Goal: Task Accomplishment & Management: Contribute content

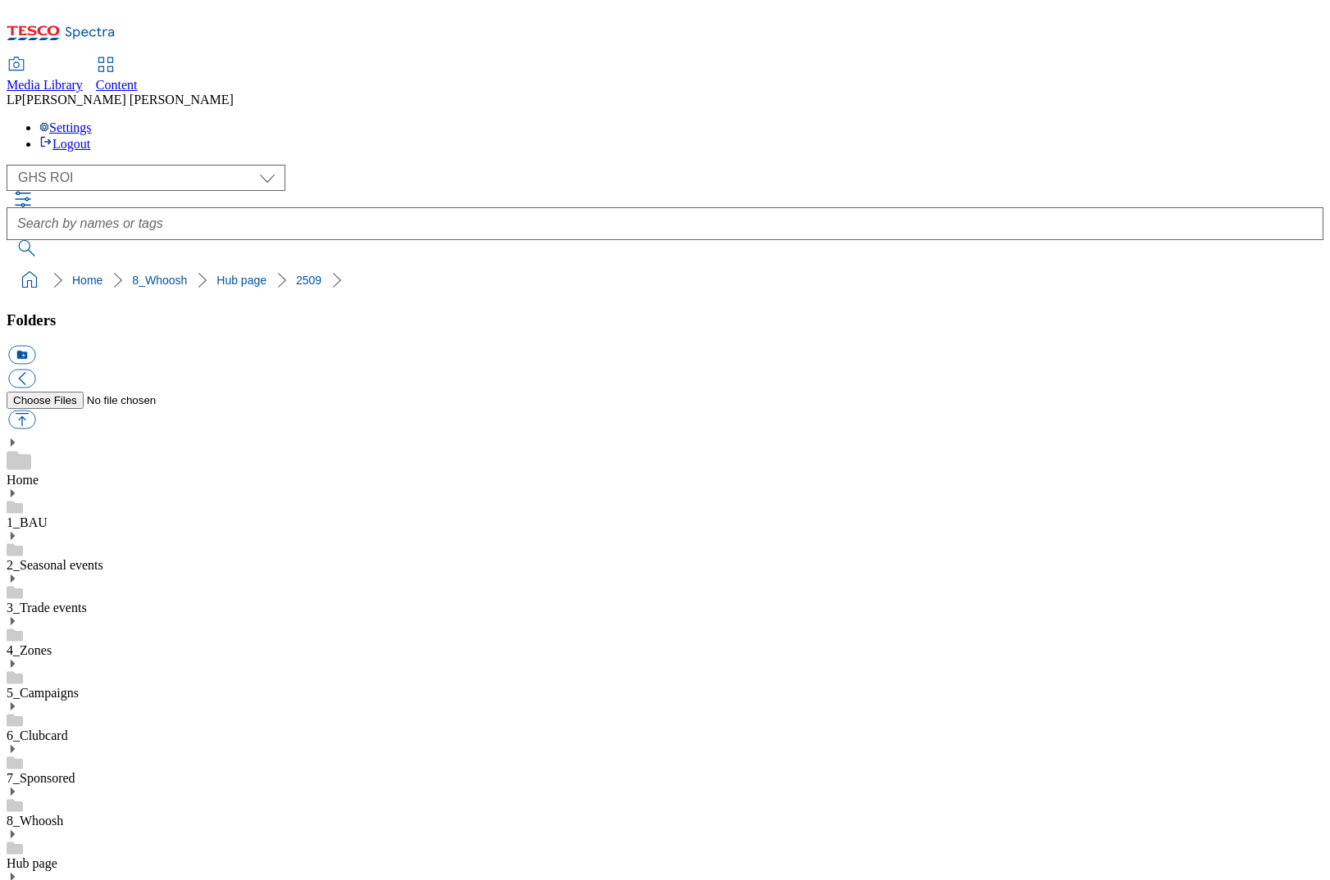
select select "flare-ghs-roi"
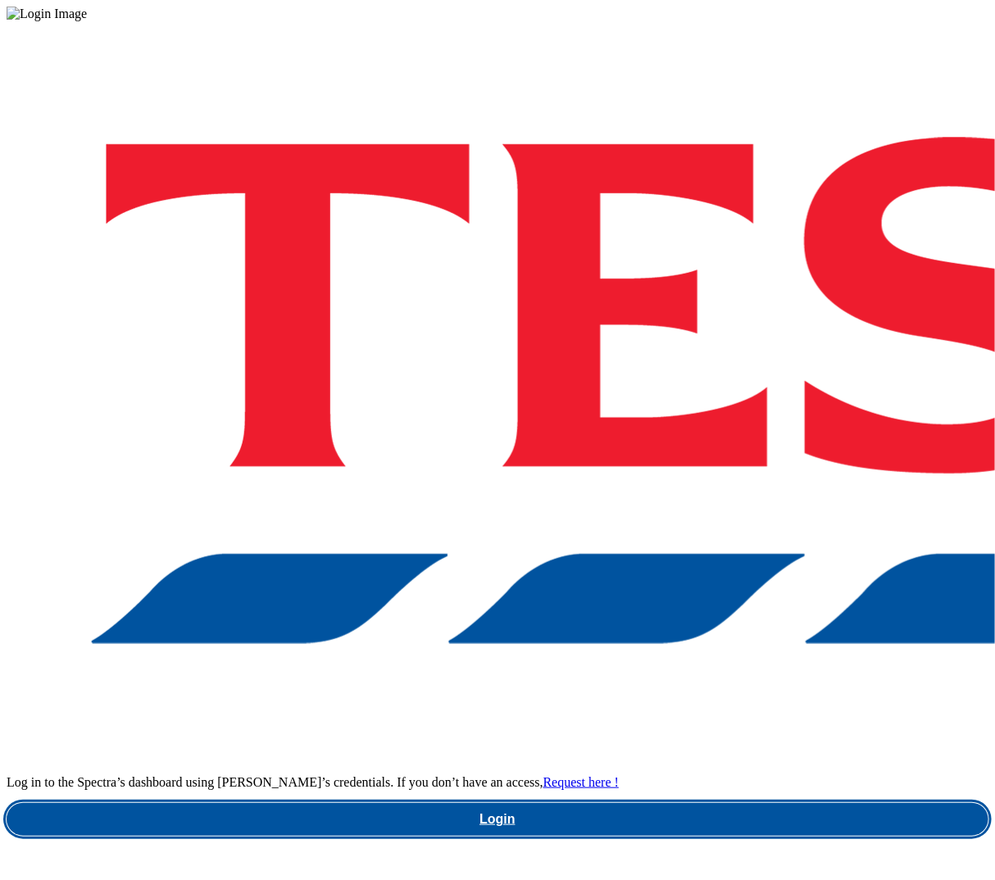
click at [719, 803] on link "Login" at bounding box center [498, 819] width 982 height 33
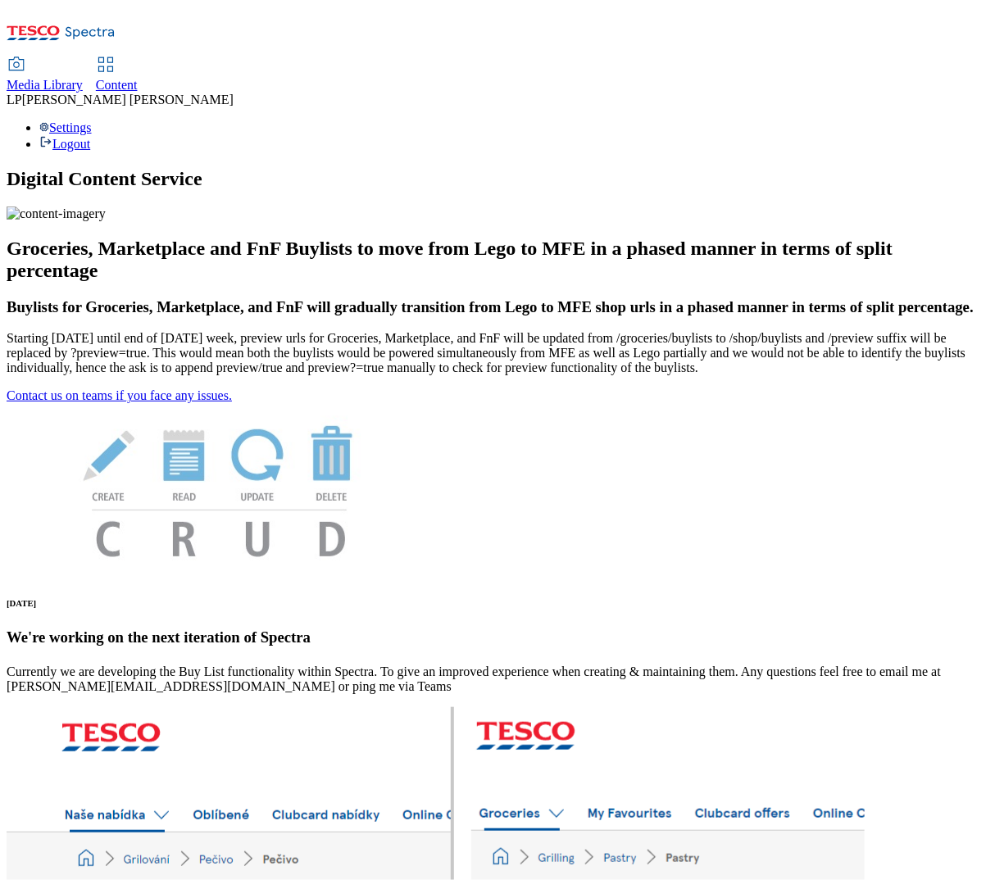
click at [138, 58] on link "Content" at bounding box center [117, 75] width 42 height 34
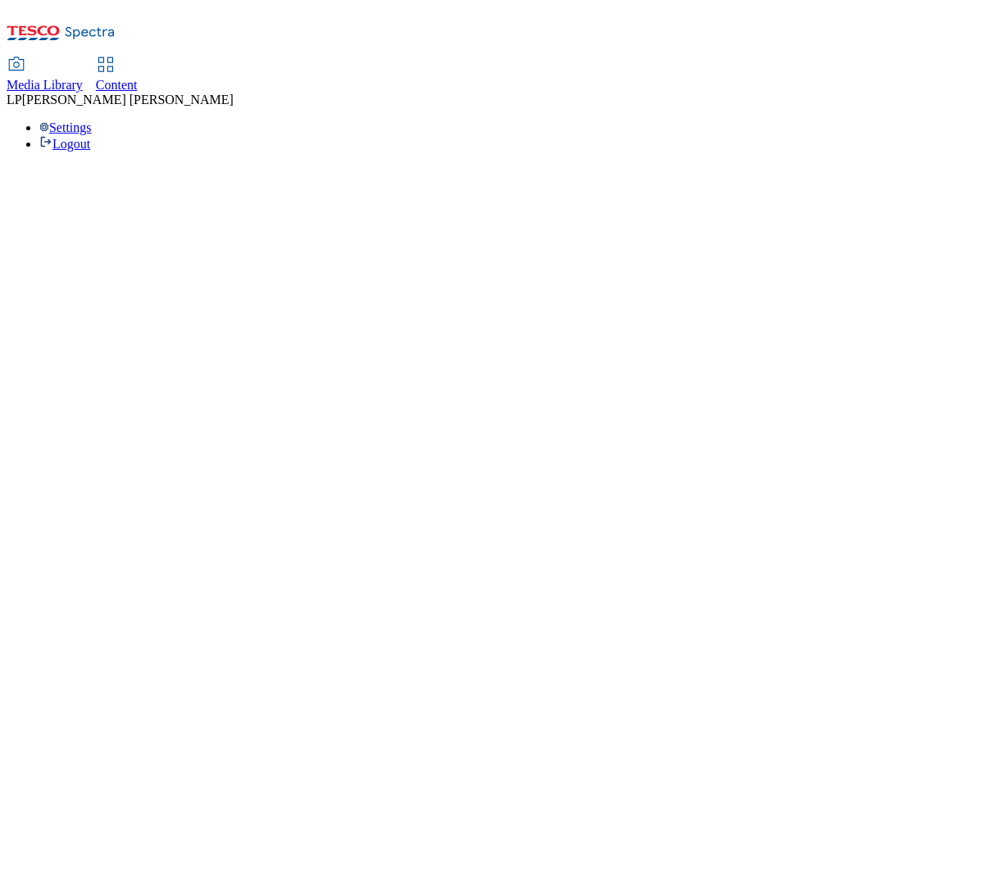
select select "phones-[GEOGRAPHIC_DATA]"
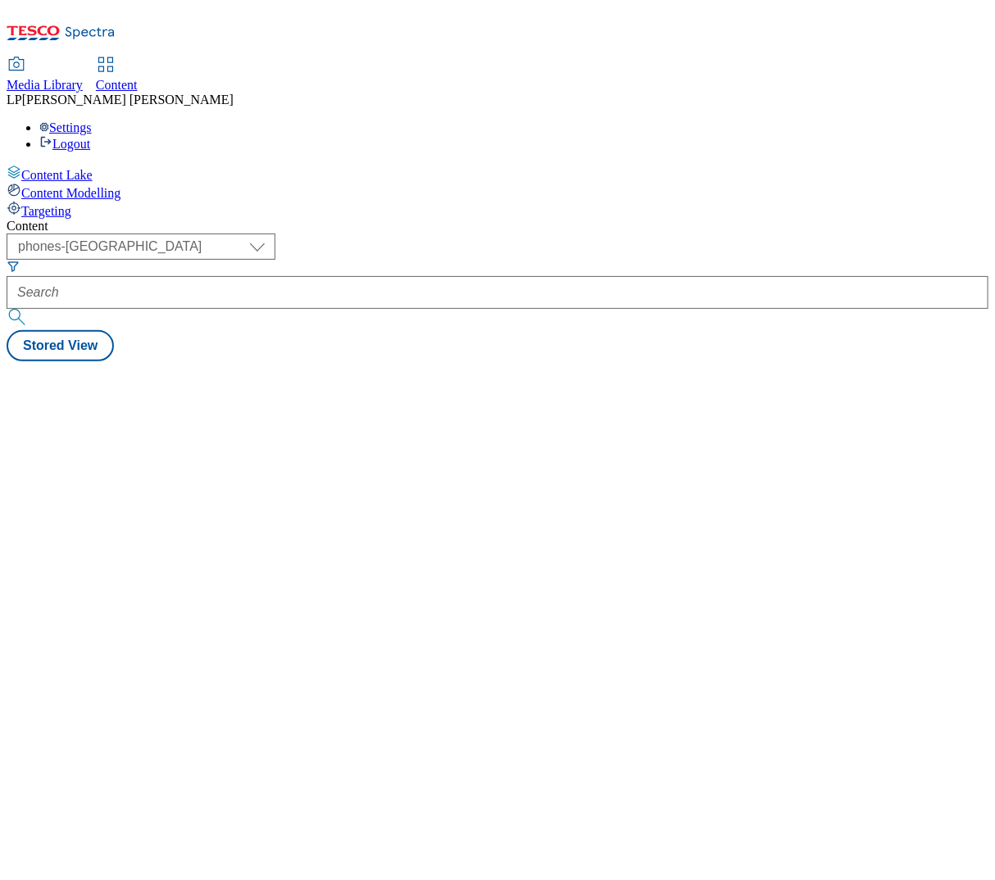
click at [83, 78] on span "Media Library" at bounding box center [45, 85] width 76 height 14
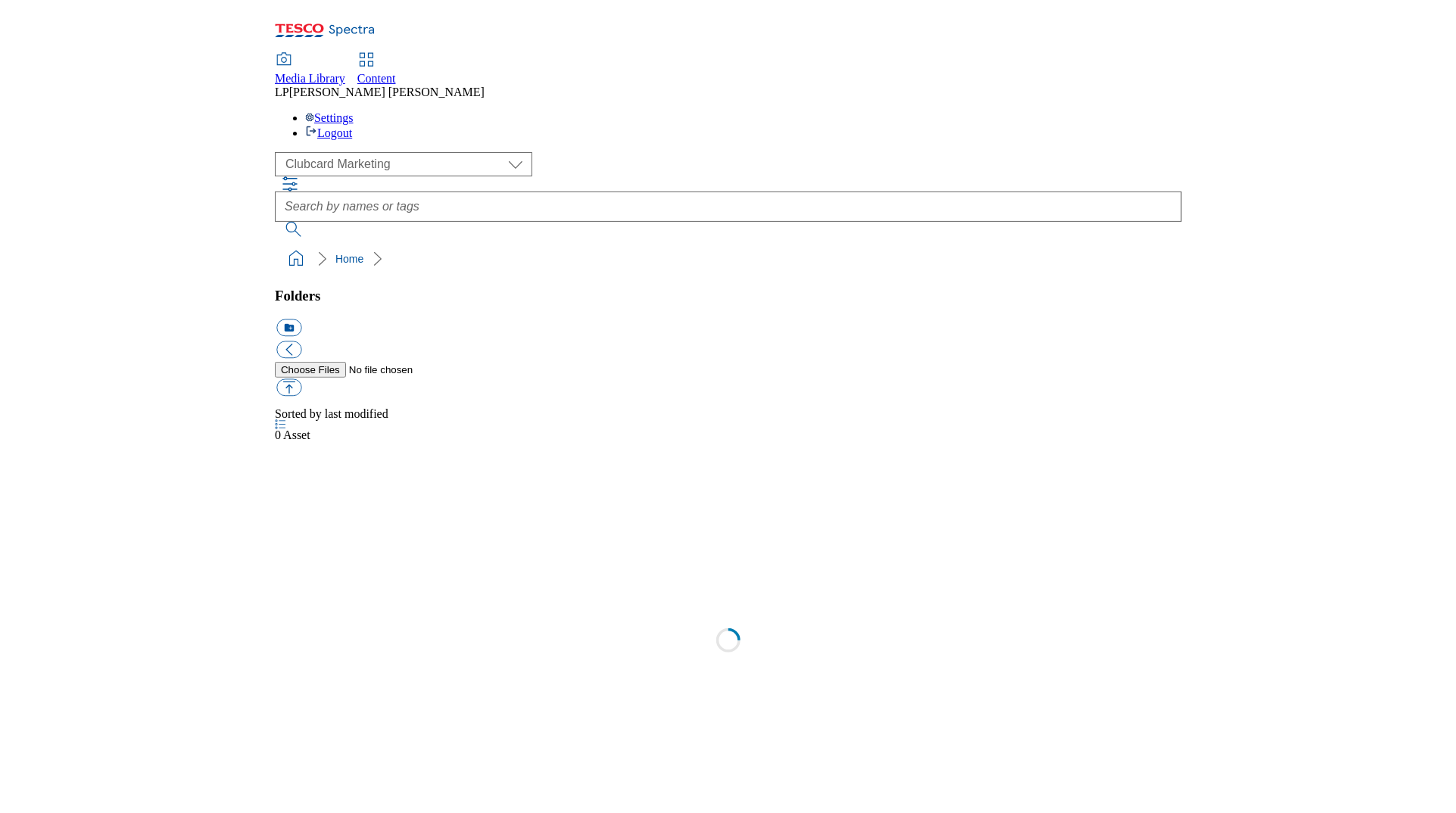
scroll to position [1, 0]
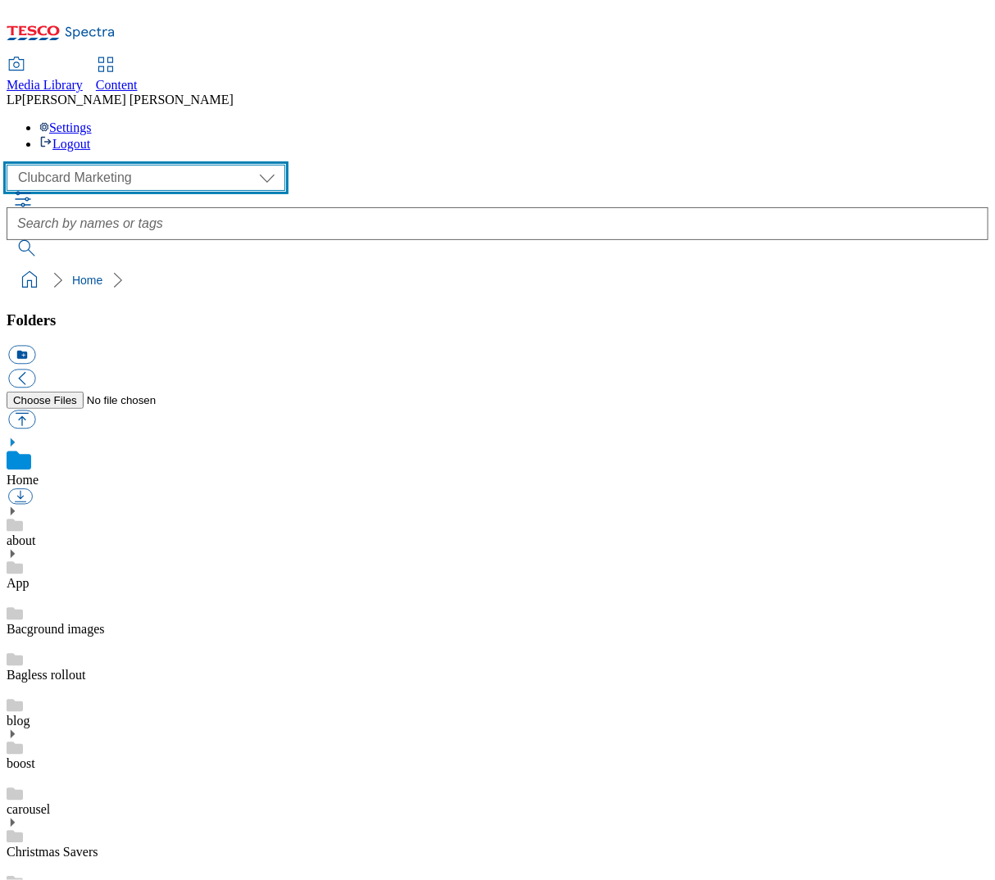
click at [52, 165] on select "Clubcard Marketing Demo Dotcom UK Emails GHS Marketing UK GHS Product UK GHS RO…" at bounding box center [146, 178] width 279 height 26
select select "flare-ghs-roi"
click at [11, 165] on select "Clubcard Marketing Demo Dotcom UK Emails GHS Marketing UK GHS Product UK GHS RO…" at bounding box center [146, 178] width 279 height 26
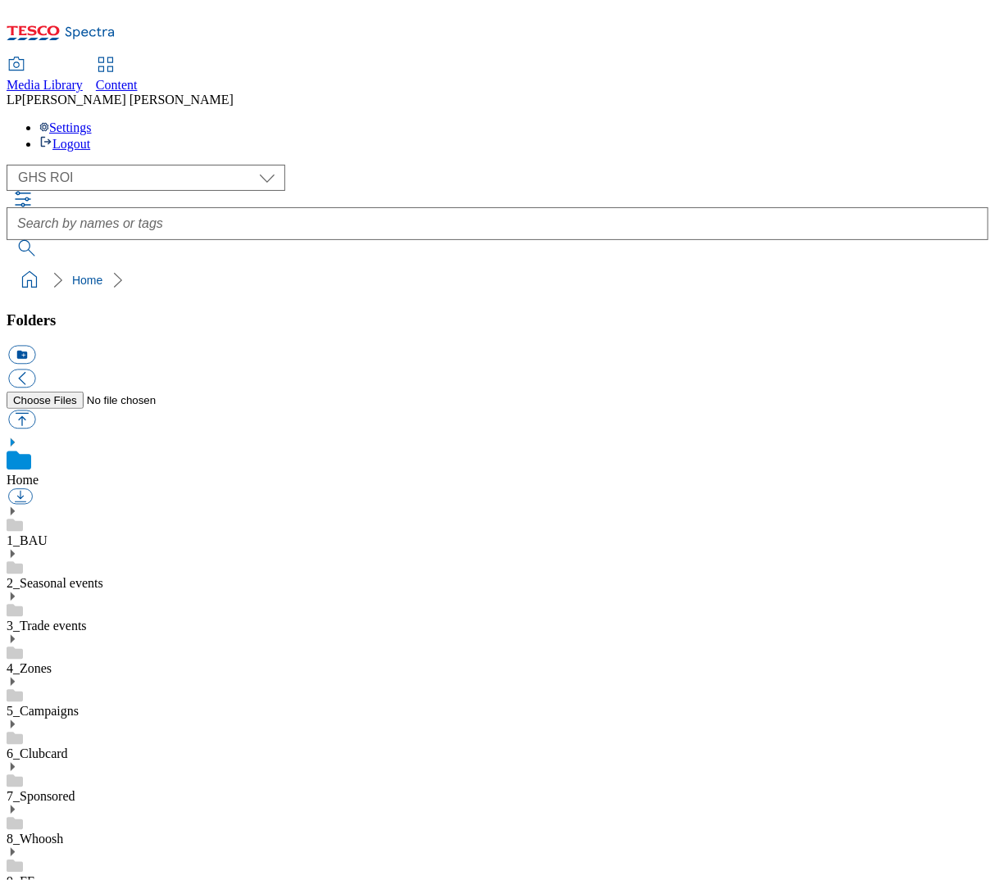
click at [18, 804] on icon at bounding box center [12, 809] width 11 height 11
click at [18, 880] on icon at bounding box center [12, 894] width 11 height 11
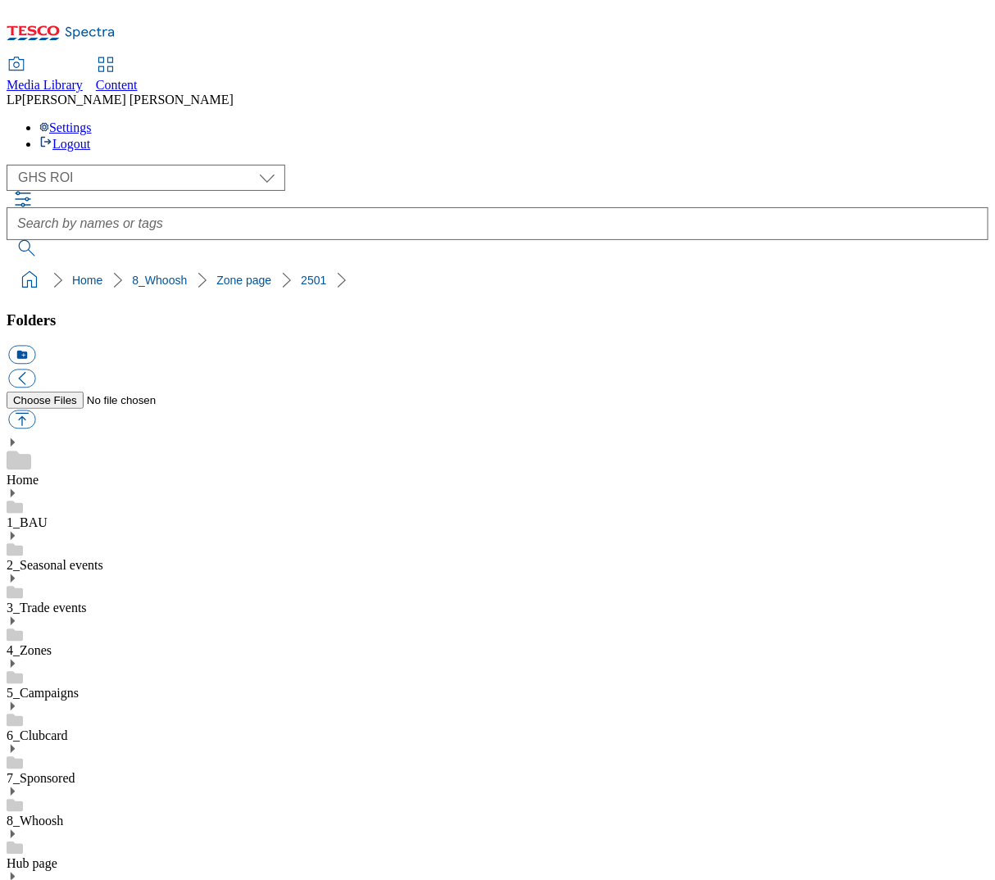
click at [57, 857] on link "Hub page" at bounding box center [32, 864] width 51 height 14
click at [138, 78] on span "Content" at bounding box center [117, 85] width 42 height 14
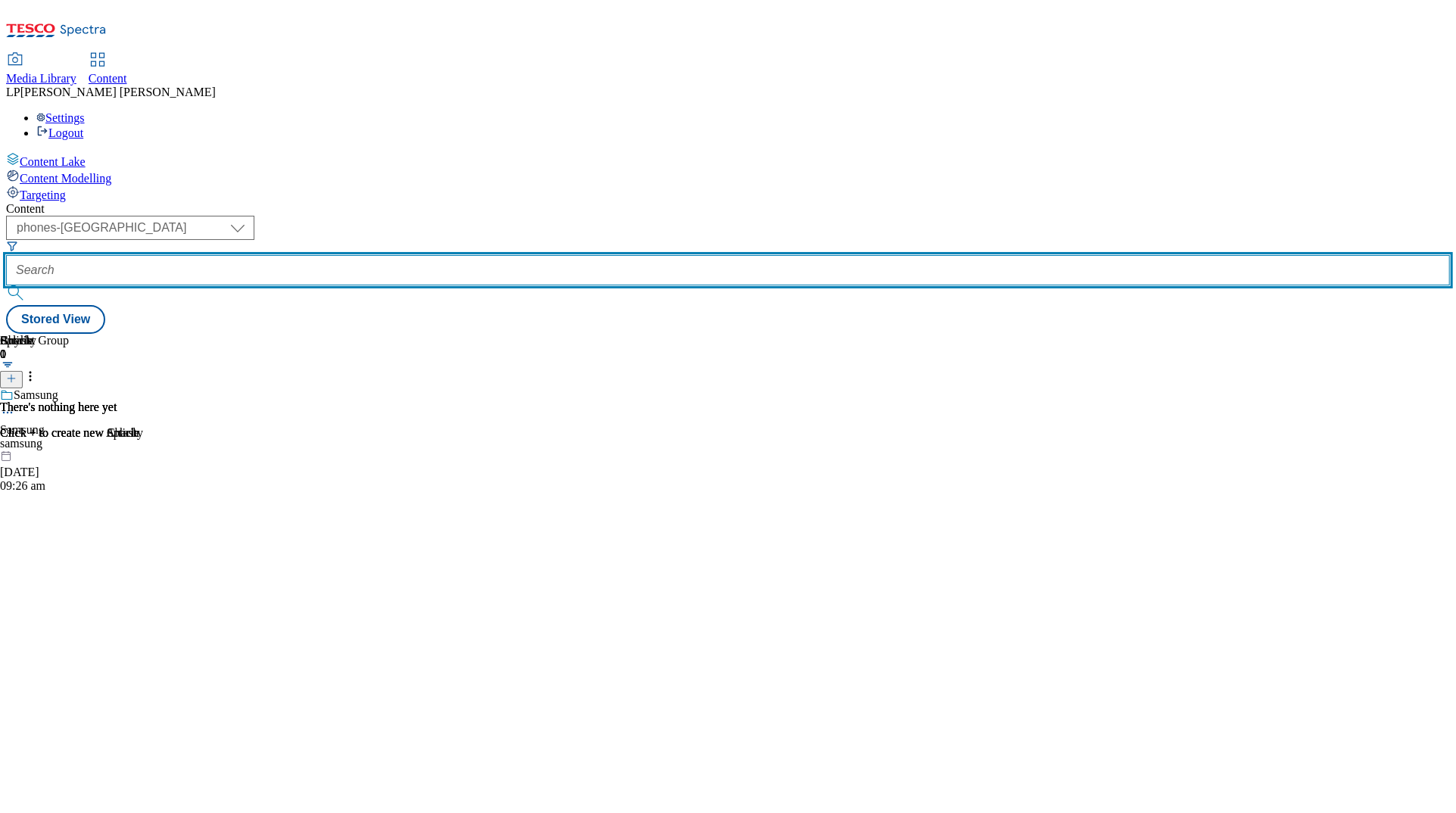
click at [412, 255] on input "text" at bounding box center [728, 270] width 1444 height 30
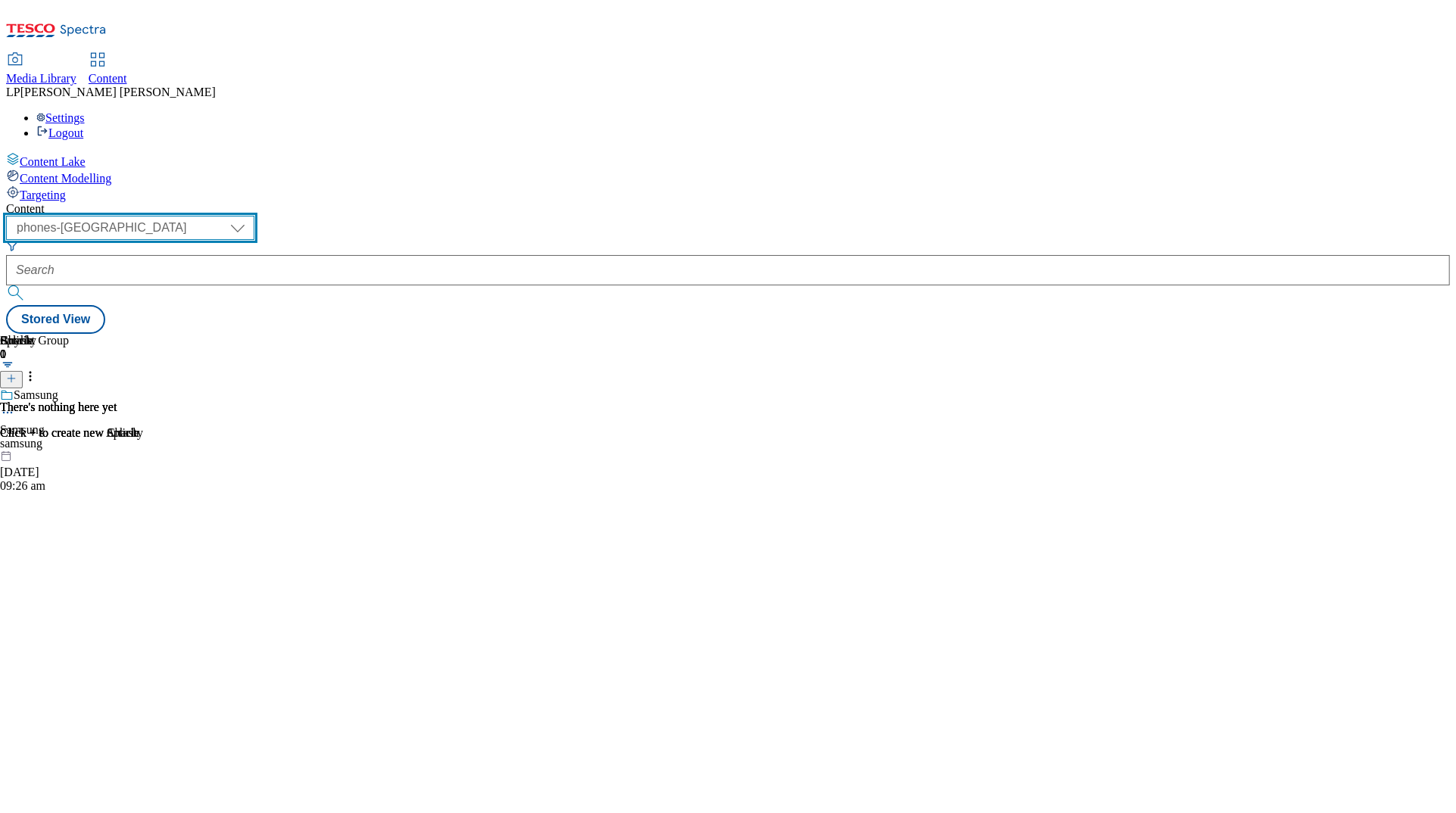
click at [254, 216] on select "dotcom-cz dotcom-hu dotcom-sk fnf-uk ghs-roi ghs-uk group-comms ighs-cz ighs-hu…" at bounding box center [130, 228] width 249 height 24
select select "ghs-roi"
click at [197, 216] on select "dotcom-cz dotcom-hu dotcom-sk fnf-uk ghs-roi ghs-uk group-comms ighs-cz ighs-hu…" at bounding box center [130, 228] width 249 height 24
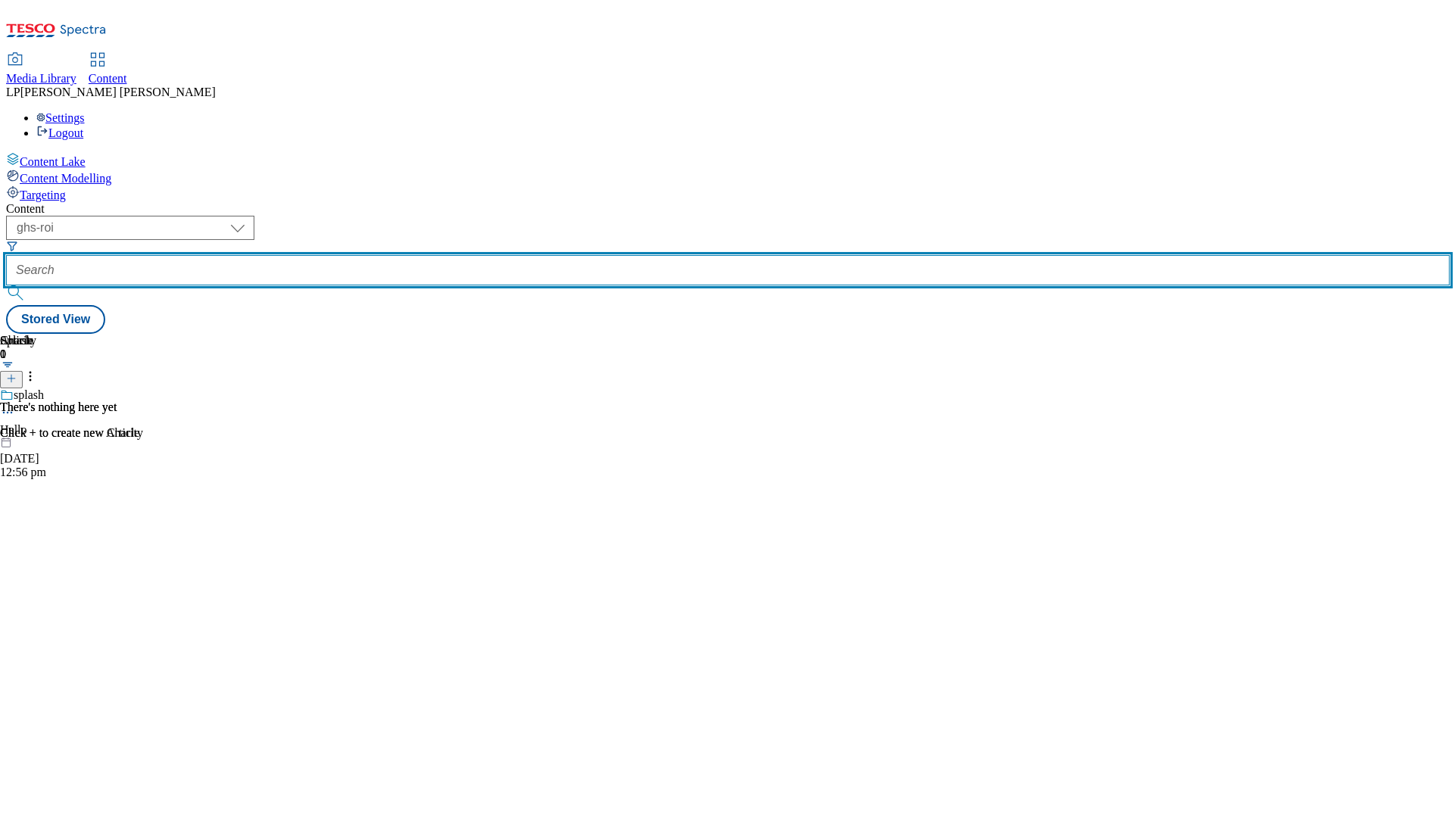
click at [406, 255] on input "text" at bounding box center [728, 270] width 1444 height 30
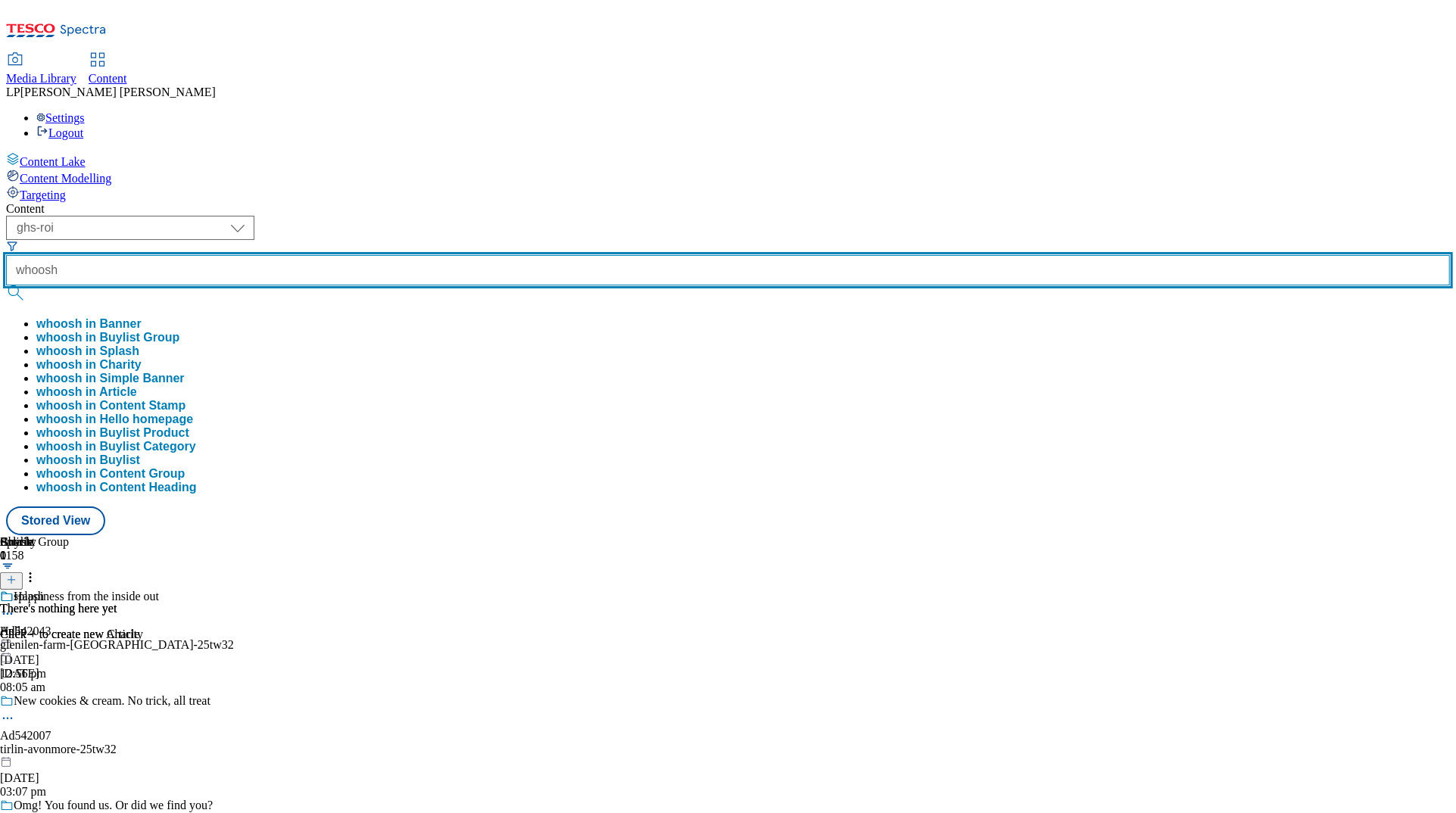
type input "whoosh"
click at [6, 285] on button "submit" at bounding box center [17, 293] width 21 height 15
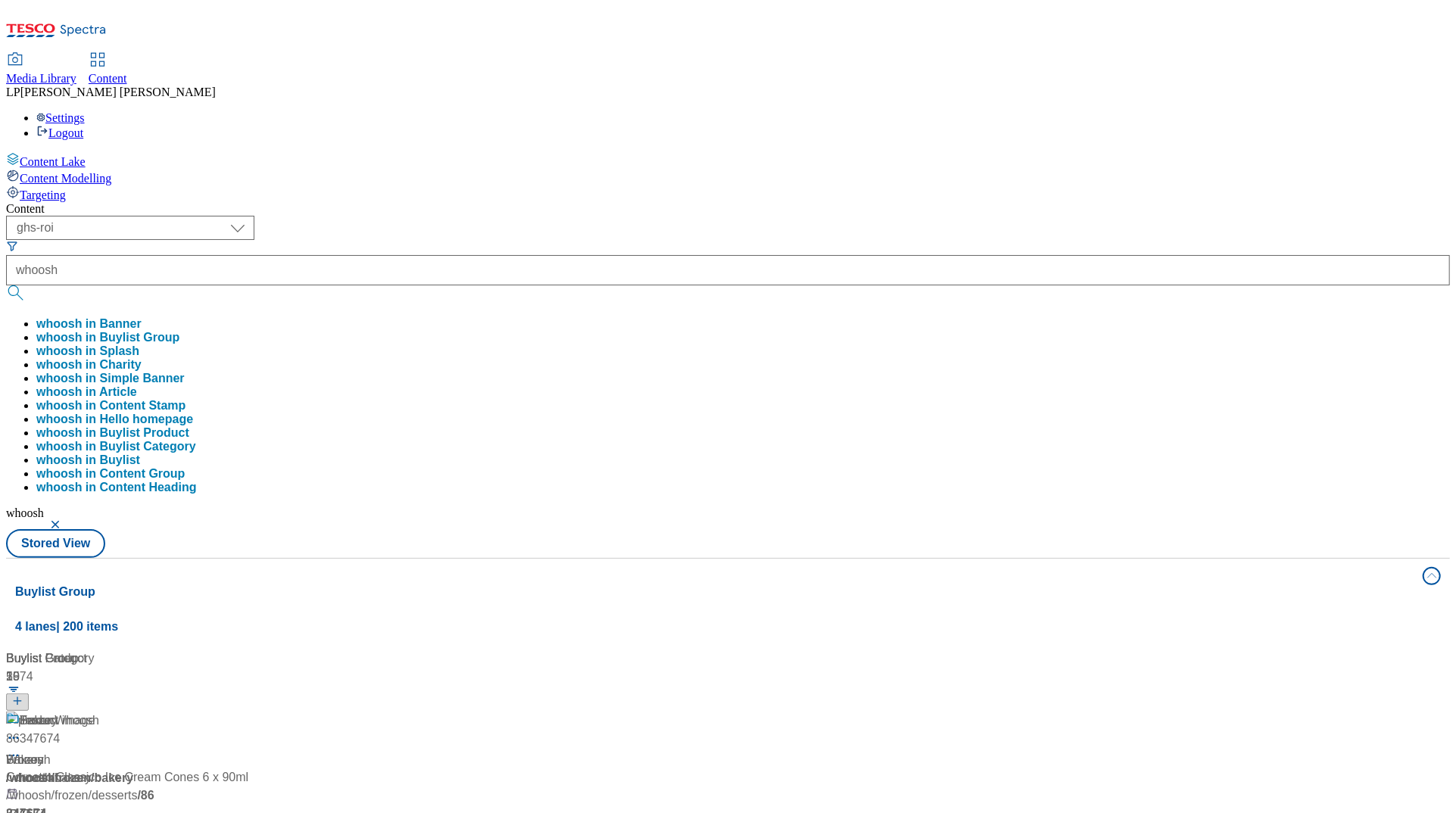
click at [542, 202] on div "Content" at bounding box center [728, 209] width 1444 height 14
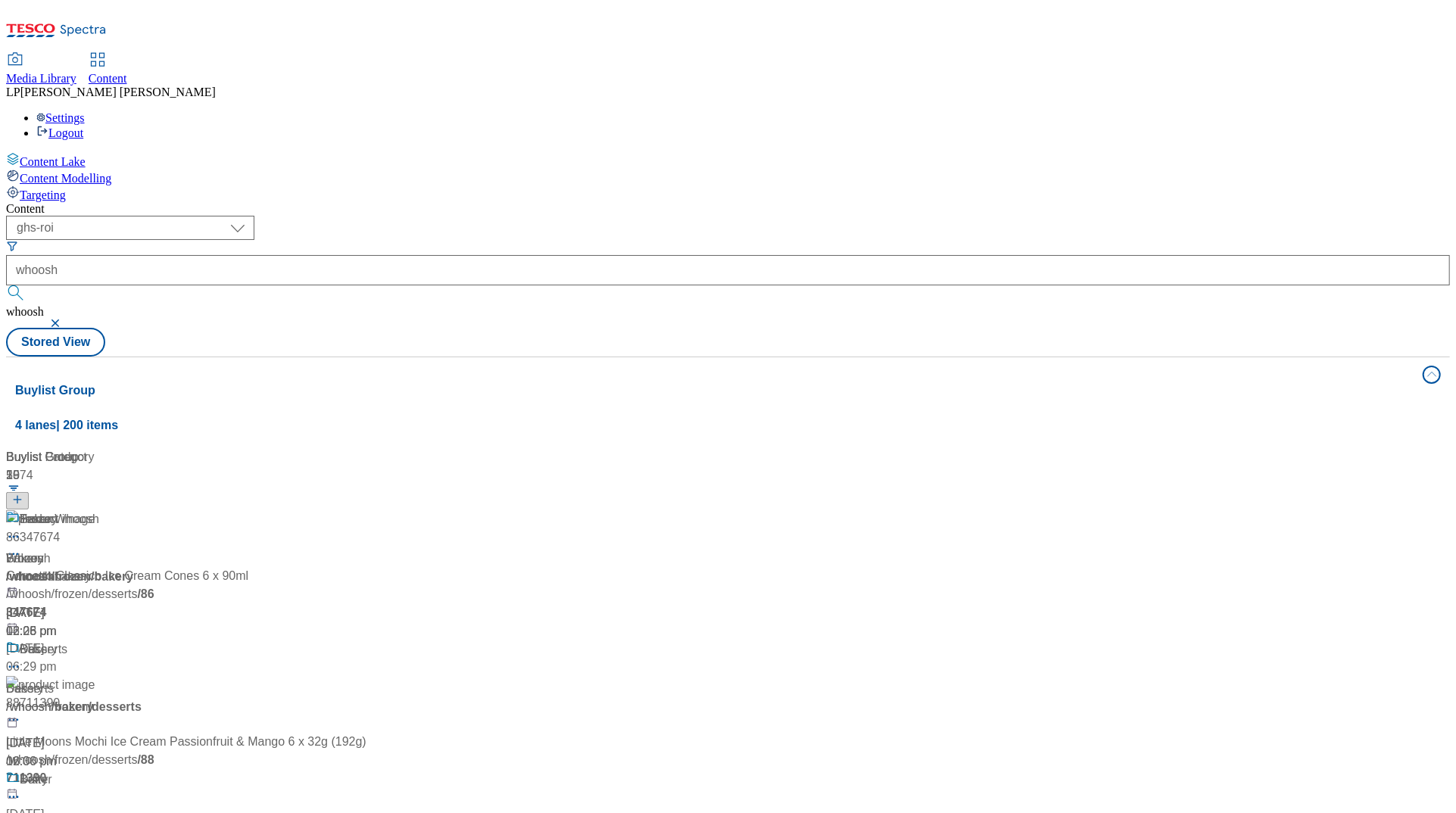
click at [196, 568] on div "/ whoosh" at bounding box center [101, 577] width 189 height 18
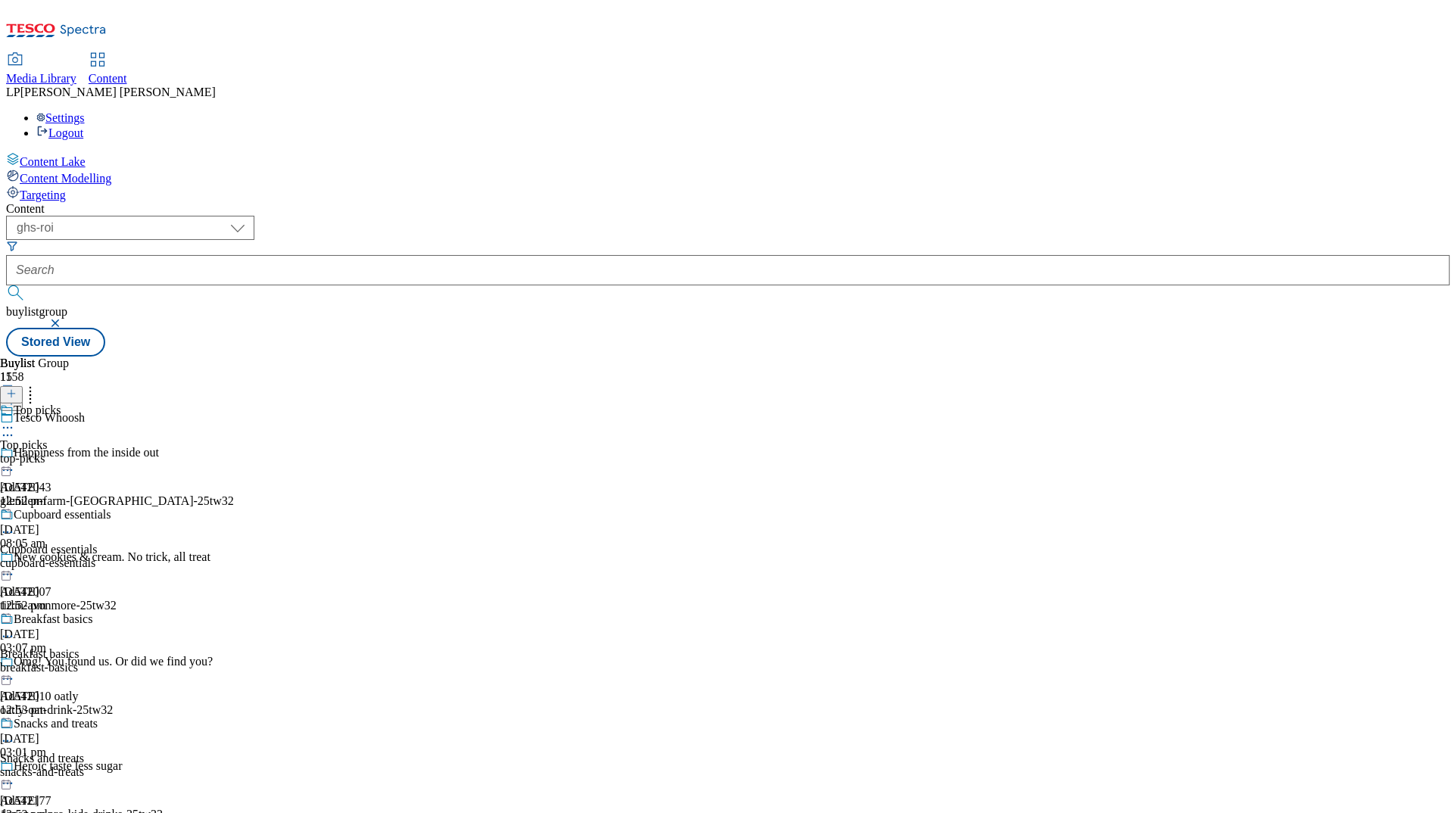
click at [15, 420] on icon at bounding box center [7, 428] width 15 height 15
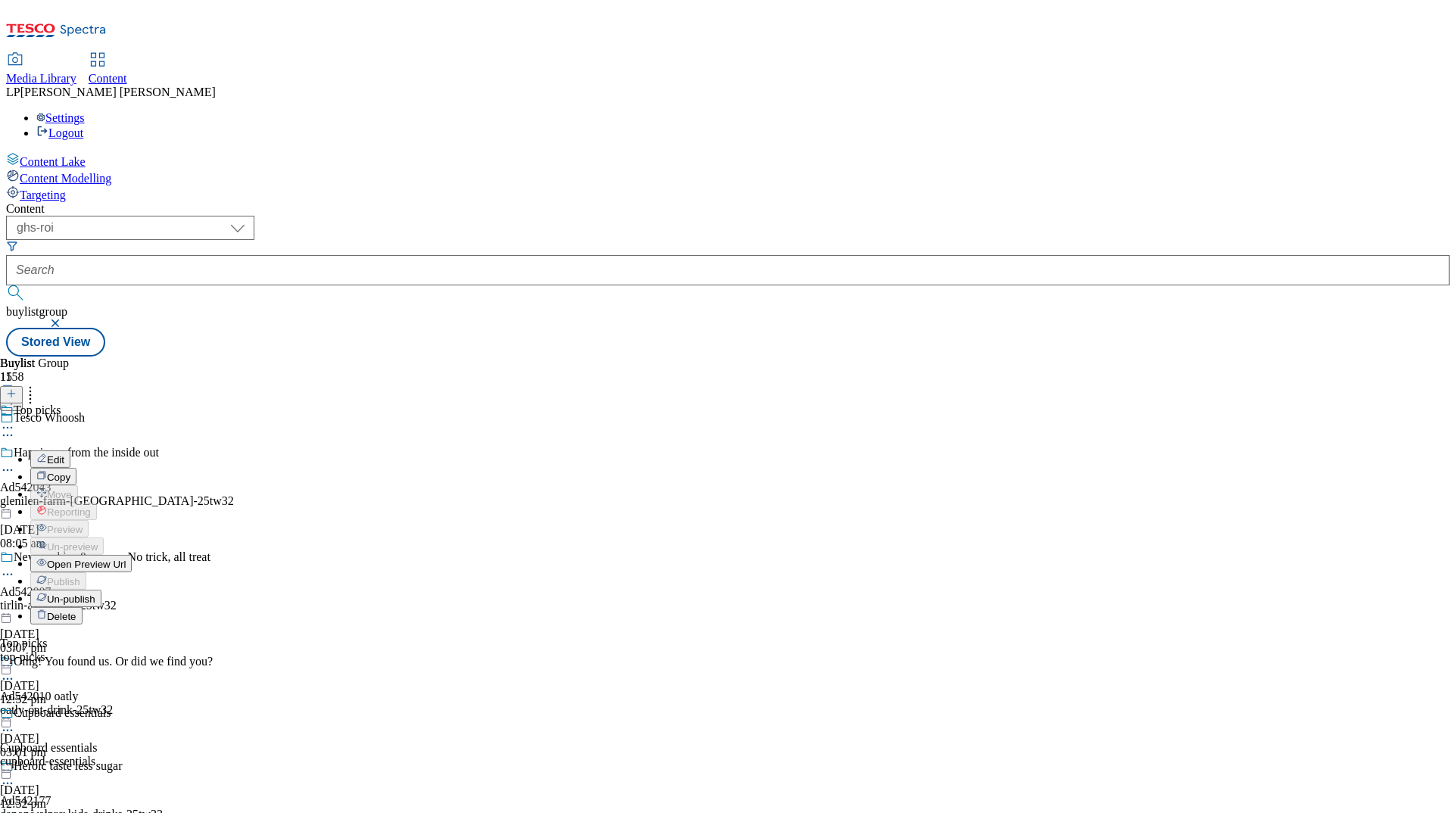
click at [70, 451] on button "Edit" at bounding box center [50, 459] width 40 height 18
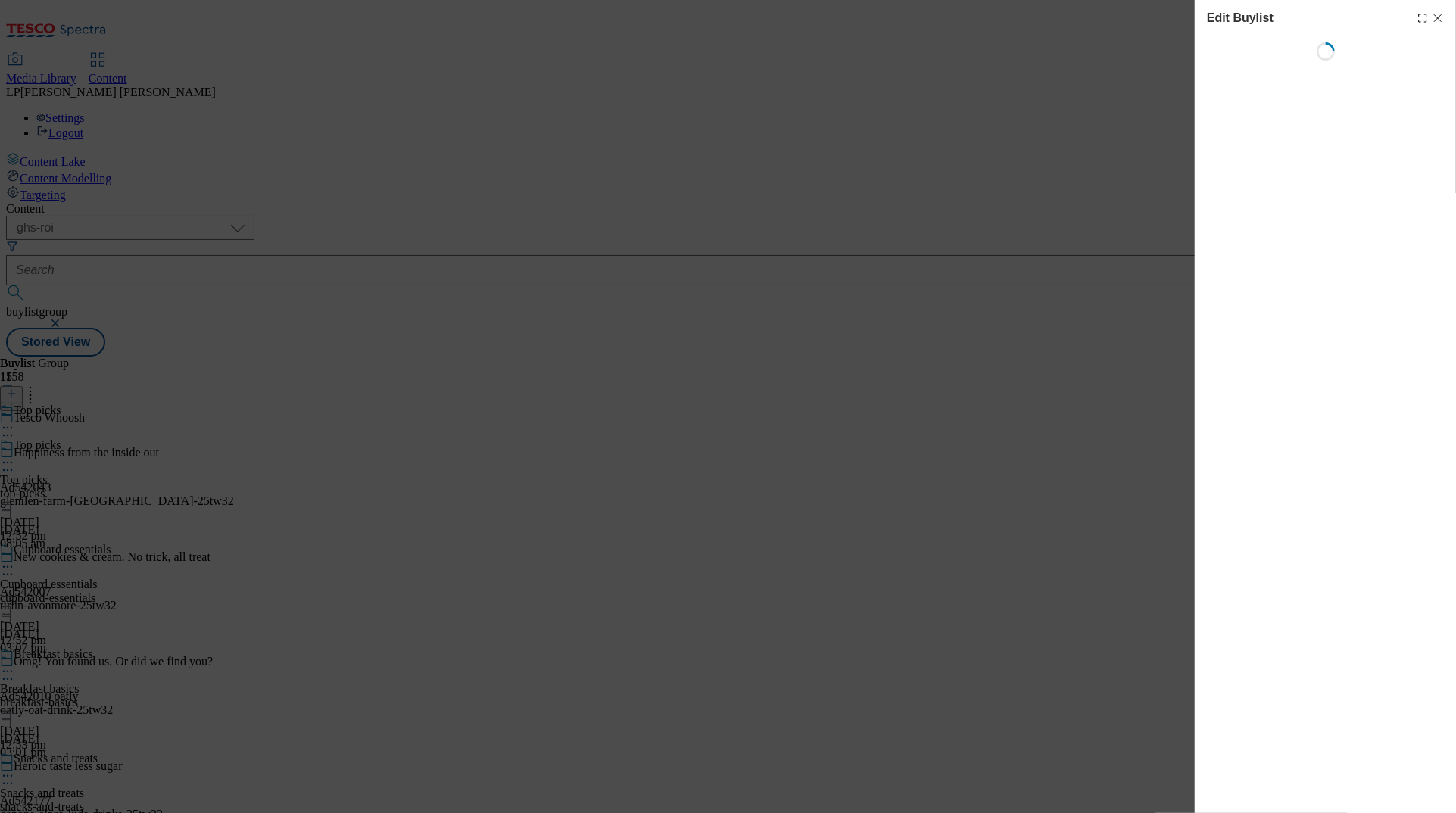
select select "evergreen"
select select "Banner"
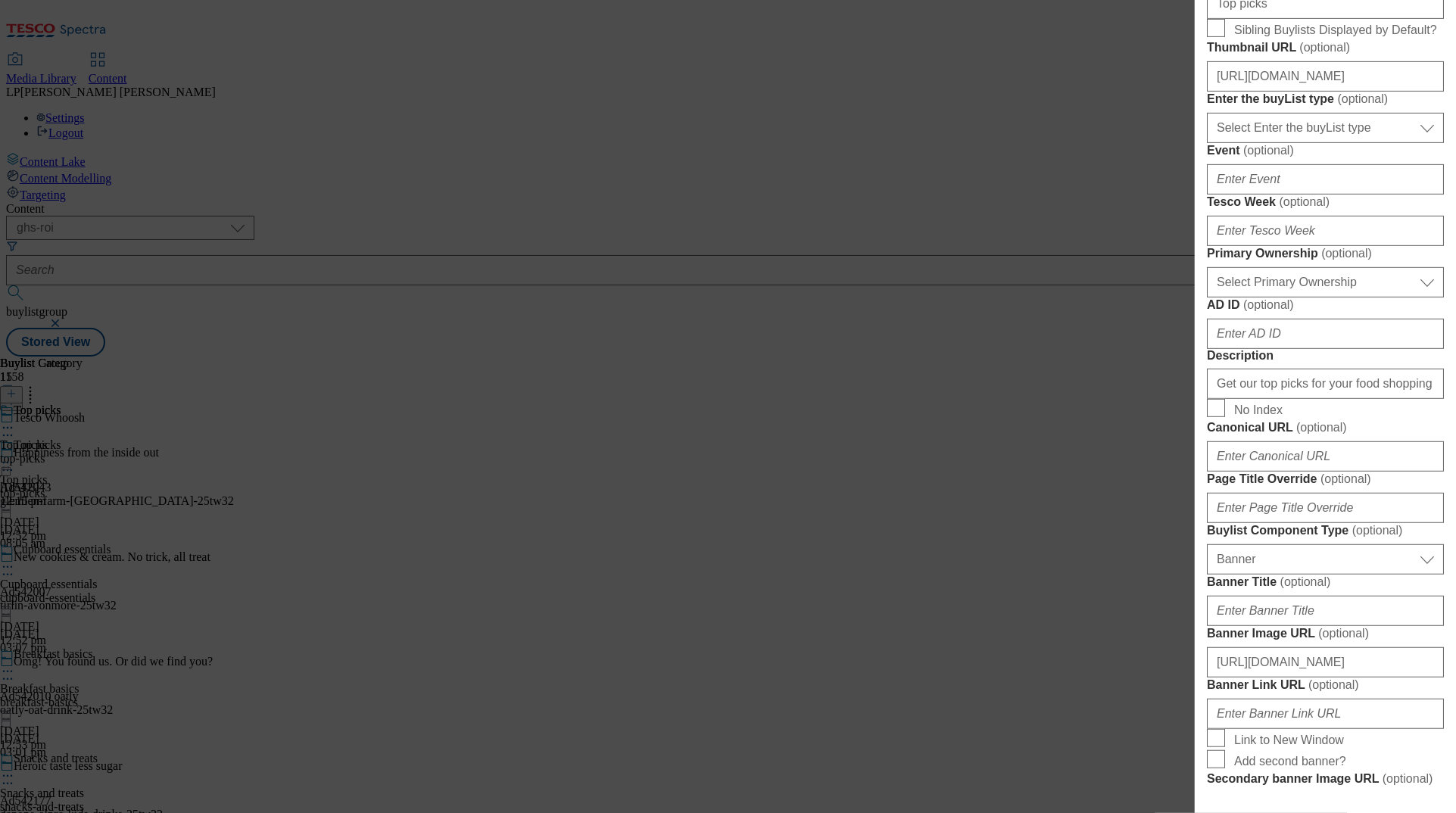
scroll to position [573, 0]
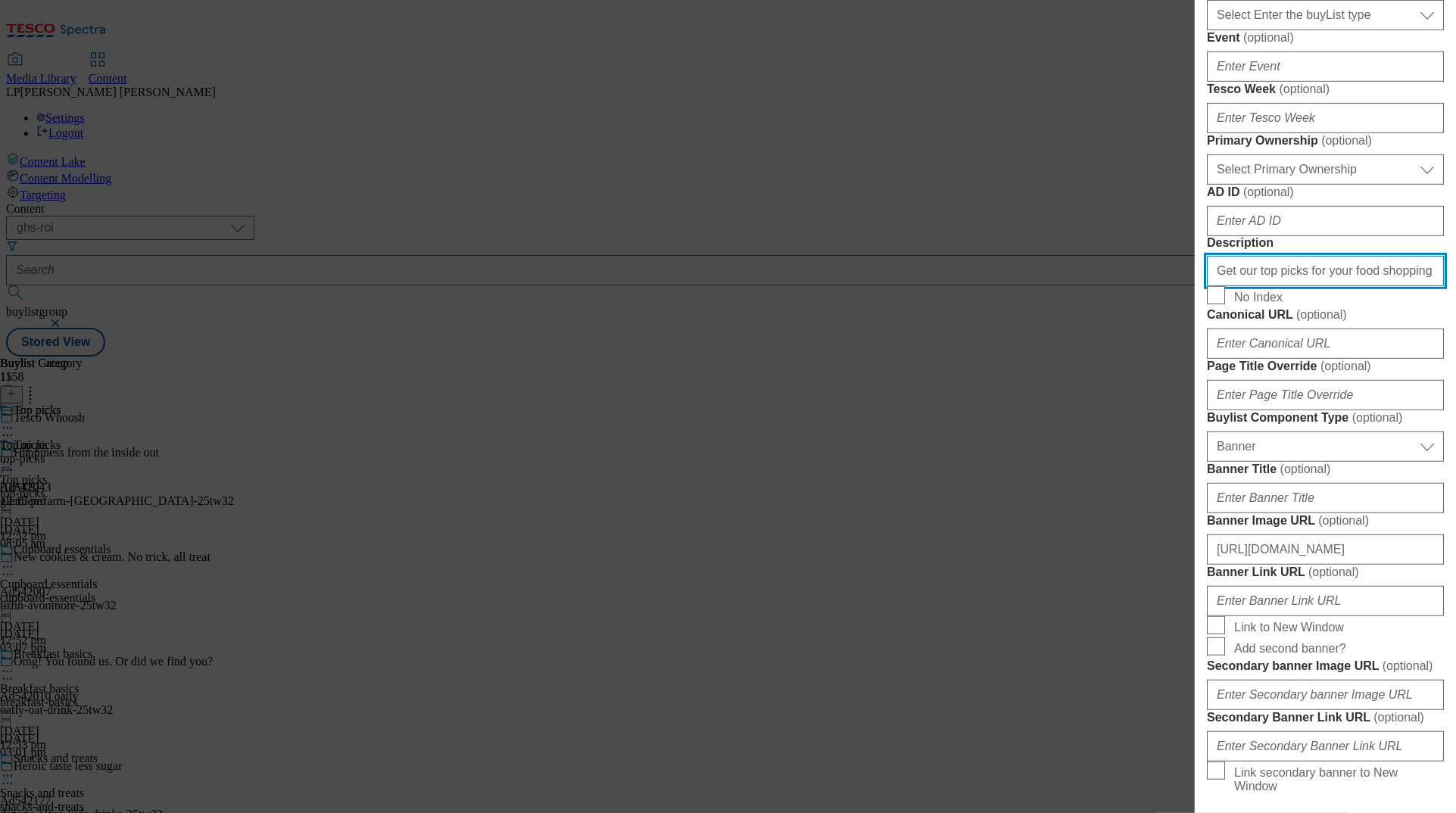
click at [918, 286] on input "Get our top picks for your food shopping from as little as 45 minutes with our …" at bounding box center [1326, 271] width 237 height 30
paste input "in 45 minutes with our same-day delivery service. Shop online for Tesco Whoosh …"
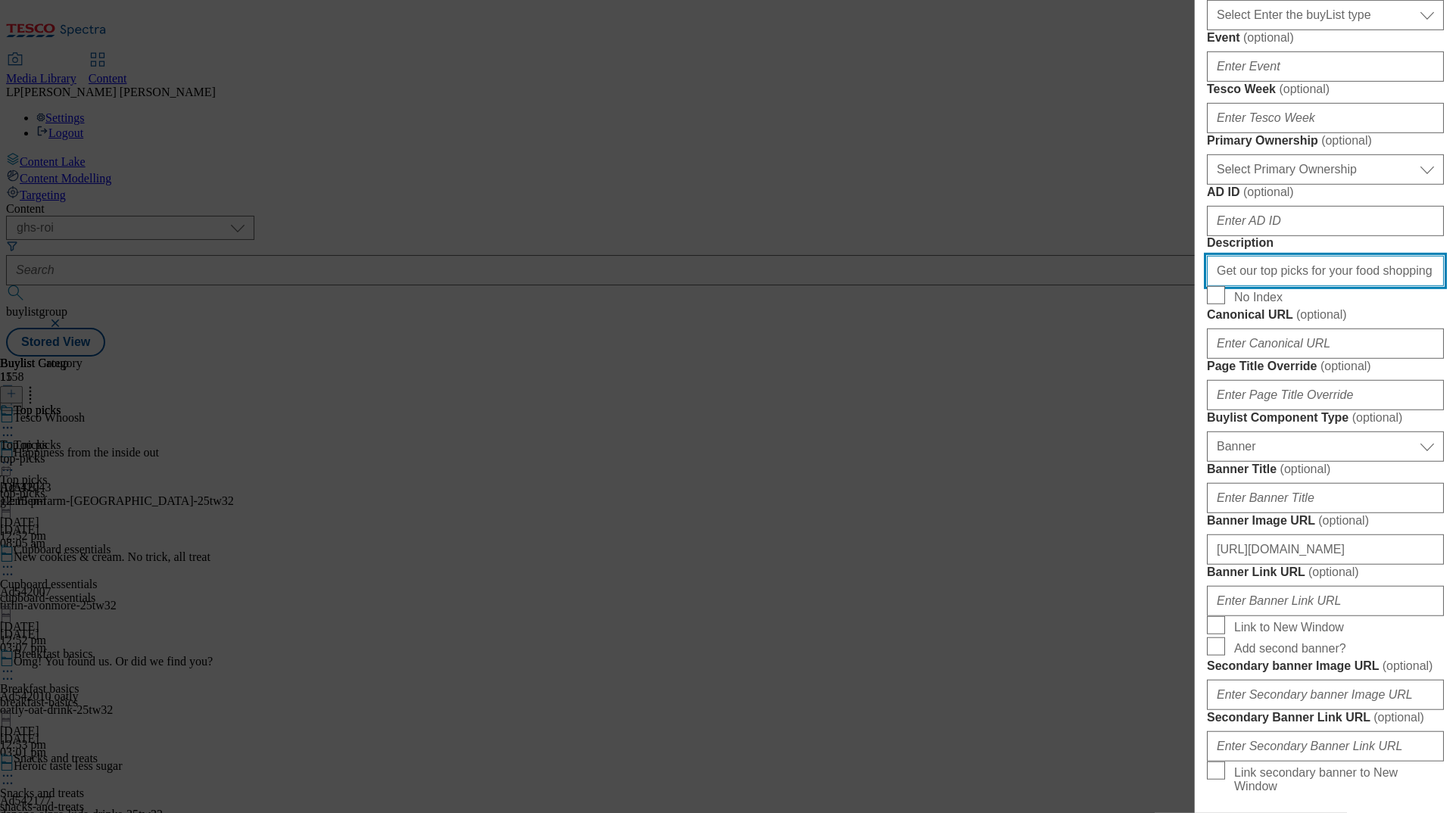
scroll to position [0, 322]
click at [918, 286] on input "Get our top picks for your food shopping in 45 minutes with our same-day delive…" at bounding box center [1326, 271] width 237 height 30
drag, startPoint x: 1236, startPoint y: 595, endPoint x: 1398, endPoint y: 596, distance: 162.0
click at [918, 286] on input "Get our top picks for your food shopping in 45 minutes with our same-day delive…" at bounding box center [1326, 271] width 237 height 30
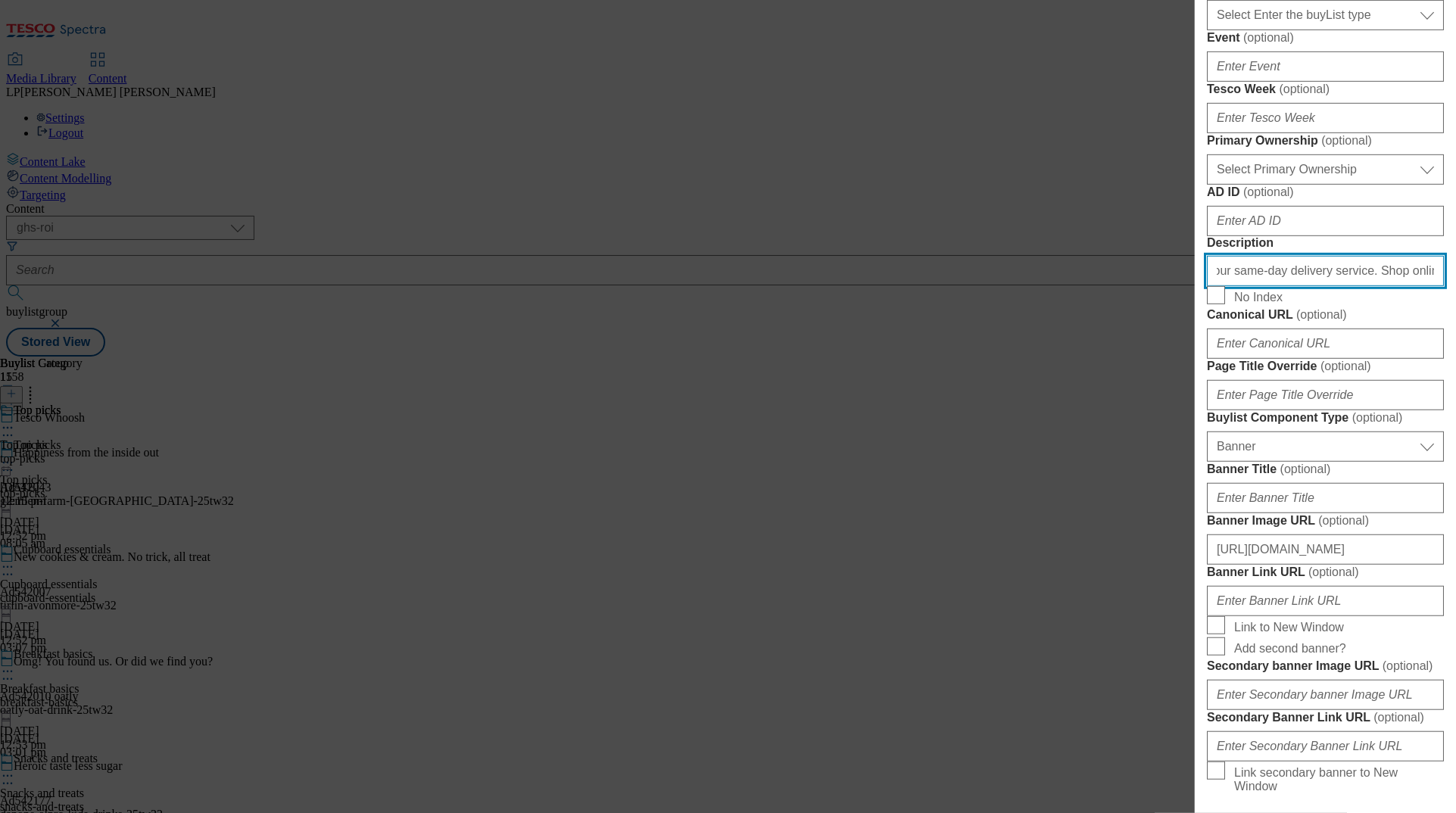
click at [918, 286] on input "Get our top picks for your food shopping in 45 minutes with our same-day delive…" at bounding box center [1326, 271] width 237 height 30
drag, startPoint x: 1349, startPoint y: 599, endPoint x: 1204, endPoint y: 594, distance: 145.1
click at [918, 594] on div "Edit Buylist Tags 1 tags selected buylist English Content Properties Label Top …" at bounding box center [1326, 395] width 261 height 792
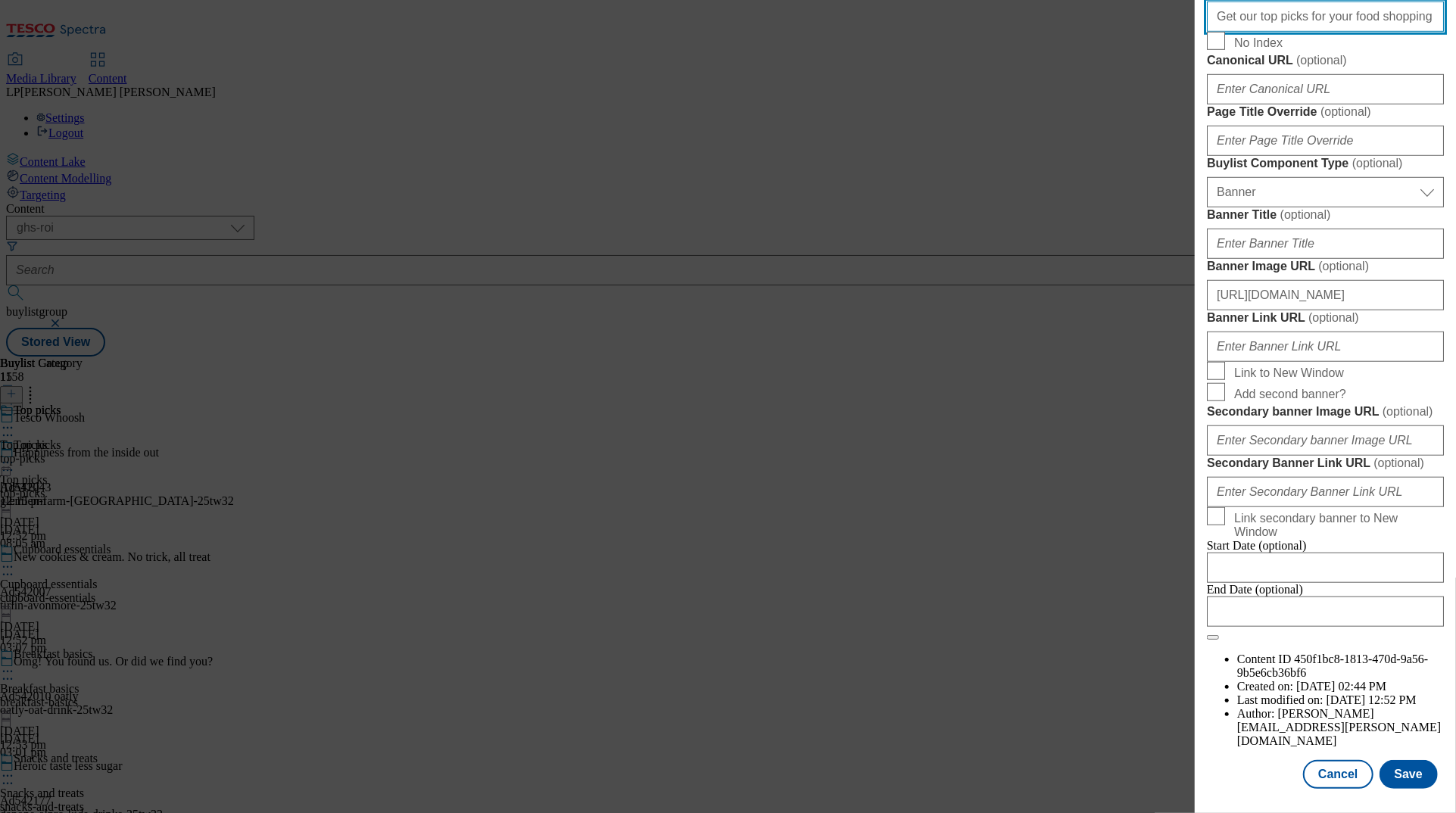
scroll to position [1375, 0]
type input "Get our top picks for your food shopping in 45 minutes with our same-day delive…"
click at [918, 773] on button "Save" at bounding box center [1409, 774] width 58 height 29
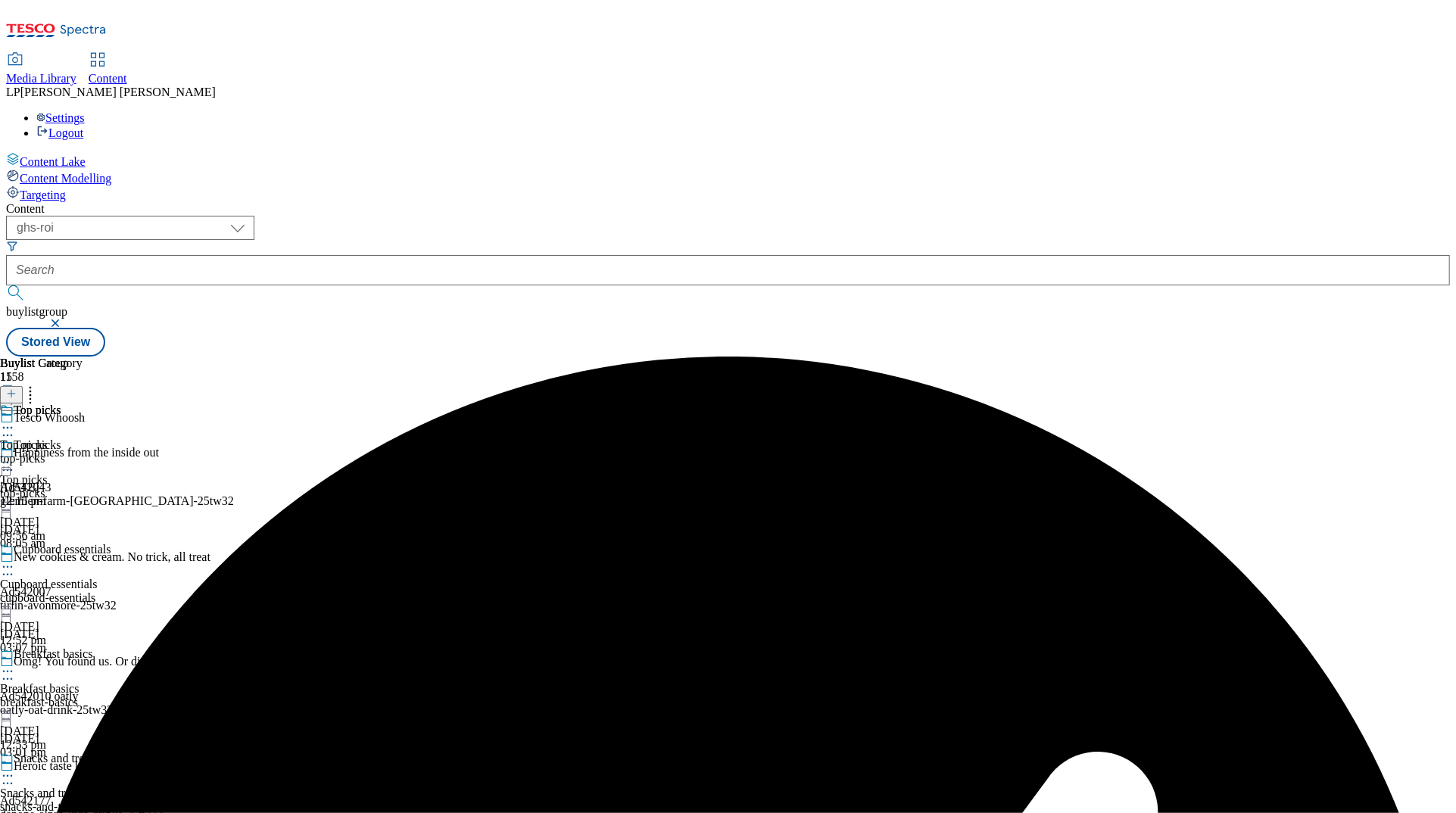
click at [15, 455] on icon at bounding box center [7, 463] width 15 height 15
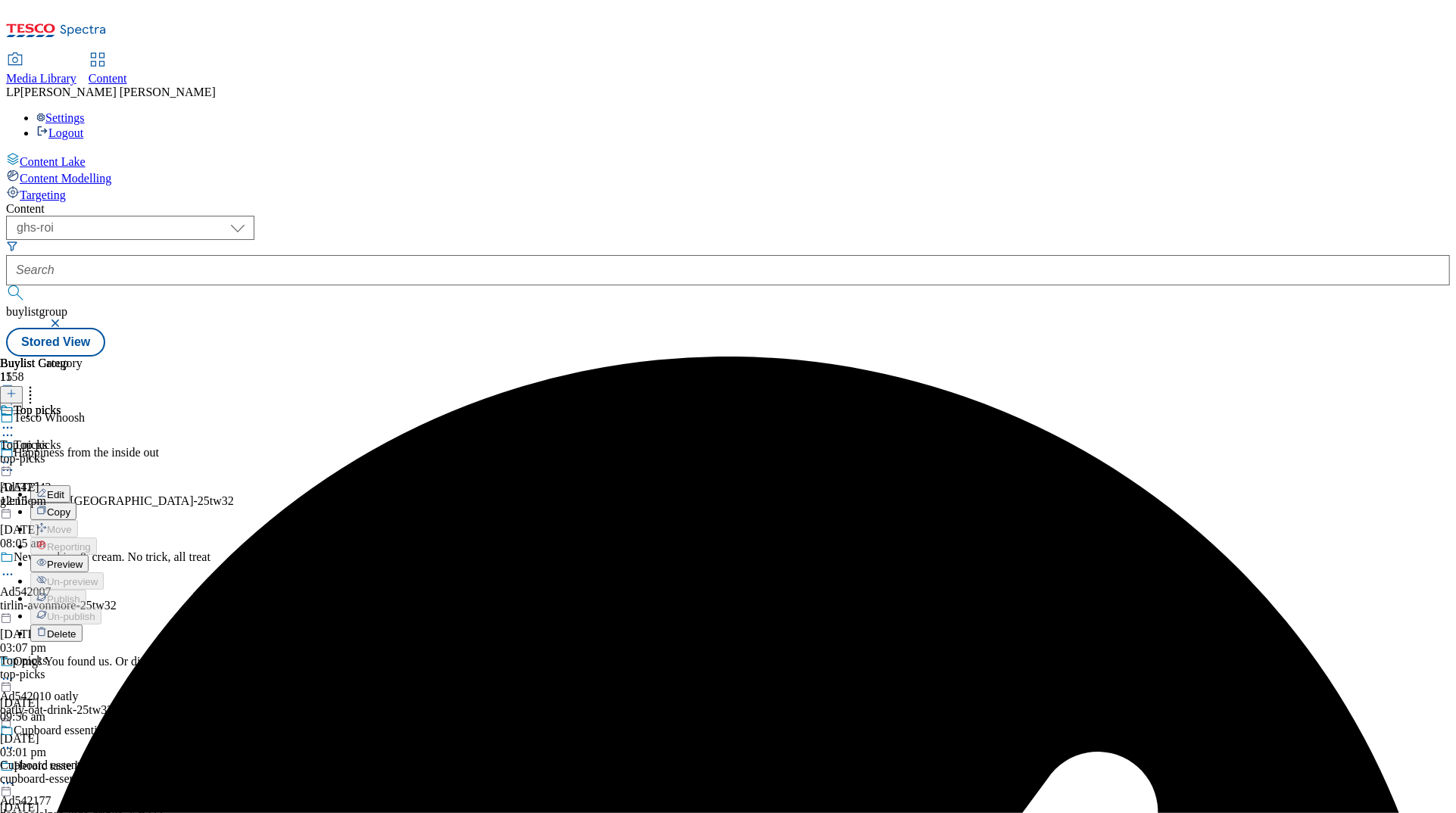
click at [82, 559] on span "Preview" at bounding box center [65, 564] width 36 height 11
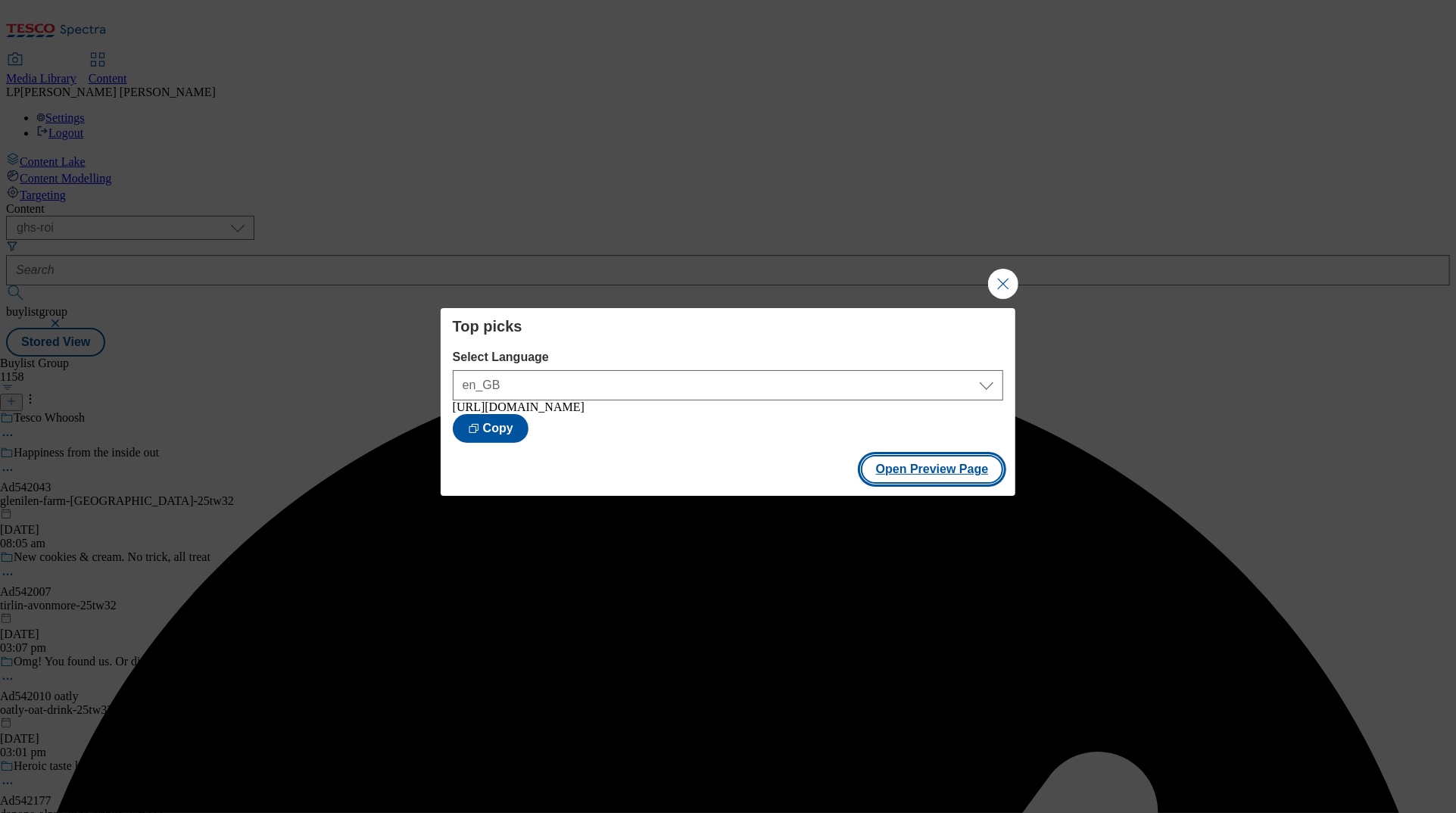
click at [914, 469] on button "Open Preview Page" at bounding box center [932, 469] width 143 height 29
click at [918, 275] on button "Close Modal" at bounding box center [1003, 284] width 30 height 30
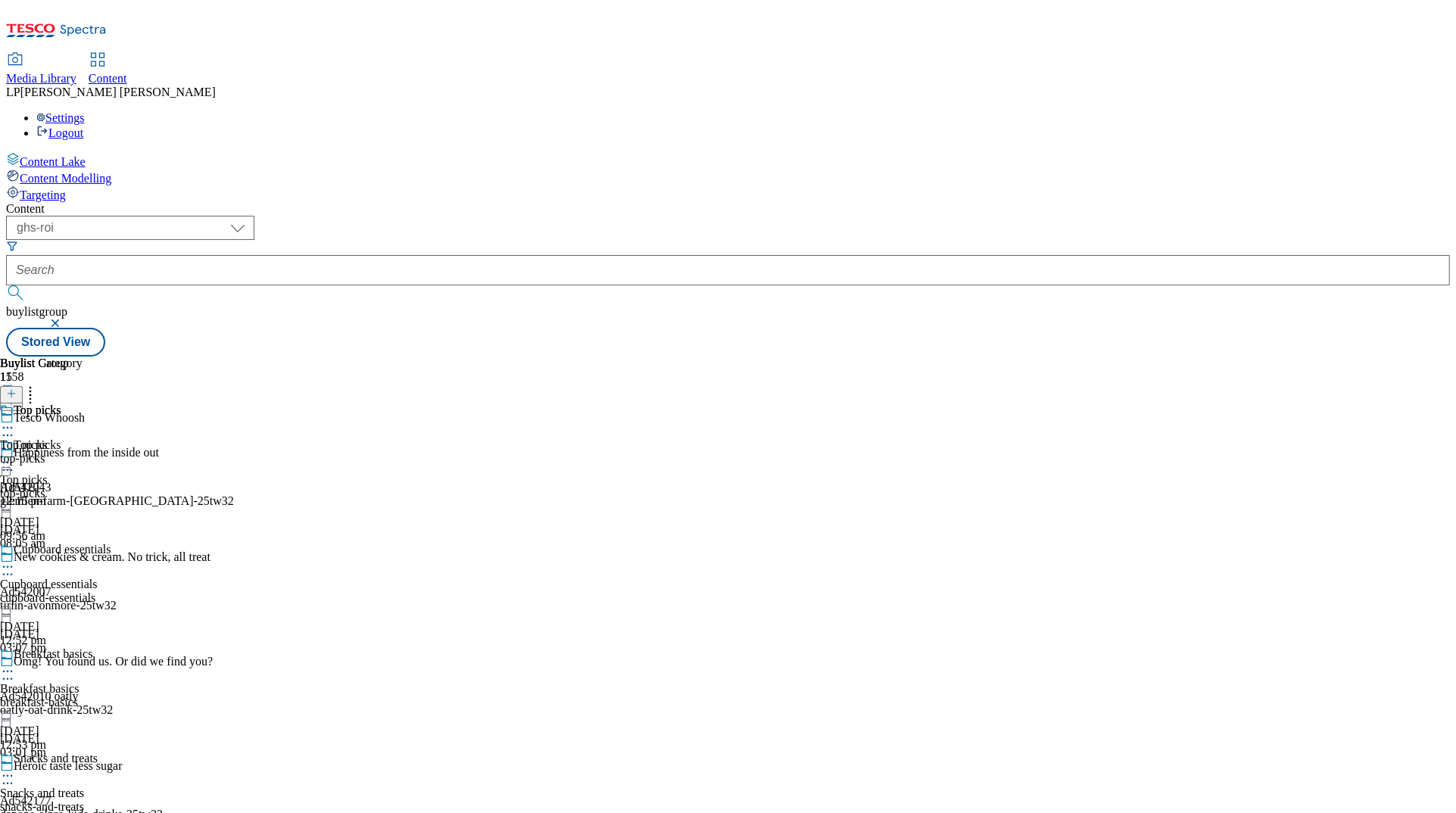
click at [6, 462] on circle at bounding box center [4, 463] width 2 height 2
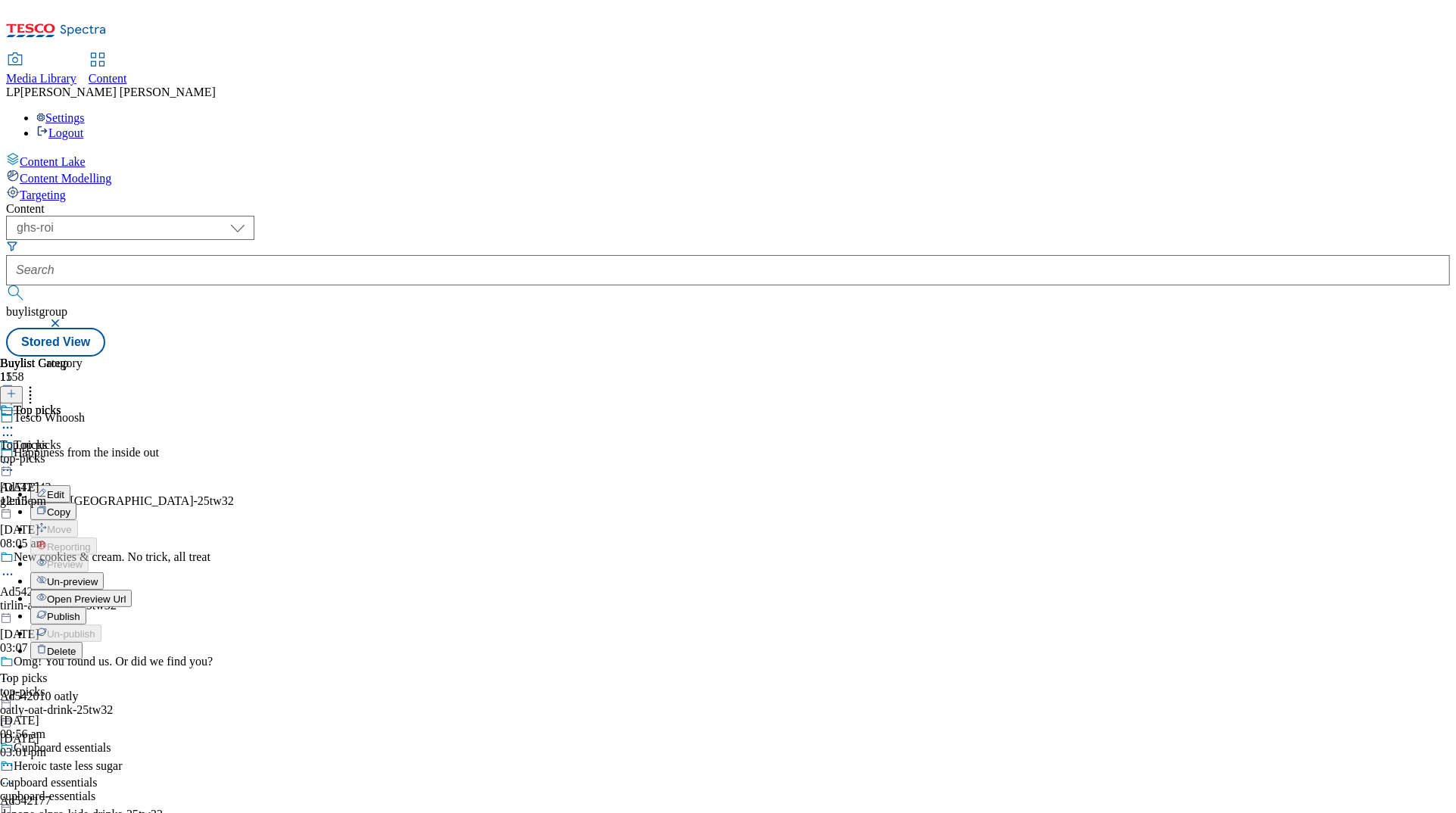
click at [80, 612] on span "Publish" at bounding box center [64, 617] width 33 height 11
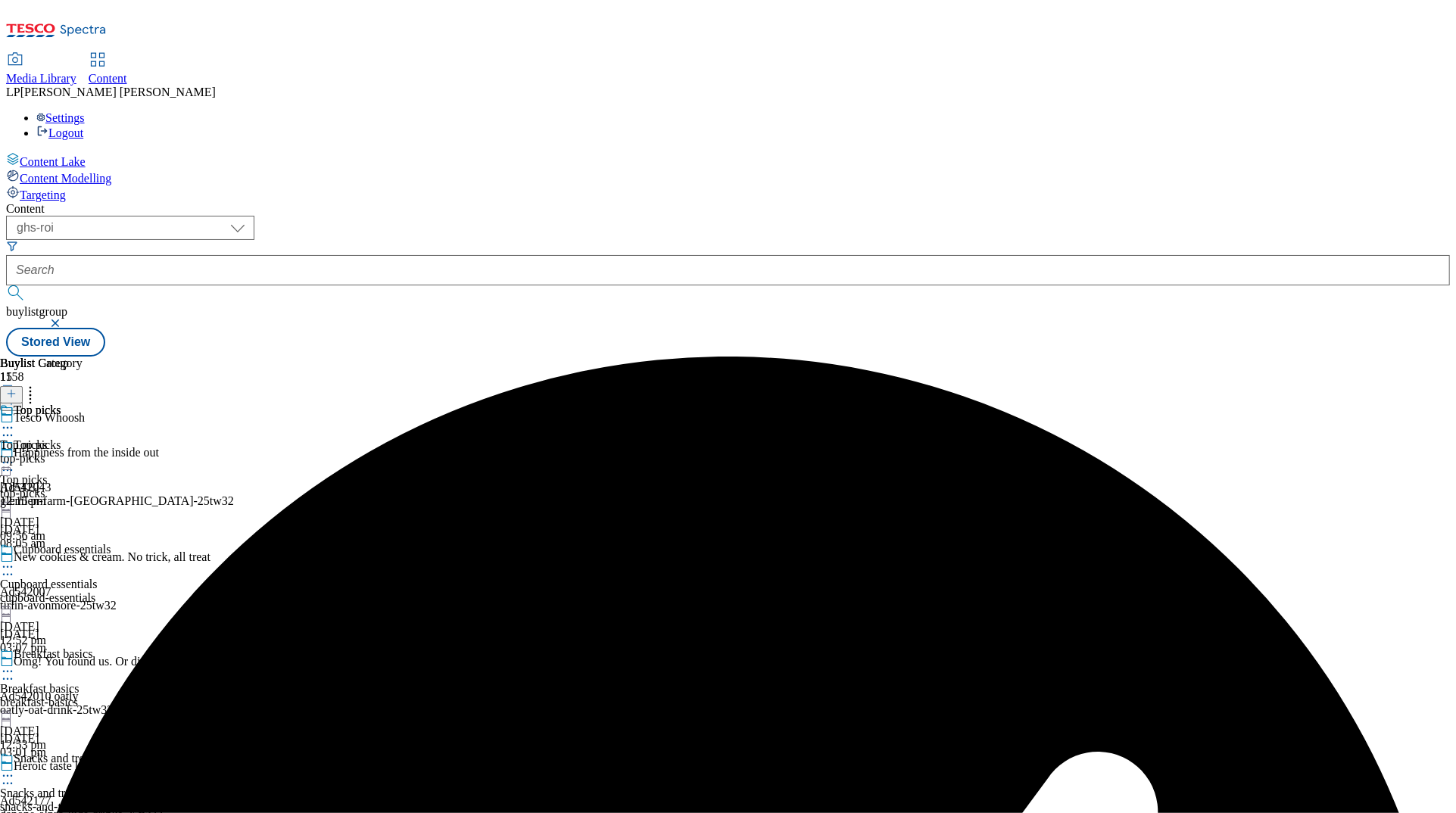
click at [15, 560] on icon at bounding box center [7, 567] width 15 height 15
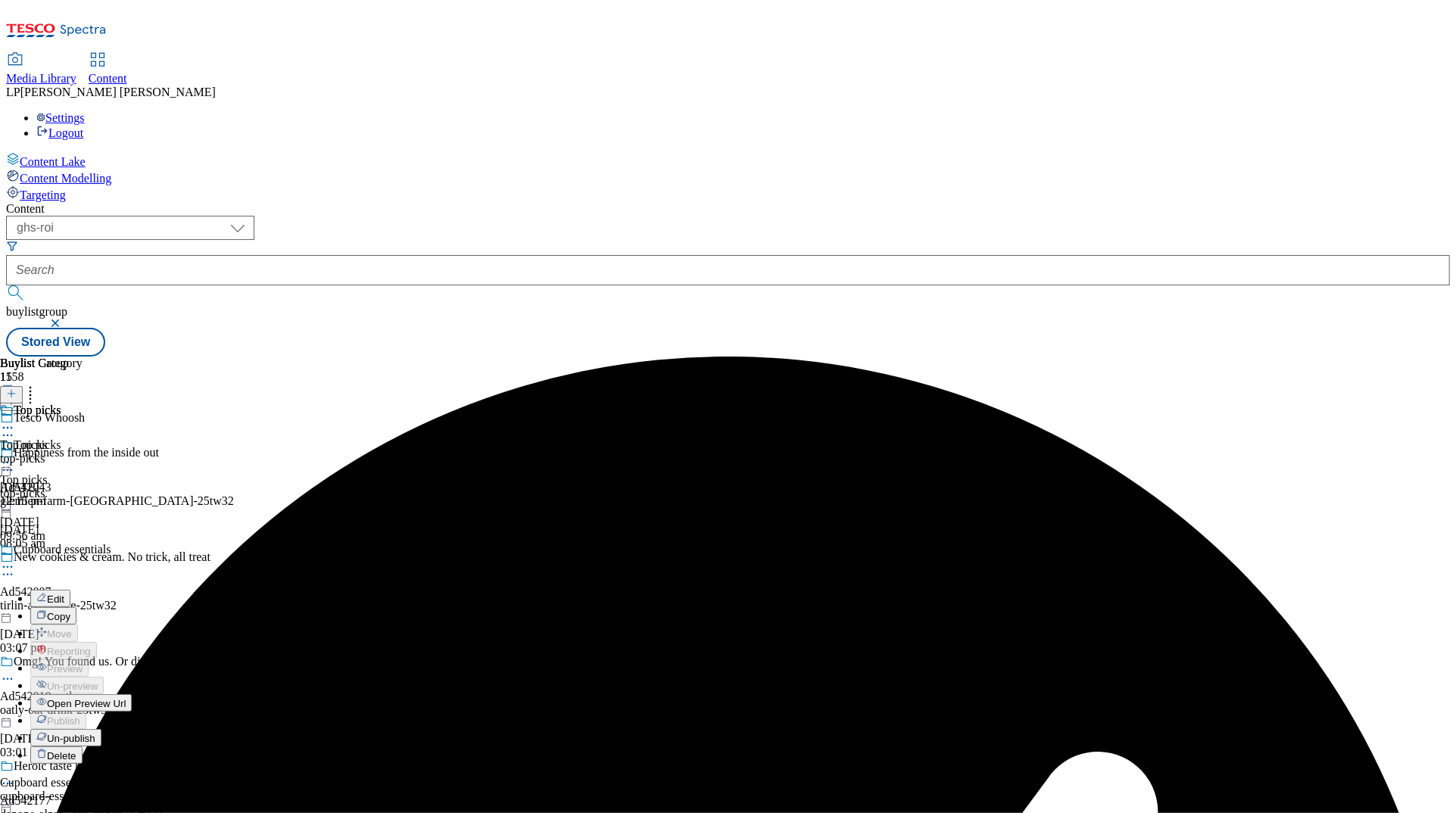
click at [65, 594] on span "Edit" at bounding box center [55, 600] width 18 height 11
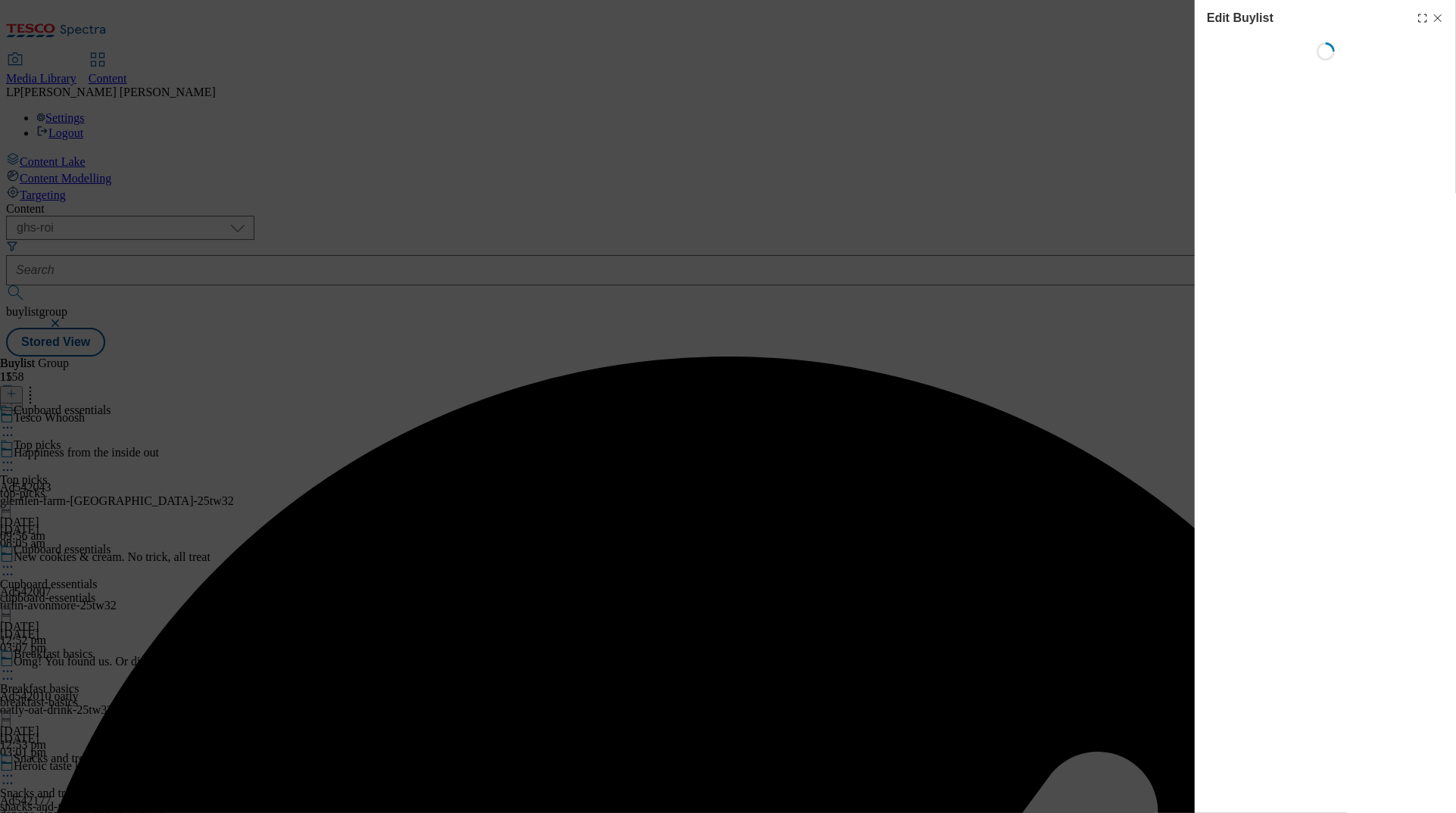
select select "evergreen"
select select "Banner"
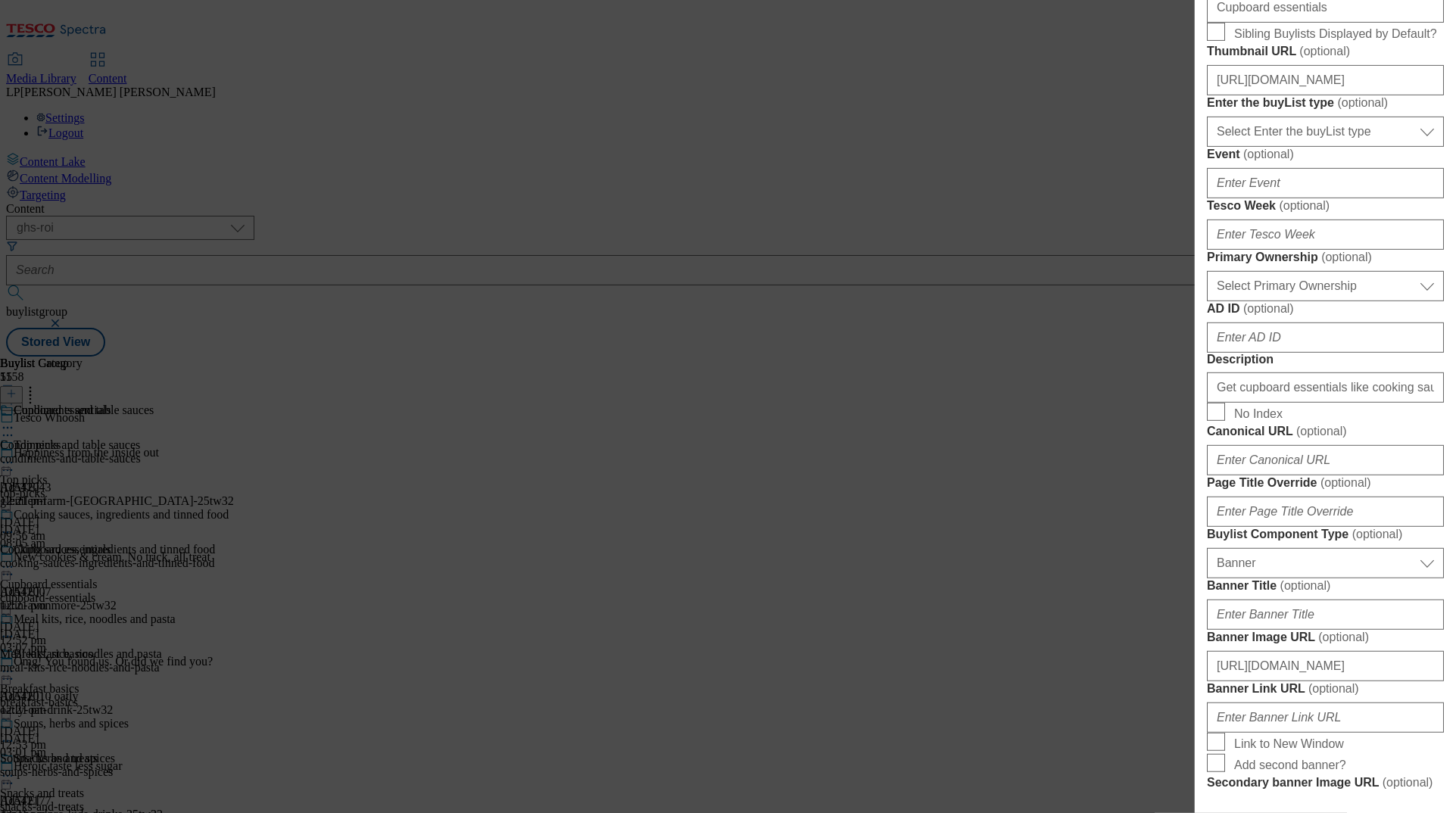
scroll to position [542, 0]
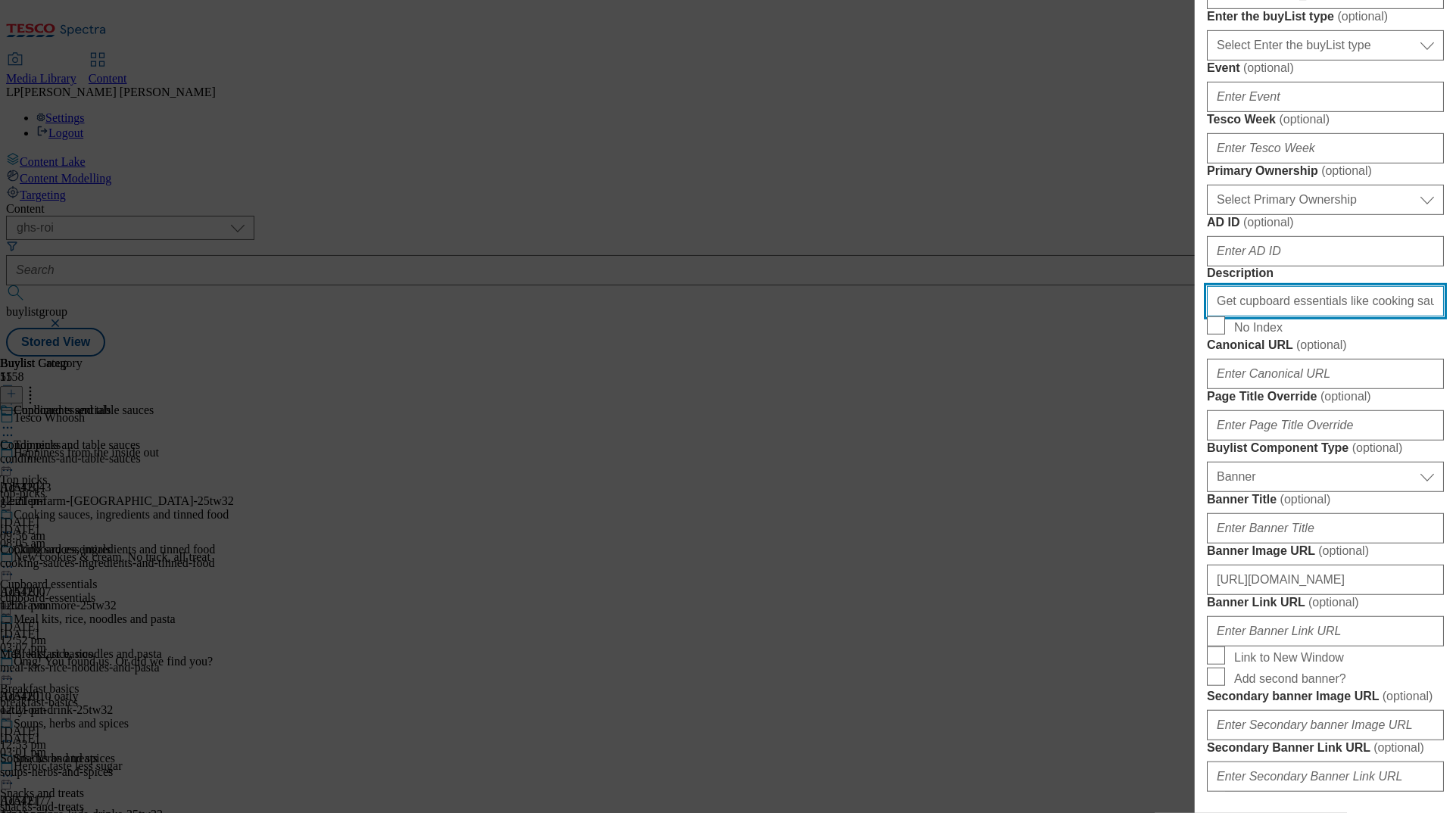
click at [918, 317] on input "Get cupboard essentials like cooking sauces, baking ingredients and pasta from …" at bounding box center [1326, 301] width 237 height 30
paste input "in 45 minutes with our same-day delivery service. Shop online for Tesco Whoosh …"
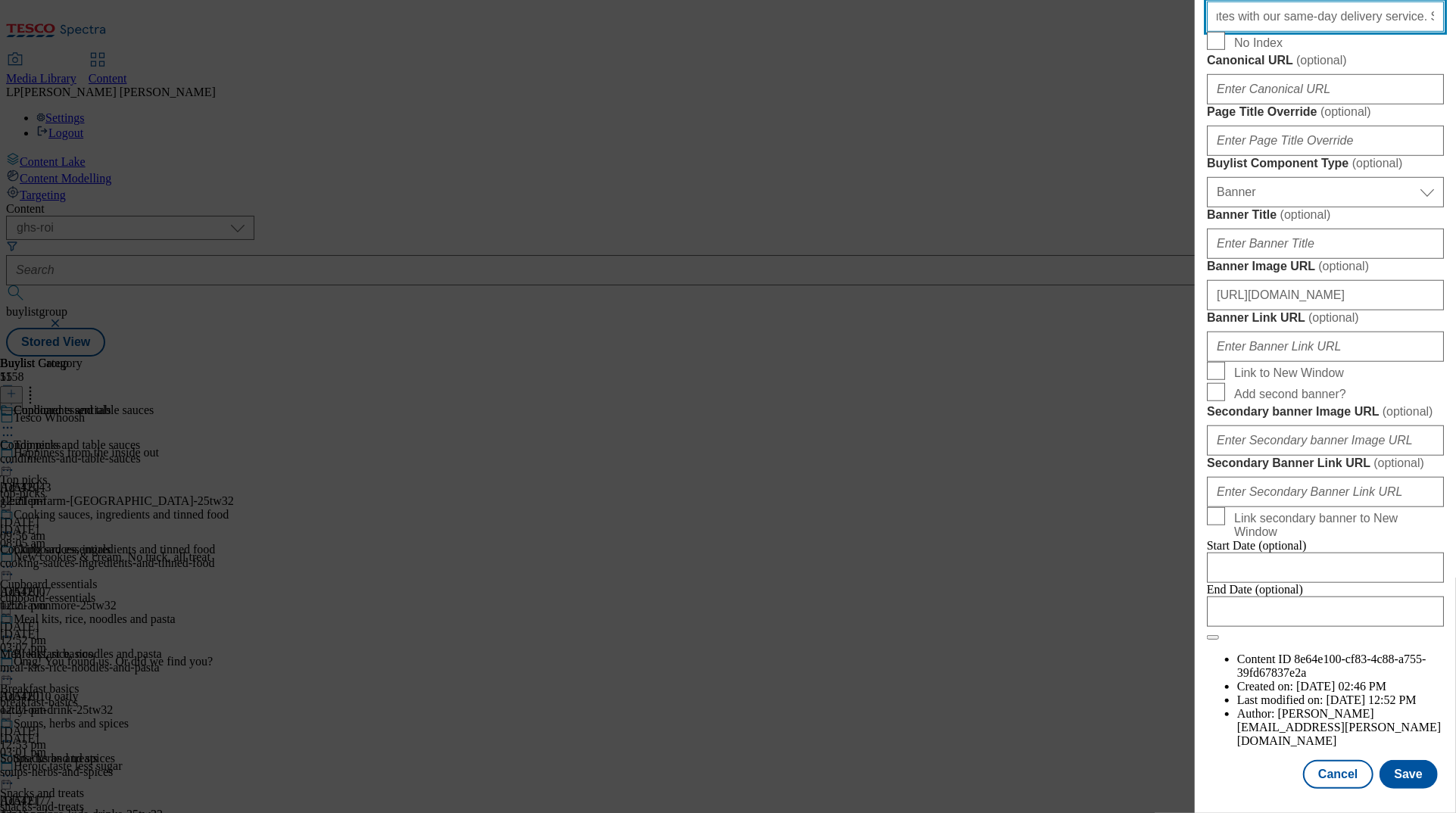
scroll to position [1375, 0]
type input "Get cupboard essentials like cooking sauces, baking ingredients and pasta in 45…"
click at [918, 783] on button "Save" at bounding box center [1409, 774] width 58 height 29
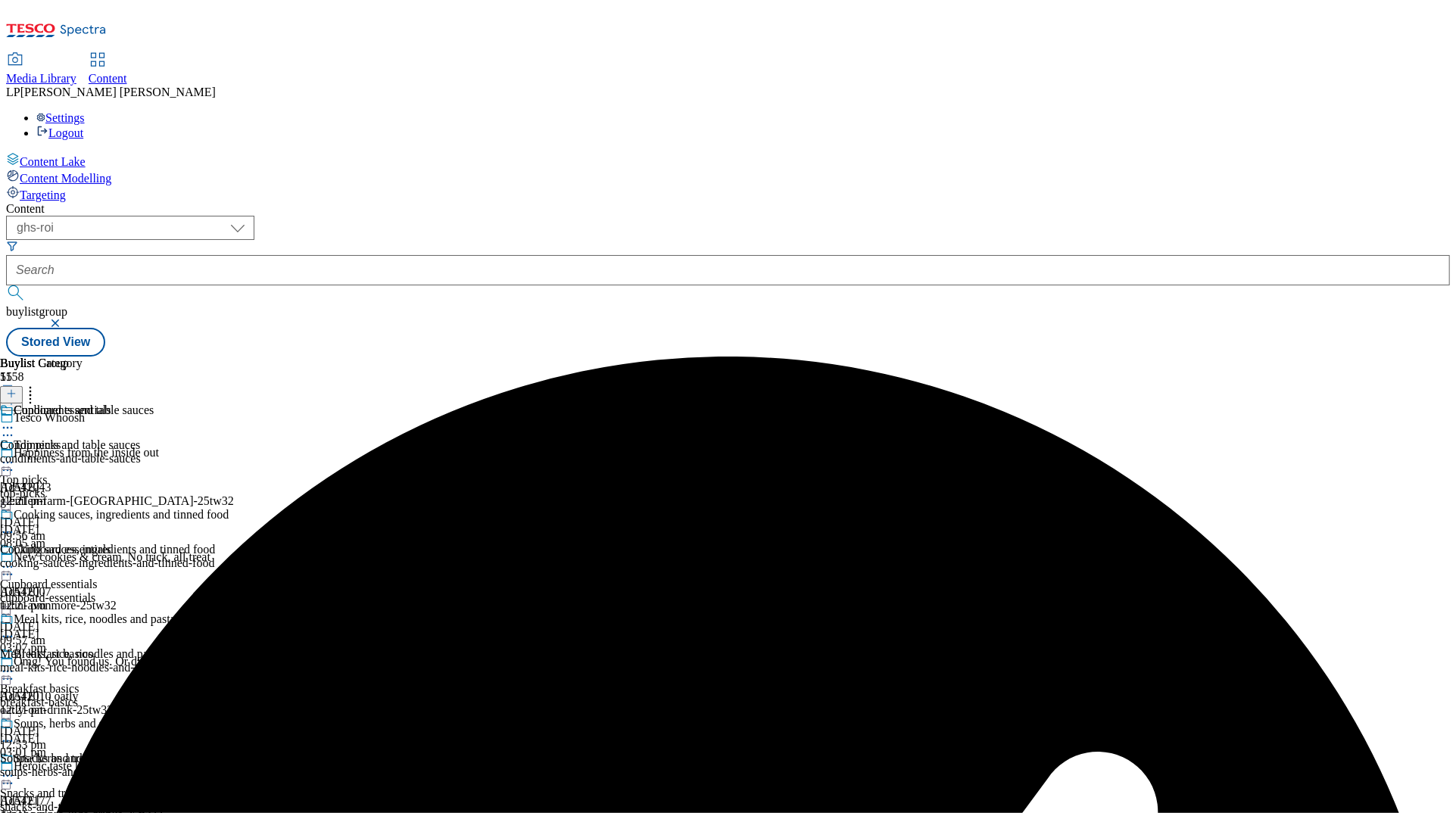
click at [15, 560] on icon at bounding box center [7, 567] width 15 height 15
click at [82, 663] on span "Preview" at bounding box center [65, 669] width 36 height 11
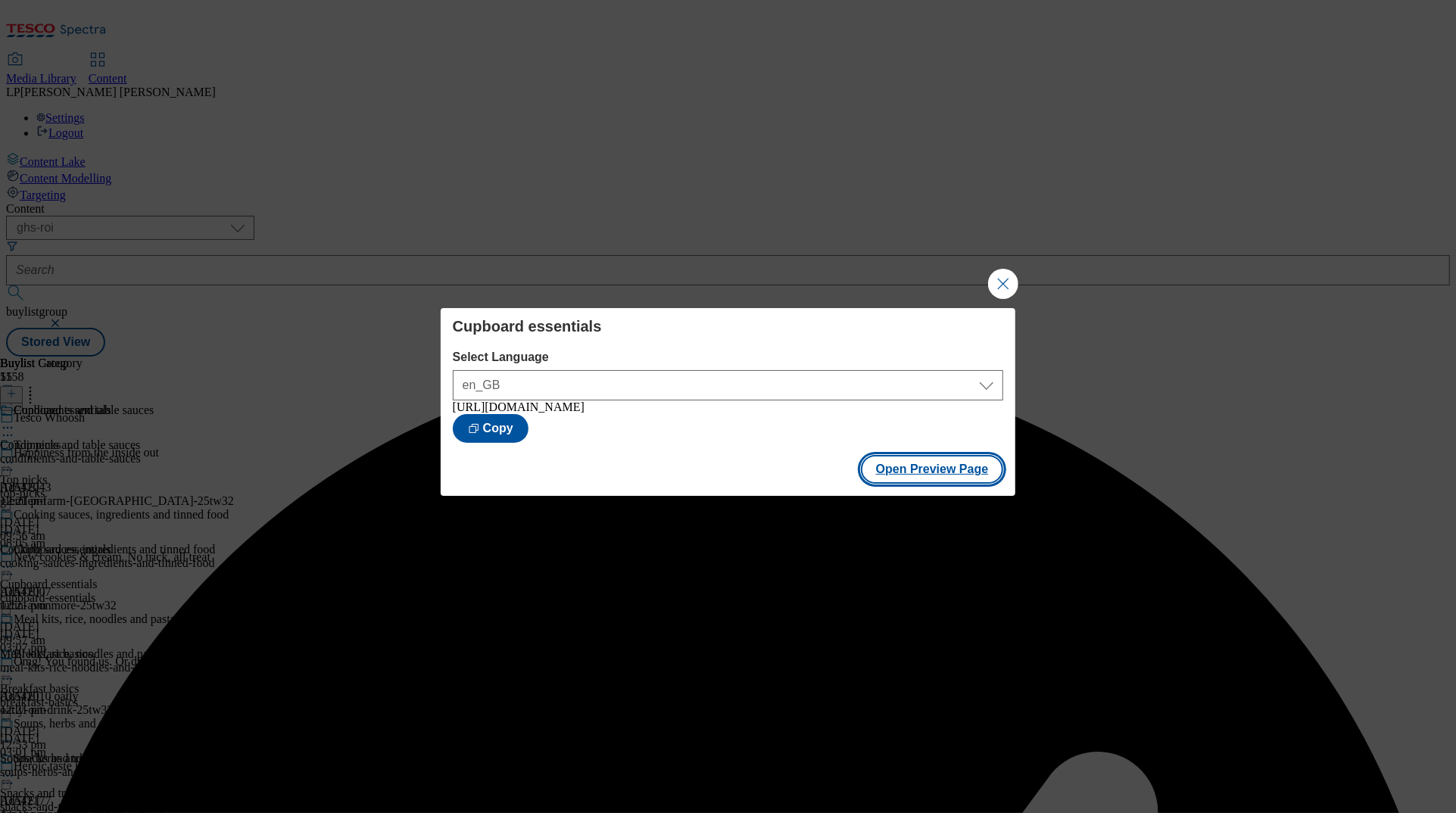
click at [894, 477] on button "Open Preview Page" at bounding box center [932, 469] width 143 height 29
click at [918, 288] on button "Close Modal" at bounding box center [1003, 284] width 30 height 30
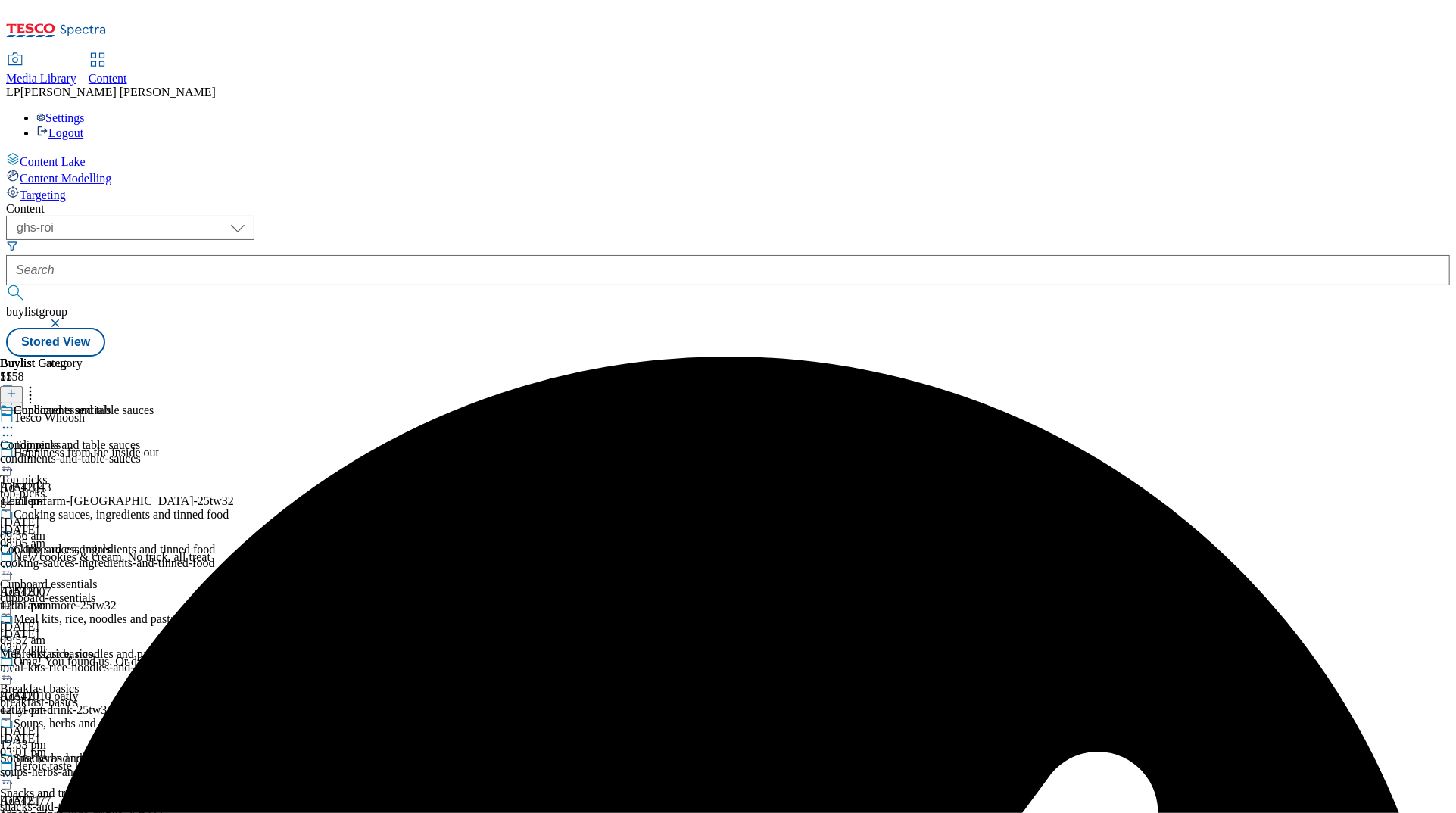
click at [15, 560] on icon at bounding box center [7, 567] width 15 height 15
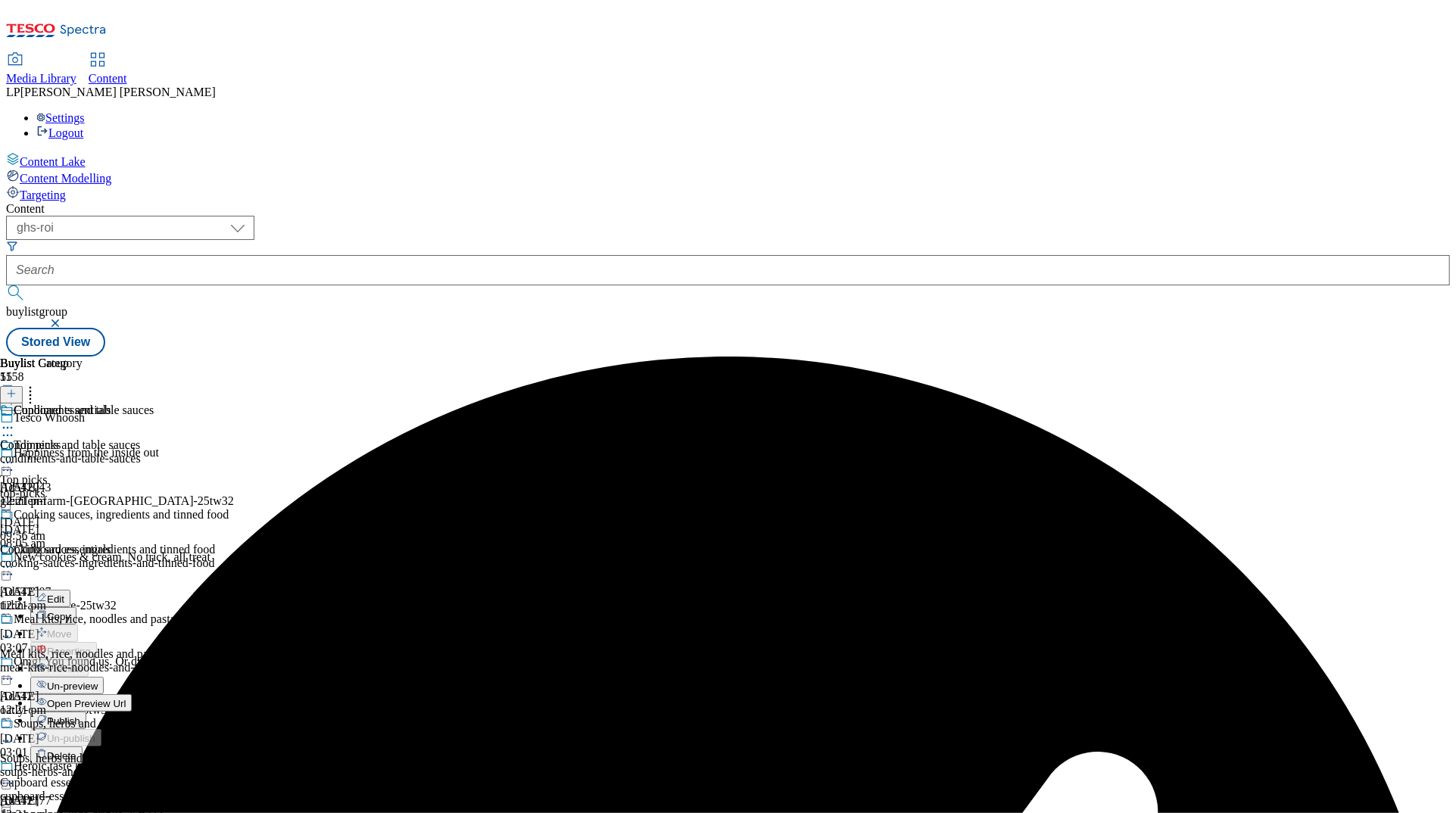
click at [80, 716] on span "Publish" at bounding box center [64, 722] width 33 height 11
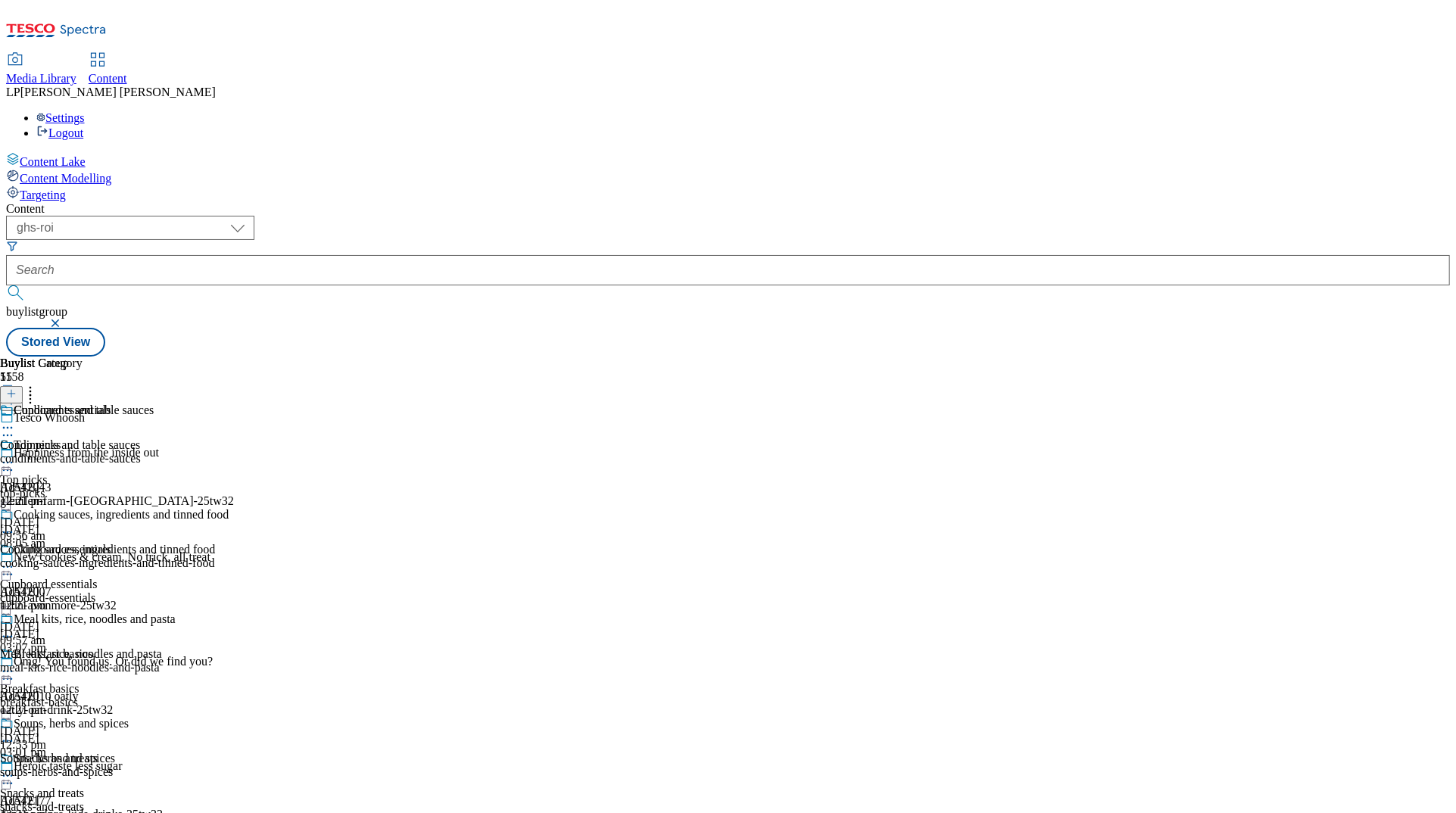
click at [15, 664] on icon at bounding box center [7, 672] width 15 height 15
click at [70, 695] on button "Edit" at bounding box center [50, 703] width 40 height 18
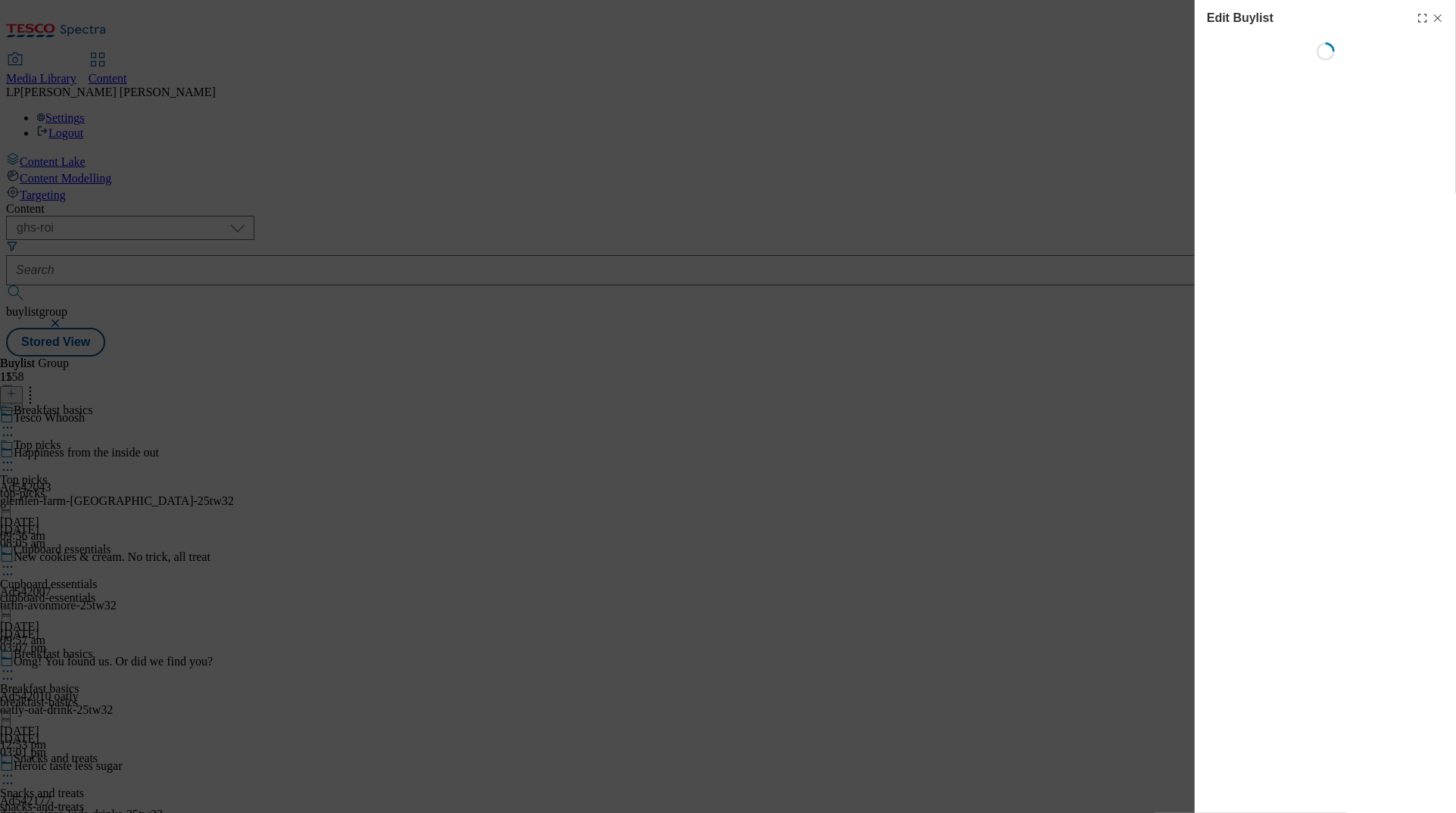
select select "evergreen"
select select "Banner"
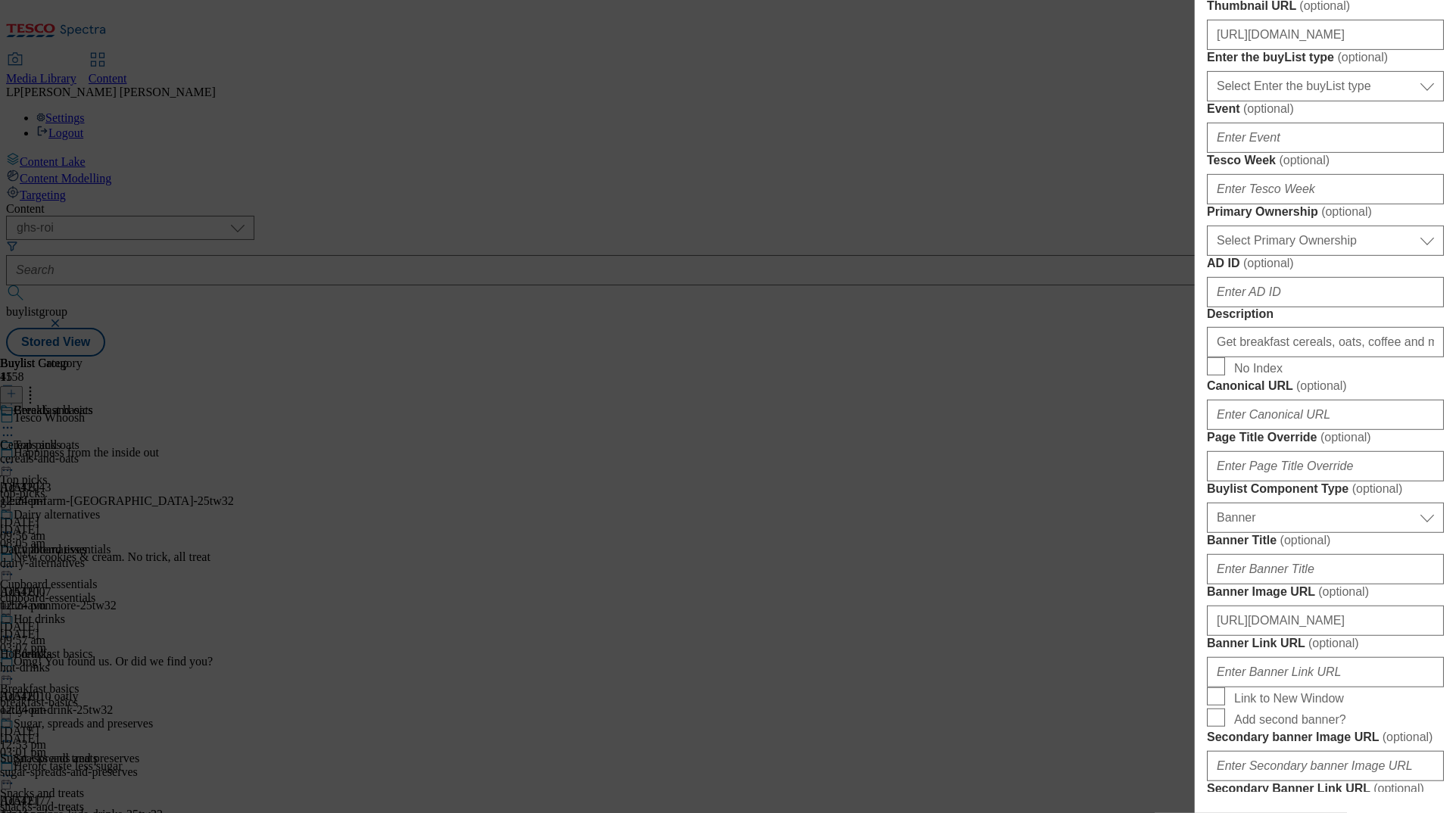
scroll to position [521, 0]
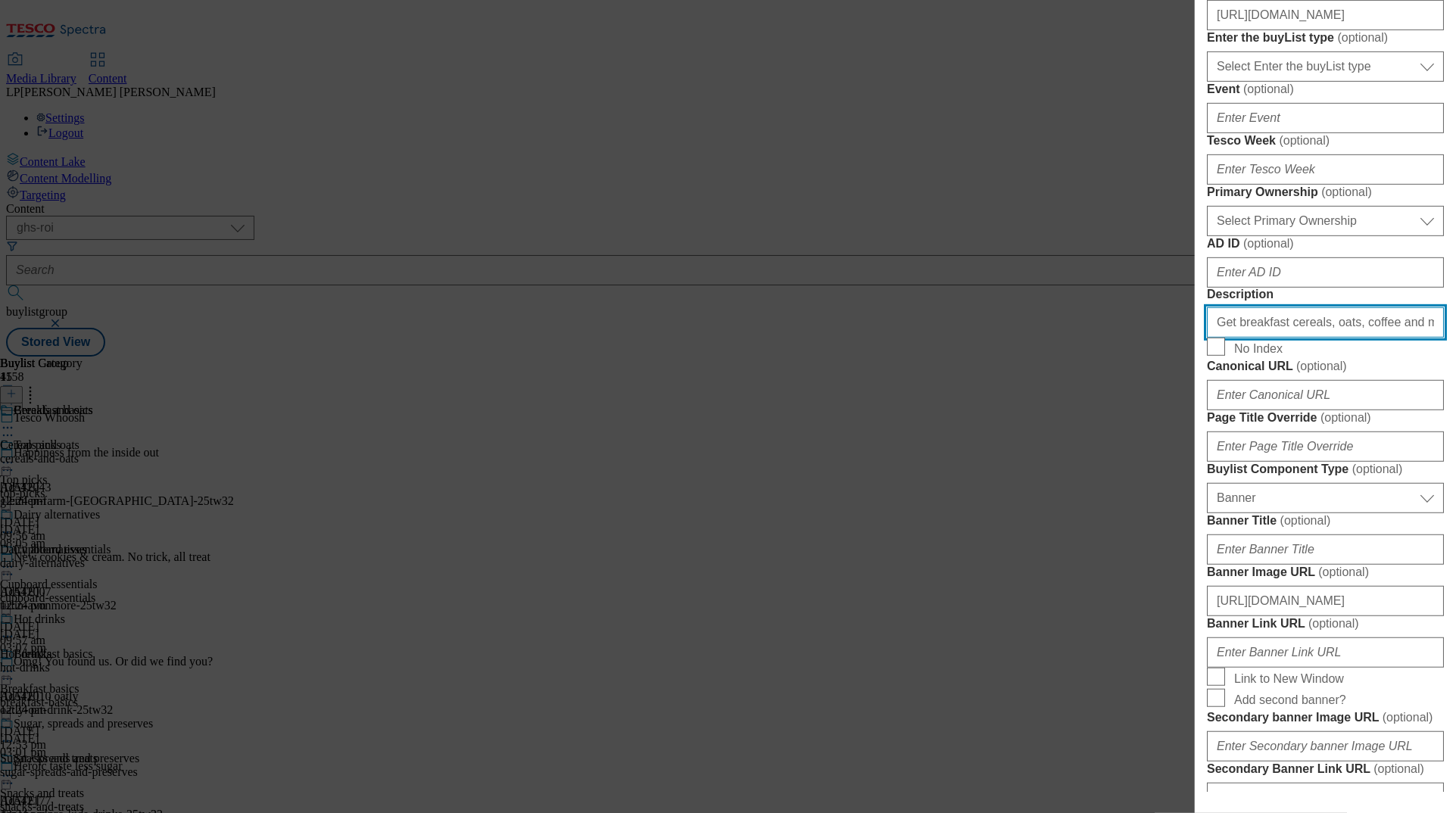
click at [918, 338] on input "Get breakfast cereals, oats, coffee and more from as little as 45 minutes with …" at bounding box center [1326, 322] width 237 height 30
paste input "in 45 minutes with our same-day delivery service. Shop online for Tesco Whoosh …"
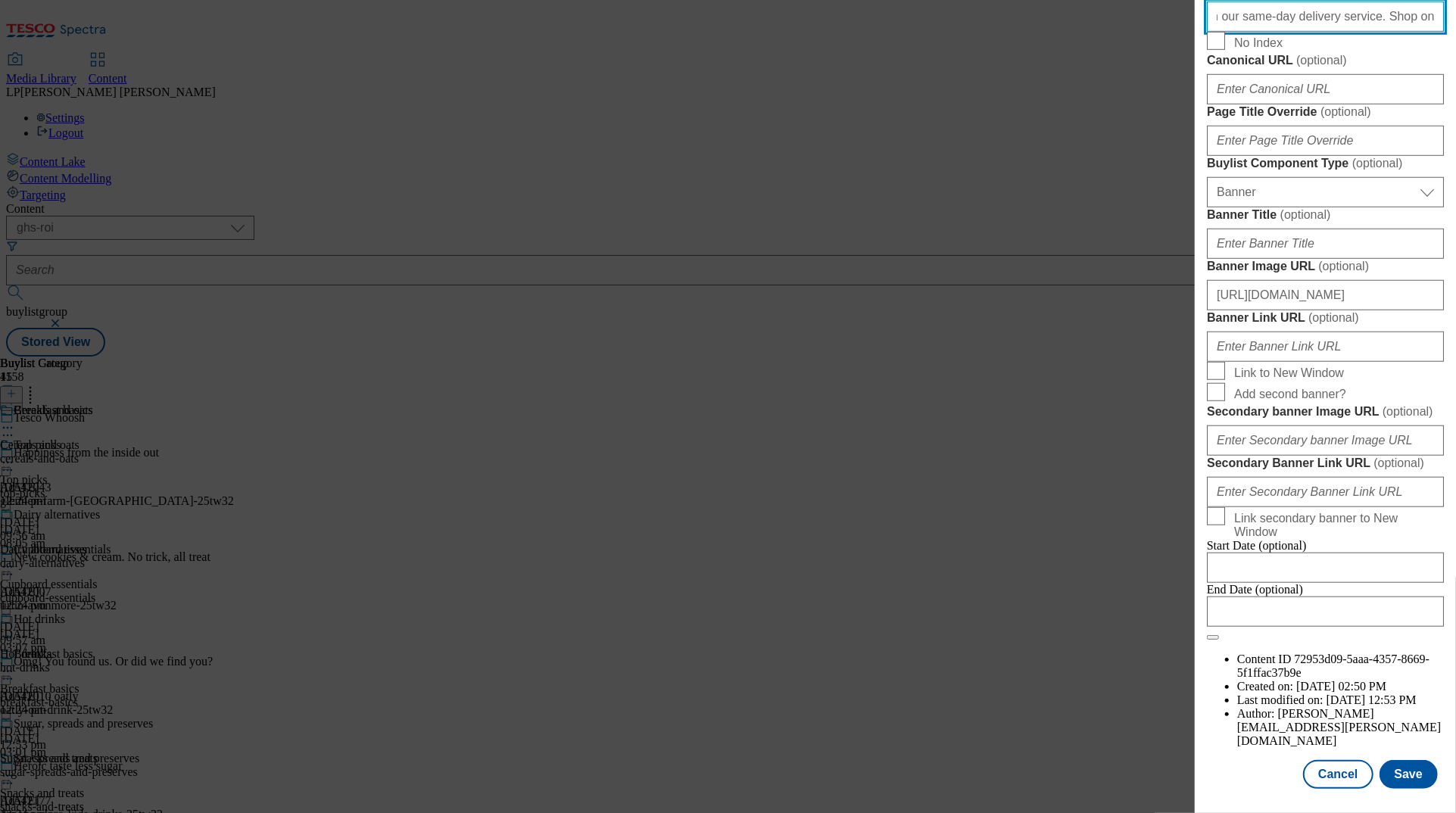
scroll to position [1375, 0]
type input "Get breakfast cereals, oats, coffee and more in 45 minutes with our same-day de…"
click at [918, 774] on button "Save" at bounding box center [1409, 774] width 58 height 29
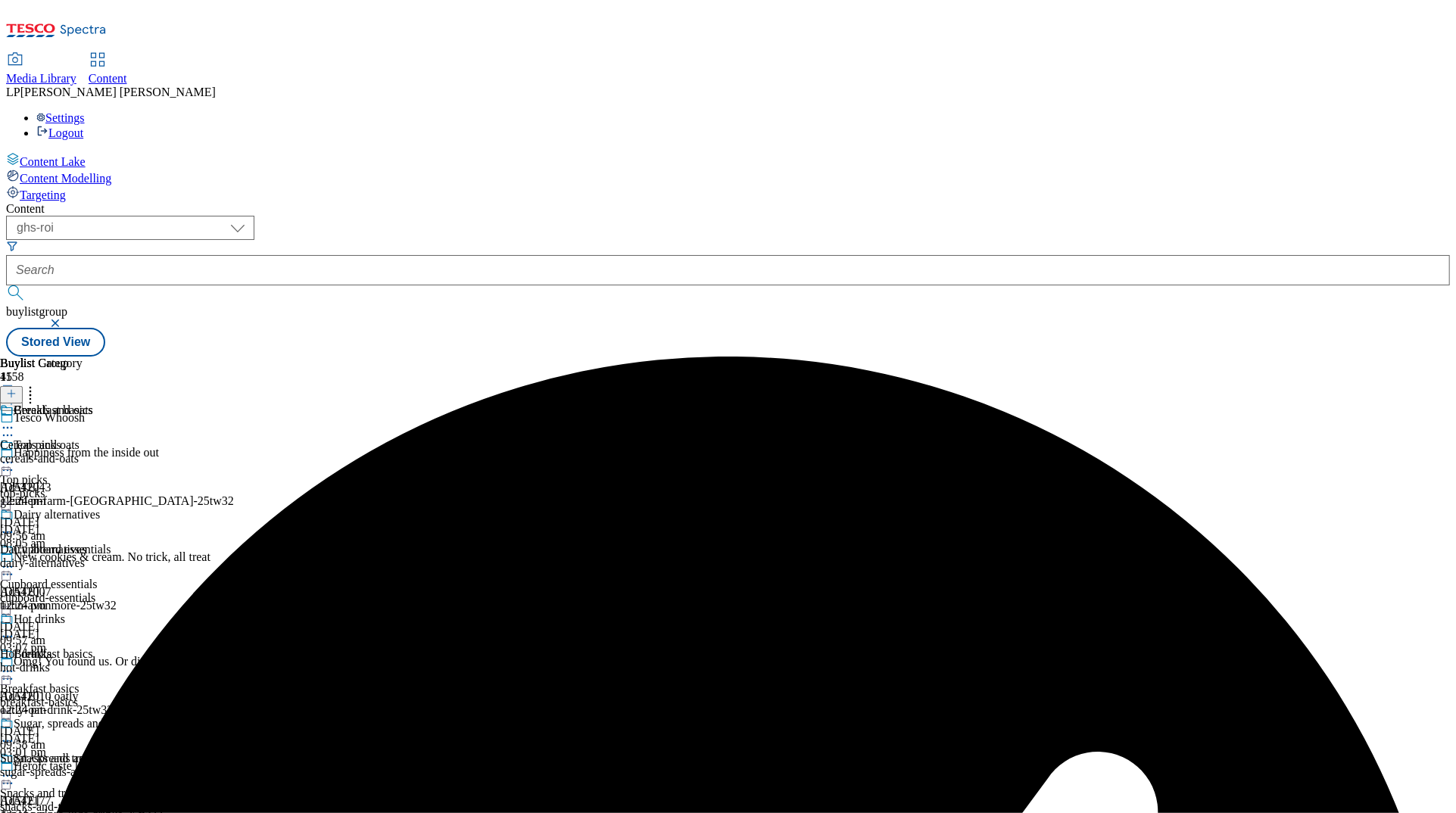
scroll to position [124, 0]
click at [15, 664] on icon at bounding box center [7, 672] width 15 height 15
click at [82, 768] on span "Preview" at bounding box center [65, 773] width 36 height 11
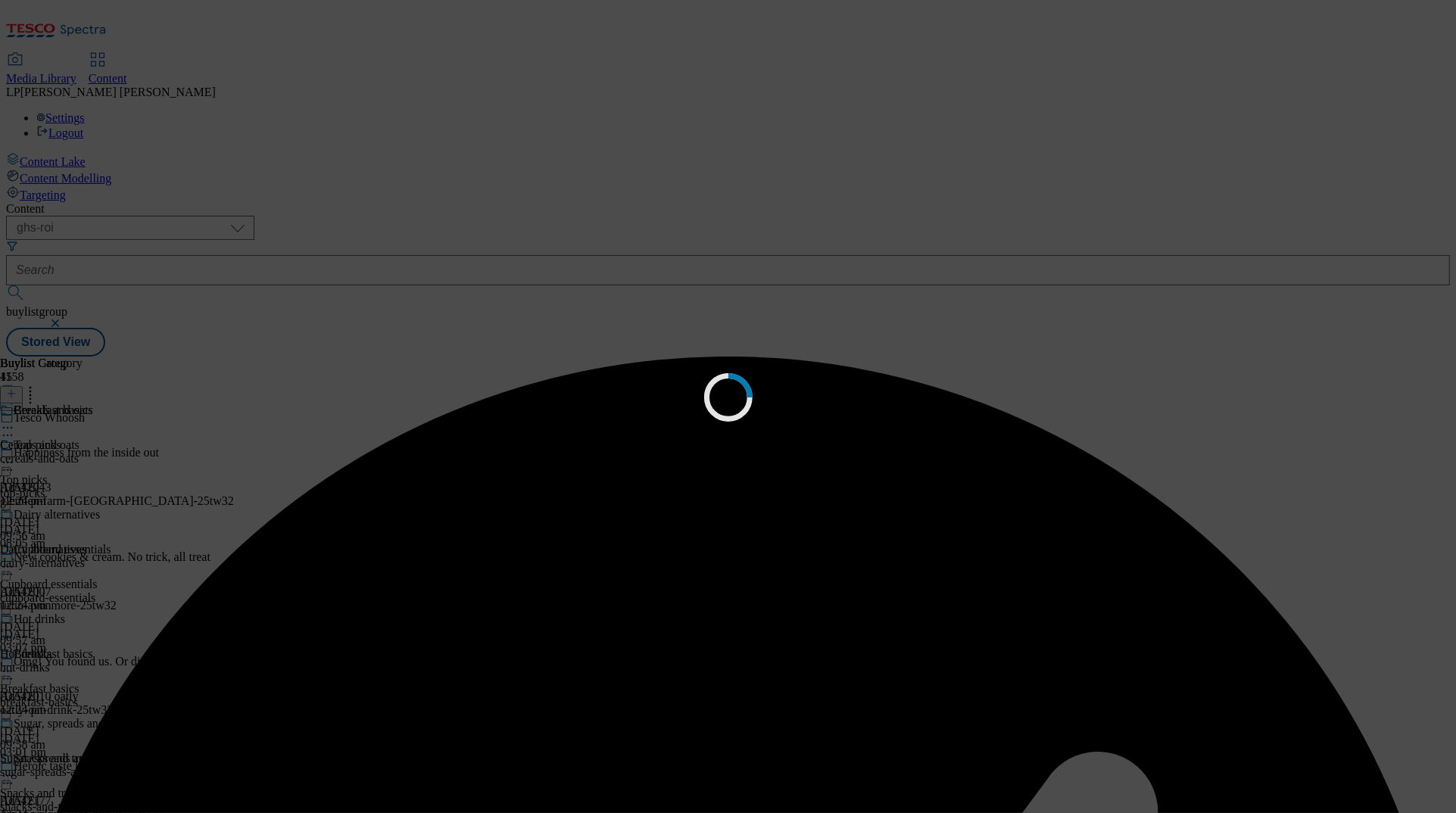
scroll to position [0, 0]
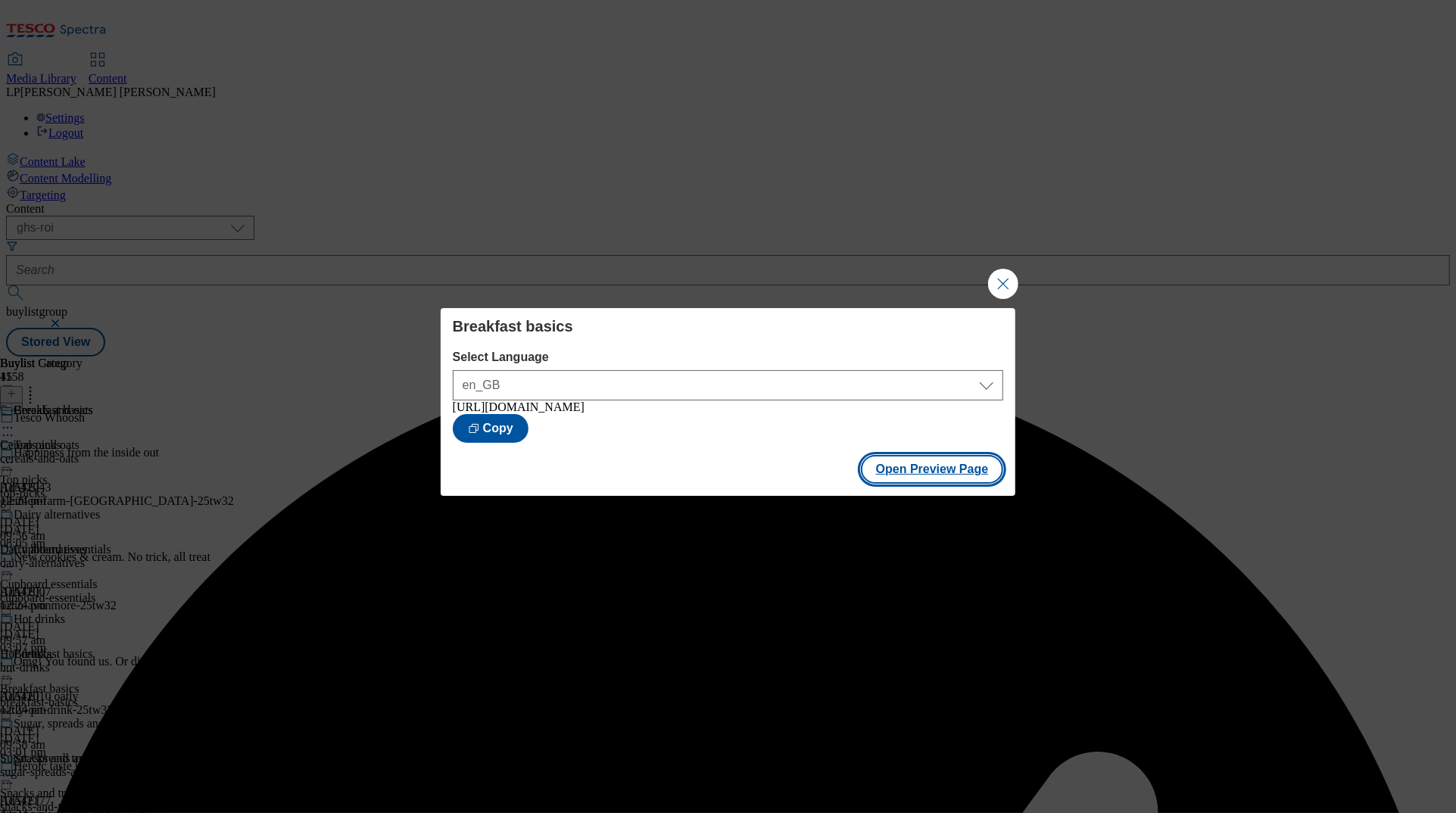
click at [916, 473] on button "Open Preview Page" at bounding box center [932, 469] width 143 height 29
click at [918, 283] on button "Close Modal" at bounding box center [1003, 284] width 30 height 30
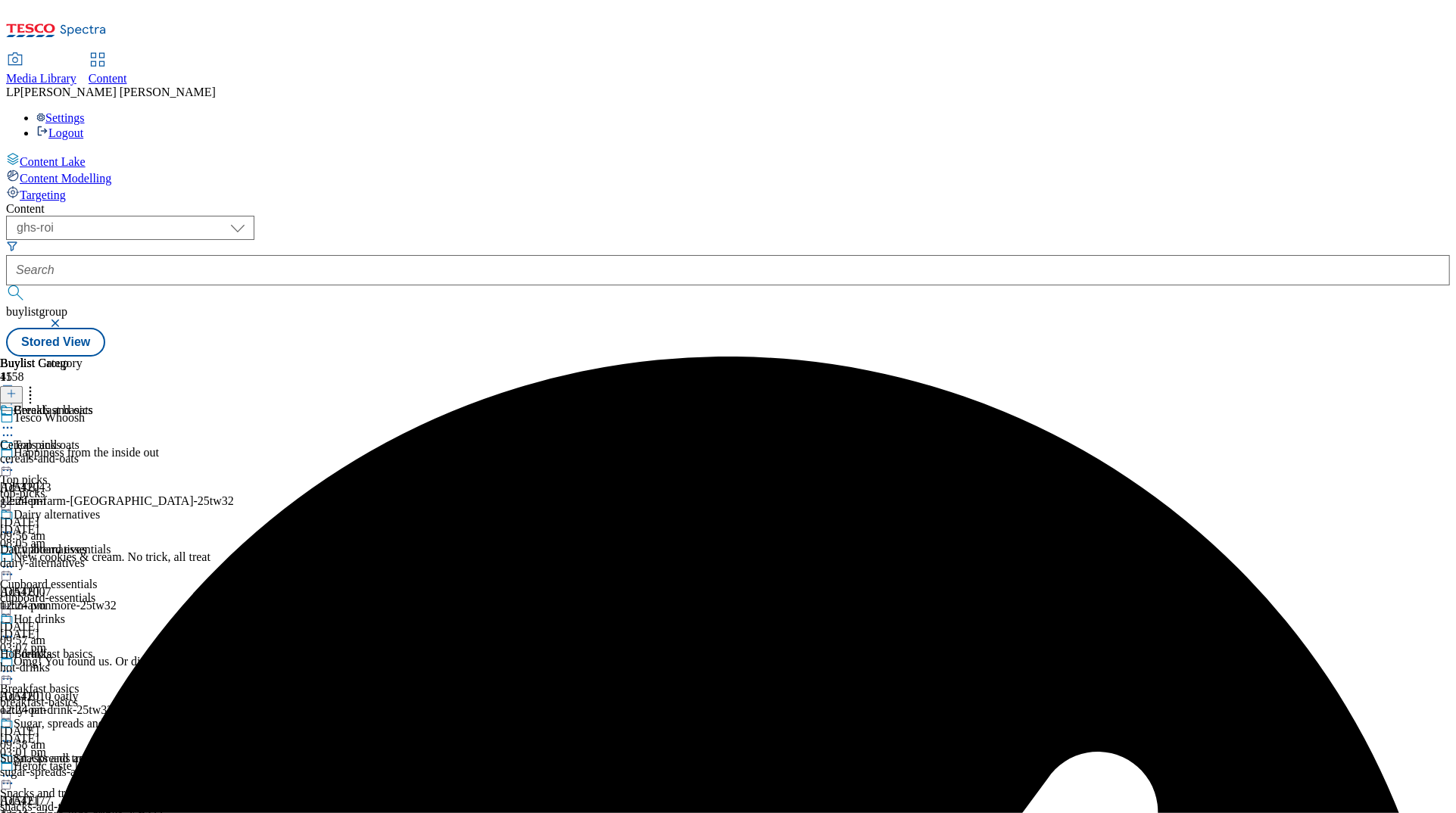
click at [15, 664] on icon at bounding box center [7, 672] width 15 height 15
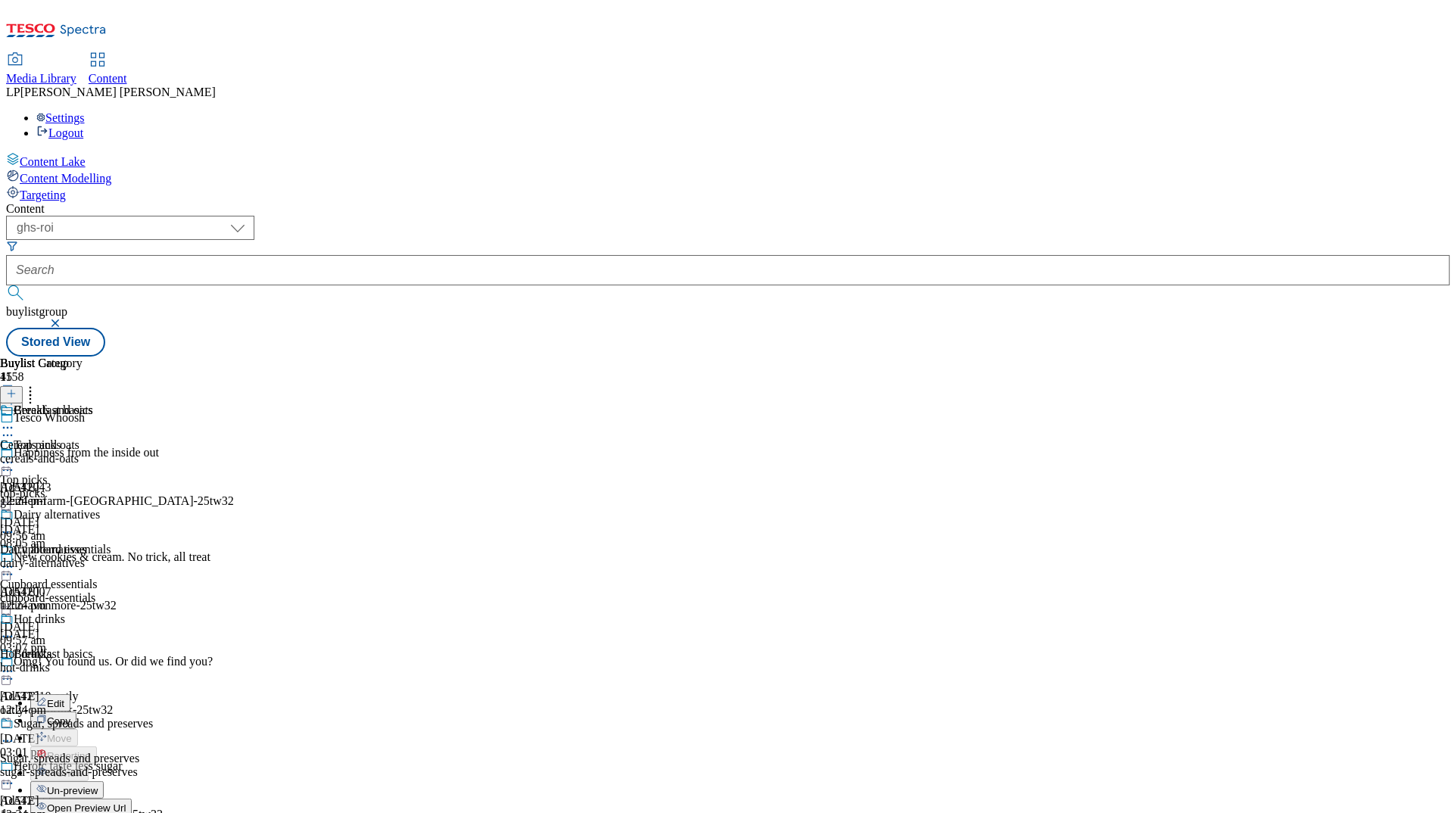
click at [80, 813] on span "Publish" at bounding box center [64, 826] width 33 height 11
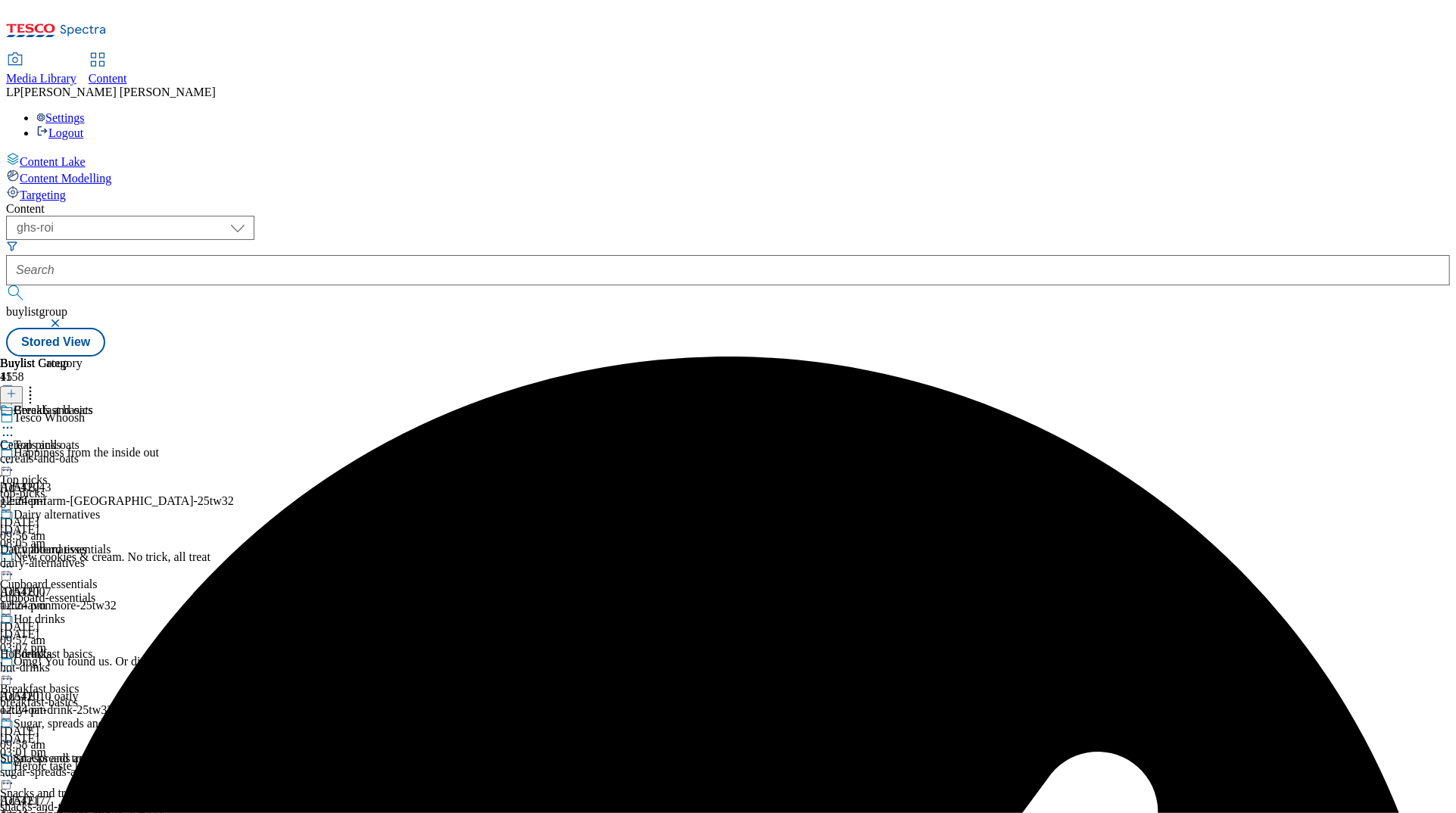
scroll to position [250, 0]
click at [15, 769] on icon at bounding box center [7, 776] width 15 height 15
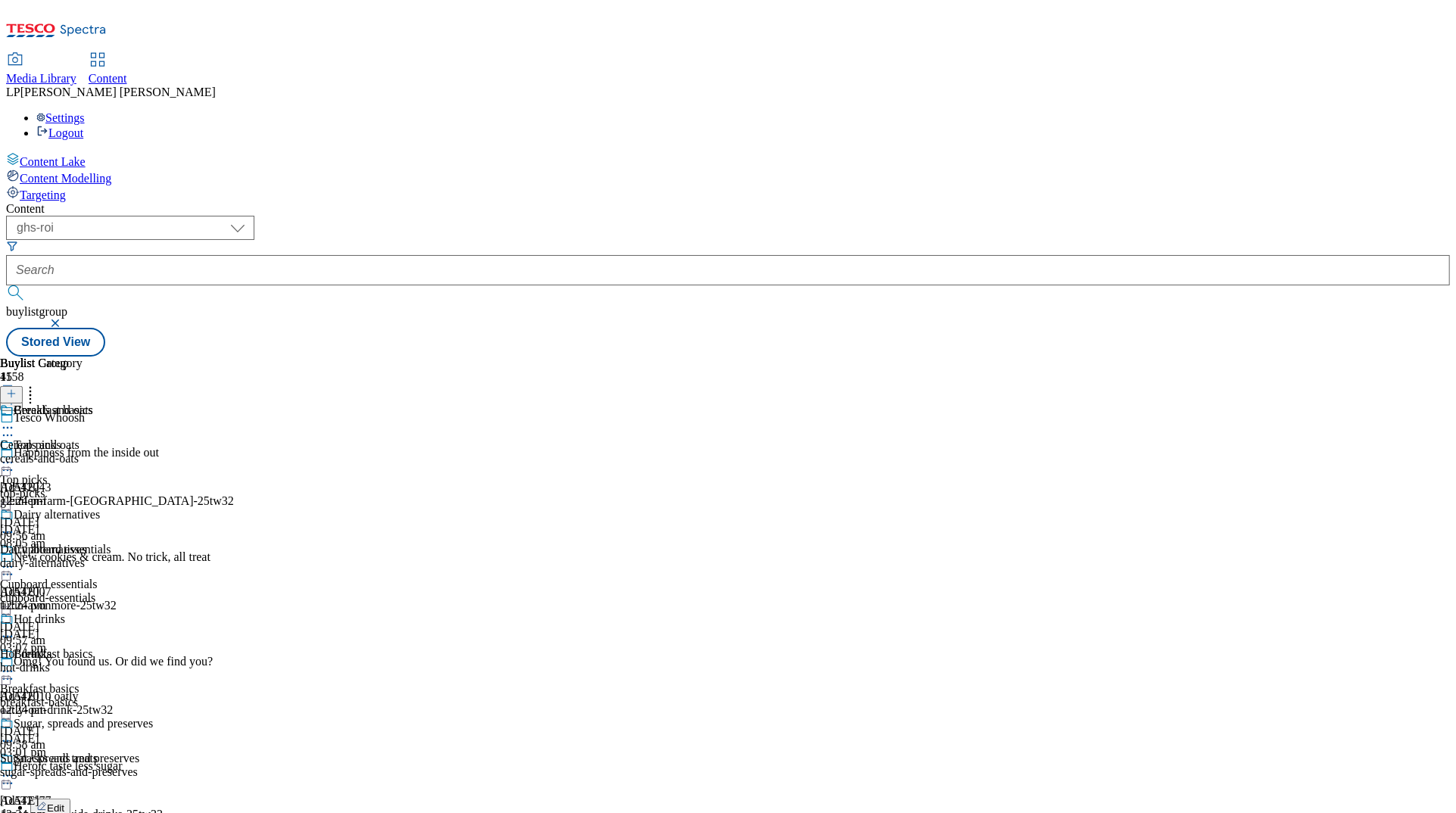
click at [70, 799] on button "Edit" at bounding box center [50, 807] width 40 height 18
select select "evergreen"
select select "Banner"
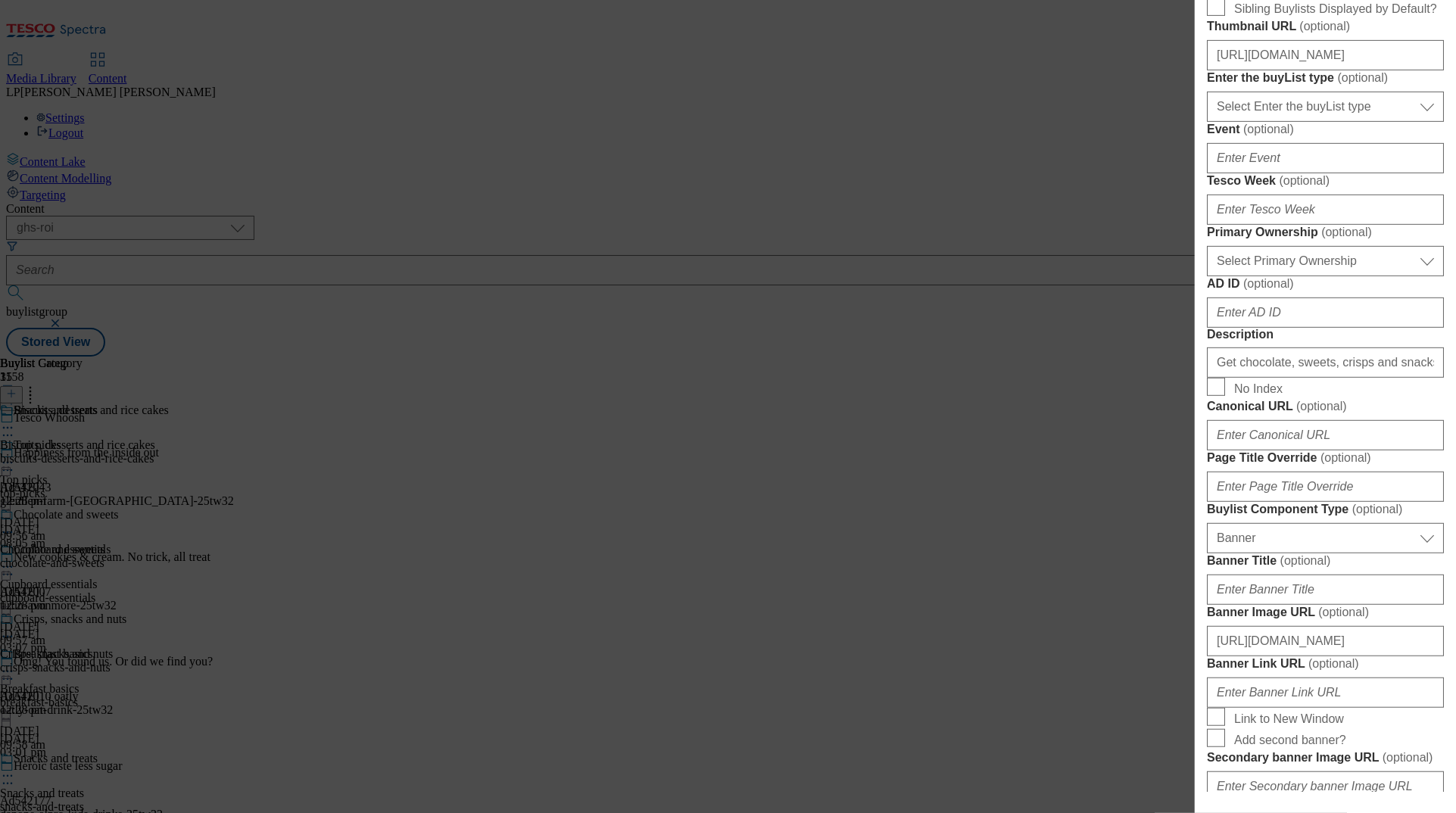
scroll to position [557, 0]
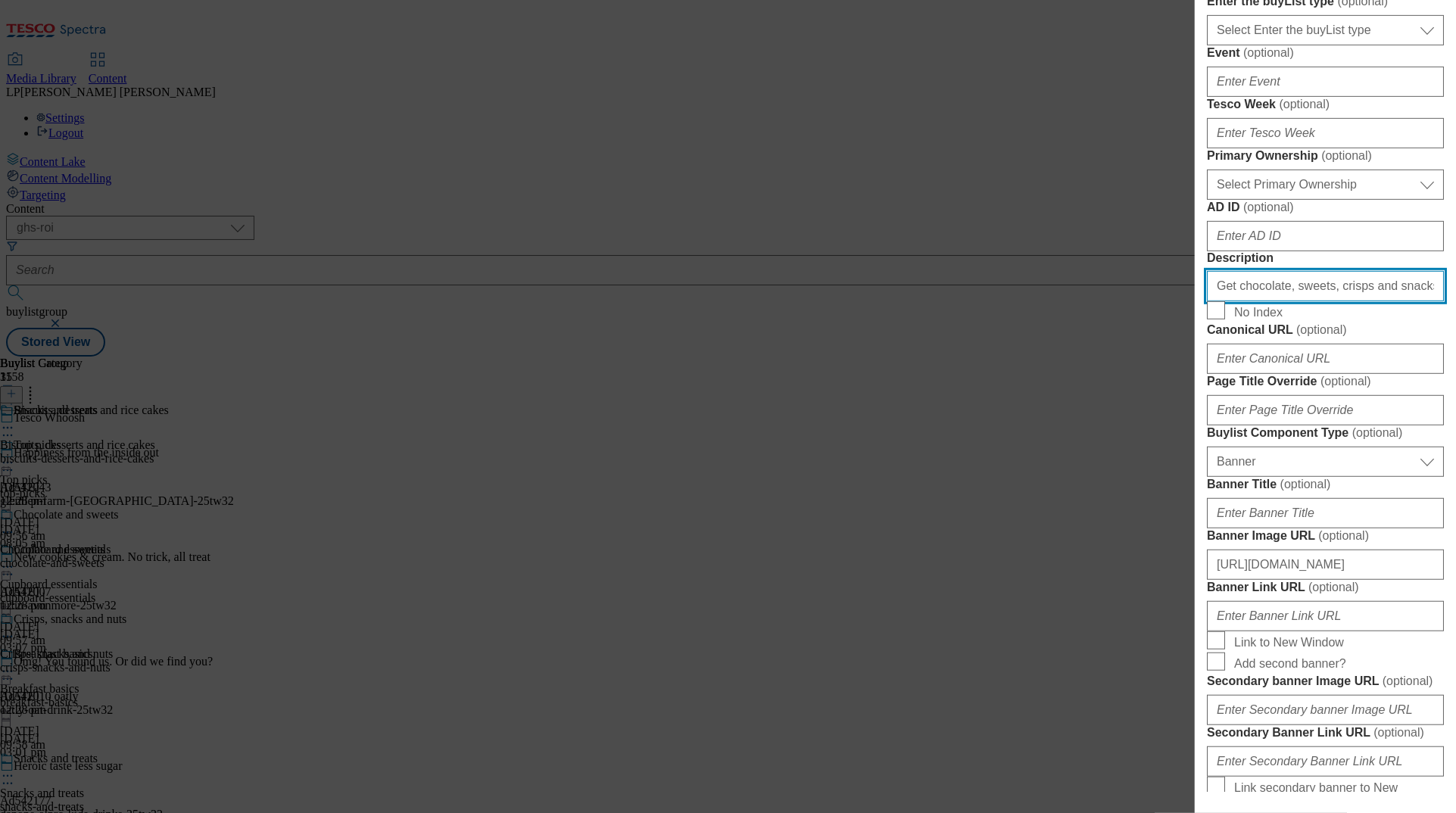
click at [918, 301] on input "Get chocolate, sweets, crisps and snacks from as little as 45 minutes with our …" at bounding box center [1326, 285] width 237 height 30
paste input "in 45 minutes with our same-day delivery service. Shop online for Tesco Whoosh …"
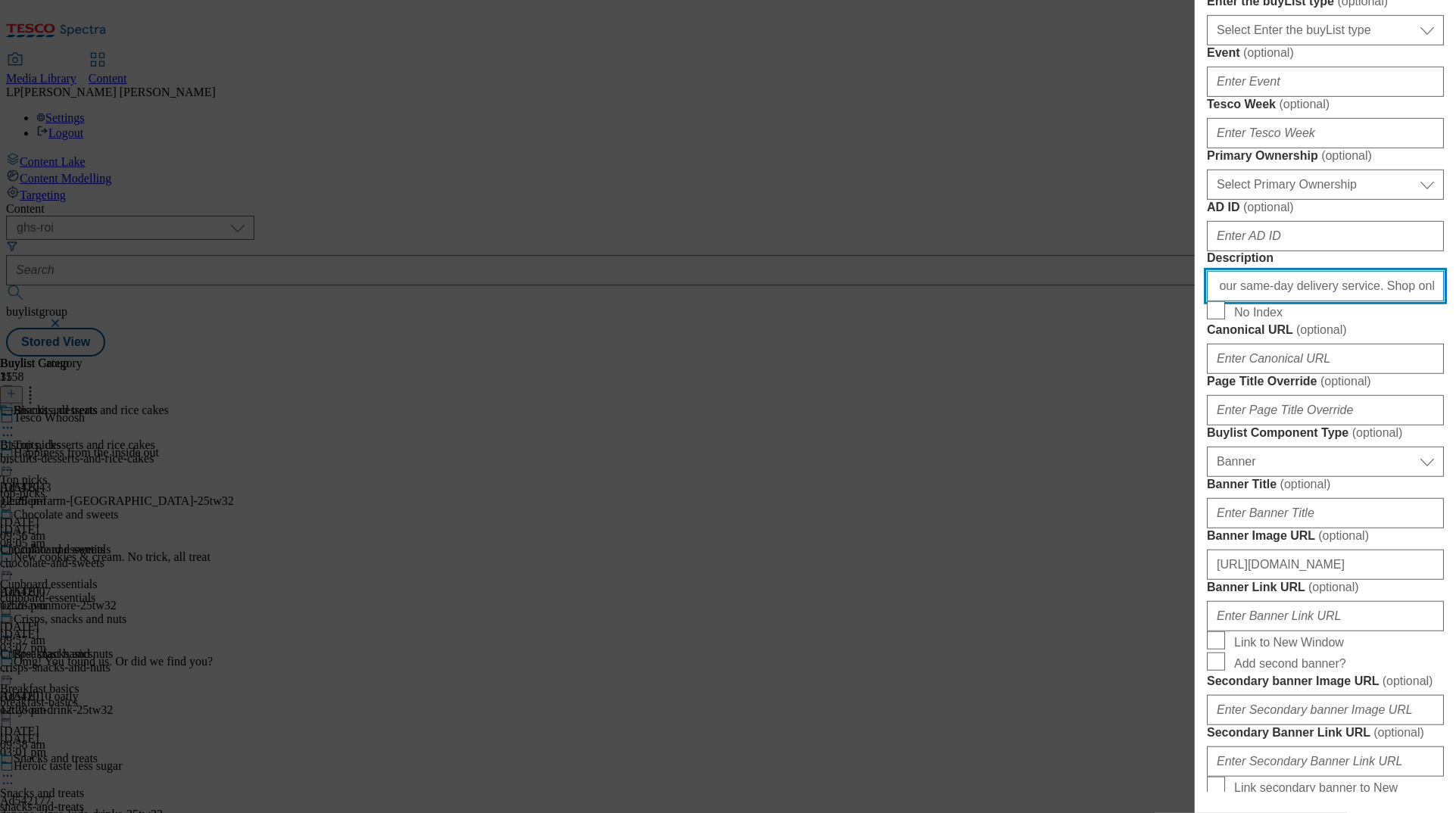
click at [918, 301] on input "Get chocolate, sweets, crisps and snacks in 45 minutes with our same-day delive…" at bounding box center [1326, 285] width 237 height 30
drag, startPoint x: 1339, startPoint y: 612, endPoint x: 1128, endPoint y: 610, distance: 211.0
click at [918, 610] on div "Edit Buylist Tags 1 tags selected buylist English Content Properties Label Snac…" at bounding box center [728, 406] width 1456 height 813
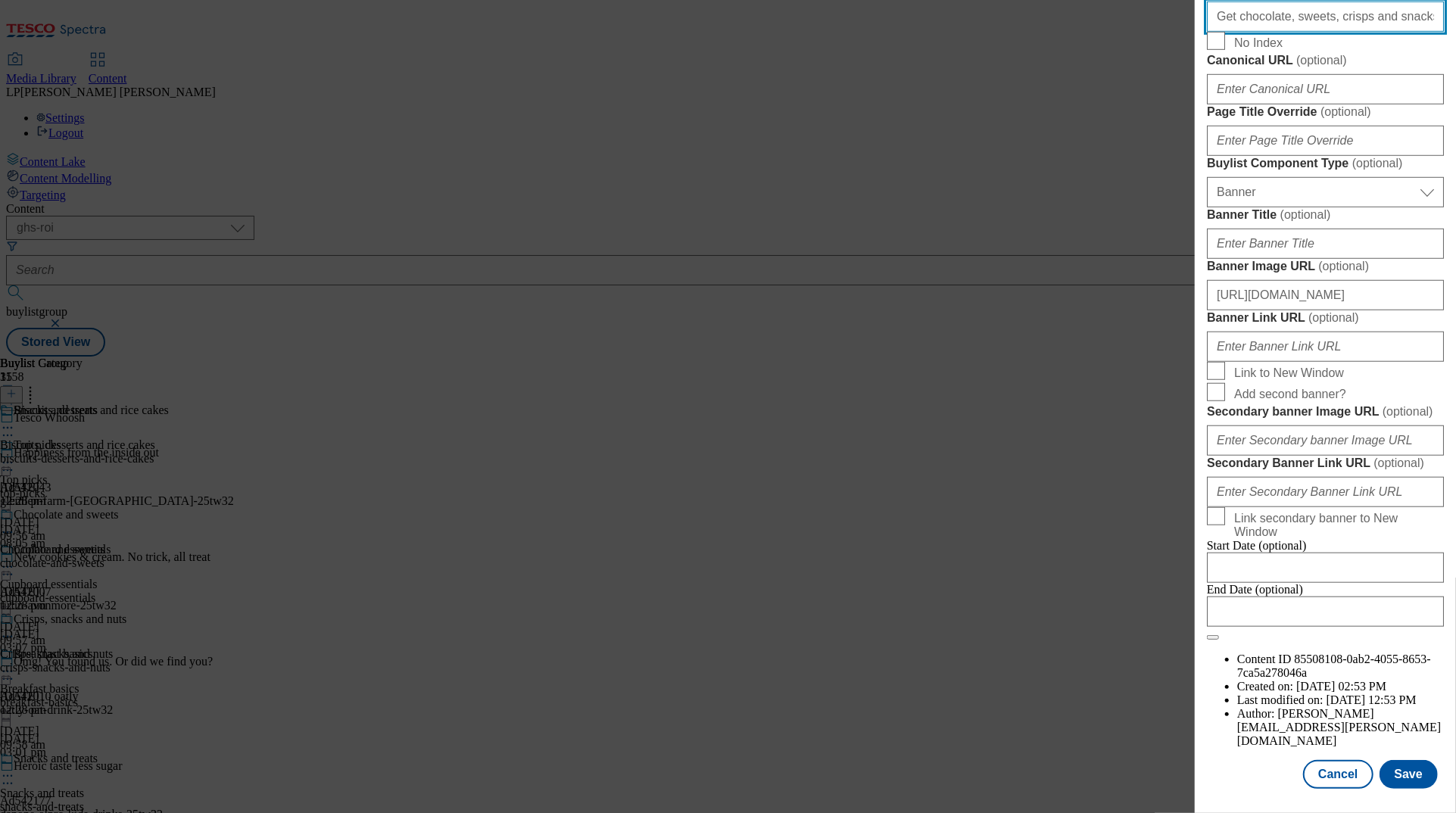
scroll to position [1375, 0]
type input "Get chocolate, sweets, crisps and snacks in 45 minutes with our same-day delive…"
click at [918, 774] on button "Save" at bounding box center [1409, 774] width 58 height 29
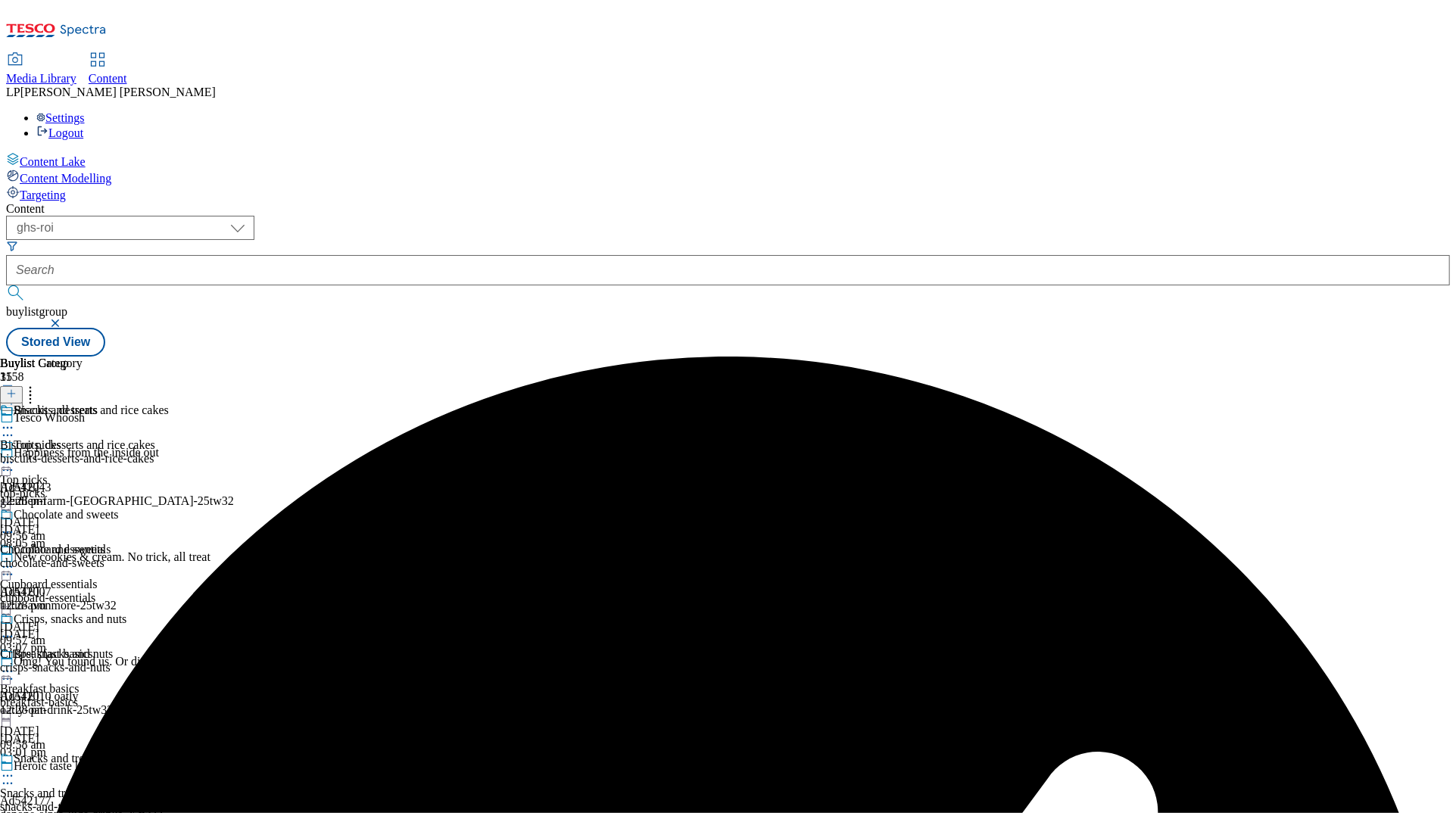
scroll to position [330, 0]
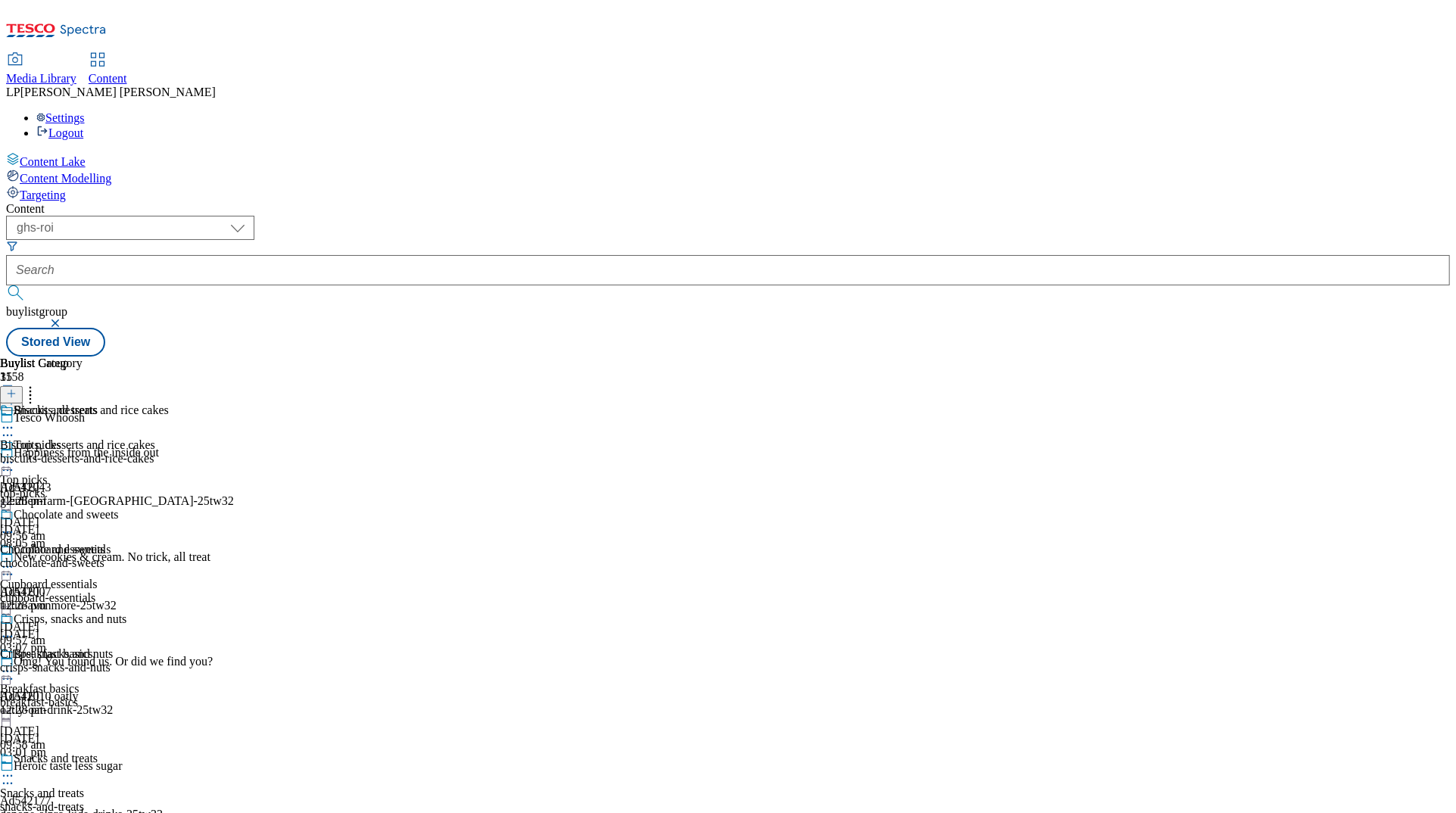
click at [15, 769] on icon at bounding box center [7, 776] width 15 height 15
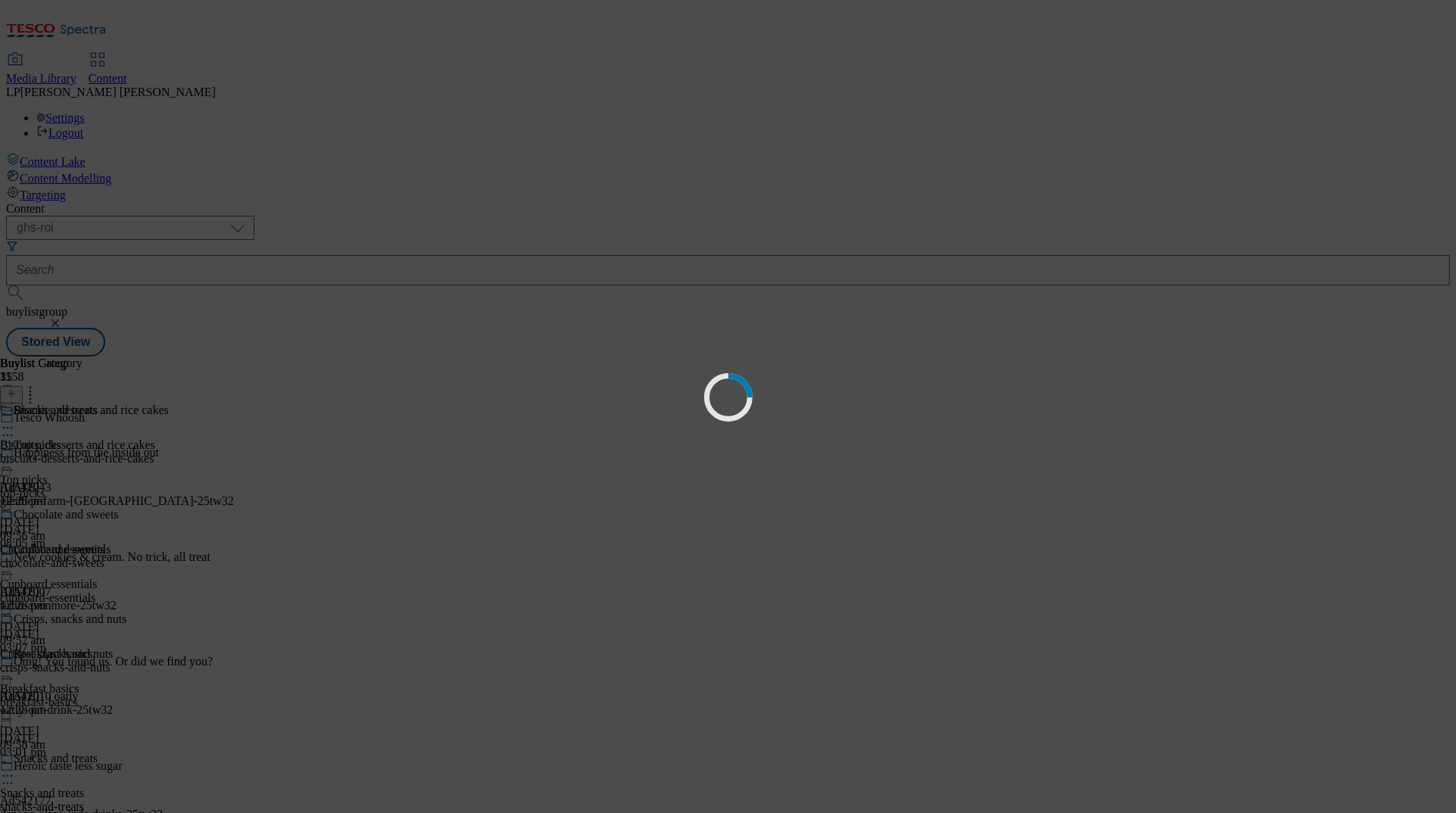
scroll to position [0, 0]
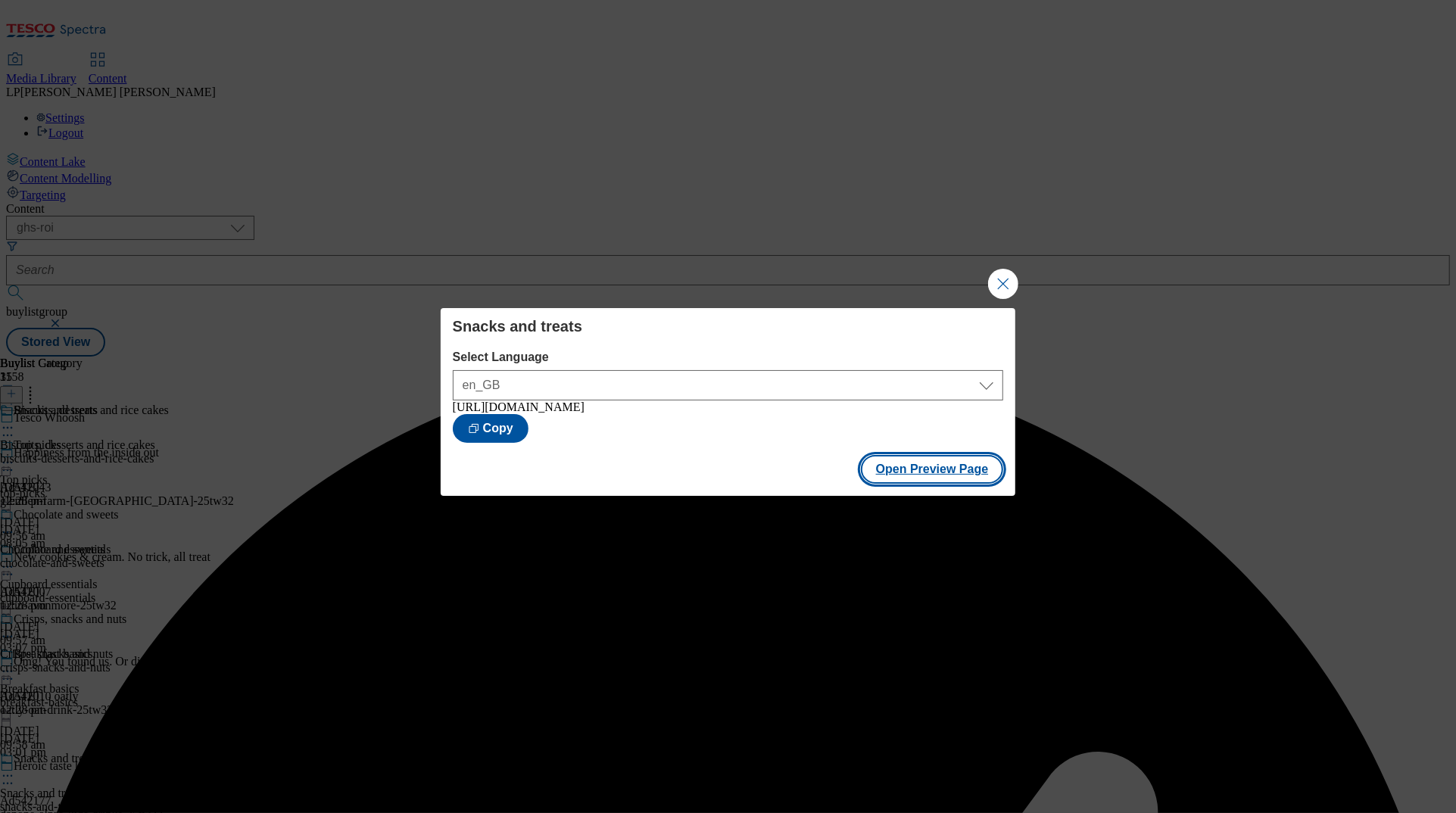
click at [893, 473] on button "Open Preview Page" at bounding box center [932, 469] width 143 height 29
click at [918, 281] on button "Close Modal" at bounding box center [1003, 284] width 30 height 30
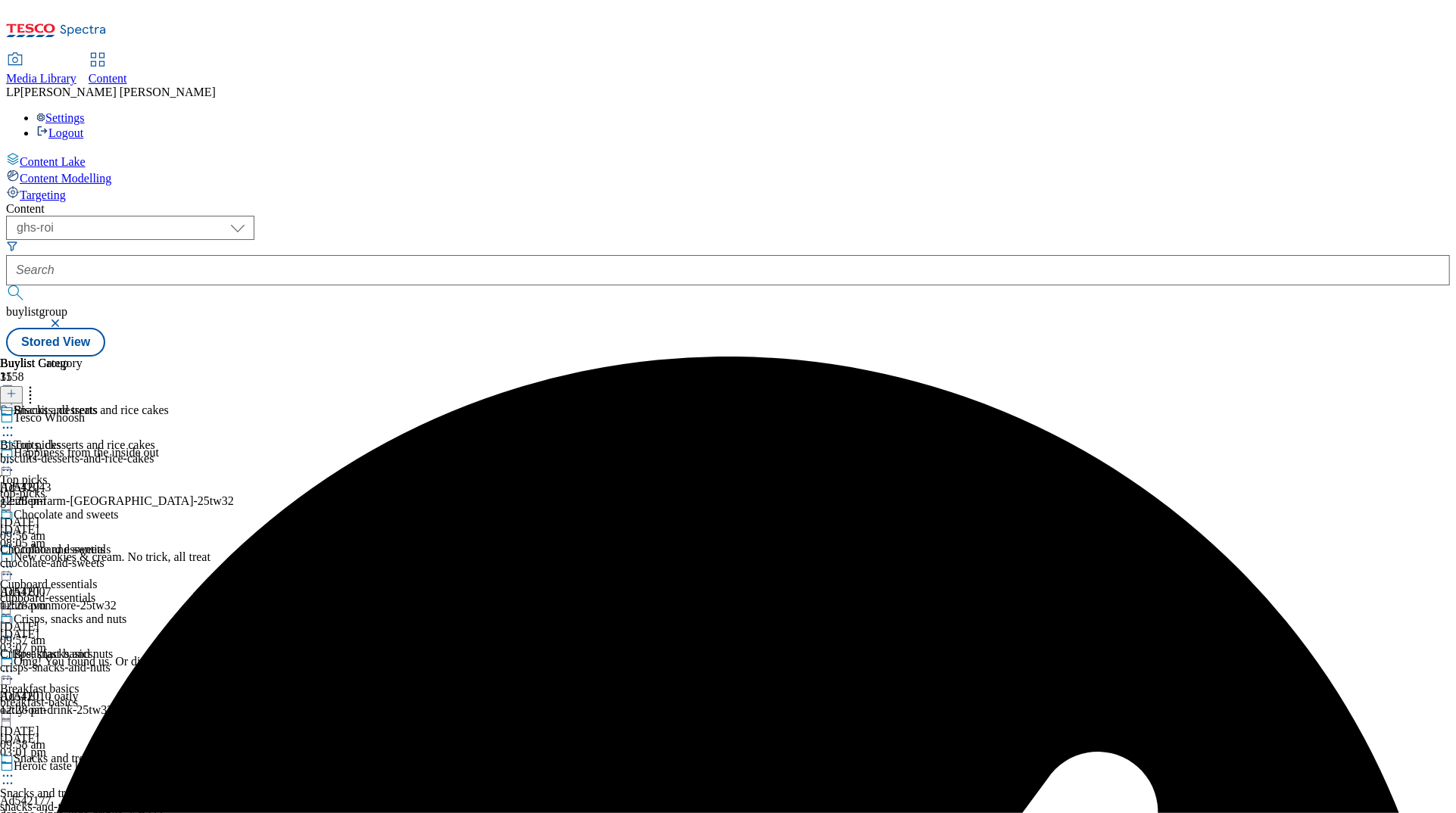
scroll to position [267, 0]
click at [15, 769] on icon at bounding box center [7, 776] width 15 height 15
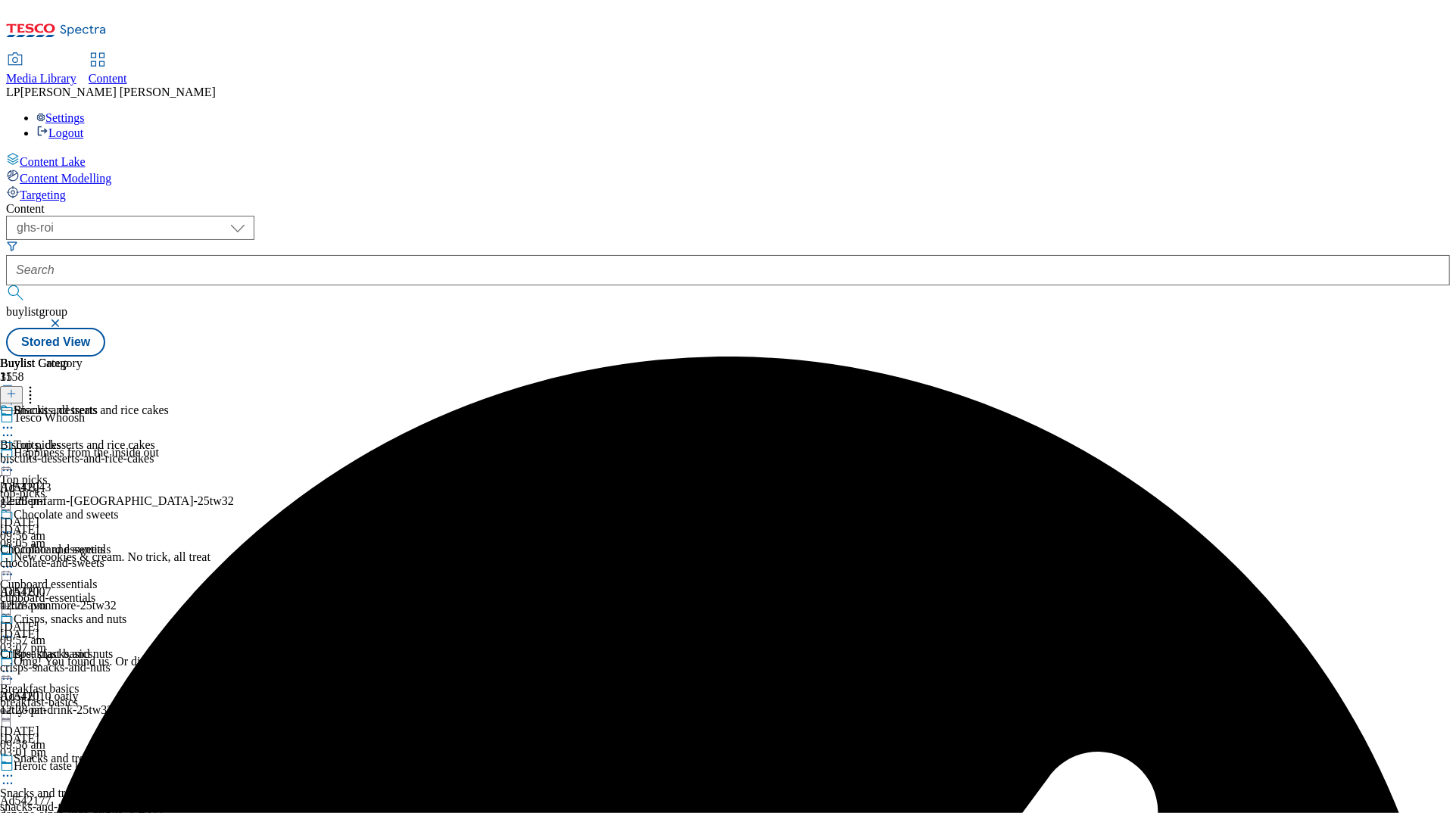
scroll to position [391, 0]
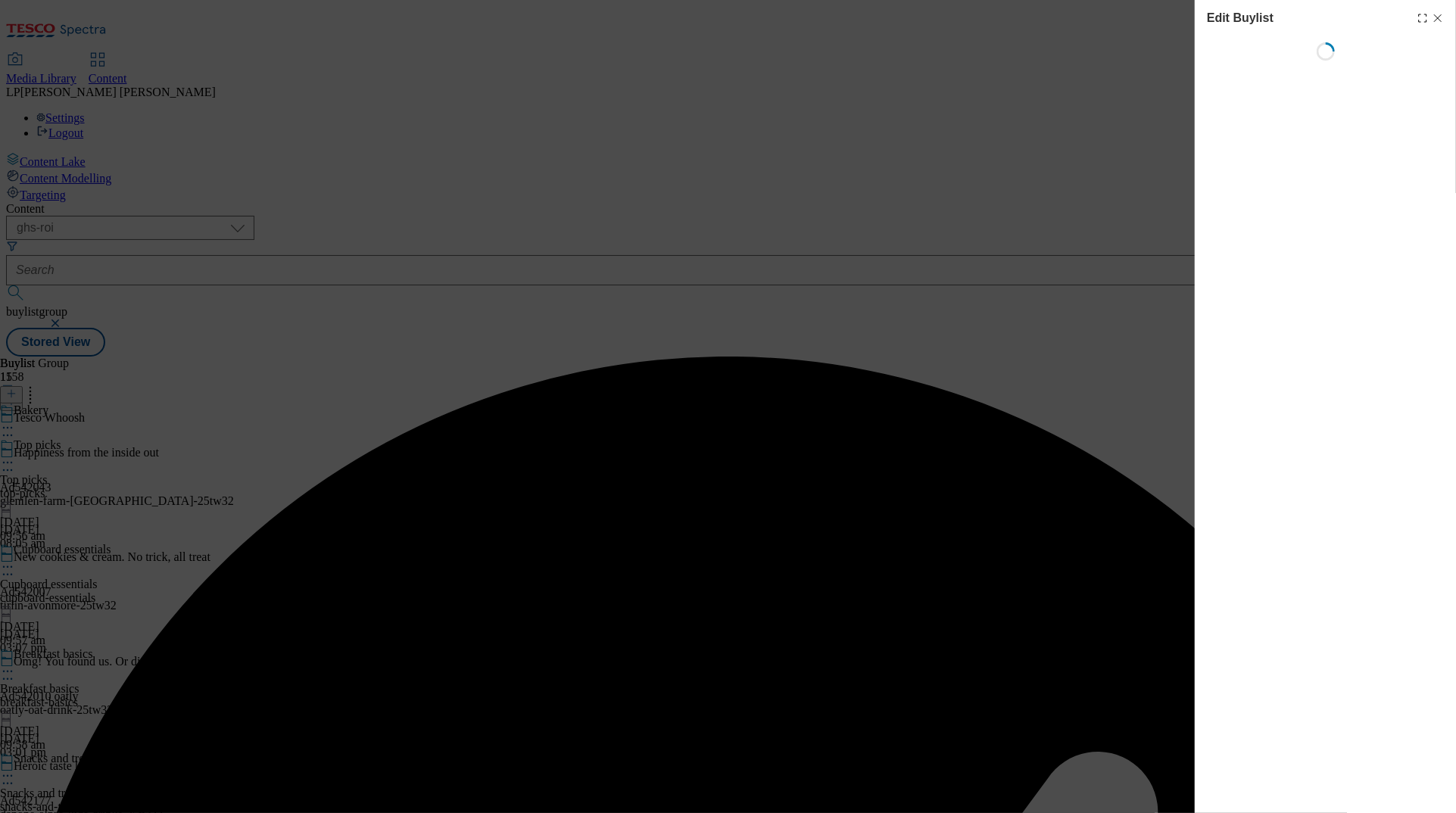
select select "evergreen"
select select "Banner"
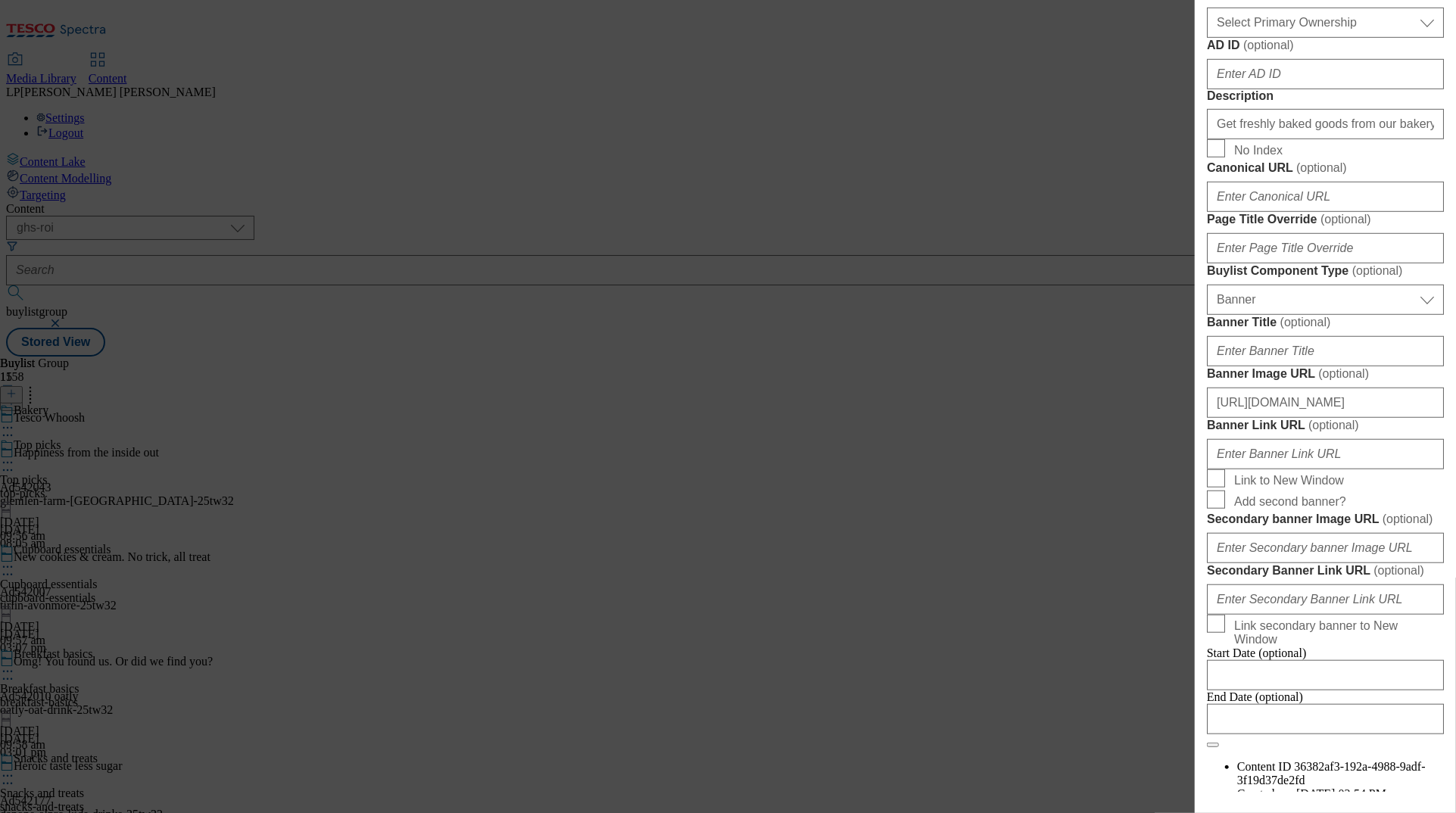
scroll to position [723, 0]
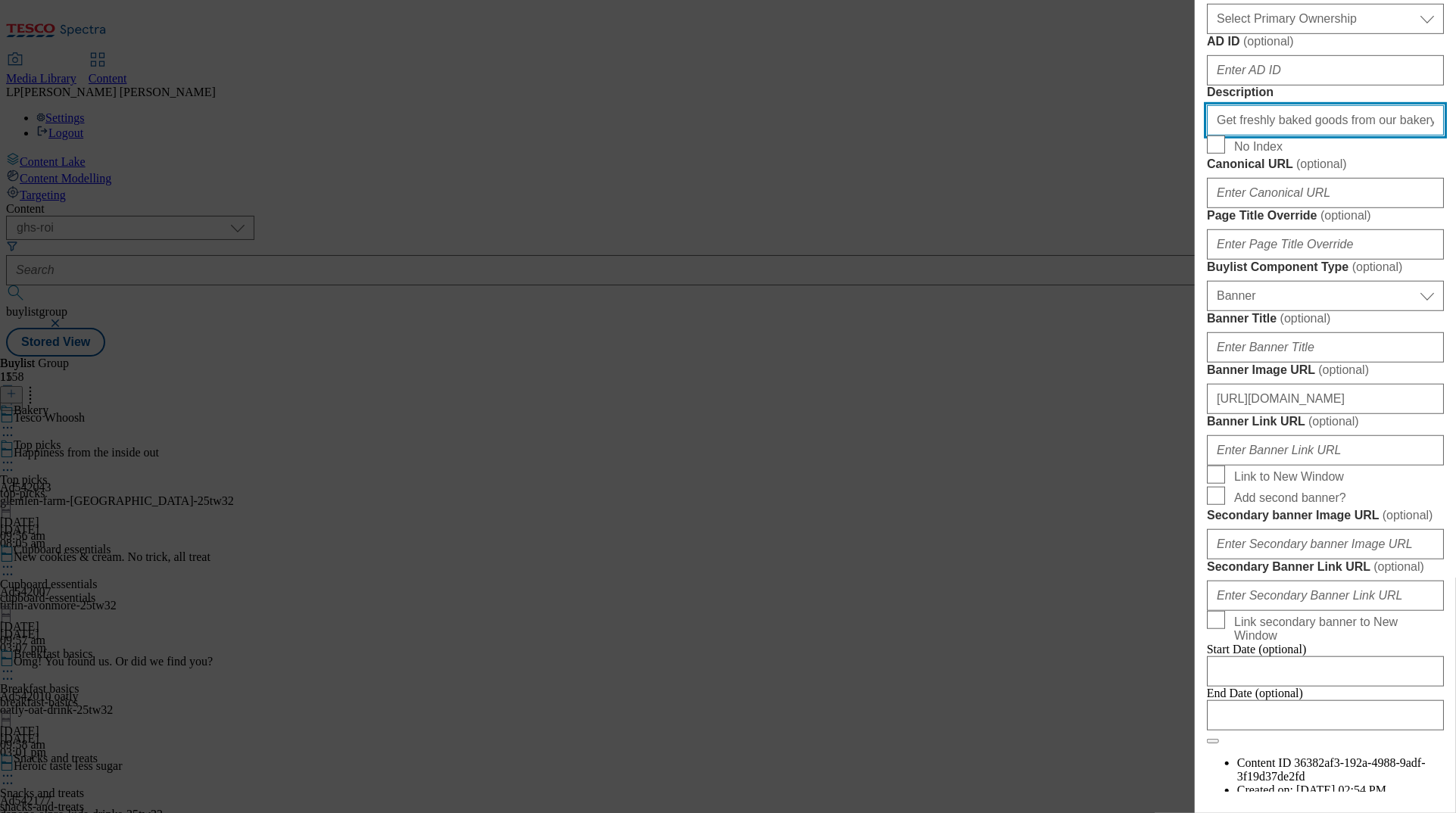
click at [918, 136] on input "Get freshly baked goods from our bakery, from as little as 45 minutes with our …" at bounding box center [1326, 120] width 237 height 30
paste input "in 45 minutes with our same-day delivery service. Shop online for Tesco Whoosh …"
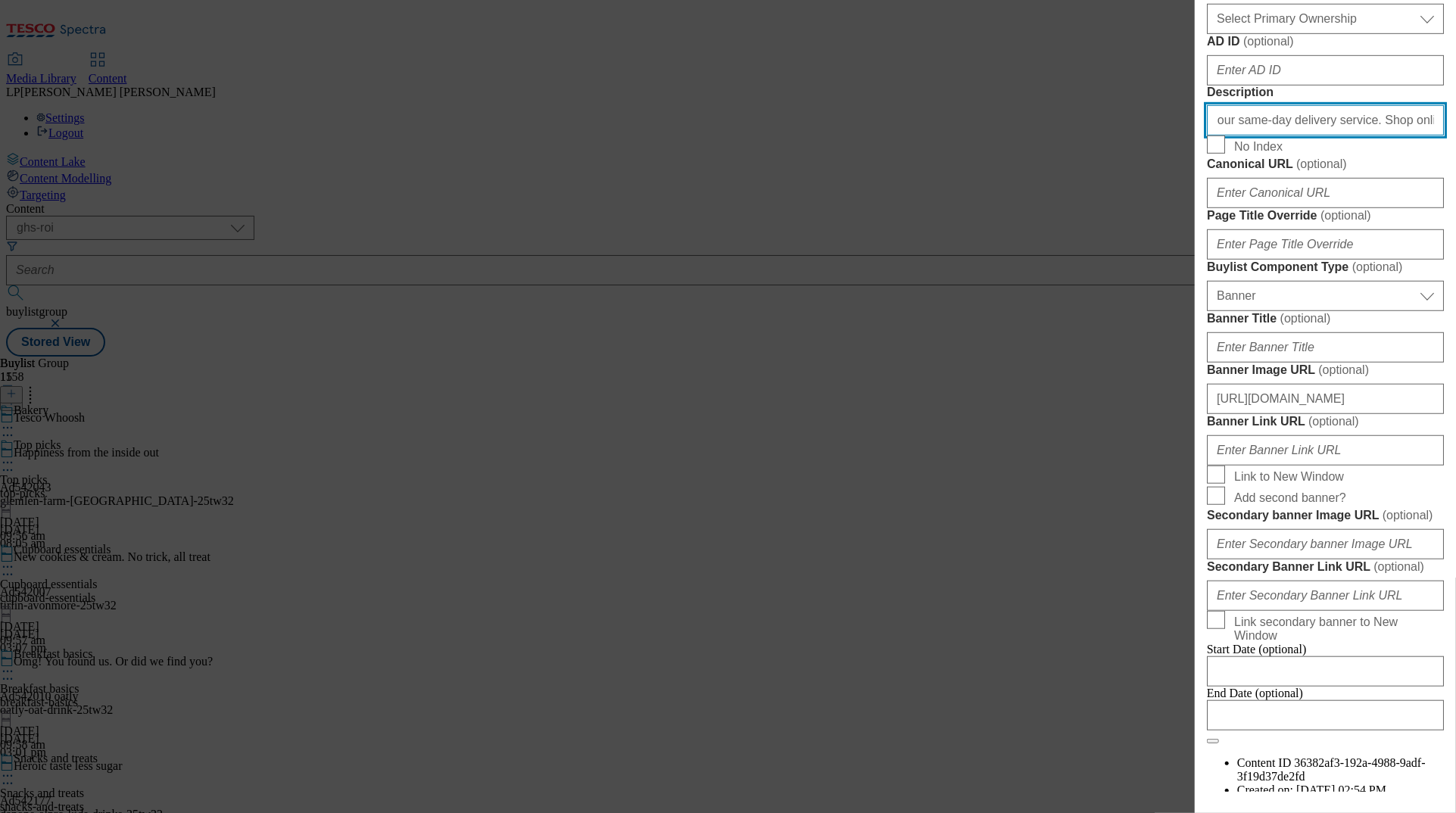
click at [918, 136] on input "Get freshly baked goods from our bakery in 45 minutes with our same-day deliver…" at bounding box center [1326, 120] width 237 height 30
drag, startPoint x: 1337, startPoint y: 447, endPoint x: 1052, endPoint y: 451, distance: 285.0
click at [918, 451] on div "Edit Buylist Tags 1 tags selected buylist English Content Properties Label Bake…" at bounding box center [728, 406] width 1456 height 813
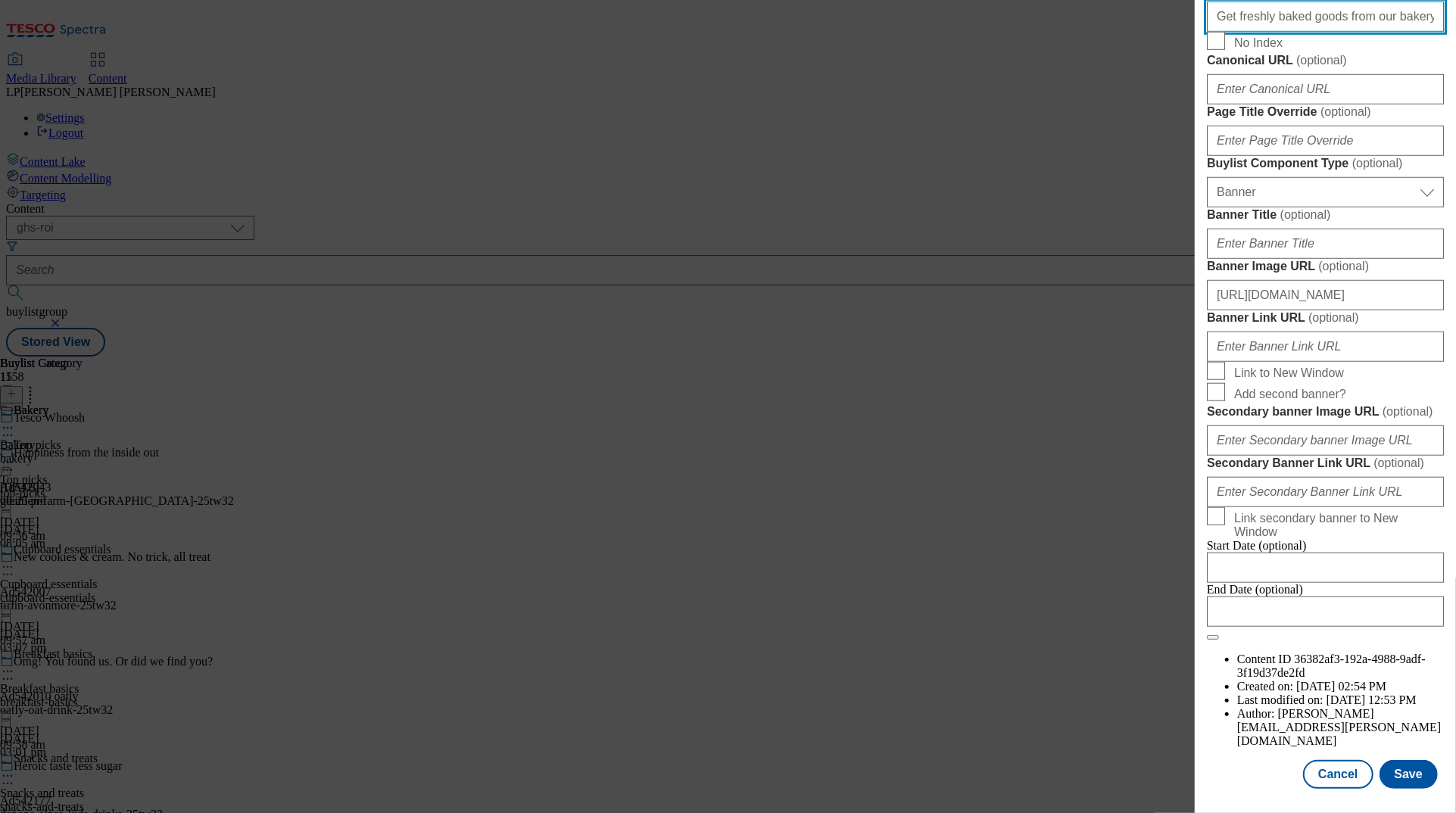
scroll to position [1375, 0]
type input "Get freshly baked goods from our bakery in 45 minutes with our same-day deliver…"
click at [918, 772] on button "Save" at bounding box center [1409, 774] width 58 height 29
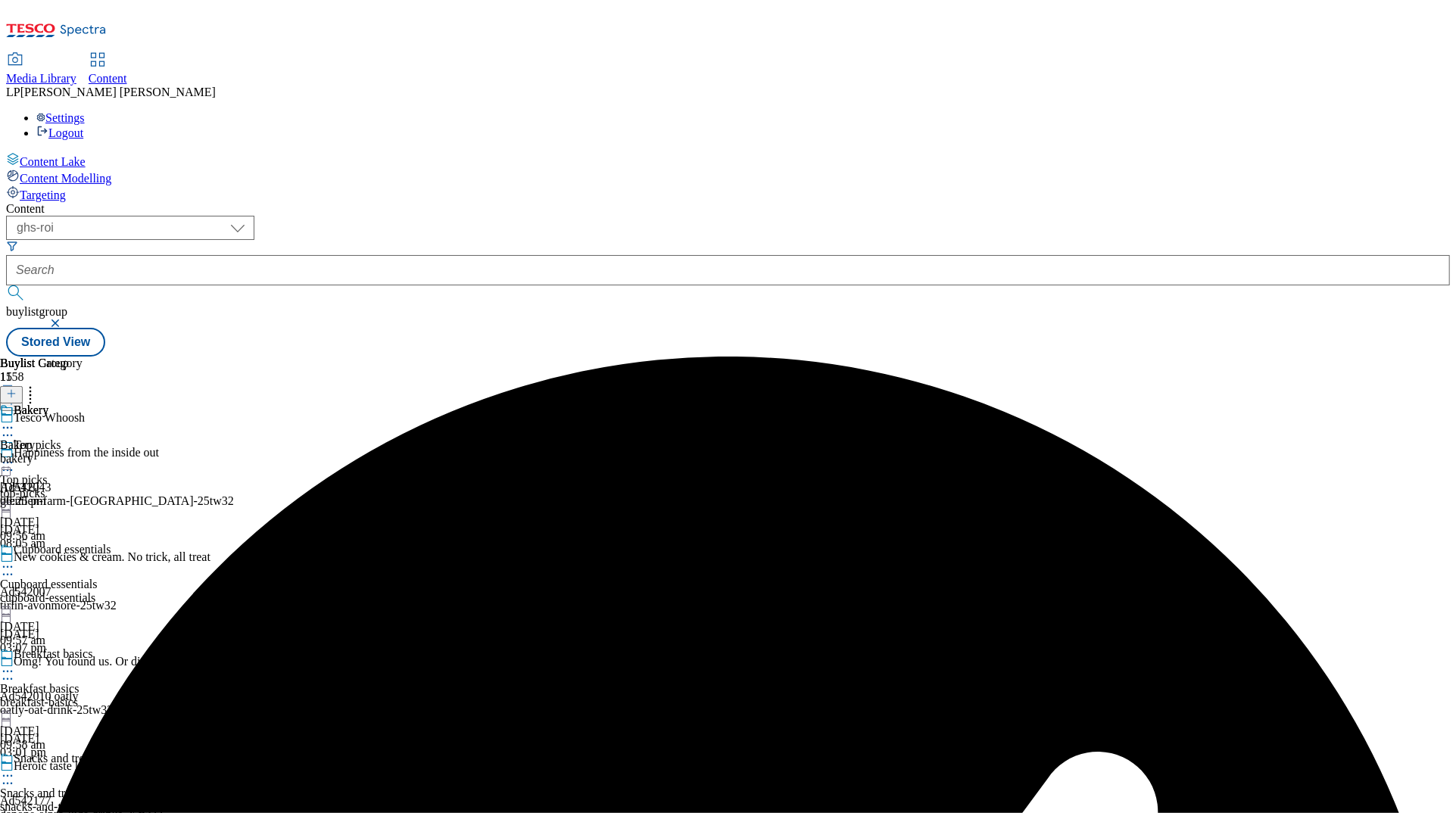
scroll to position [421, 0]
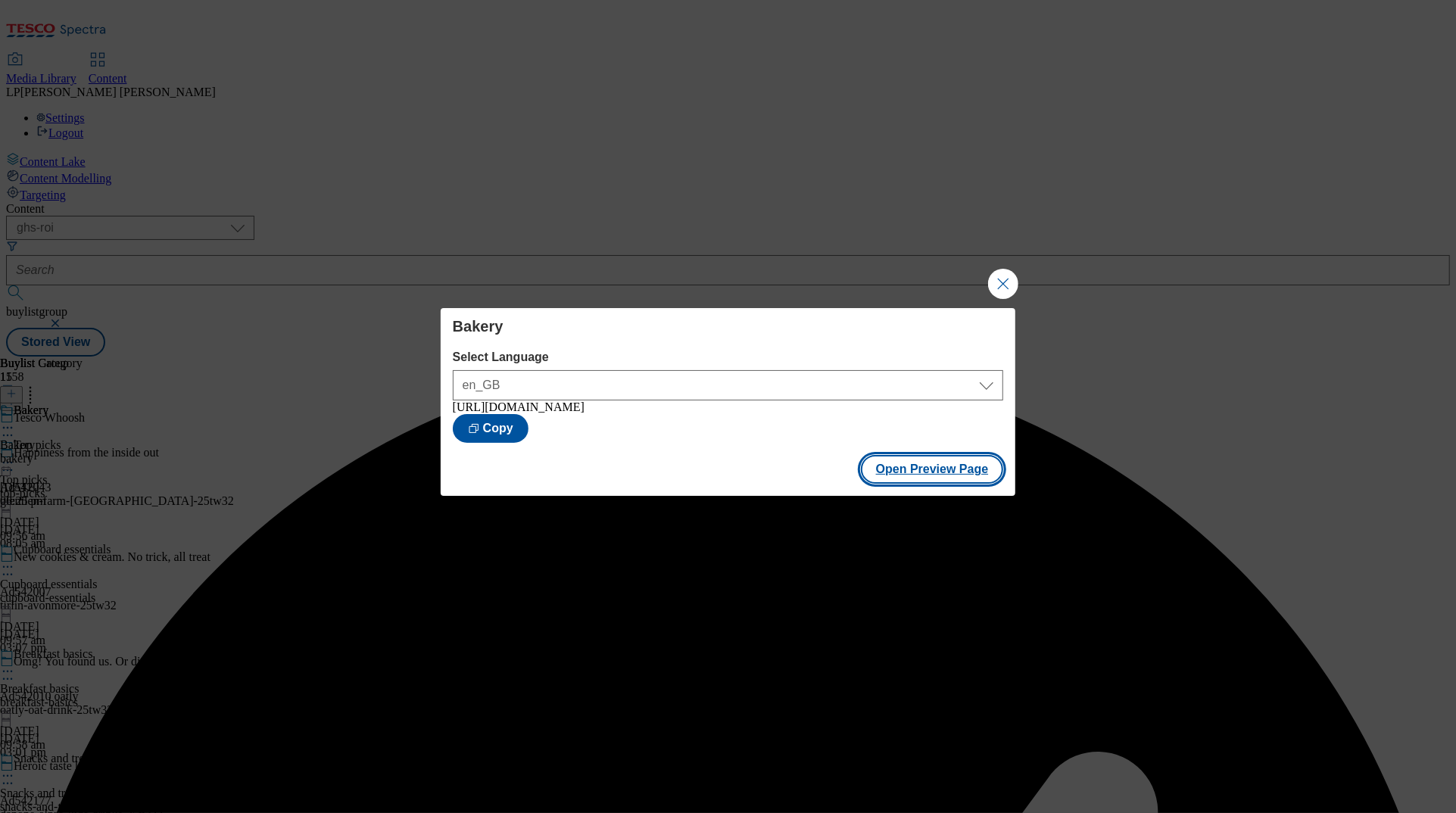
click at [902, 481] on button "Open Preview Page" at bounding box center [932, 469] width 143 height 29
click at [918, 279] on button "Close Modal" at bounding box center [1003, 284] width 30 height 30
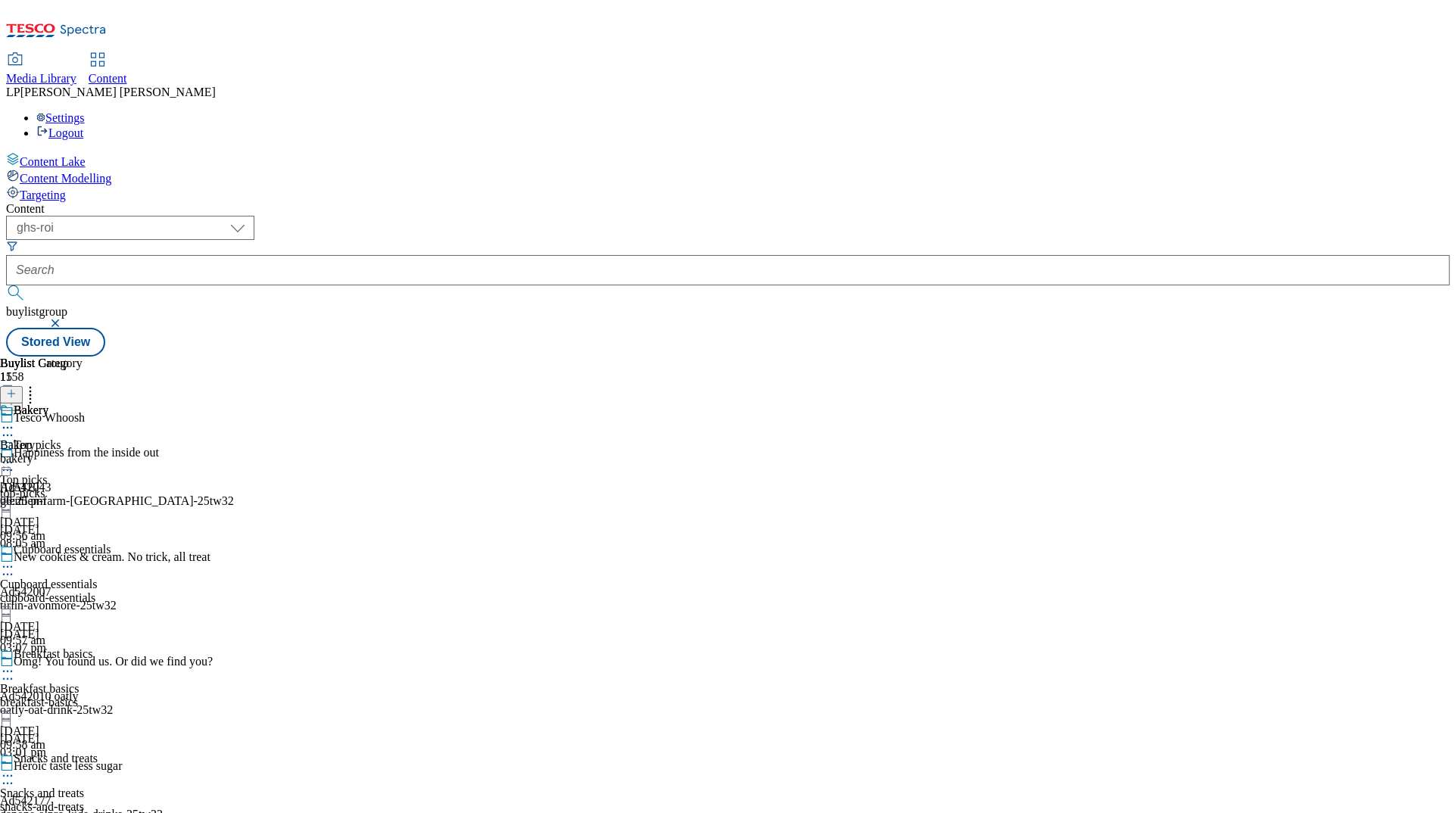
scroll to position [506, 0]
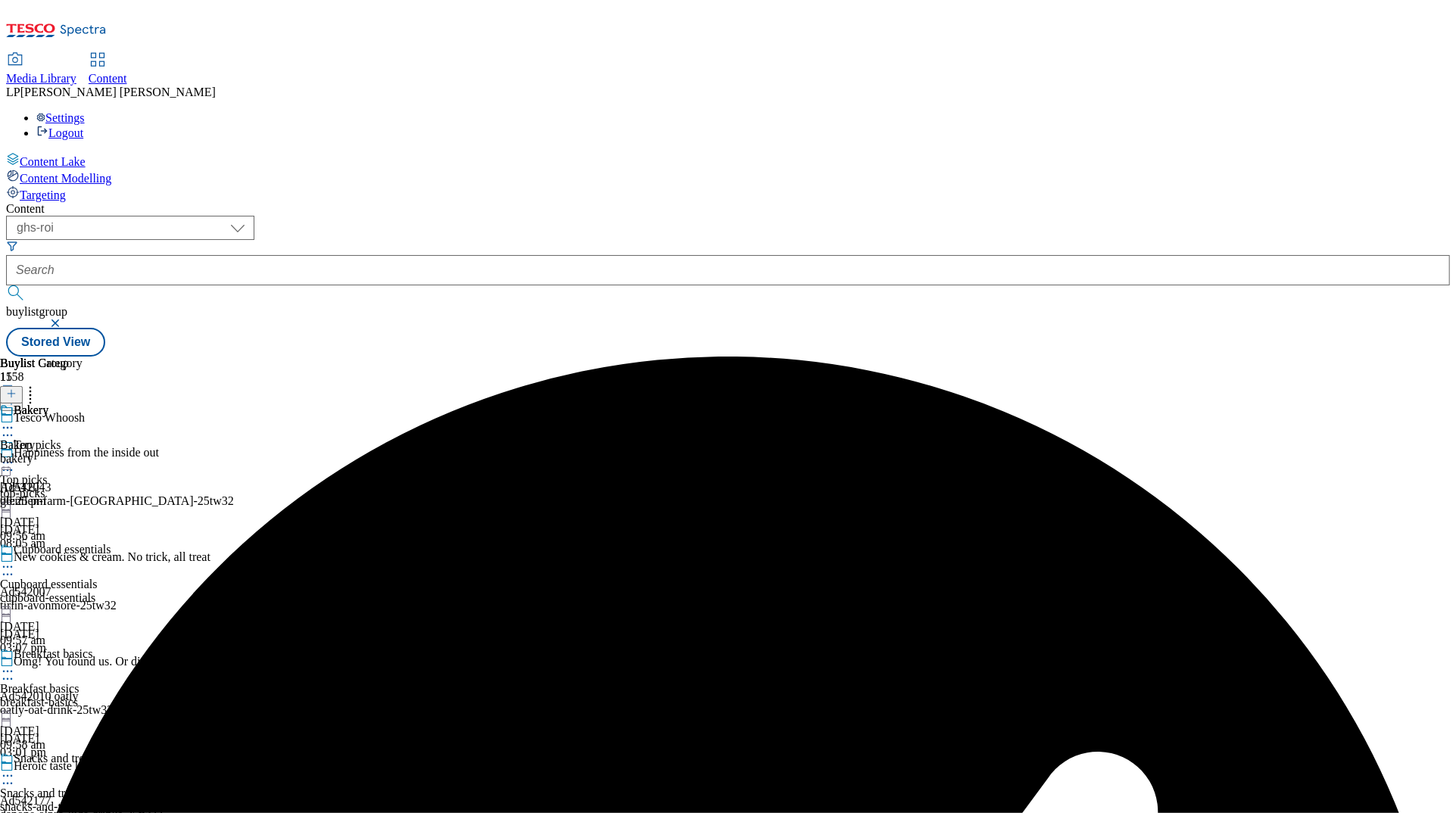
scroll to position [561, 0]
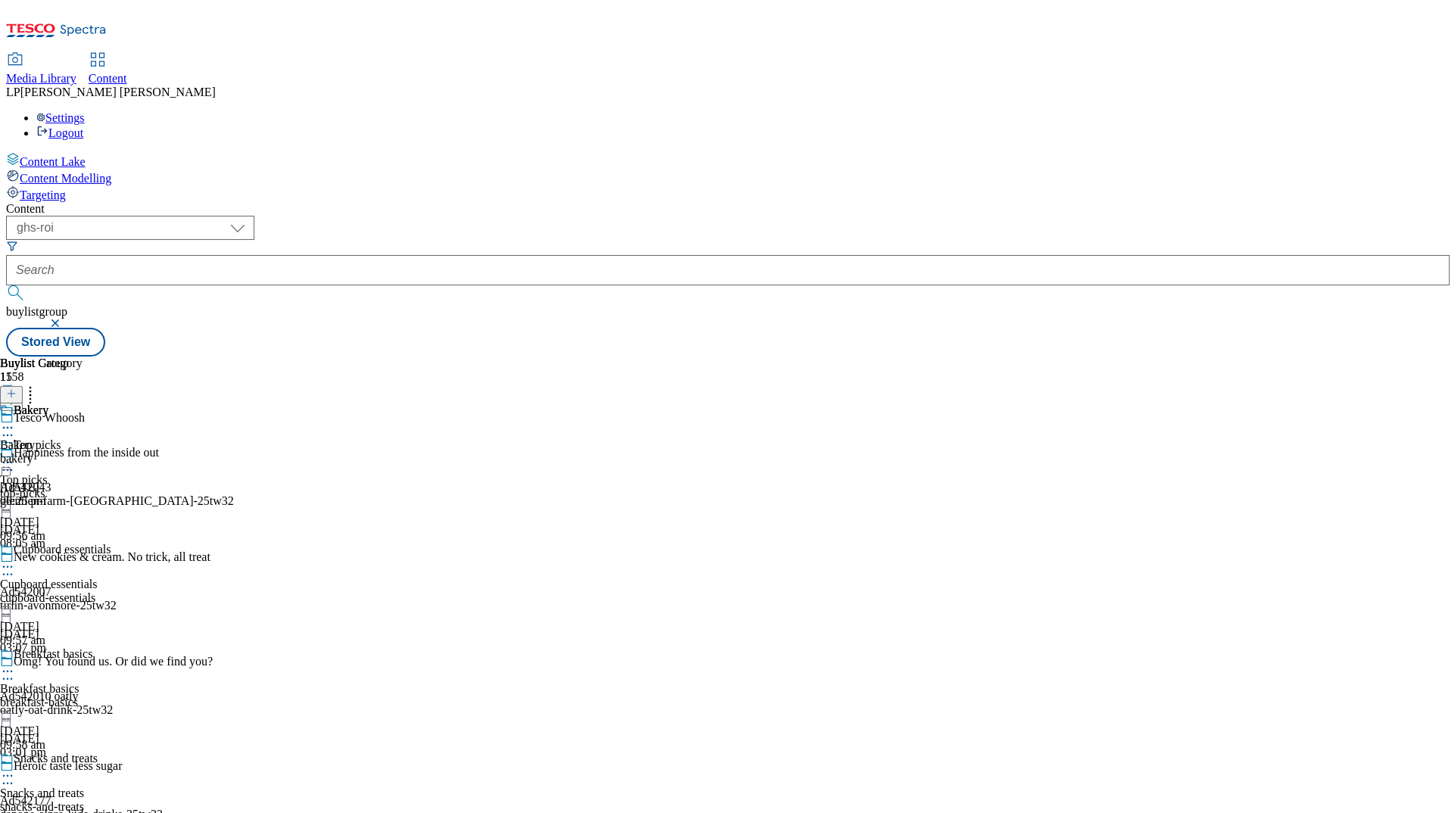
select select "evergreen"
select select "Banner"
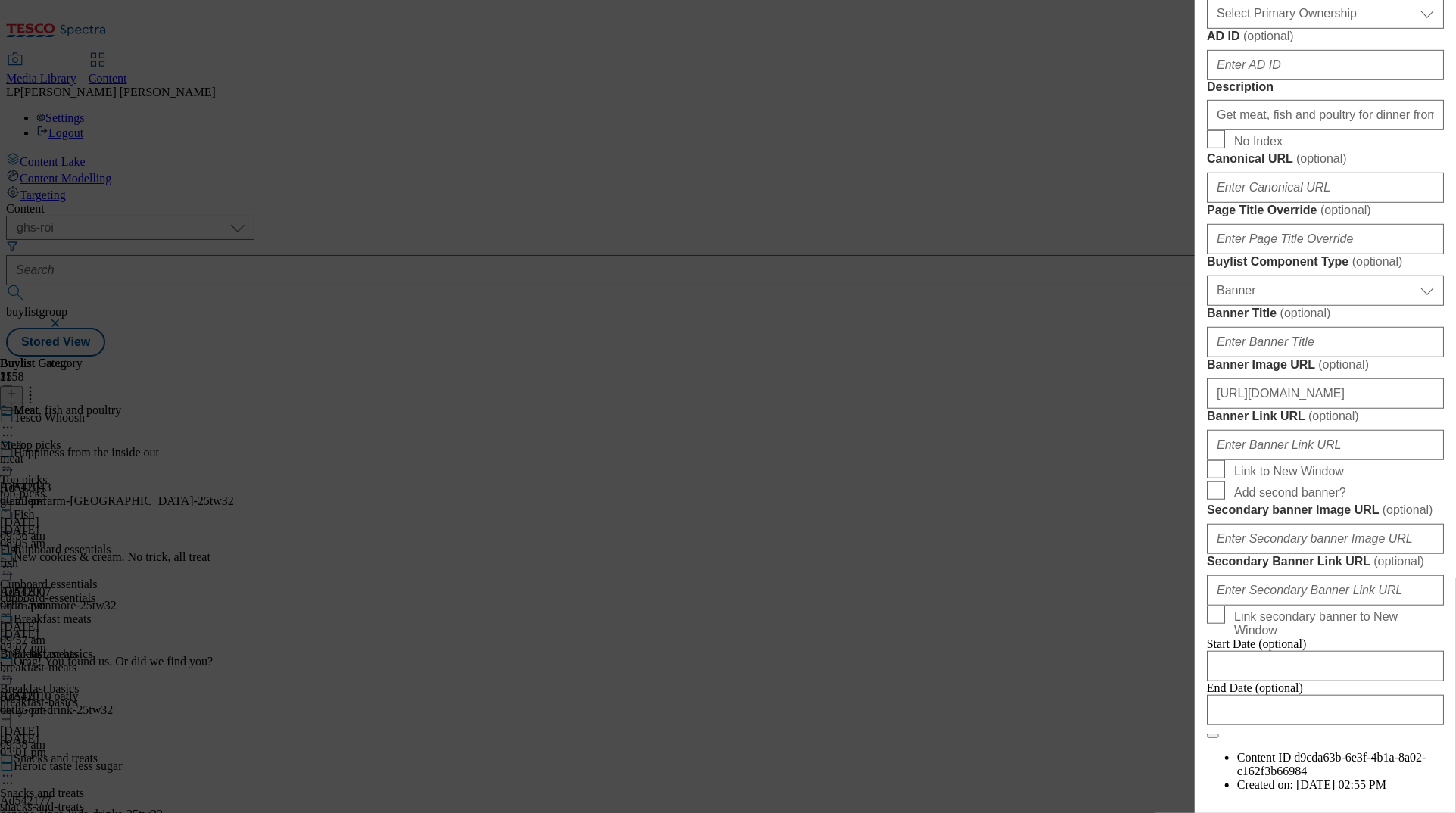
scroll to position [734, 0]
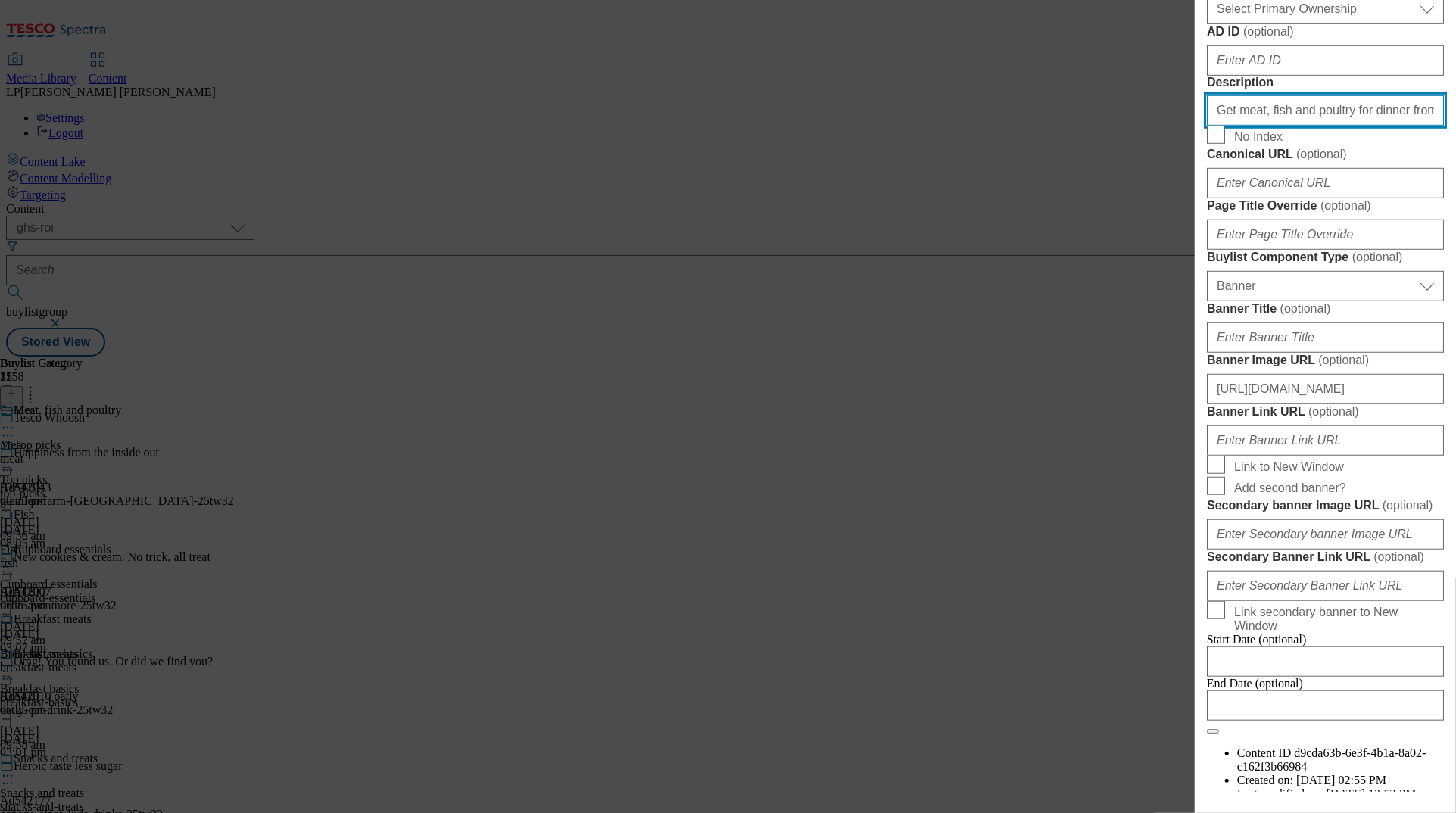
click at [918, 126] on input "Get meat, fish and poultry for dinner from as little as 45 minutes with our sam…" at bounding box center [1326, 110] width 237 height 30
paste input "in 45 minutes with our same-day delivery service. Shop online for Tesco Whoosh …"
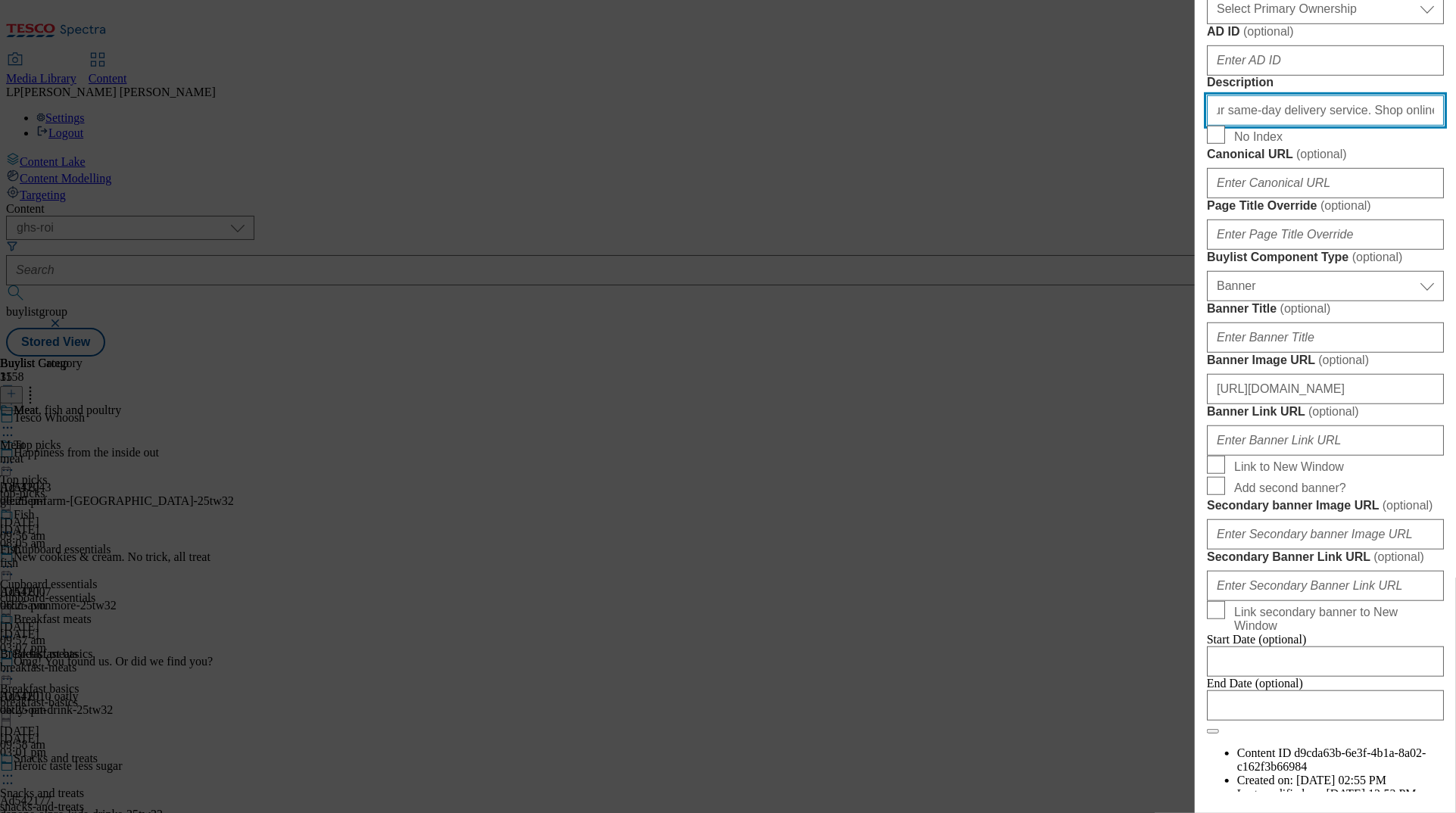
click at [918, 126] on input "Get meat, fish and poultry for dinner in 45 minutes with our same-day delivery …" at bounding box center [1326, 110] width 237 height 30
drag, startPoint x: 1350, startPoint y: 437, endPoint x: 1125, endPoint y: 432, distance: 225.1
click at [918, 432] on div "Edit Buylist Tags 1 tags selected buylist English Content Properties Label Meat…" at bounding box center [728, 406] width 1456 height 813
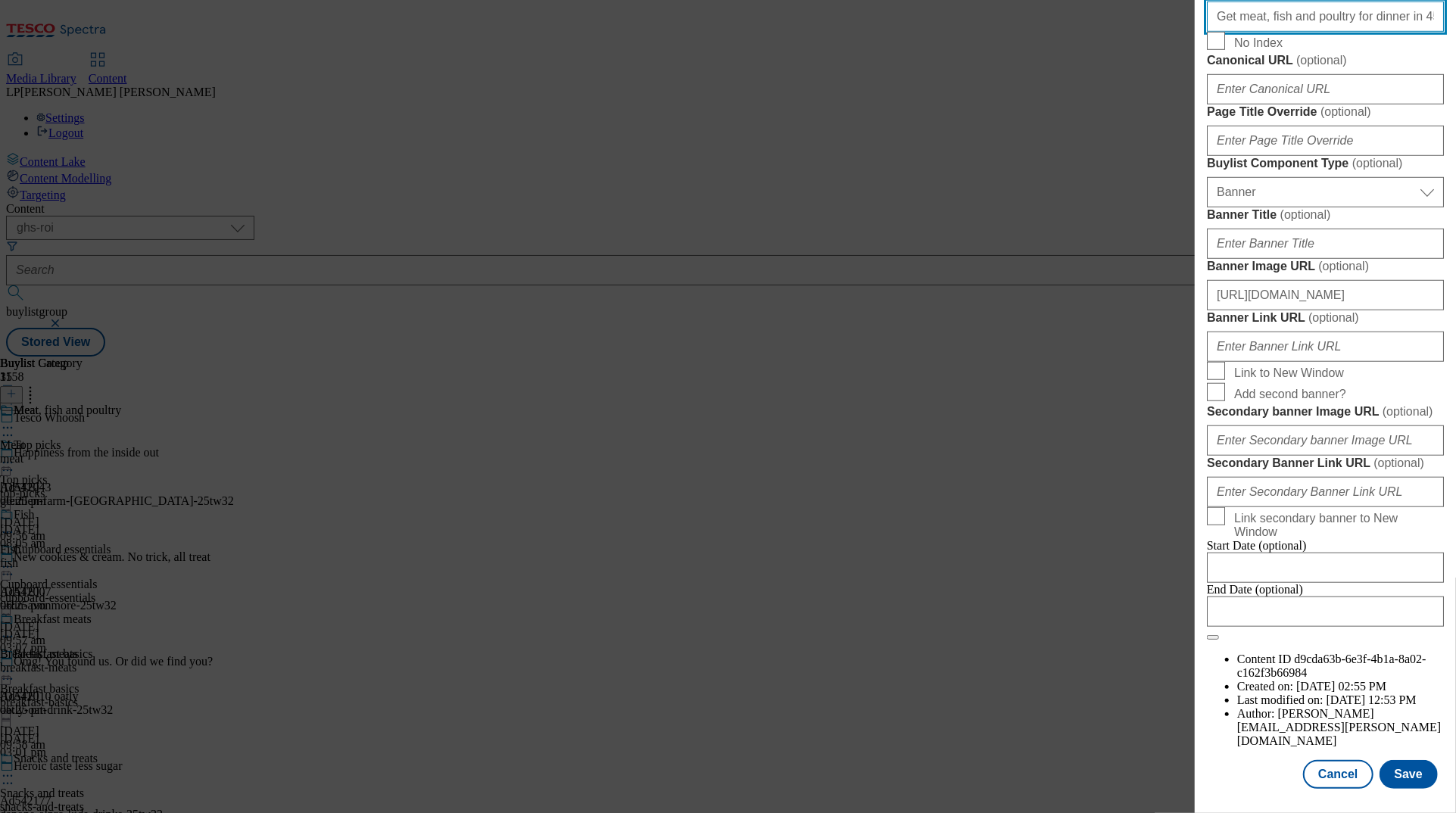
scroll to position [1375, 0]
type input "Get meat, fish and poultry for dinner in 45 minutes with our same-day delivery …"
click at [918, 768] on button "Save" at bounding box center [1409, 774] width 58 height 29
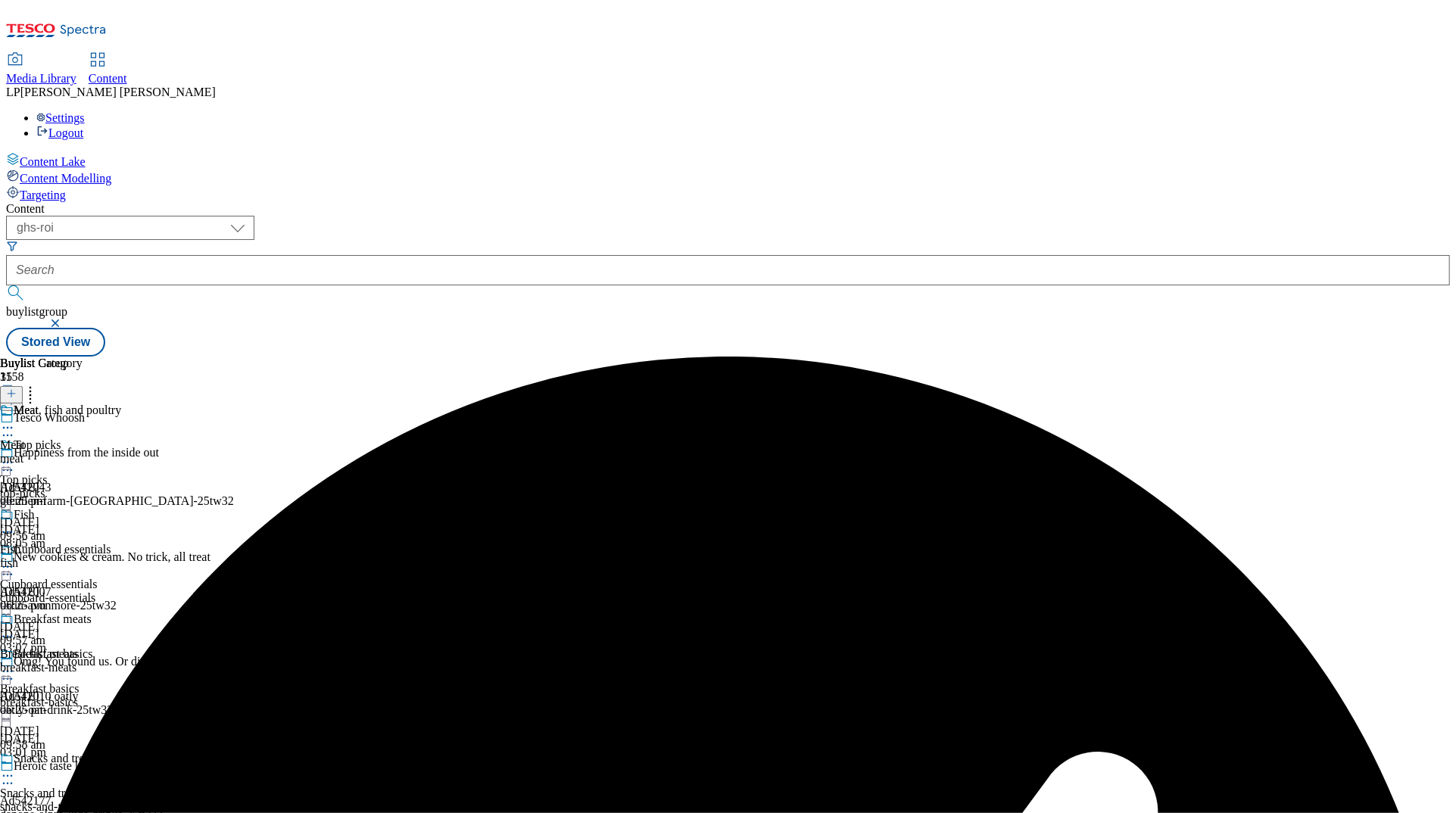
scroll to position [592, 0]
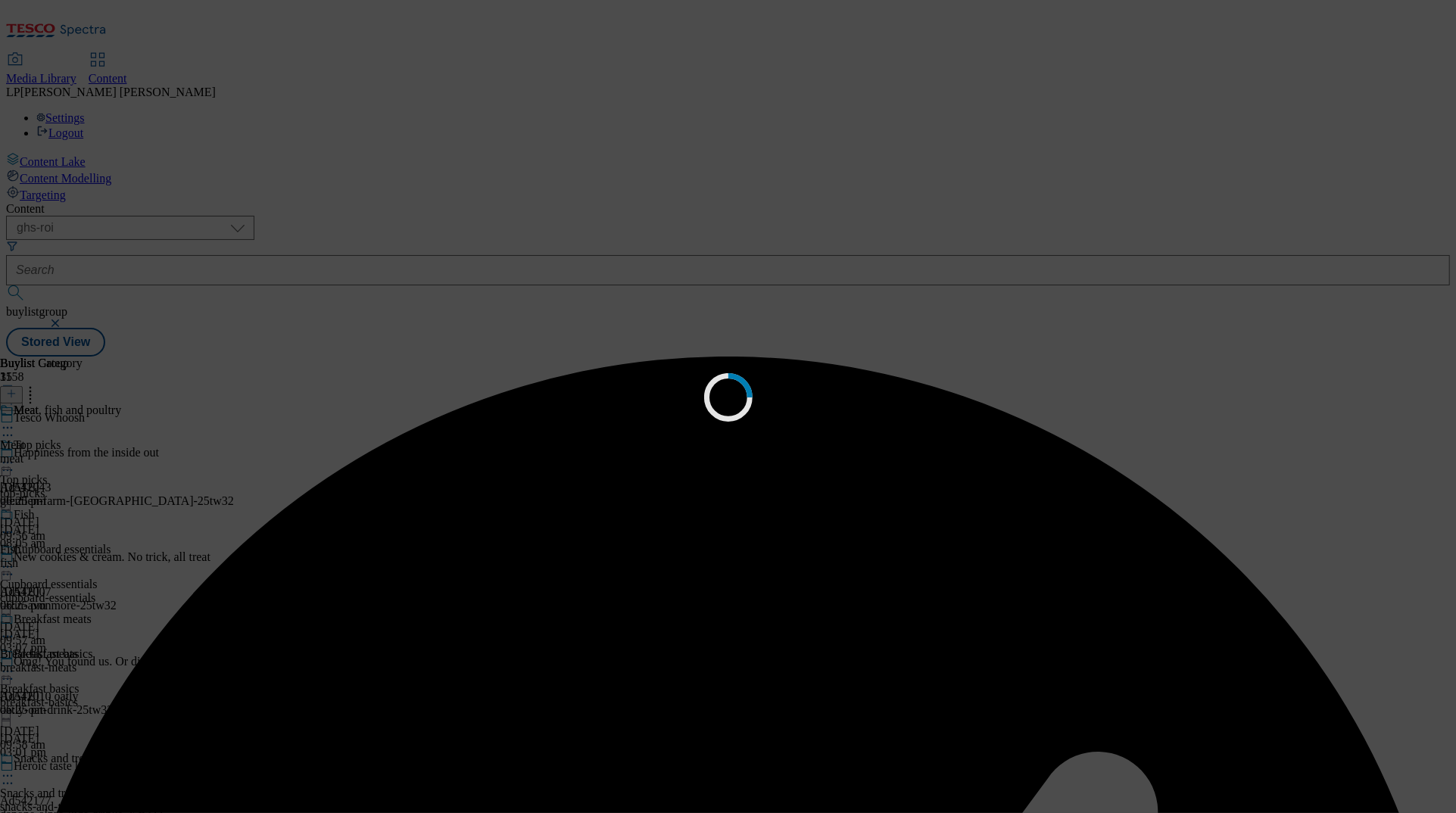
scroll to position [0, 0]
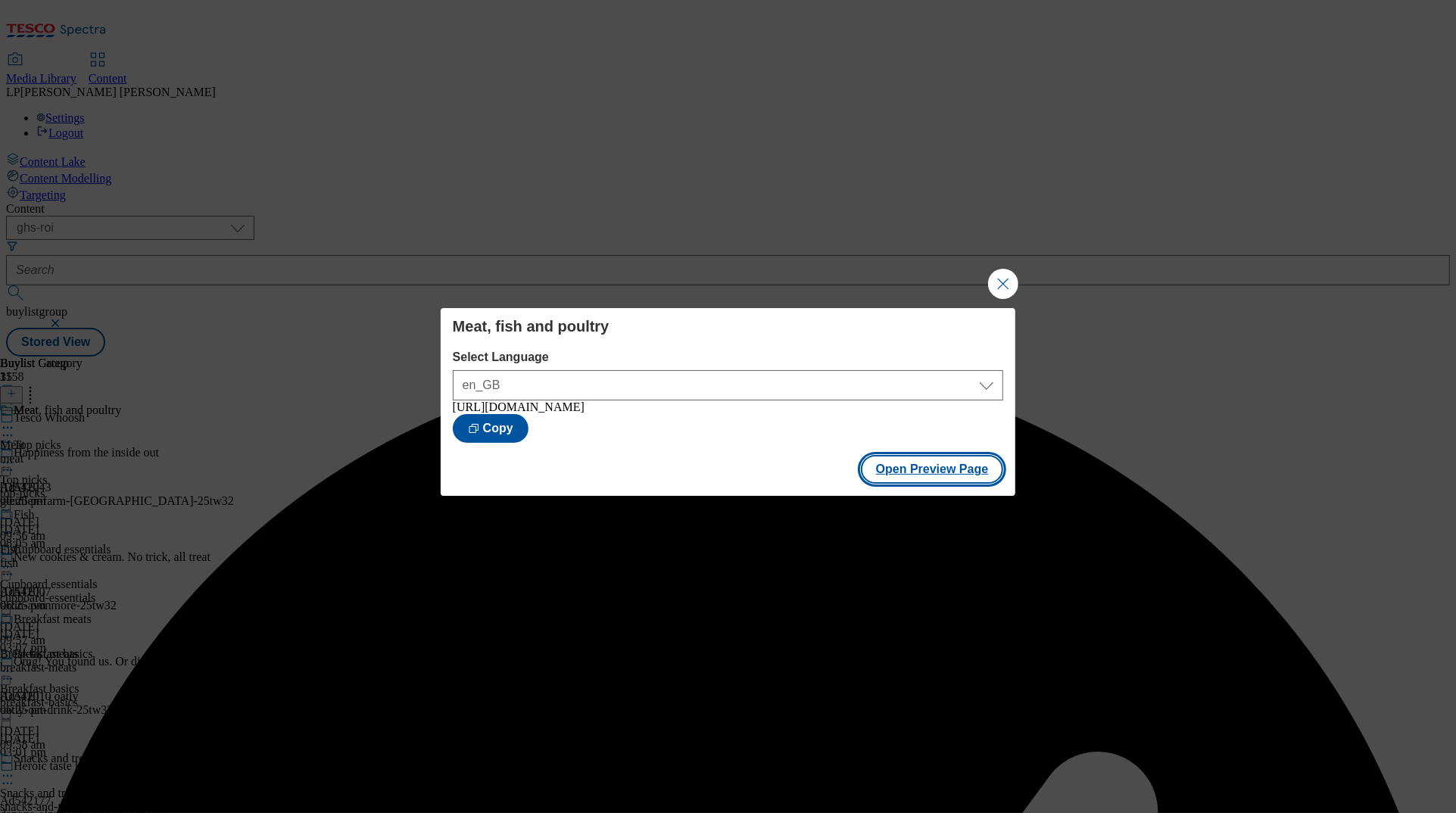
click at [918, 482] on button "Open Preview Page" at bounding box center [932, 469] width 143 height 29
click at [918, 284] on button "Close Modal" at bounding box center [1003, 284] width 30 height 30
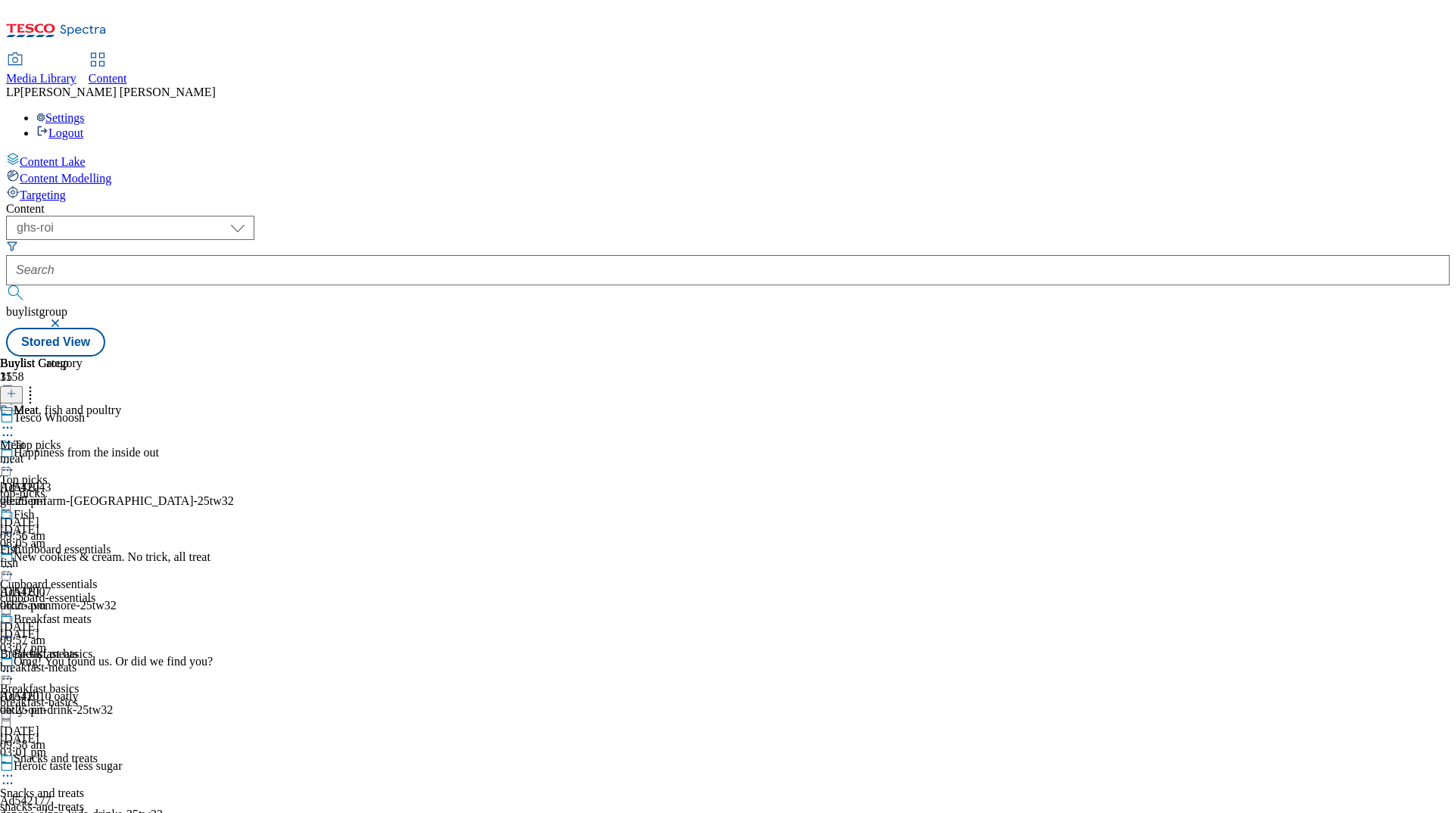
scroll to position [706, 0]
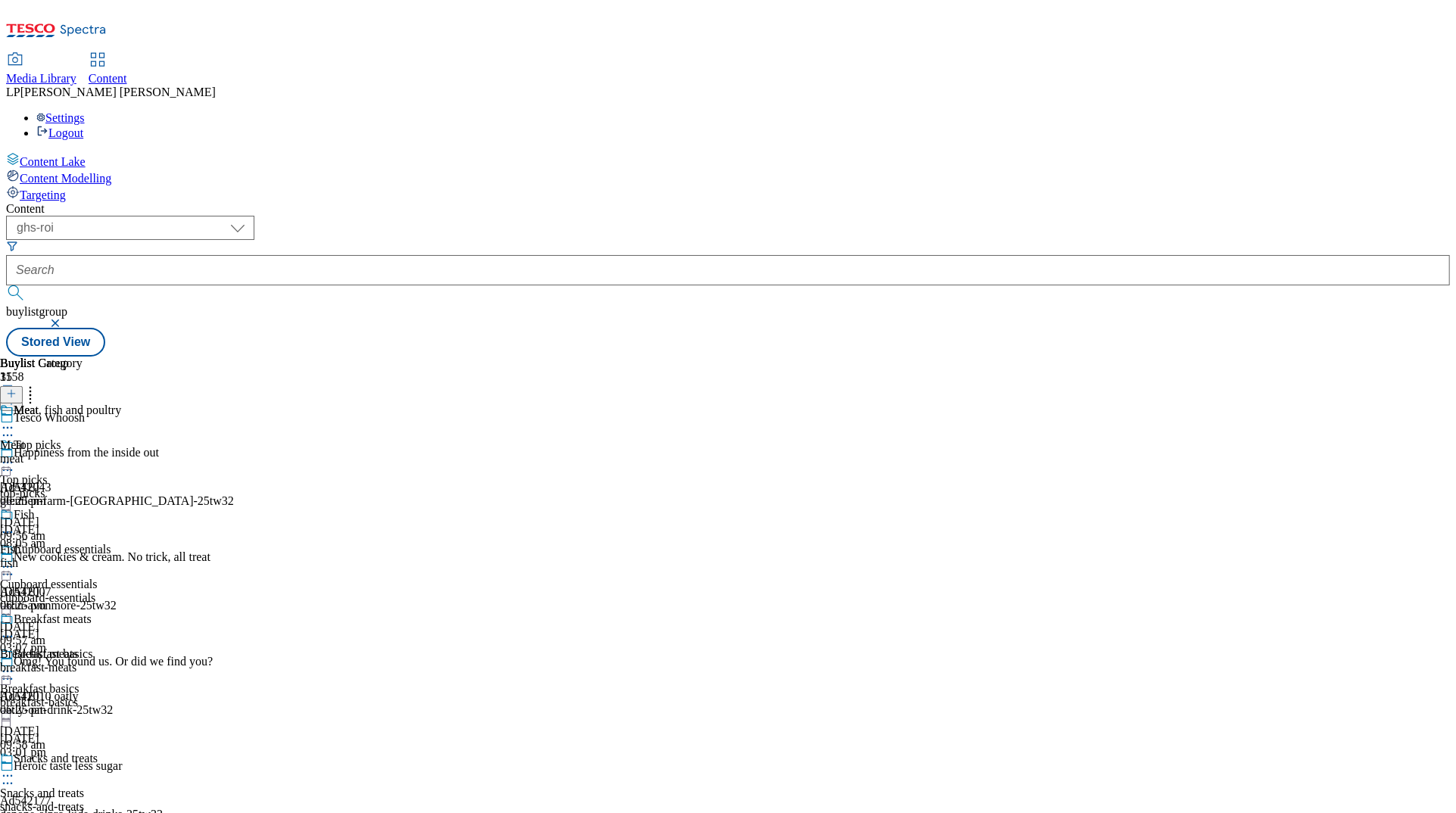
select select "evergreen"
select select "Banner"
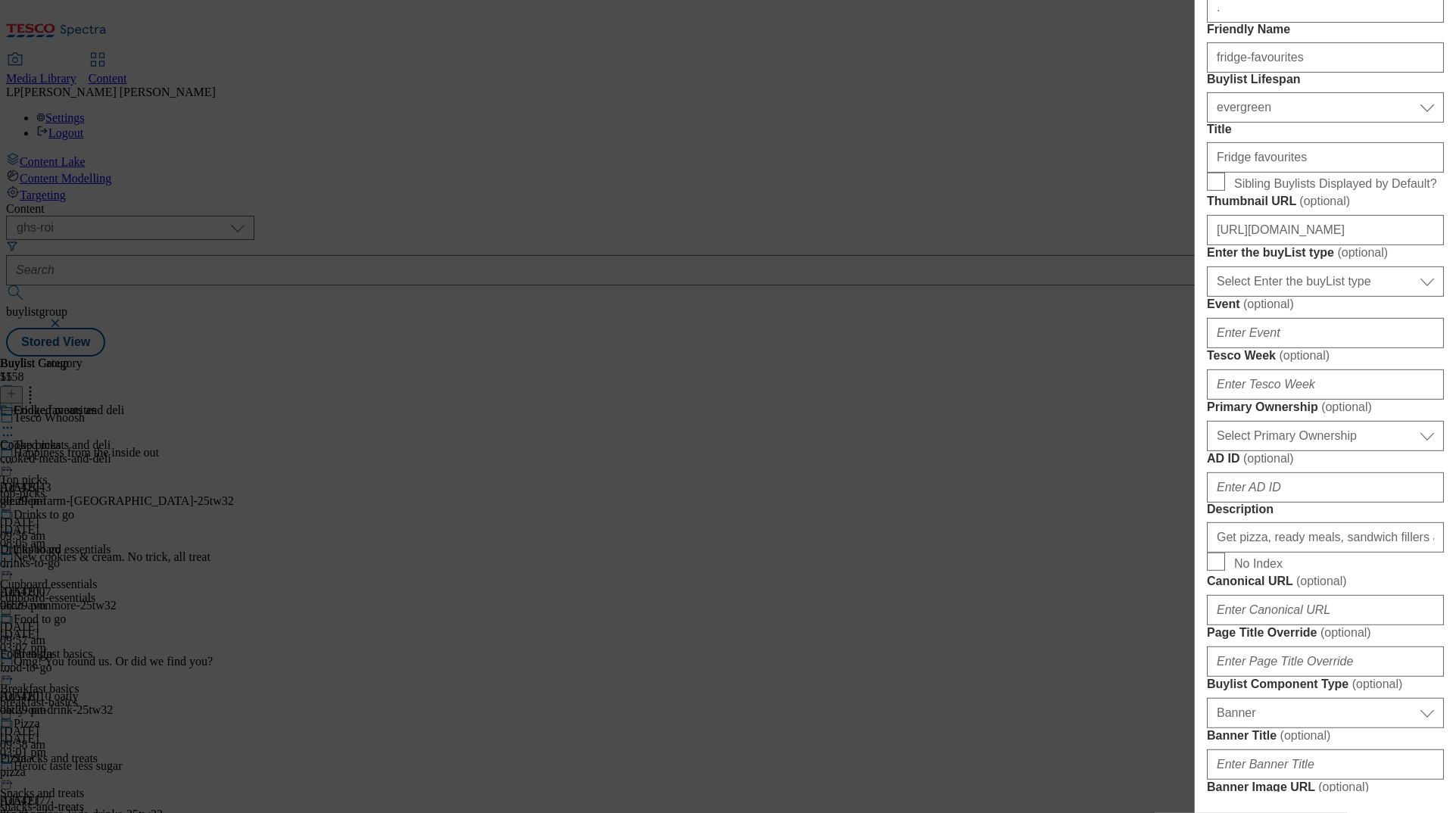
scroll to position [618, 0]
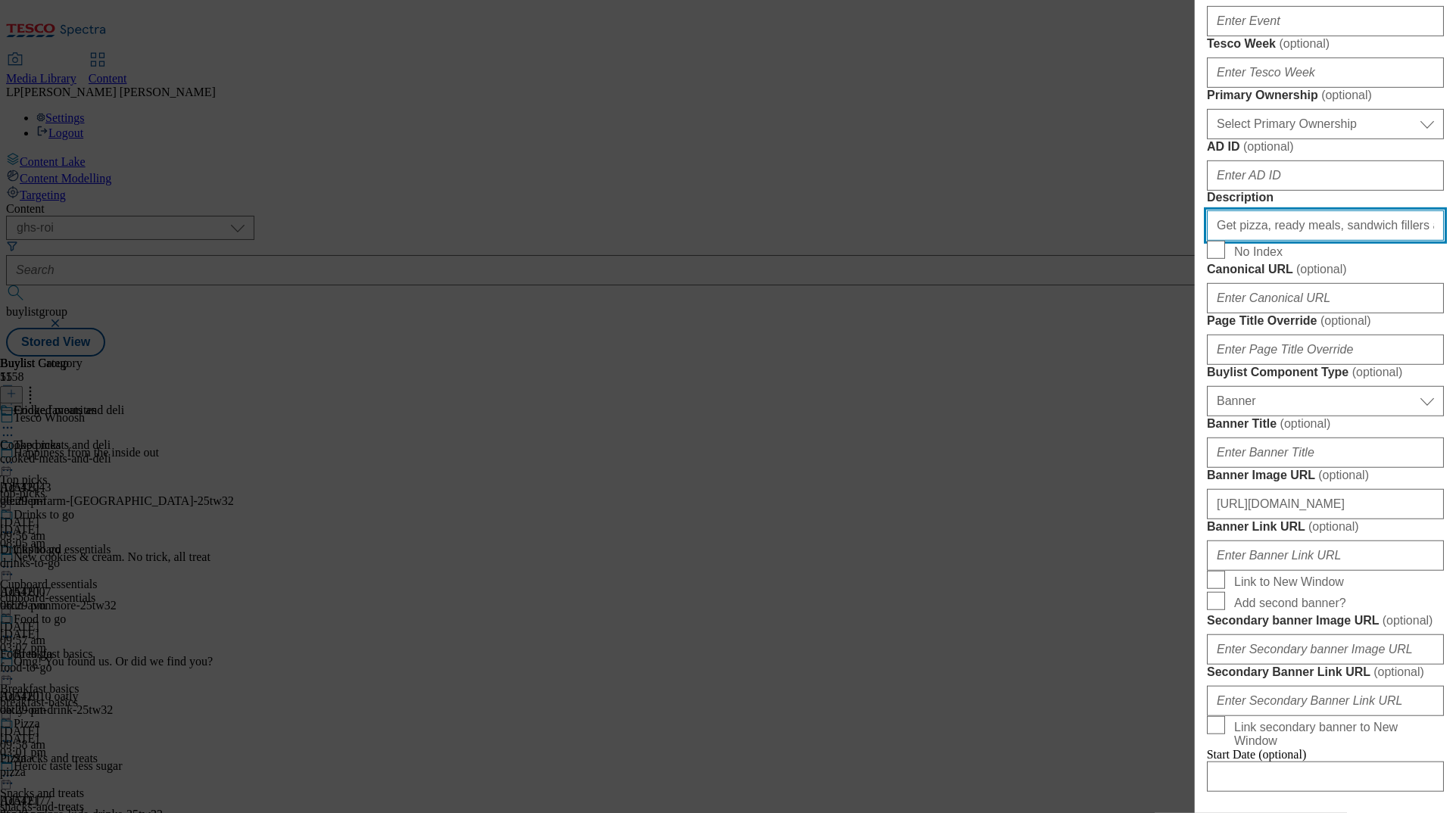
click at [918, 241] on input "Get pizza, ready meals, sandwich fillers and more from as little as 45 minutes …" at bounding box center [1326, 225] width 237 height 30
paste input "in 45 minutes with our same-day delivery service. Shop online for Tesco Whoosh …"
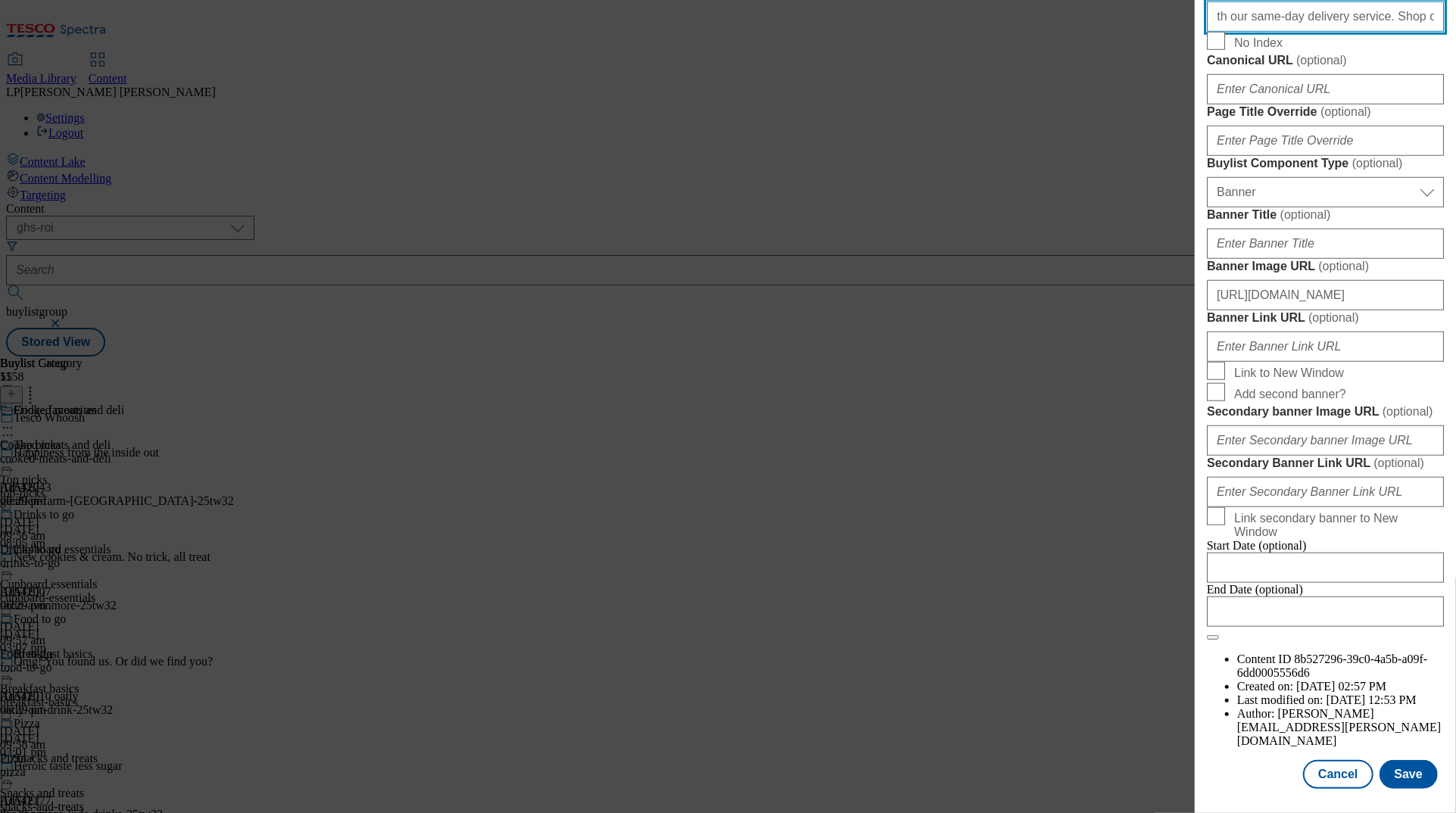
scroll to position [1375, 0]
type input "Get pizza, ready meals, sandwich fillers and more in 45 minutes with our same-d…"
click at [918, 776] on button "Save" at bounding box center [1409, 774] width 58 height 29
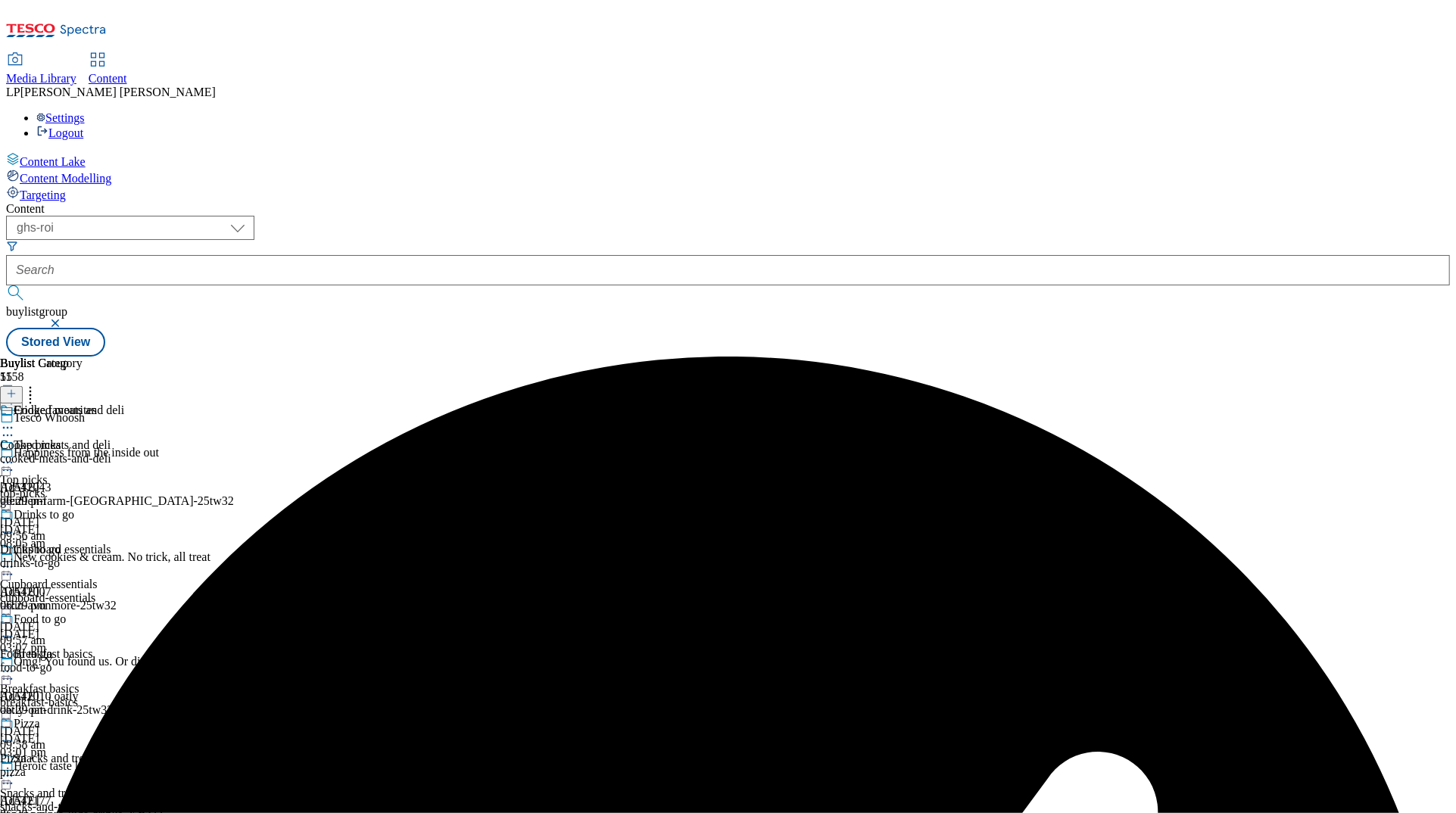
scroll to position [809, 0]
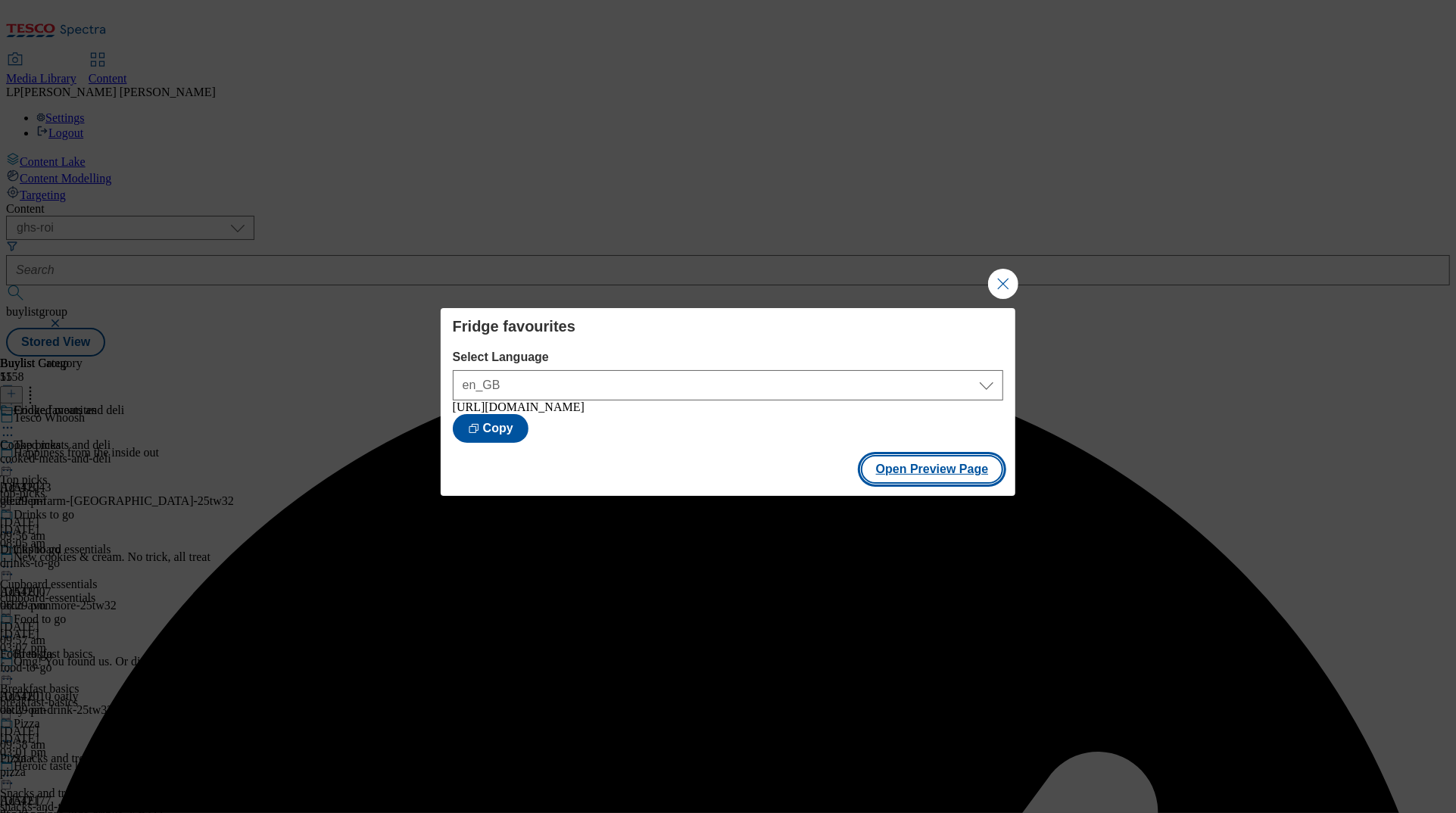
click at [886, 480] on button "Open Preview Page" at bounding box center [932, 469] width 143 height 29
click at [918, 288] on button "Close Modal" at bounding box center [1003, 284] width 30 height 30
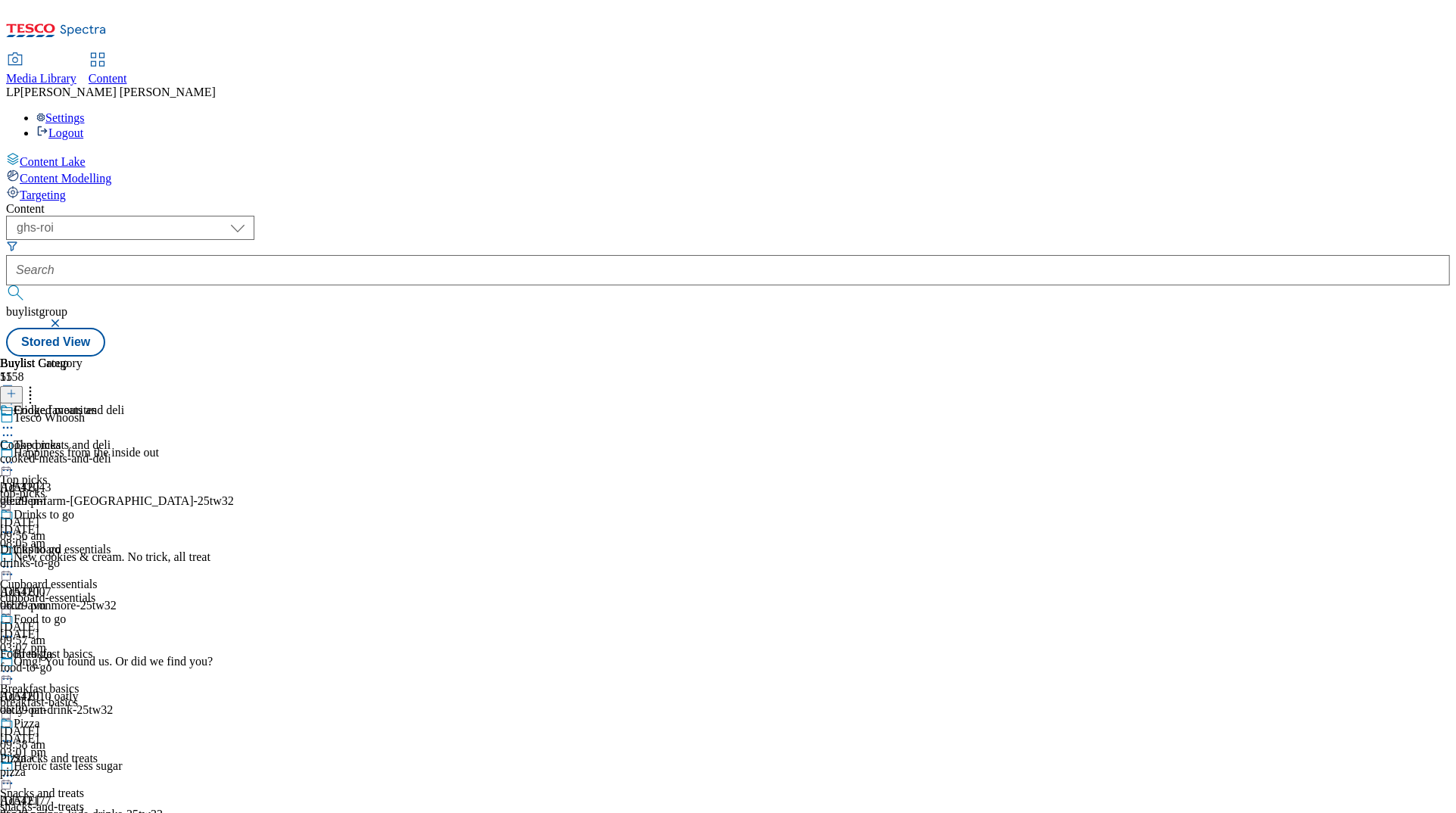
scroll to position [775, 0]
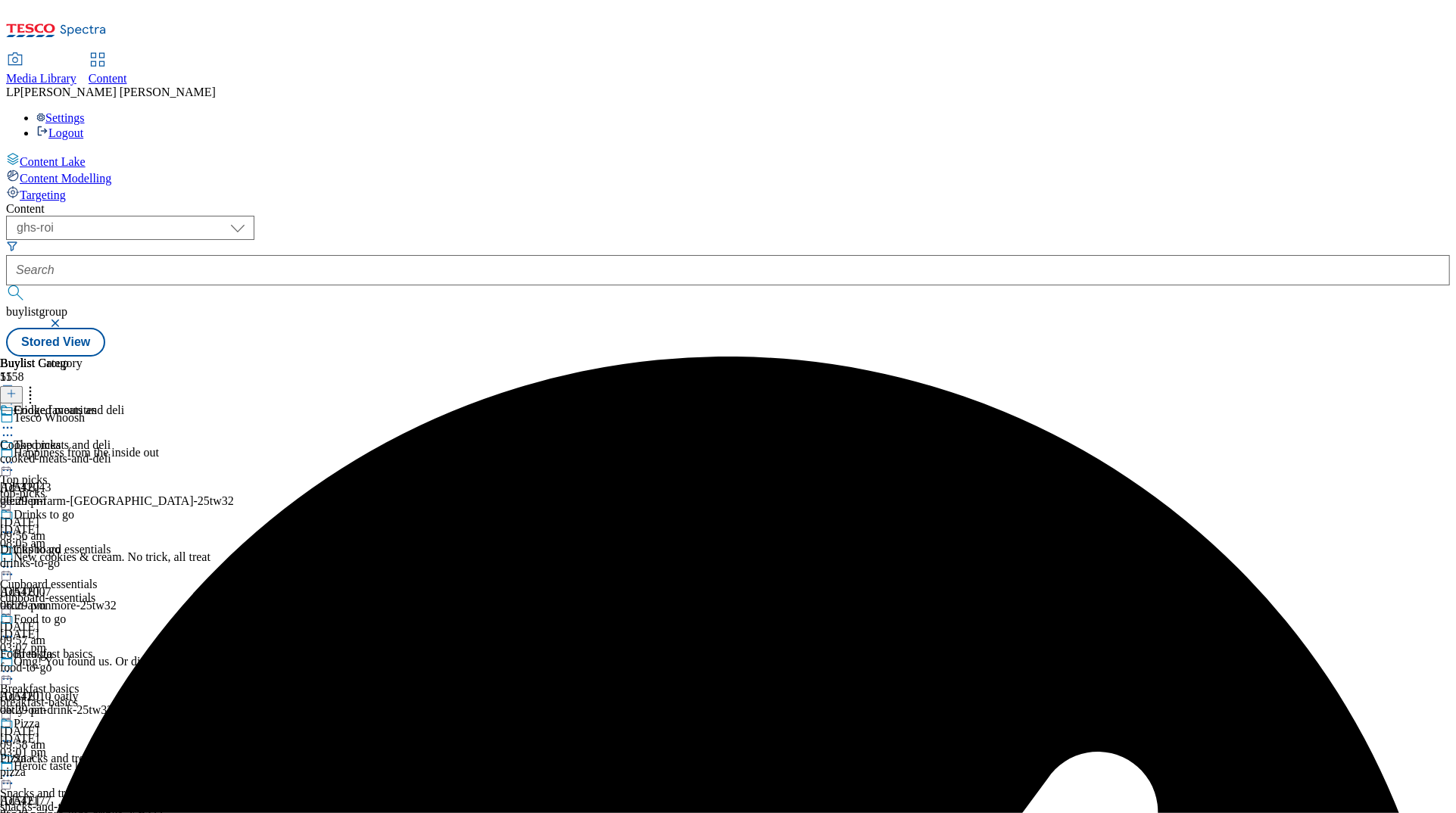
scroll to position [993, 0]
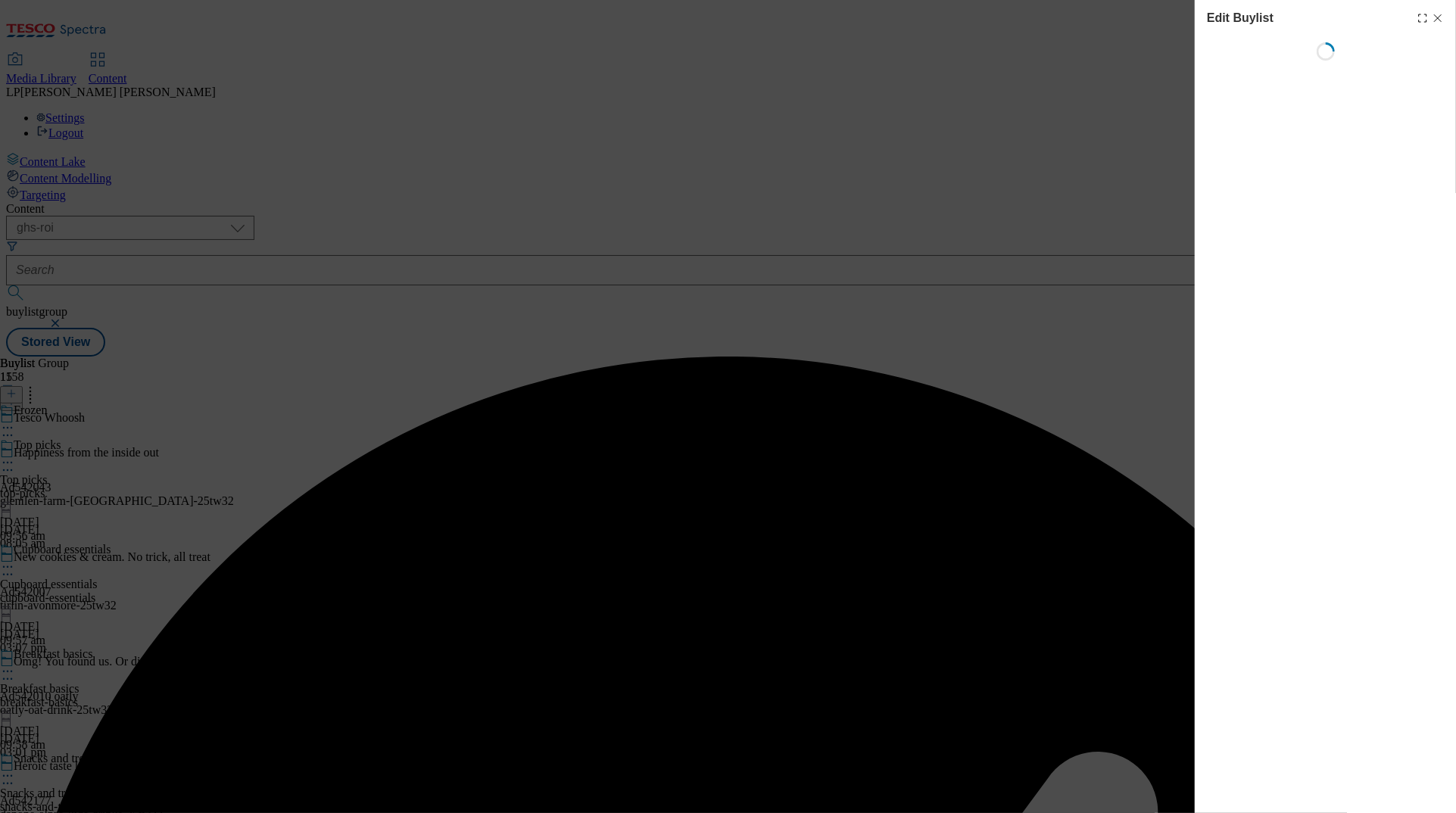
select select "evergreen"
select select "Banner"
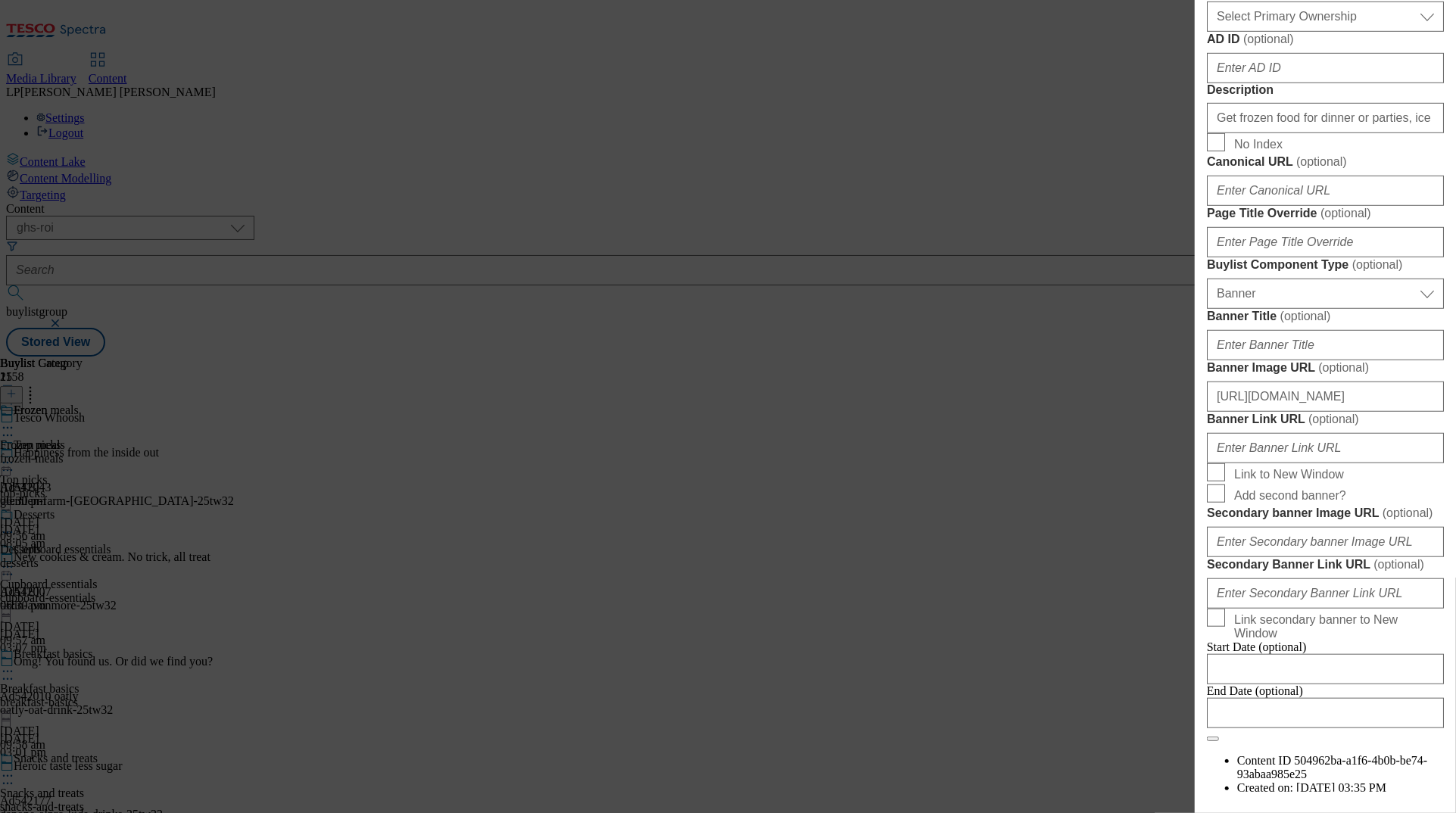
scroll to position [909, 0]
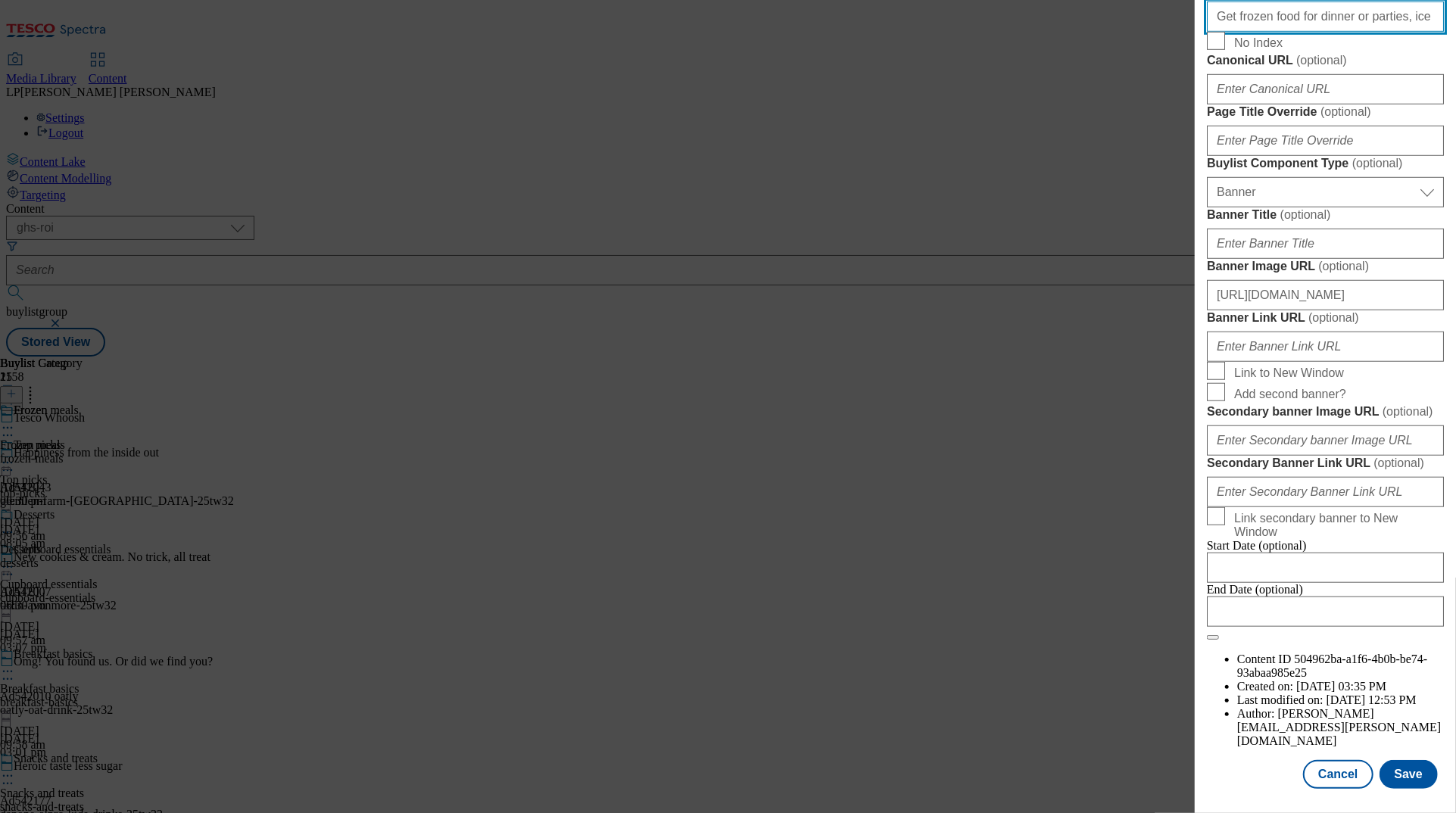
click at [918, 31] on input "Get frozen food for dinner or parties, ice cream and frozen desserts from as li…" at bounding box center [1326, 17] width 237 height 30
paste input "in 45 minutes with our same-day delivery service. Shop online for Tesco Whoosh …"
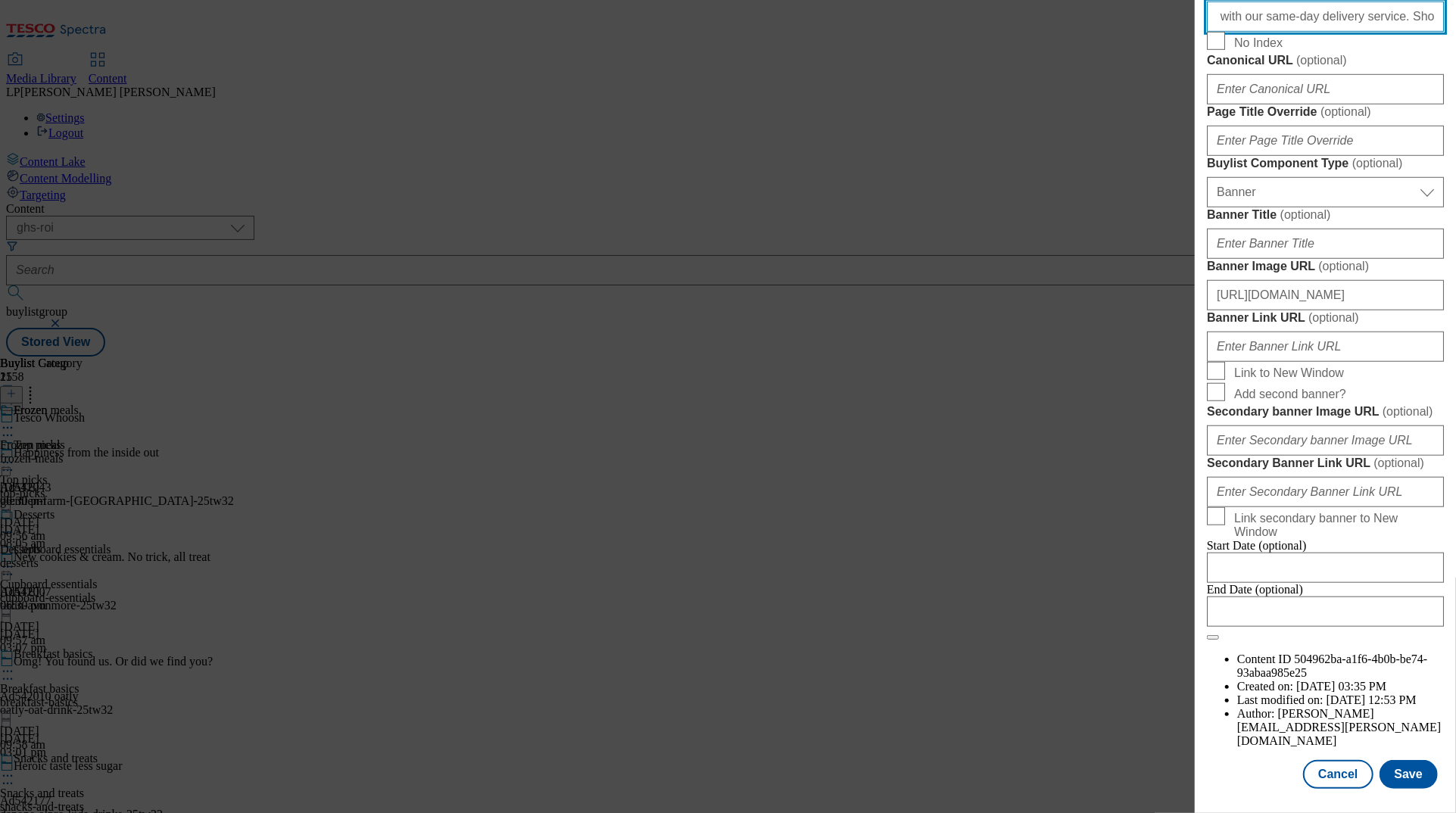
click at [918, 31] on input "Get frozen food for dinner or parties, ice cream and frozen desserts in 45 minu…" at bounding box center [1326, 17] width 237 height 30
drag, startPoint x: 1359, startPoint y: 260, endPoint x: 1119, endPoint y: 239, distance: 240.9
click at [918, 239] on div "Edit Buylist Tags 1 tags selected buylist English Content Properties Label Froz…" at bounding box center [728, 406] width 1456 height 813
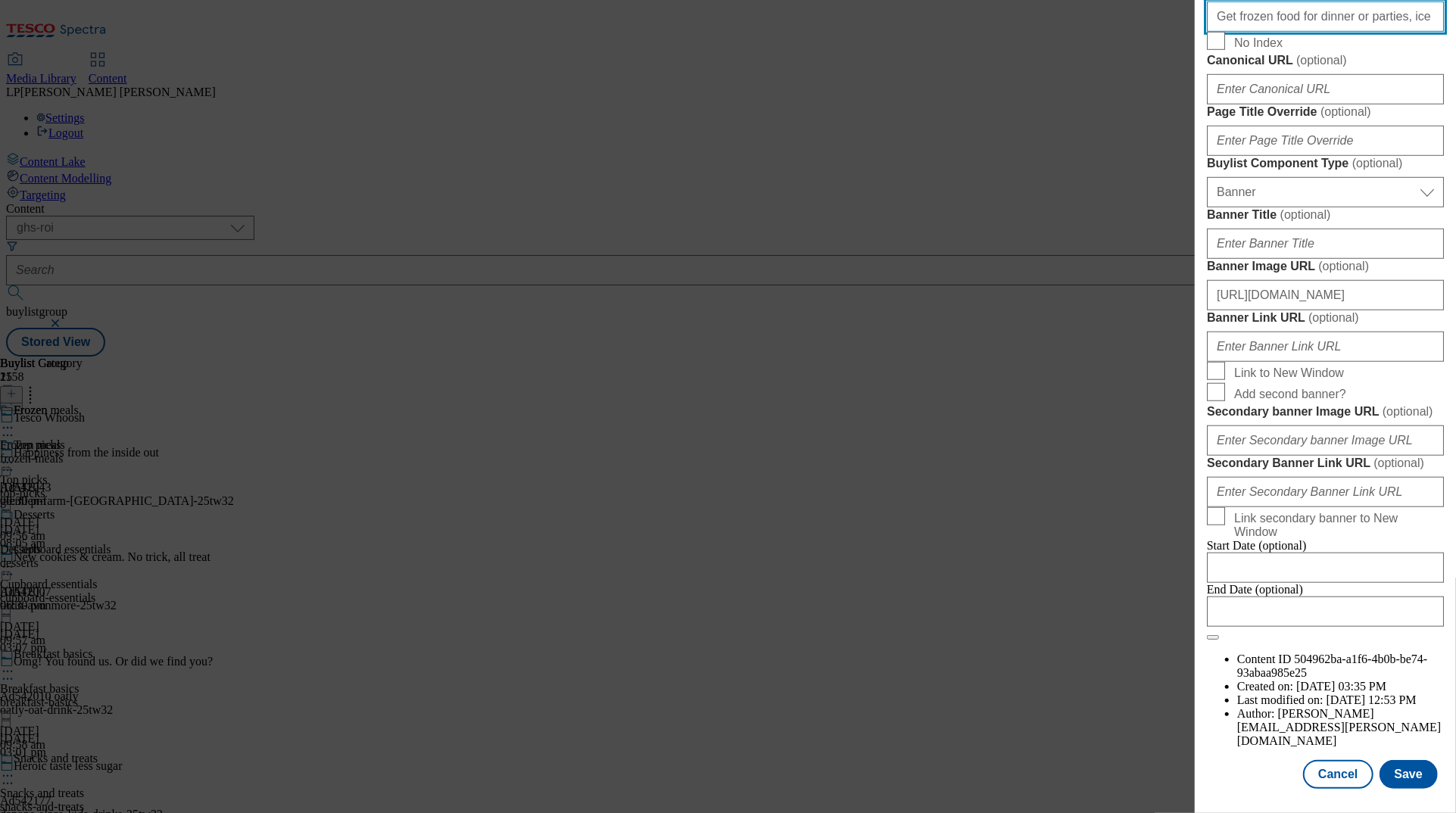
click at [918, 31] on input "Get frozen food for dinner or parties, ice cream and frozen desserts in 45 minu…" at bounding box center [1326, 17] width 237 height 30
type input "Get frozen food for dinner or parties, ice cream and frozen desserts in 45 minu…"
click at [918, 775] on button "Save" at bounding box center [1409, 774] width 58 height 29
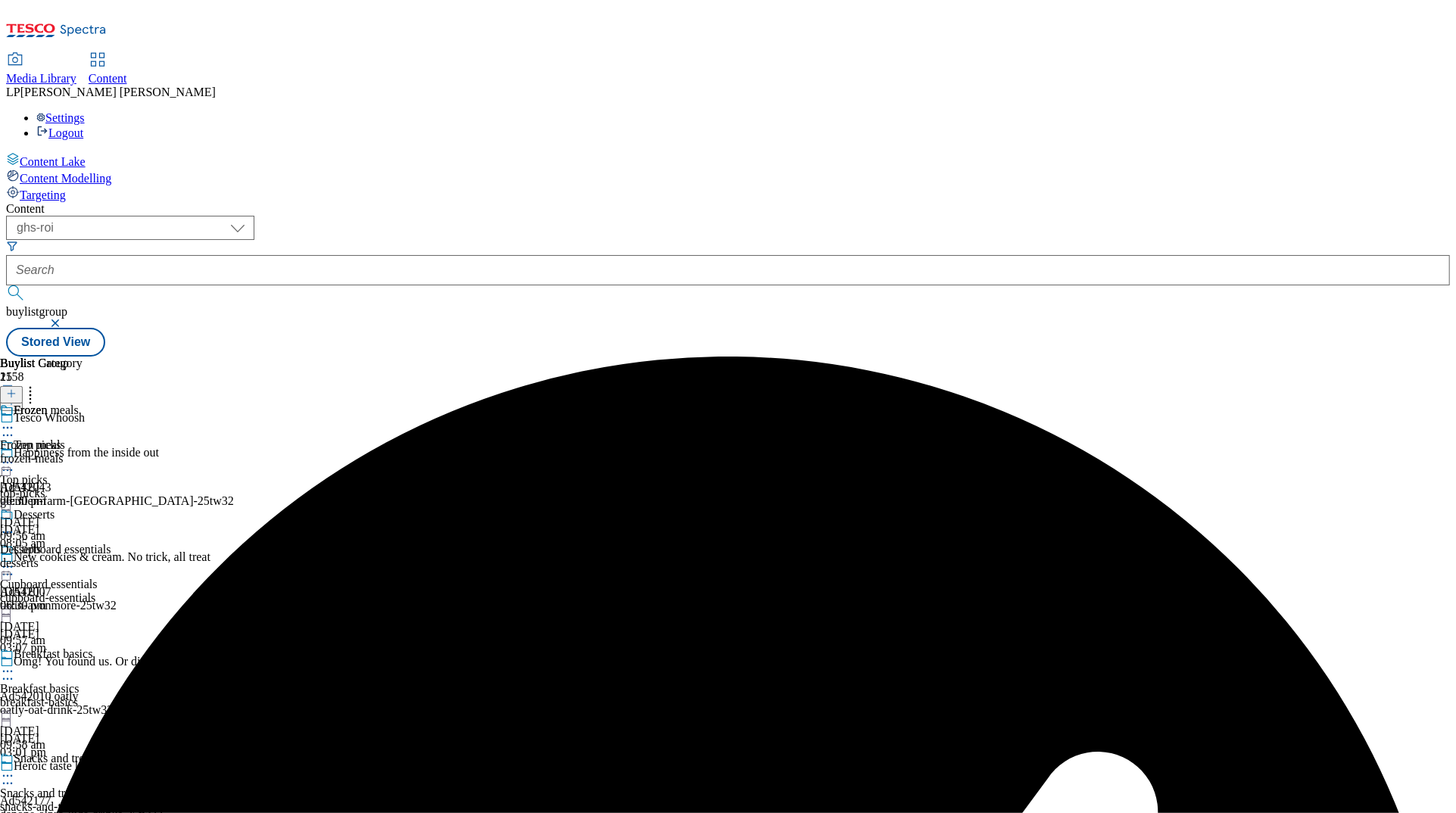
scroll to position [883, 0]
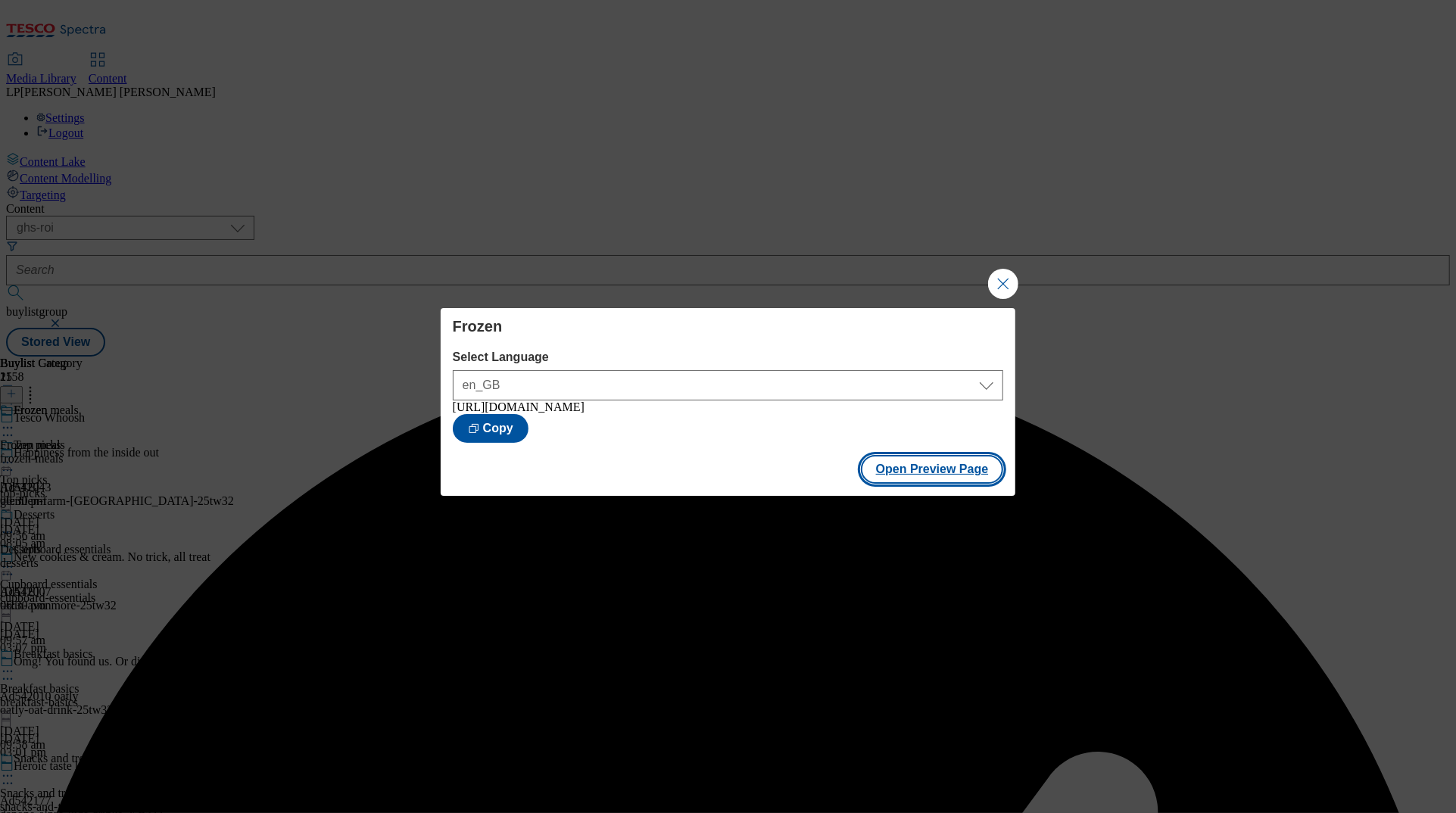
click at [918, 473] on button "Open Preview Page" at bounding box center [932, 469] width 143 height 29
click at [918, 287] on button "Close Modal" at bounding box center [1003, 284] width 30 height 30
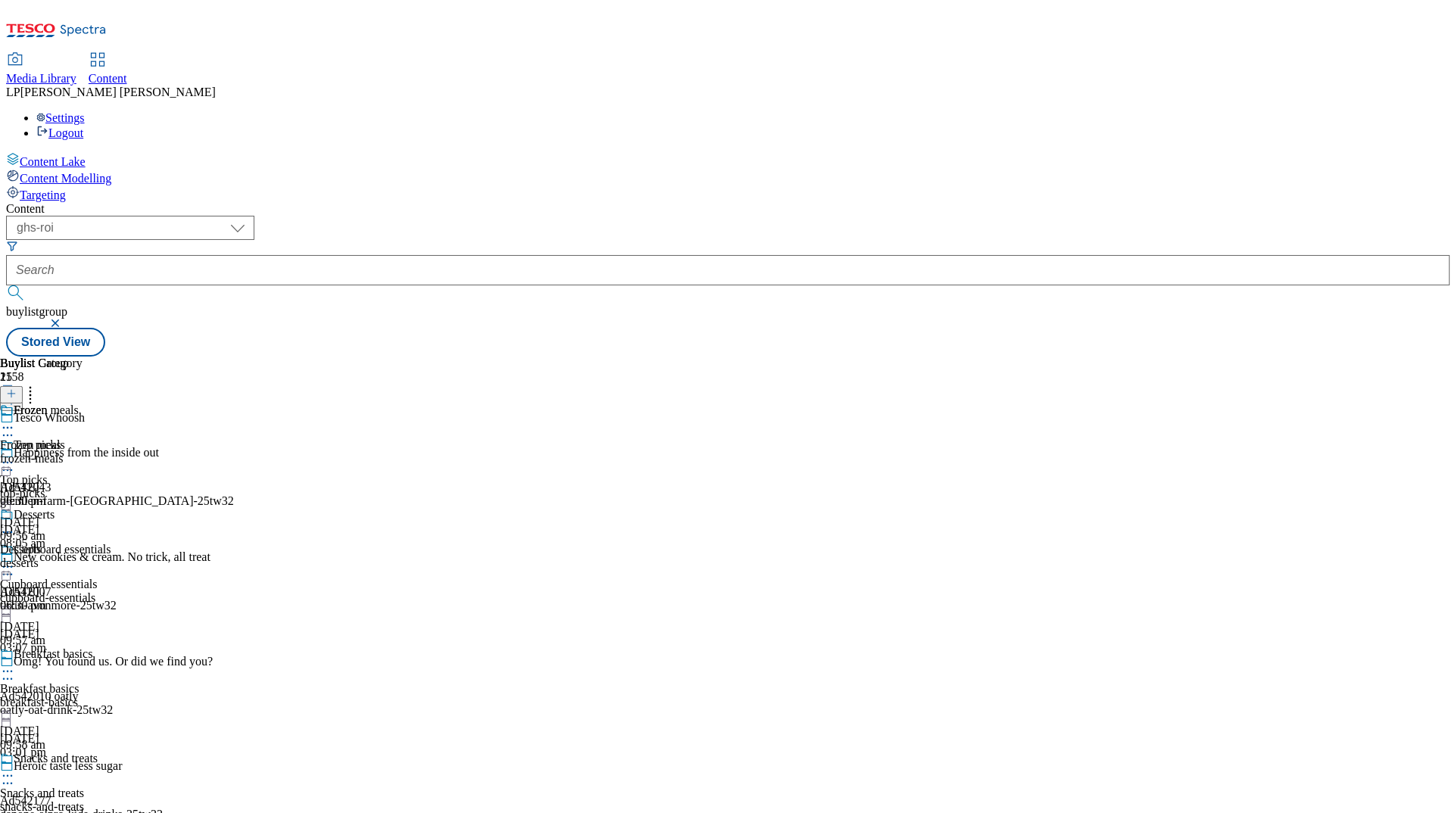
scroll to position [981, 0]
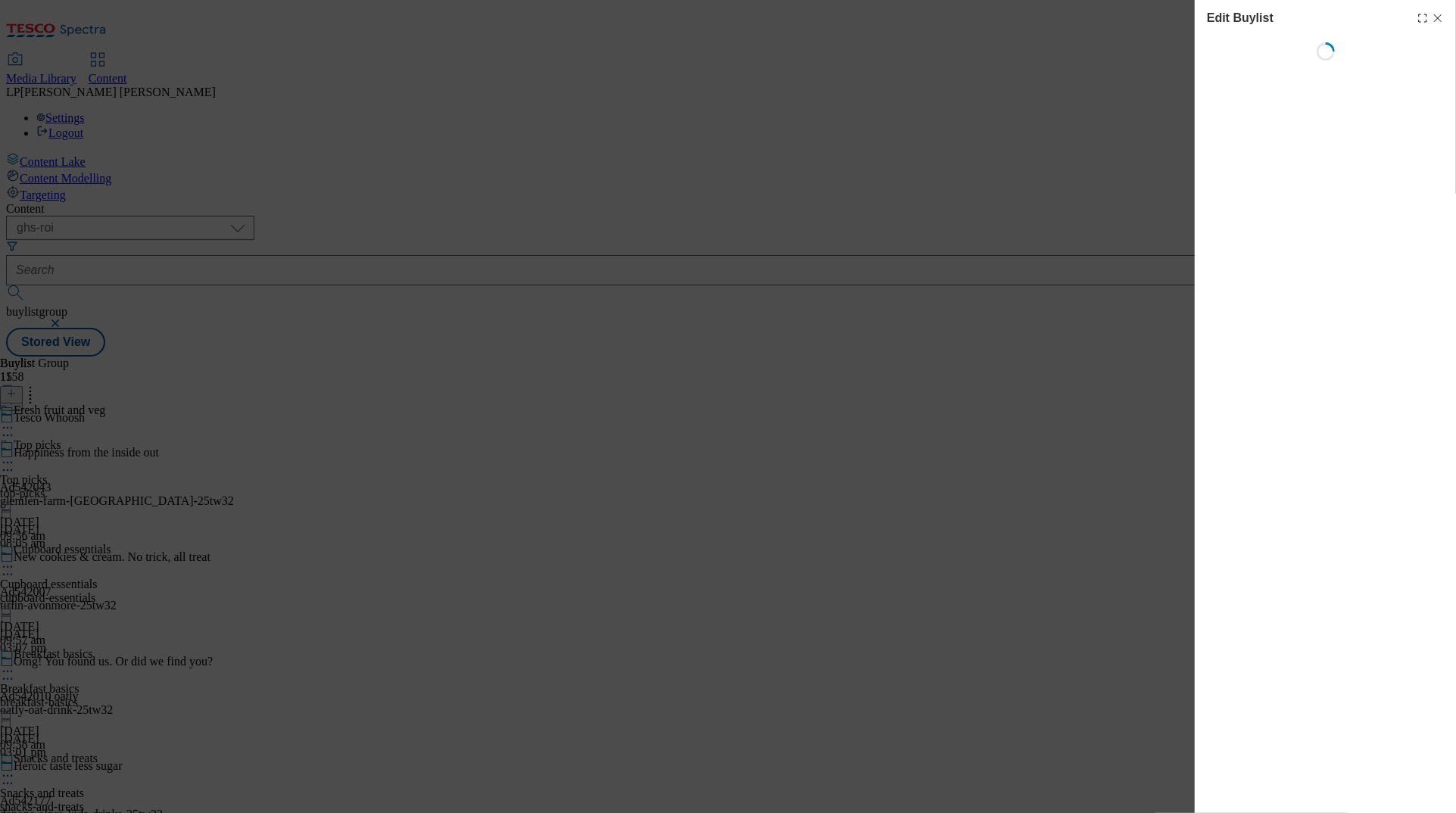
select select "evergreen"
select select "Banner"
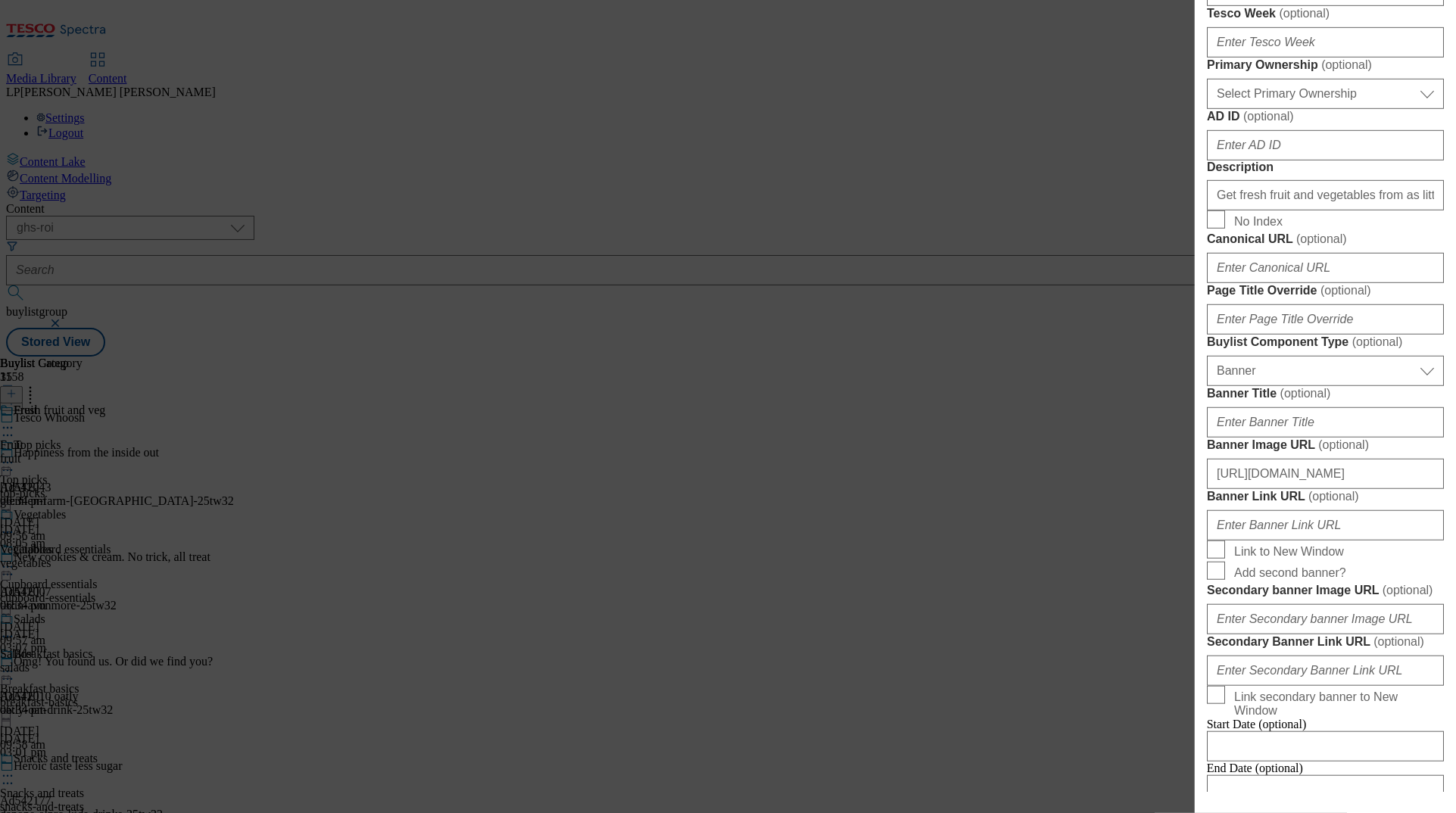
scroll to position [783, 0]
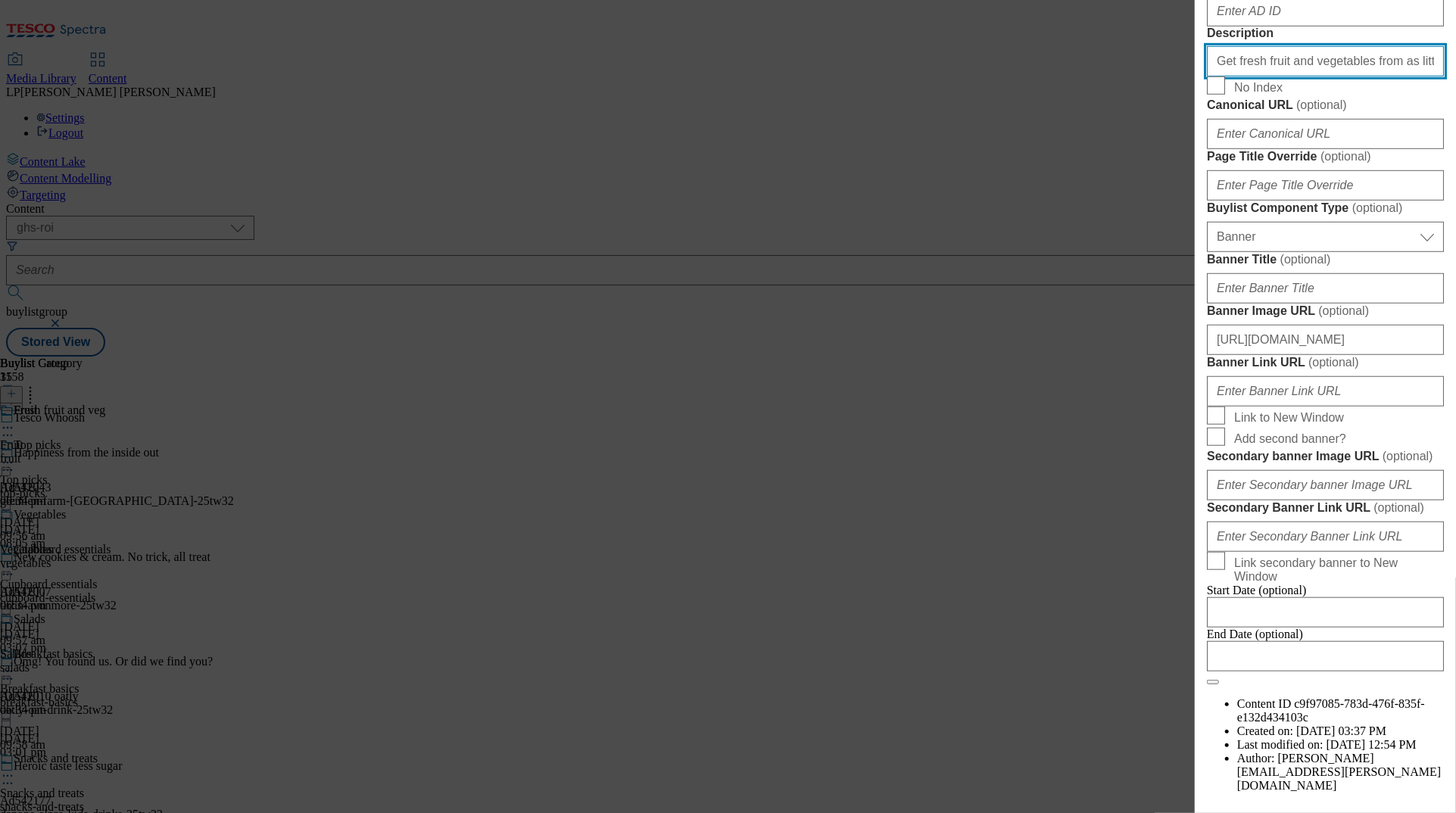
click at [918, 77] on input "Get fresh fruit and vegetables from as little as 45 minutes with our same-day d…" at bounding box center [1326, 61] width 237 height 30
paste input "in 45 minutes with our same-day delivery service. Shop online for Tesco Whoosh …"
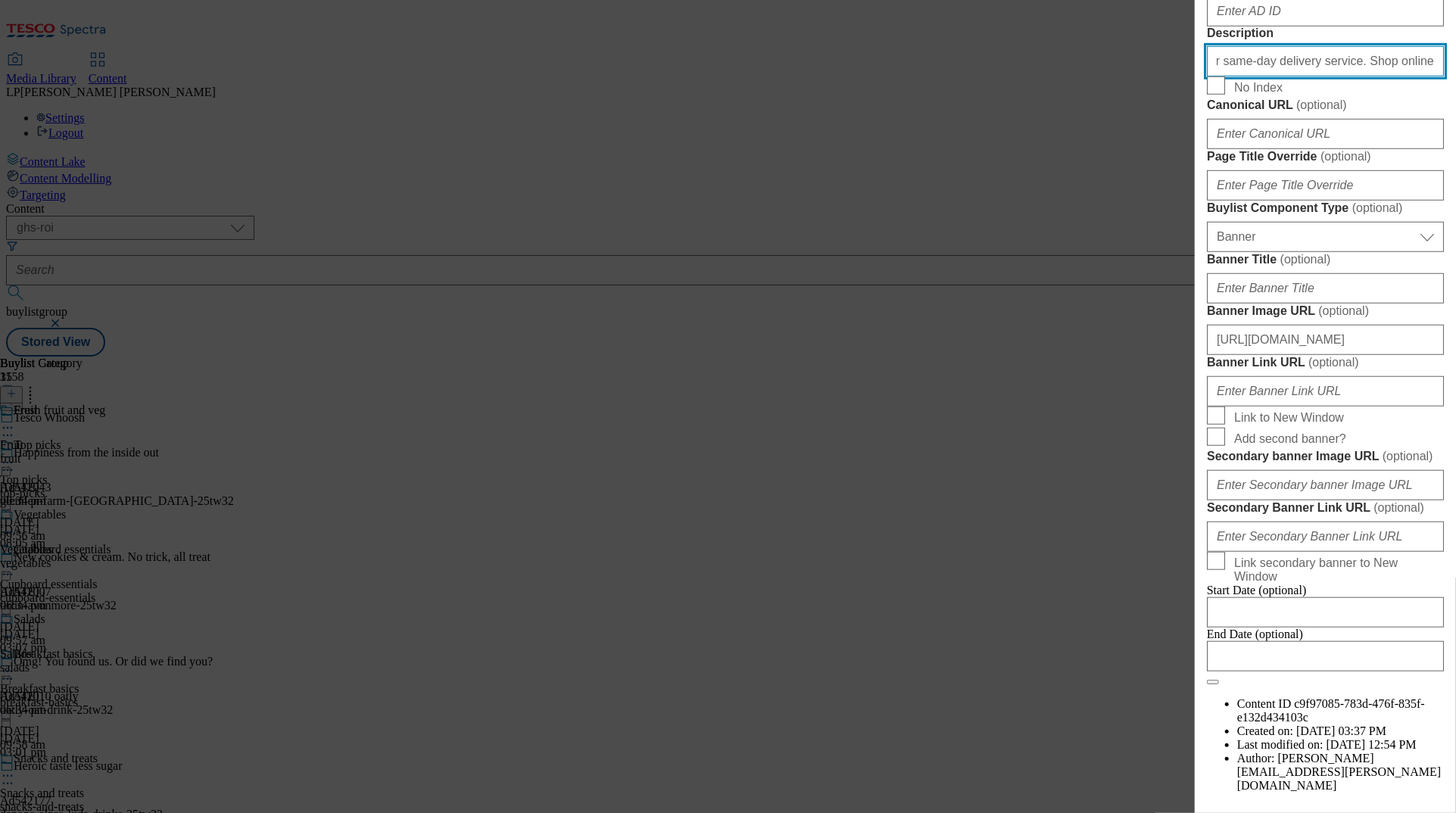
click at [918, 77] on input "Get fresh fruit and vegetables in 45 minutes with our same-day delivery service…" at bounding box center [1326, 61] width 237 height 30
drag, startPoint x: 1368, startPoint y: 391, endPoint x: 1103, endPoint y: 392, distance: 265.0
click at [918, 392] on div "Edit Buylist Tags 1 tags selected buylist English Content Properties Label Fres…" at bounding box center [728, 406] width 1456 height 813
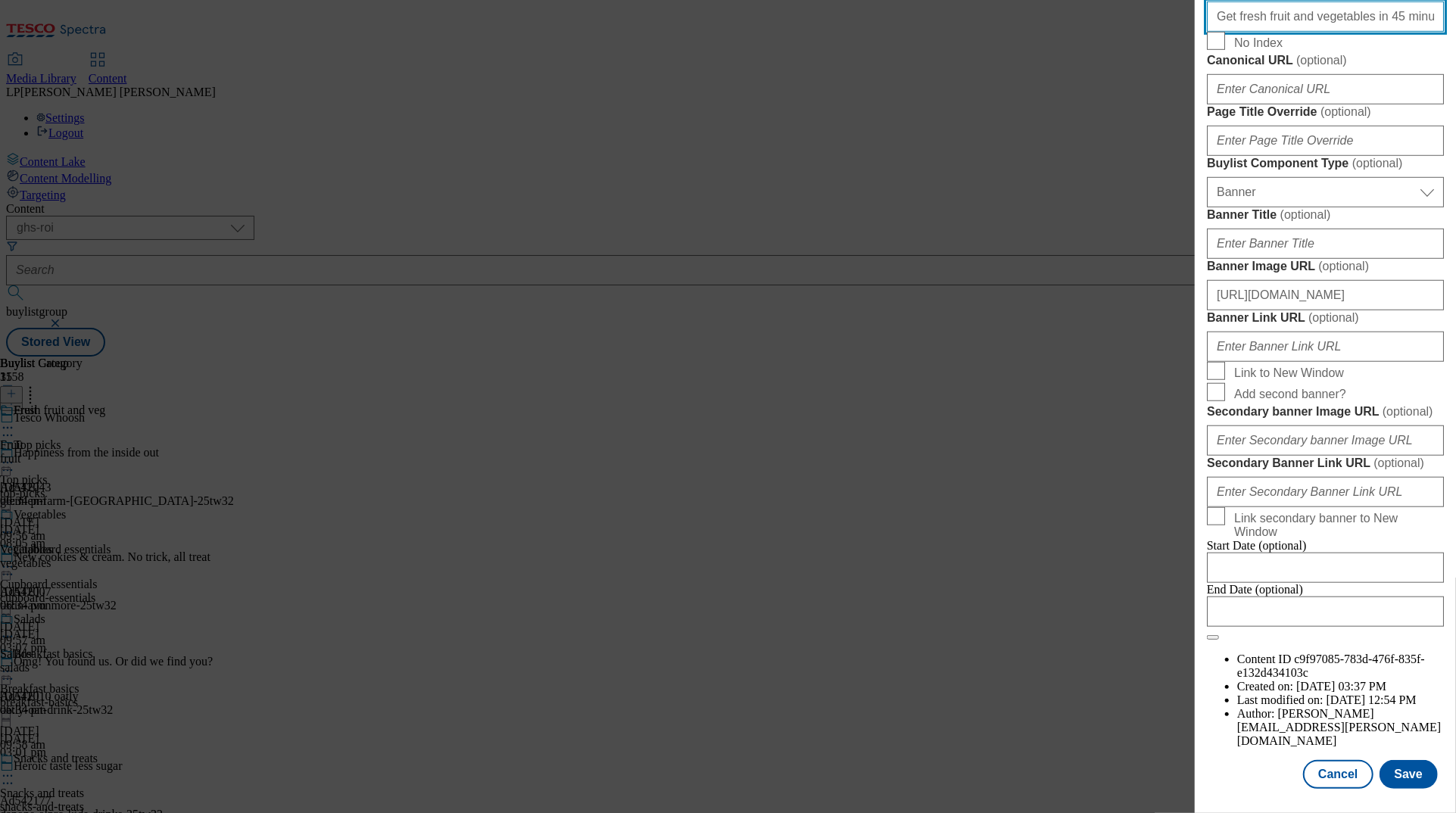
scroll to position [1375, 0]
type input "Get fresh fruit and vegetables in 45 minutes with our same-day delivery service…"
click at [918, 775] on button "Save" at bounding box center [1409, 774] width 58 height 29
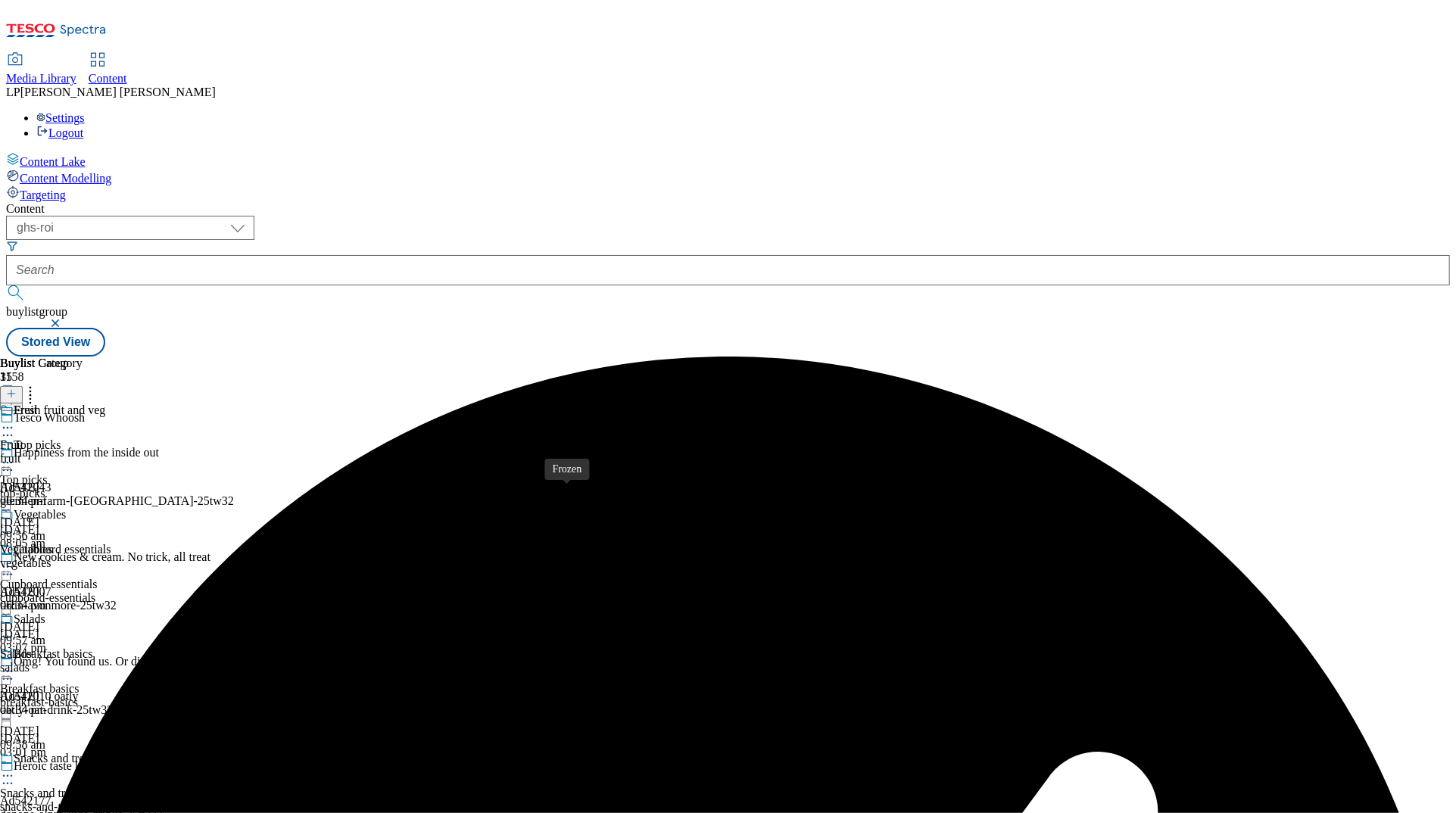
scroll to position [977, 0]
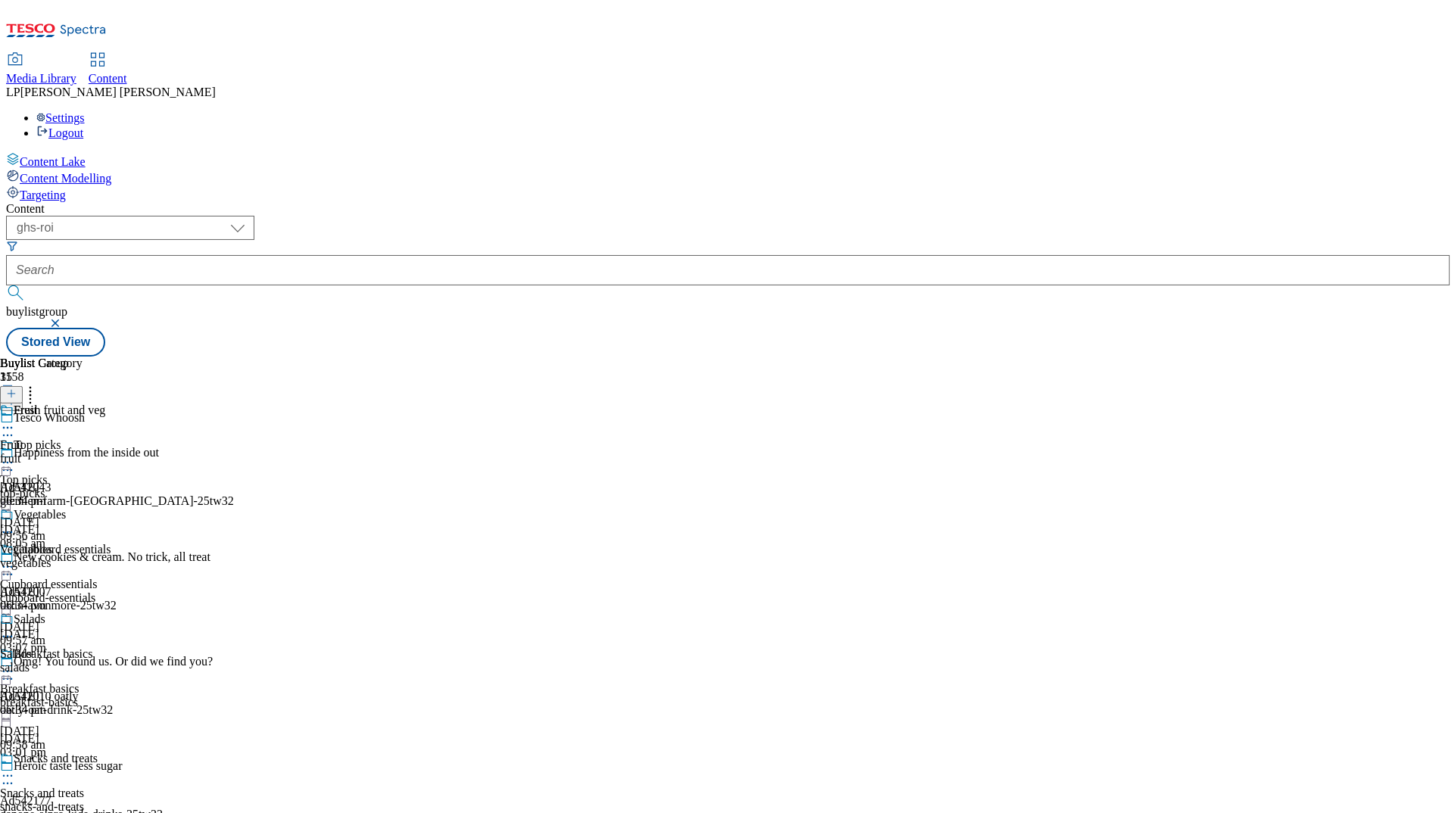
scroll to position [1110, 0]
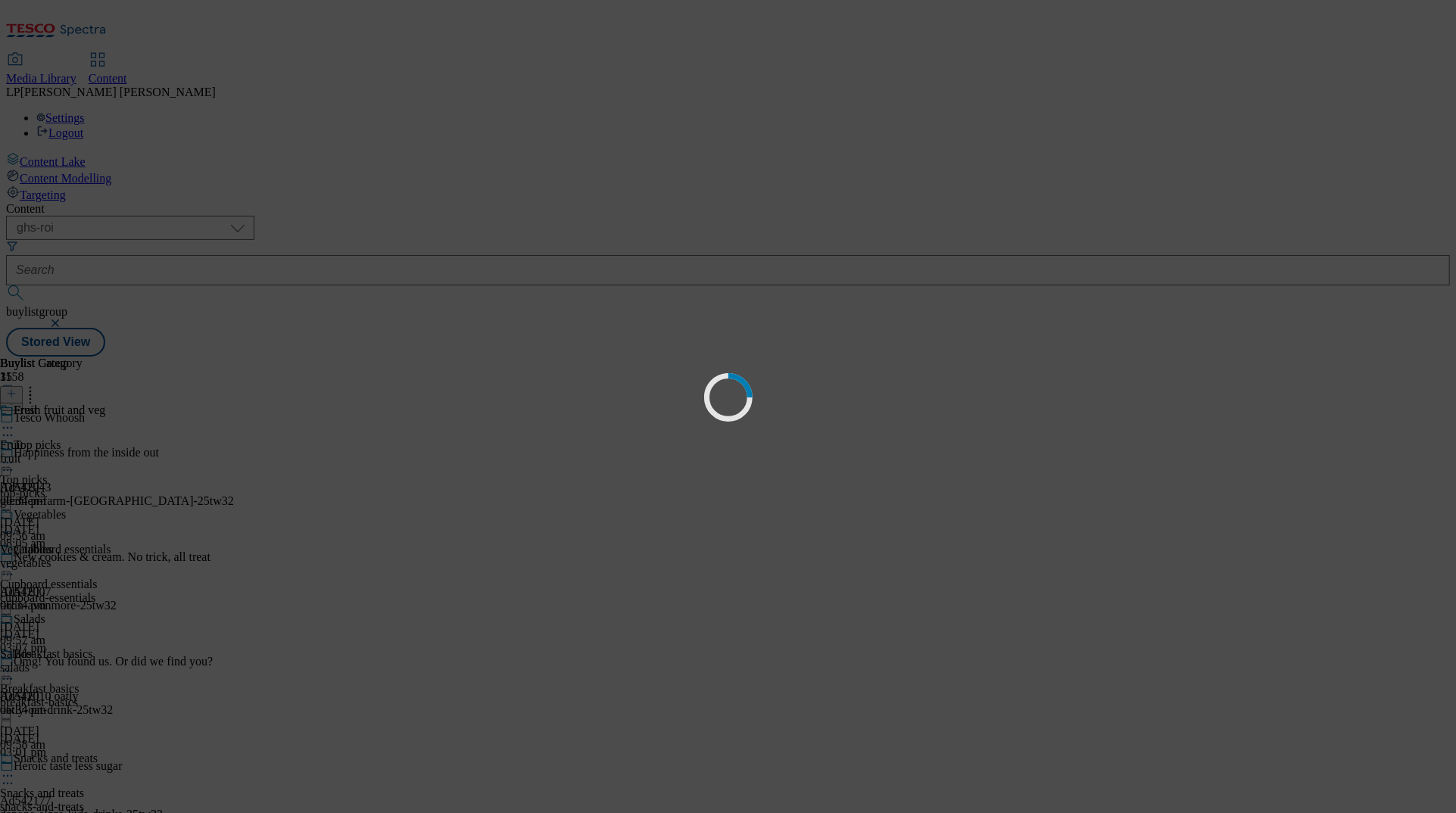
scroll to position [0, 0]
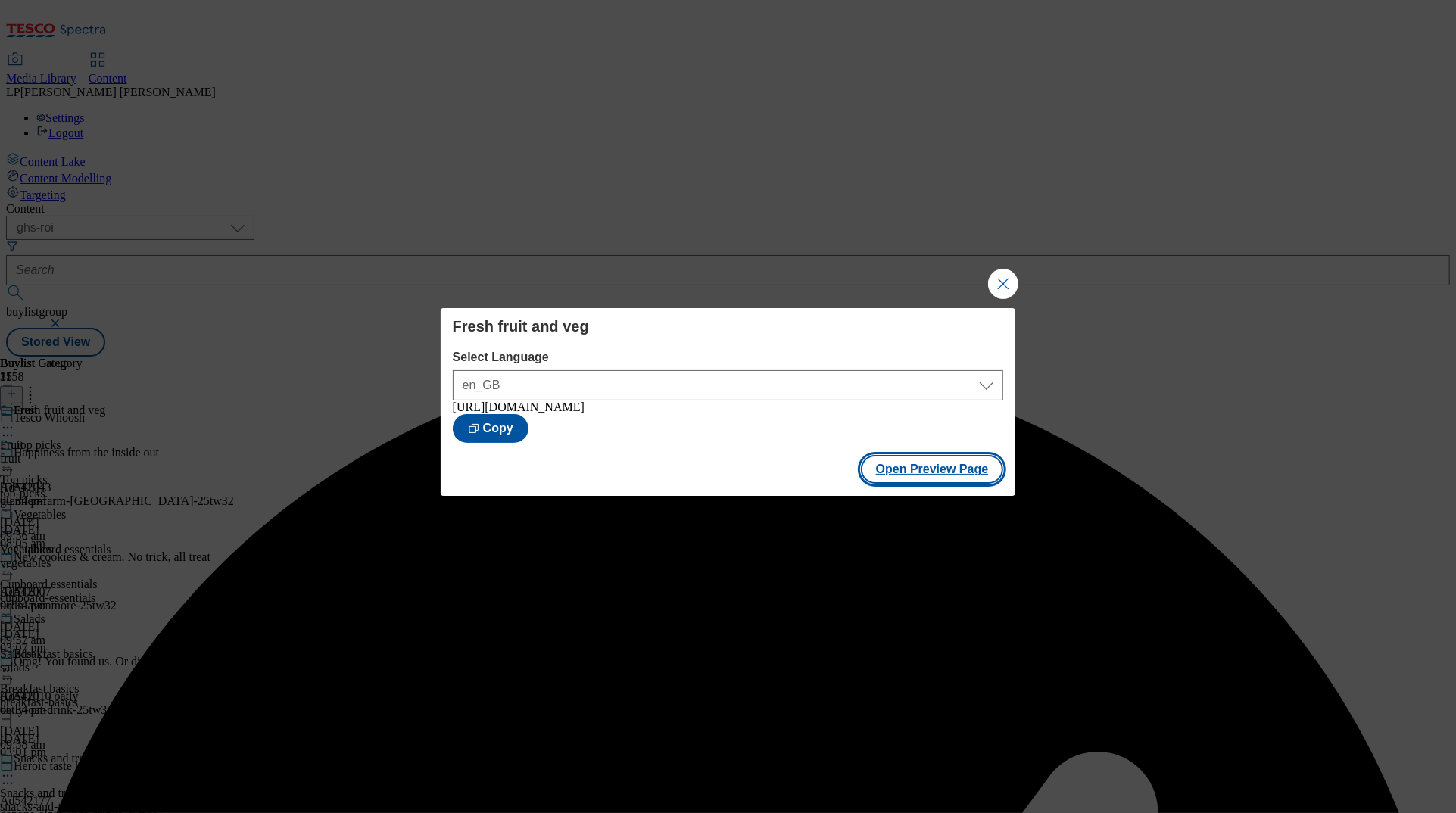
click at [918, 474] on button "Open Preview Page" at bounding box center [932, 469] width 143 height 29
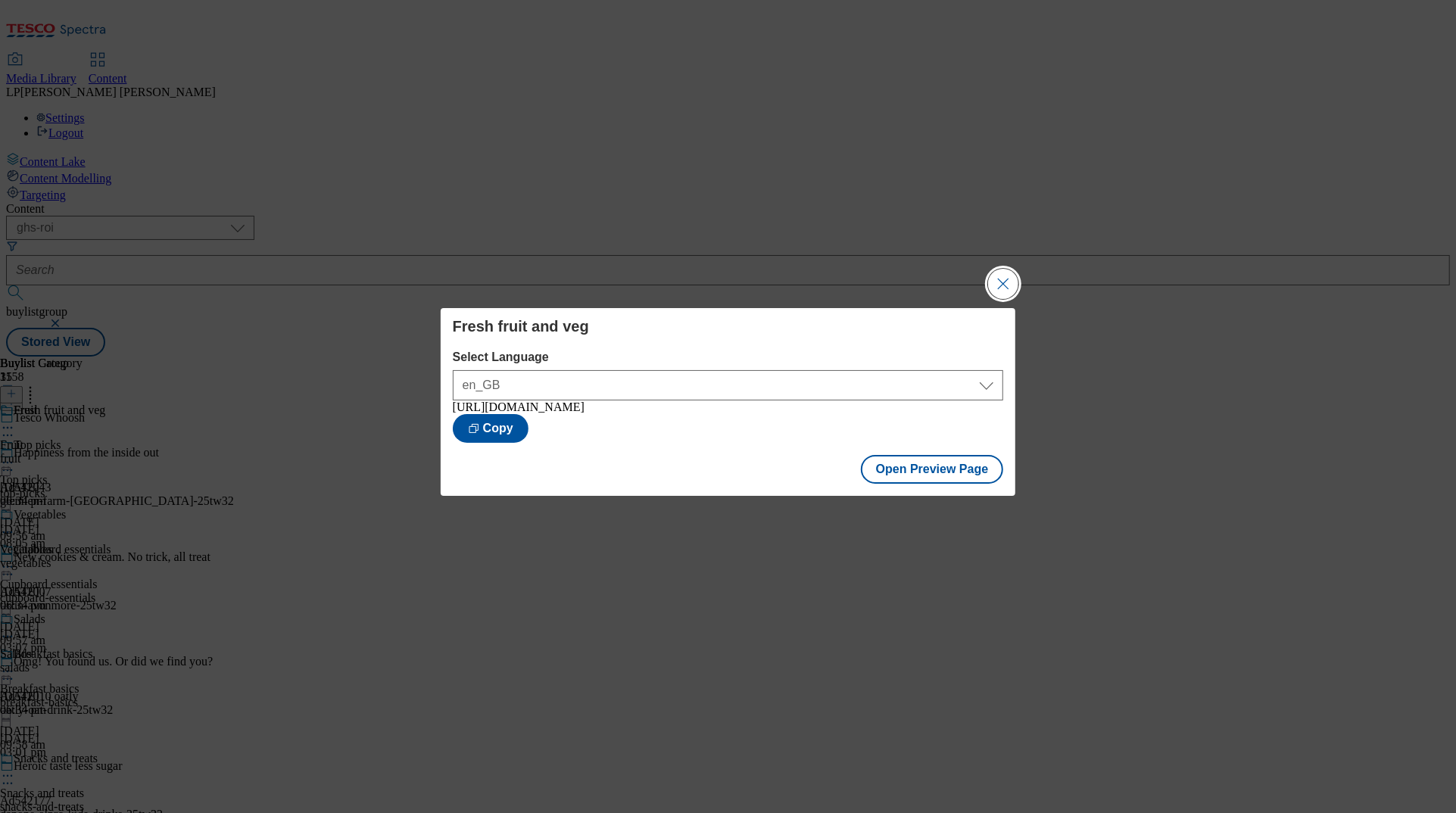
click at [918, 279] on button "Close Modal" at bounding box center [1003, 284] width 30 height 30
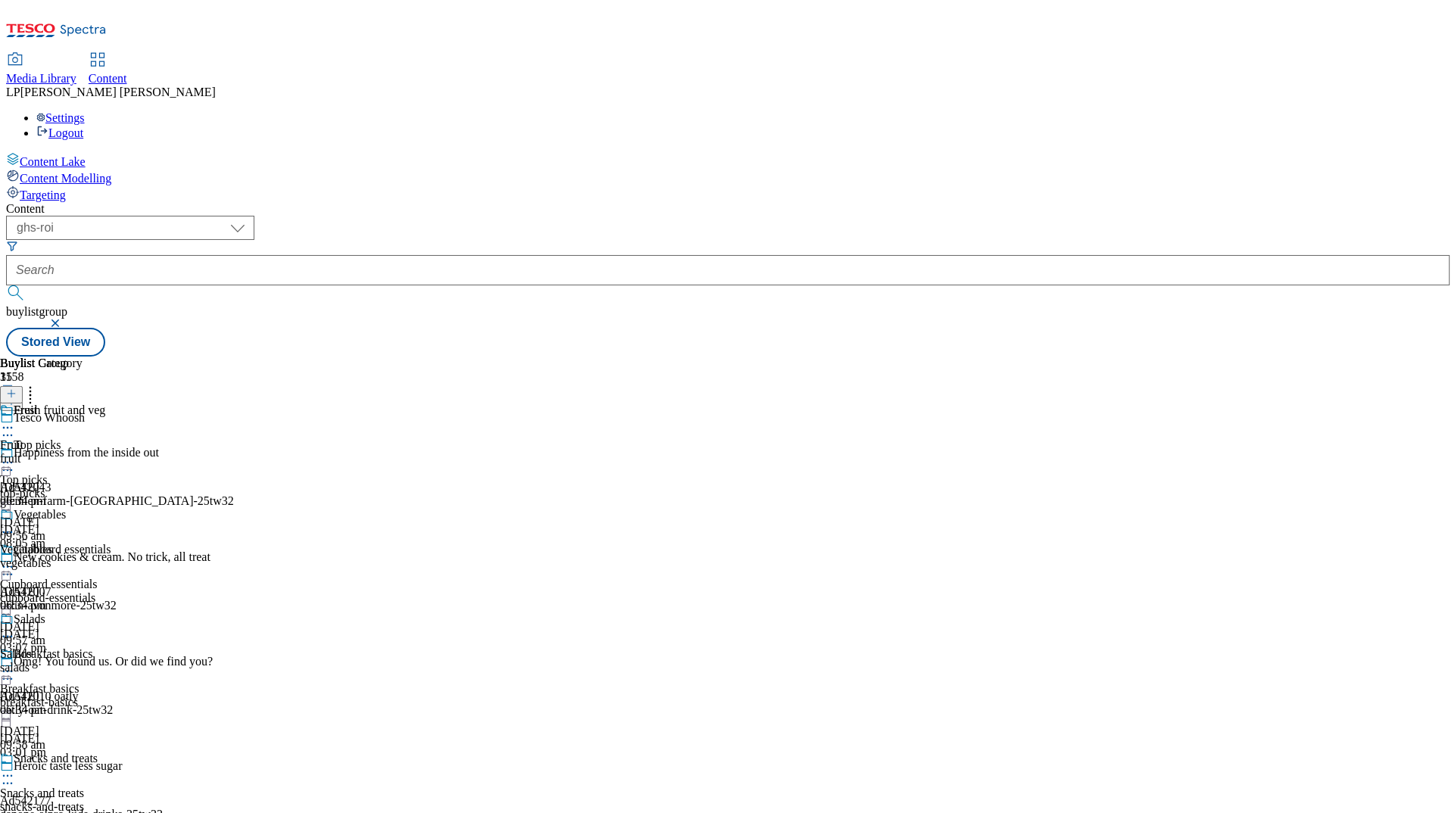
scroll to position [1026, 0]
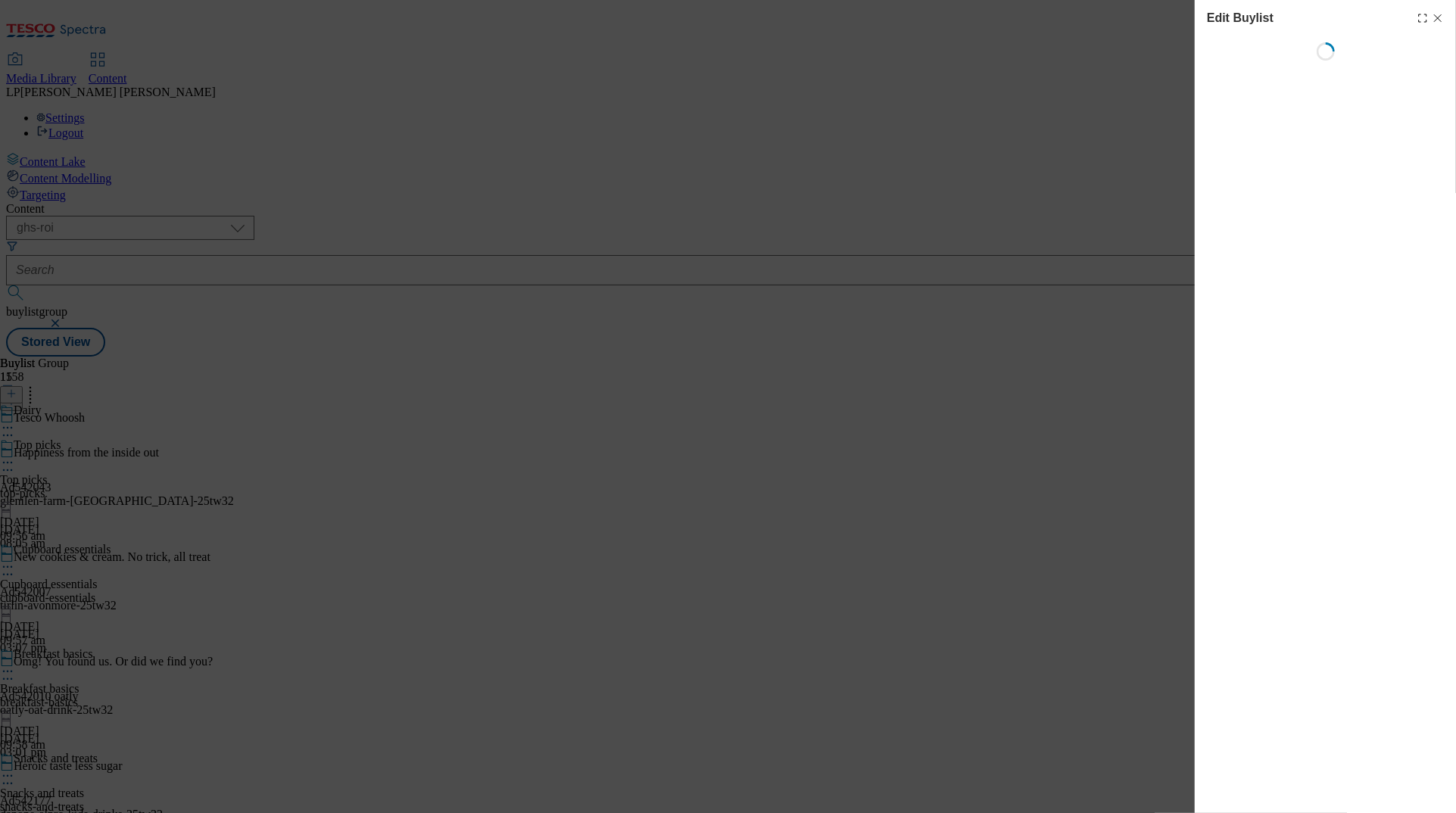
select select "evergreen"
select select "Banner"
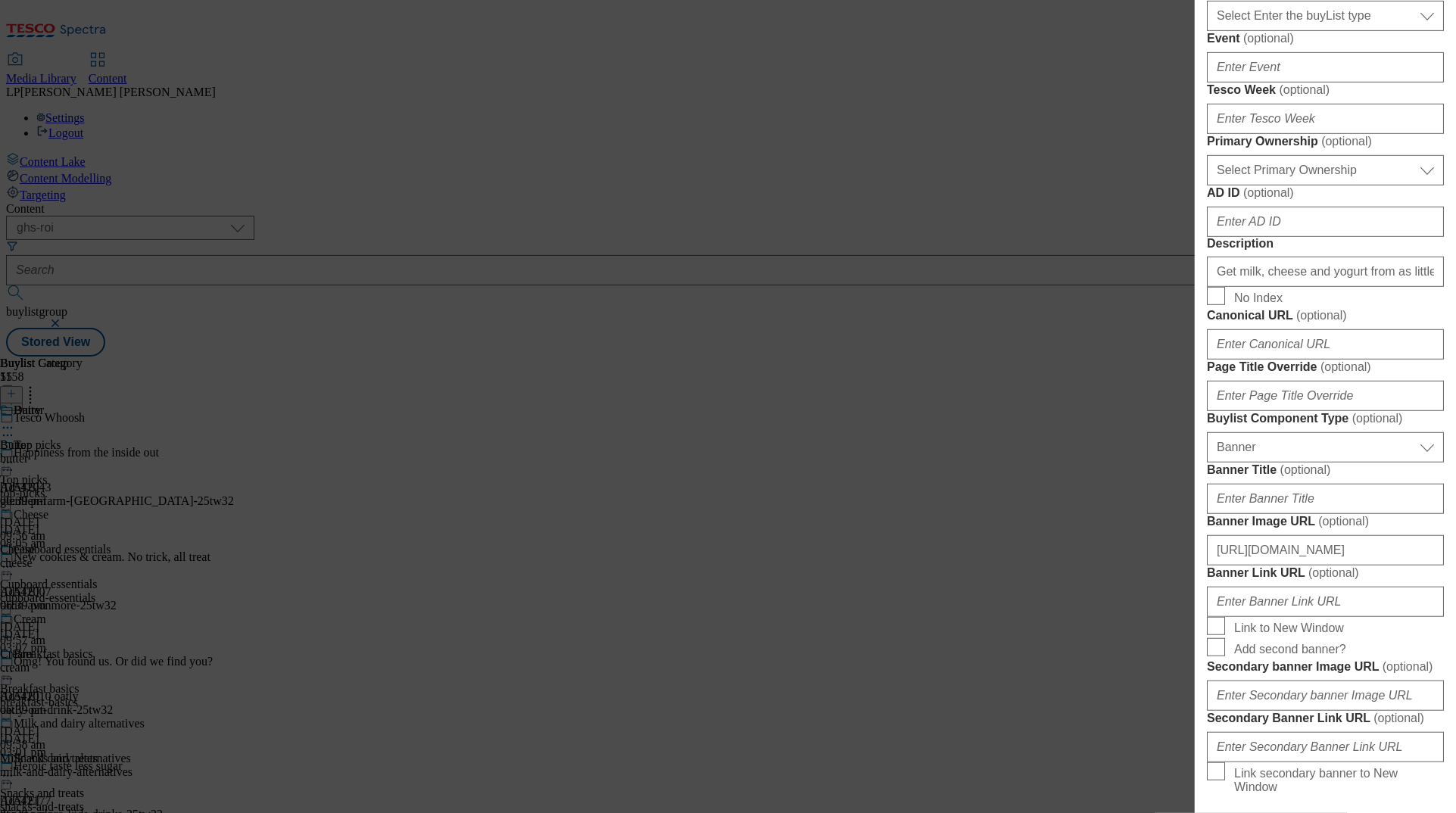
scroll to position [589, 0]
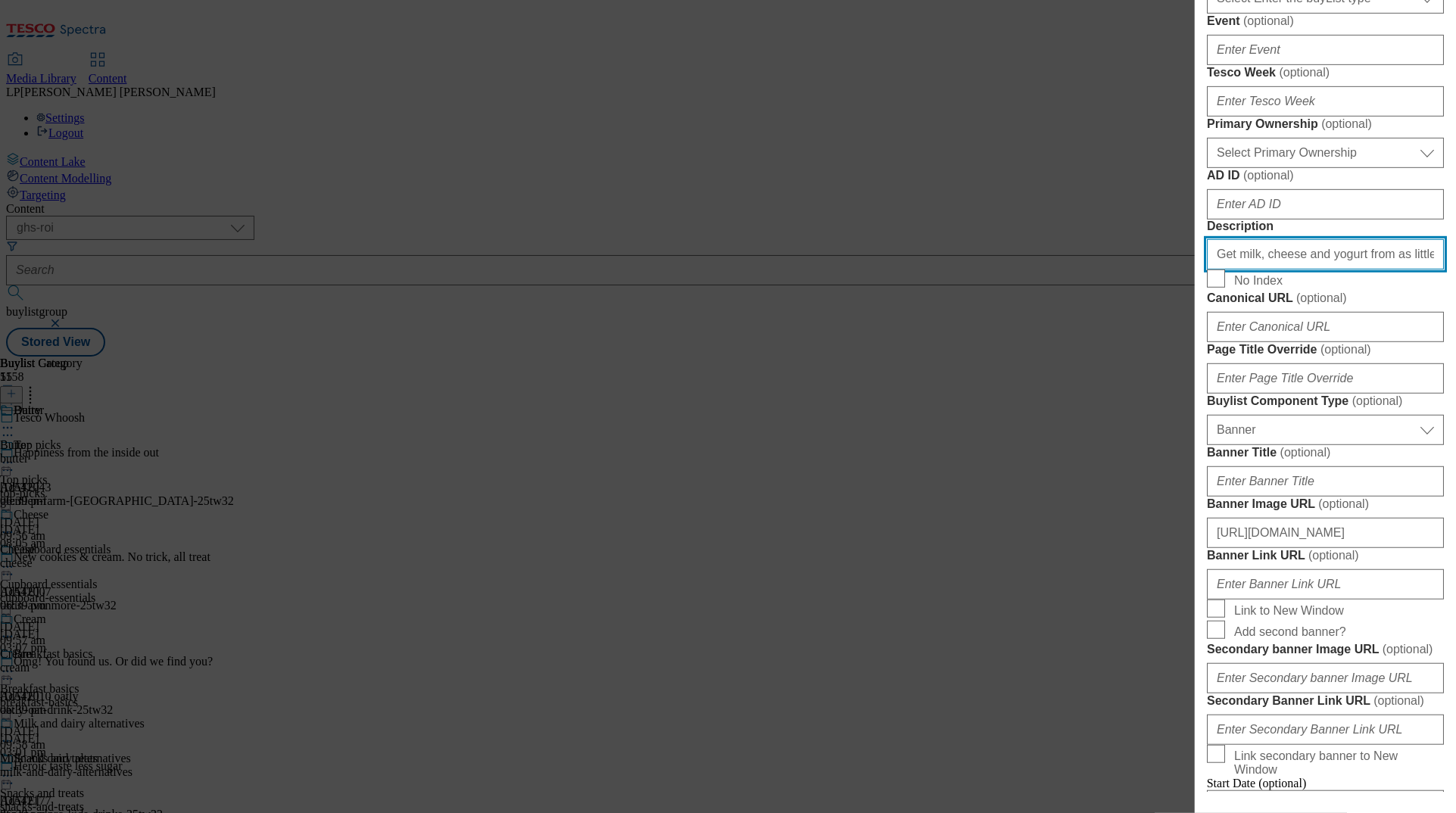
click at [918, 270] on input "Get milk, cheese and yogurt from as little as 45 minutes with our same-day deli…" at bounding box center [1326, 254] width 237 height 30
paste input "s in 45 minutes with our same-day delivery service. Shop online for Tesco Whoos…"
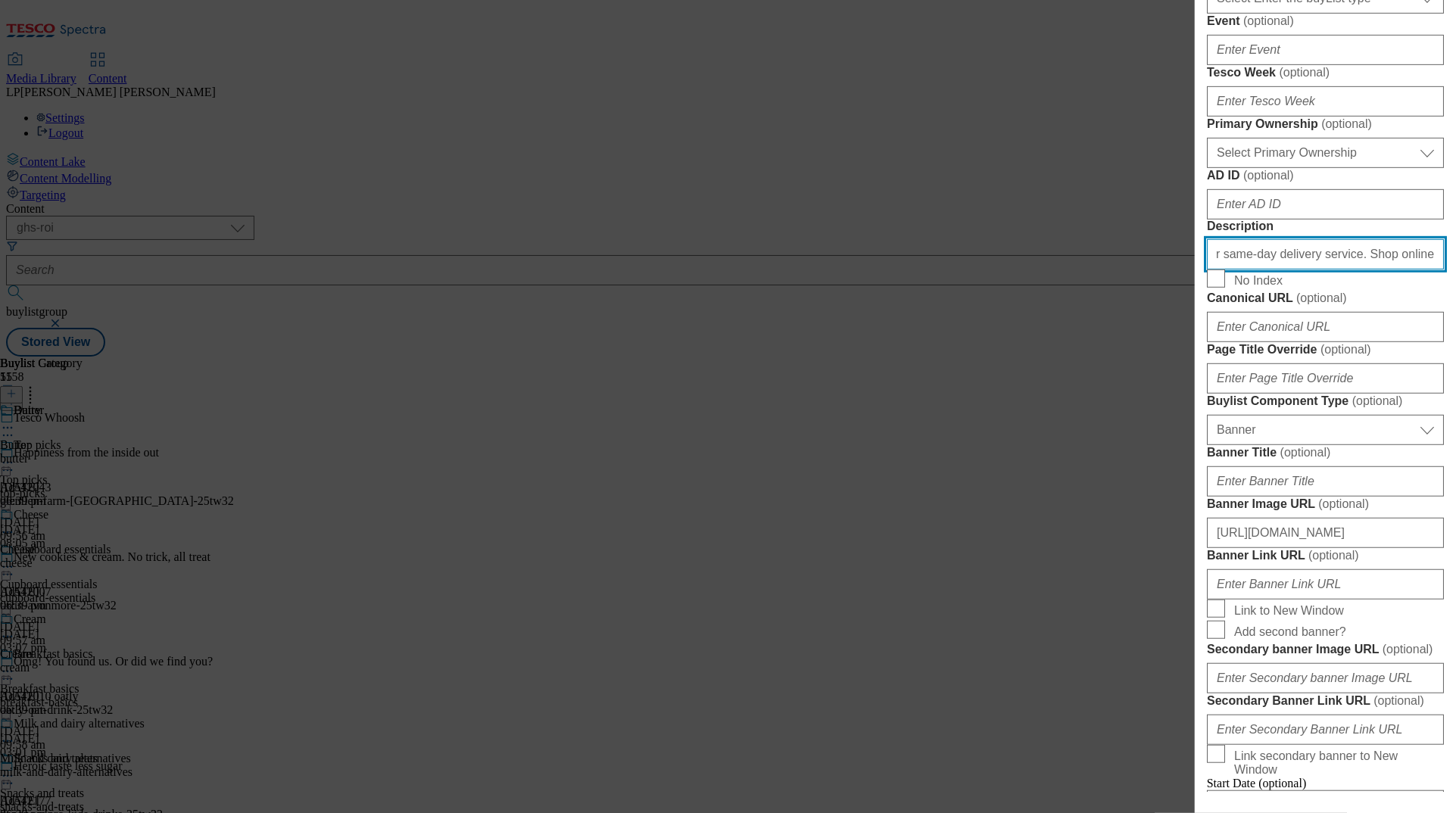
click at [918, 270] on input "Get milk, cheese and yogurts in 45 minutes with our same-day delivery service. …" at bounding box center [1326, 254] width 237 height 30
drag, startPoint x: 1367, startPoint y: 579, endPoint x: 986, endPoint y: 587, distance: 381.1
click at [918, 587] on div "Edit Buylist Tags 1 tags selected buylist English Content Properties Label Dair…" at bounding box center [728, 406] width 1456 height 813
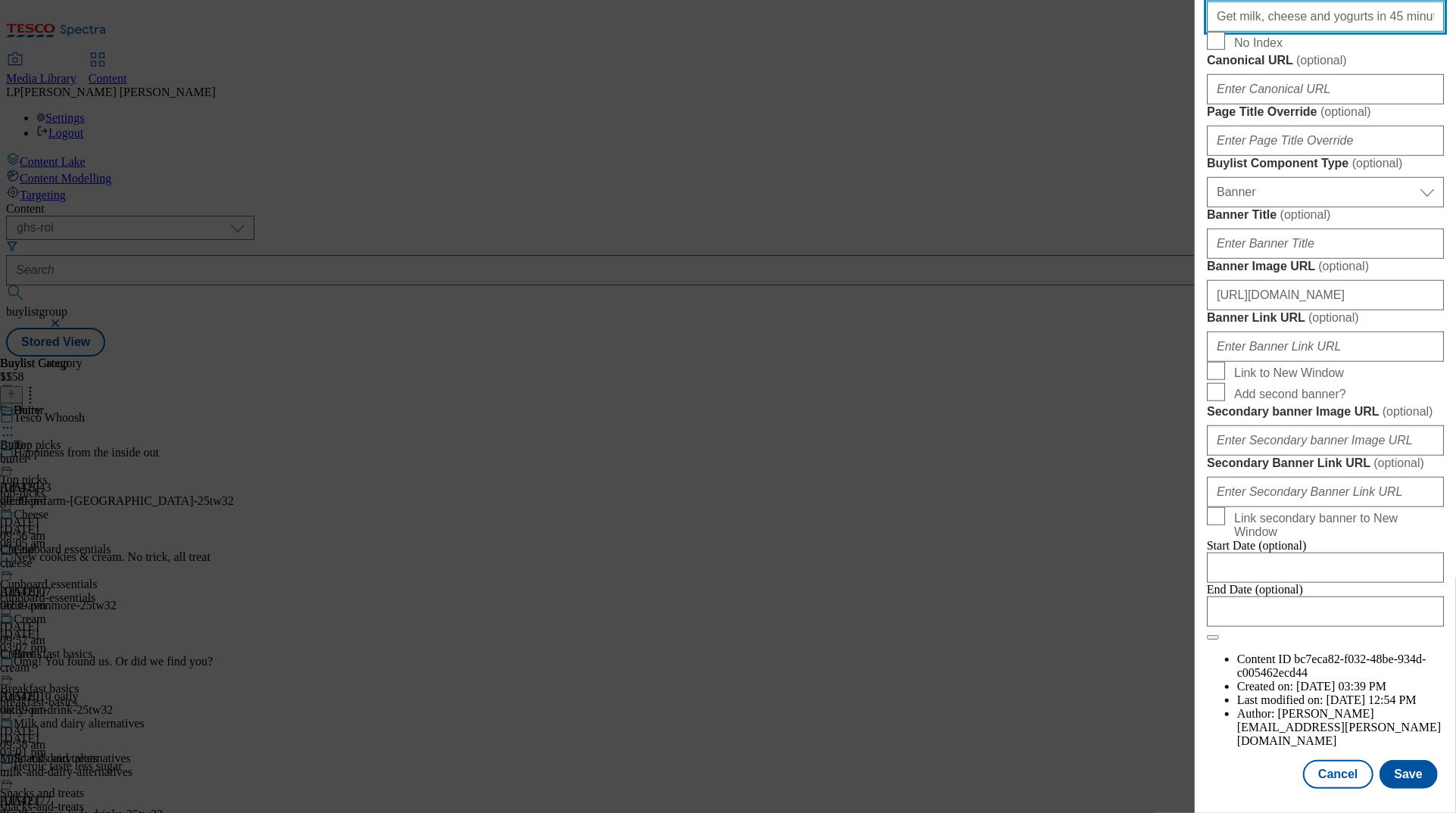
scroll to position [1375, 0]
type input "Get milk, cheese and yogurts in 45 minutes with our same-day delivery service. …"
click at [918, 772] on button "Save" at bounding box center [1409, 774] width 58 height 29
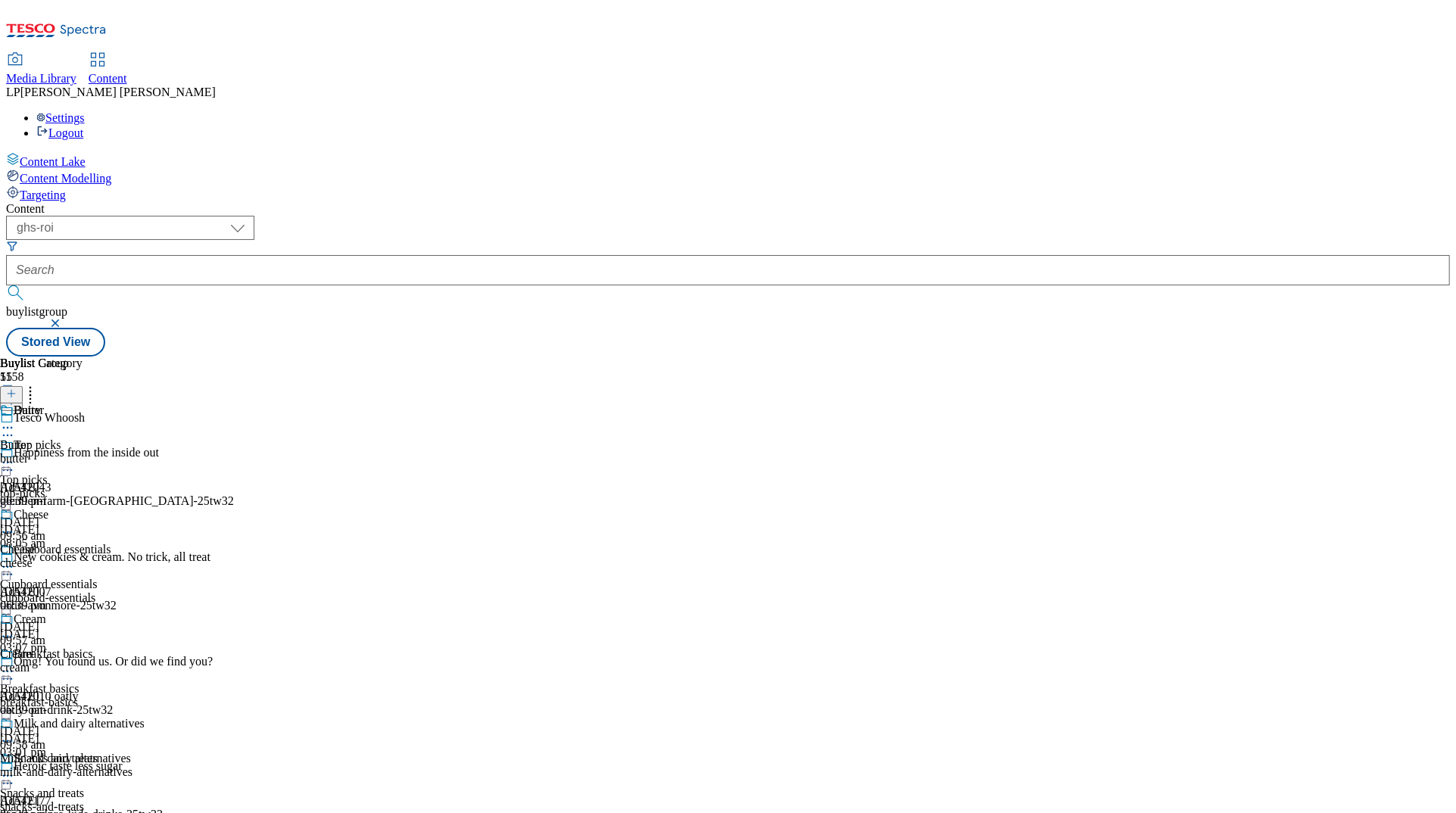
scroll to position [1276, 0]
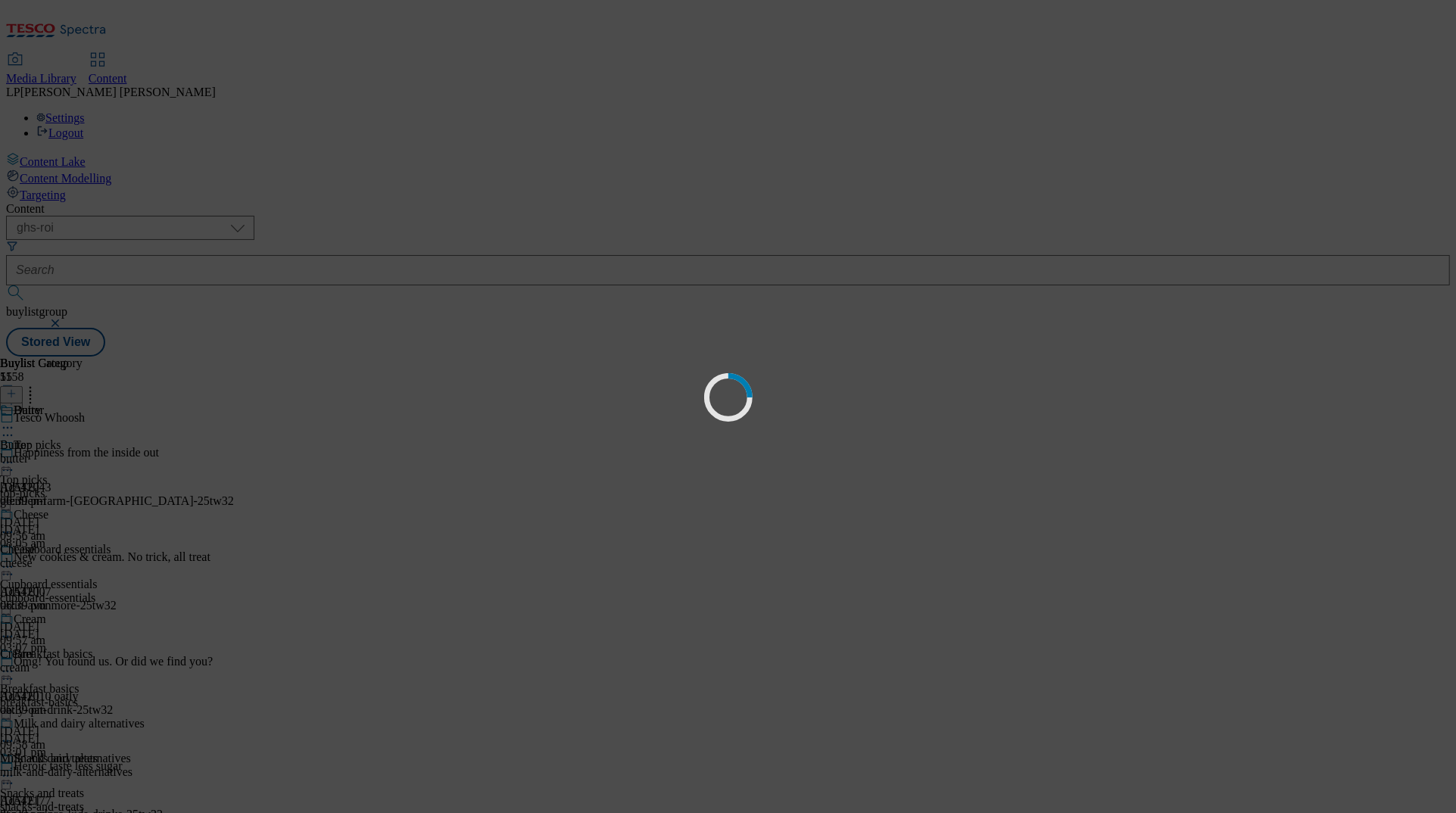
scroll to position [0, 0]
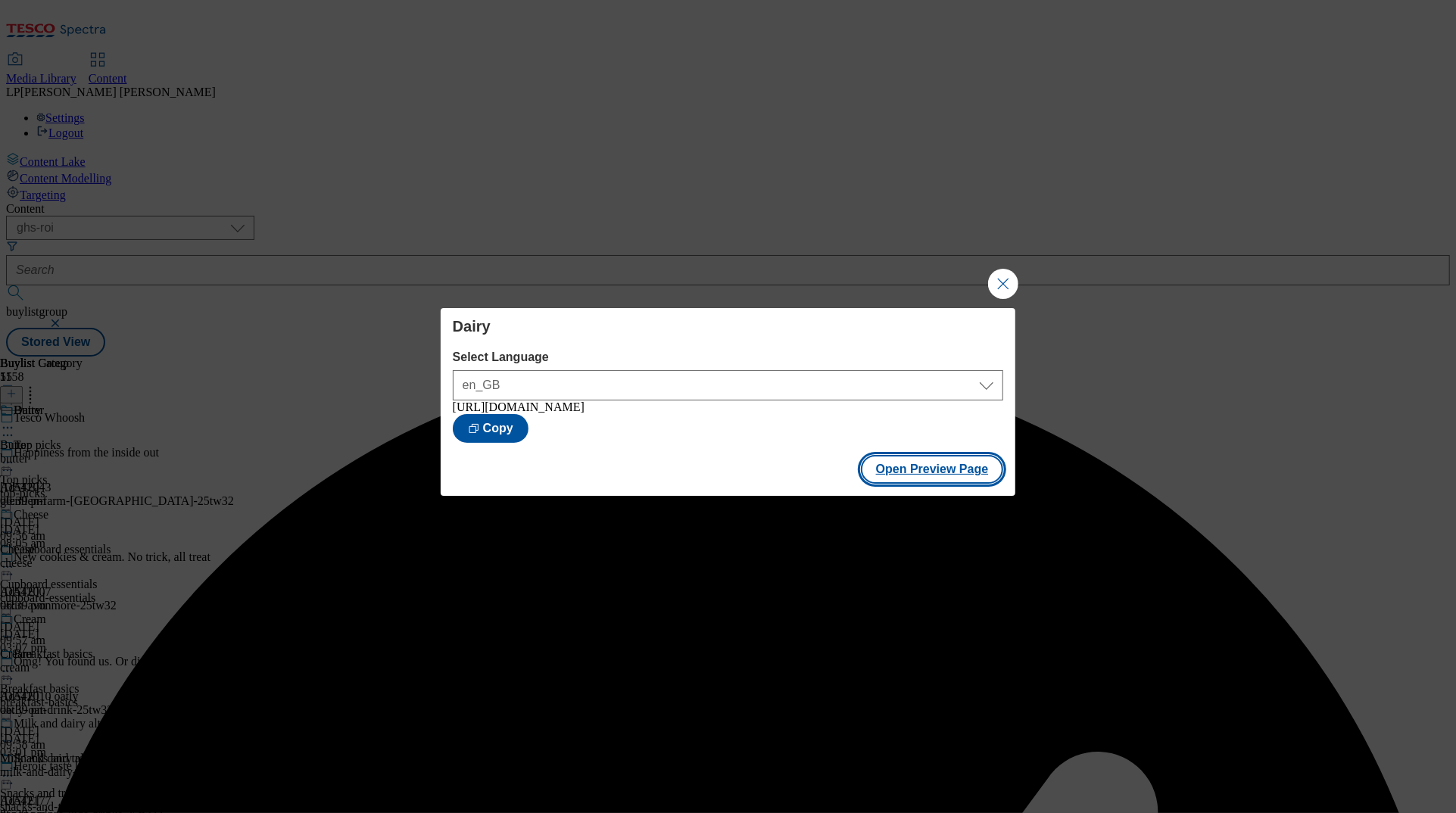
click at [907, 475] on button "Open Preview Page" at bounding box center [932, 469] width 143 height 29
click at [918, 286] on button "Close Modal" at bounding box center [1003, 284] width 30 height 30
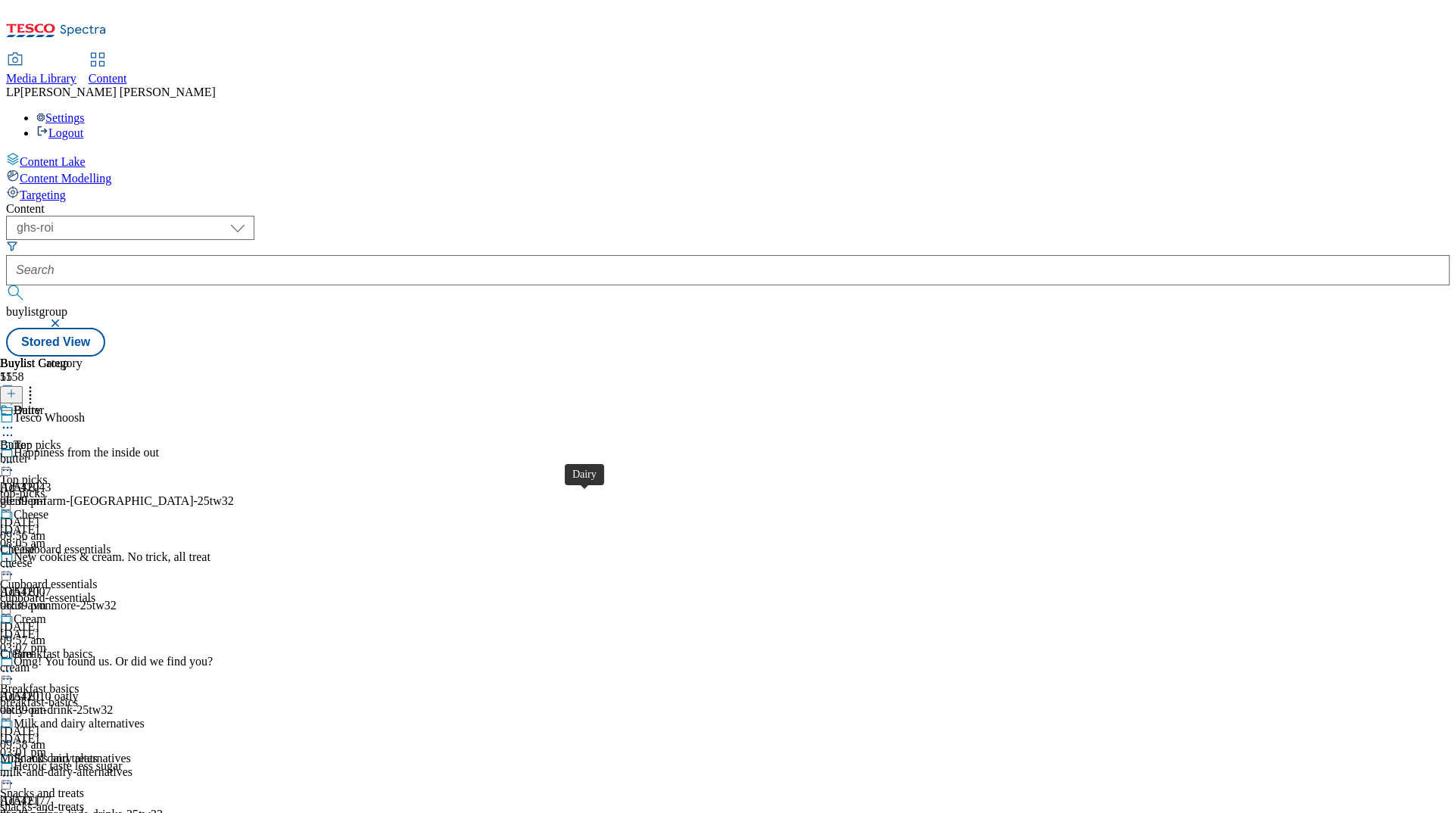
scroll to position [1268, 0]
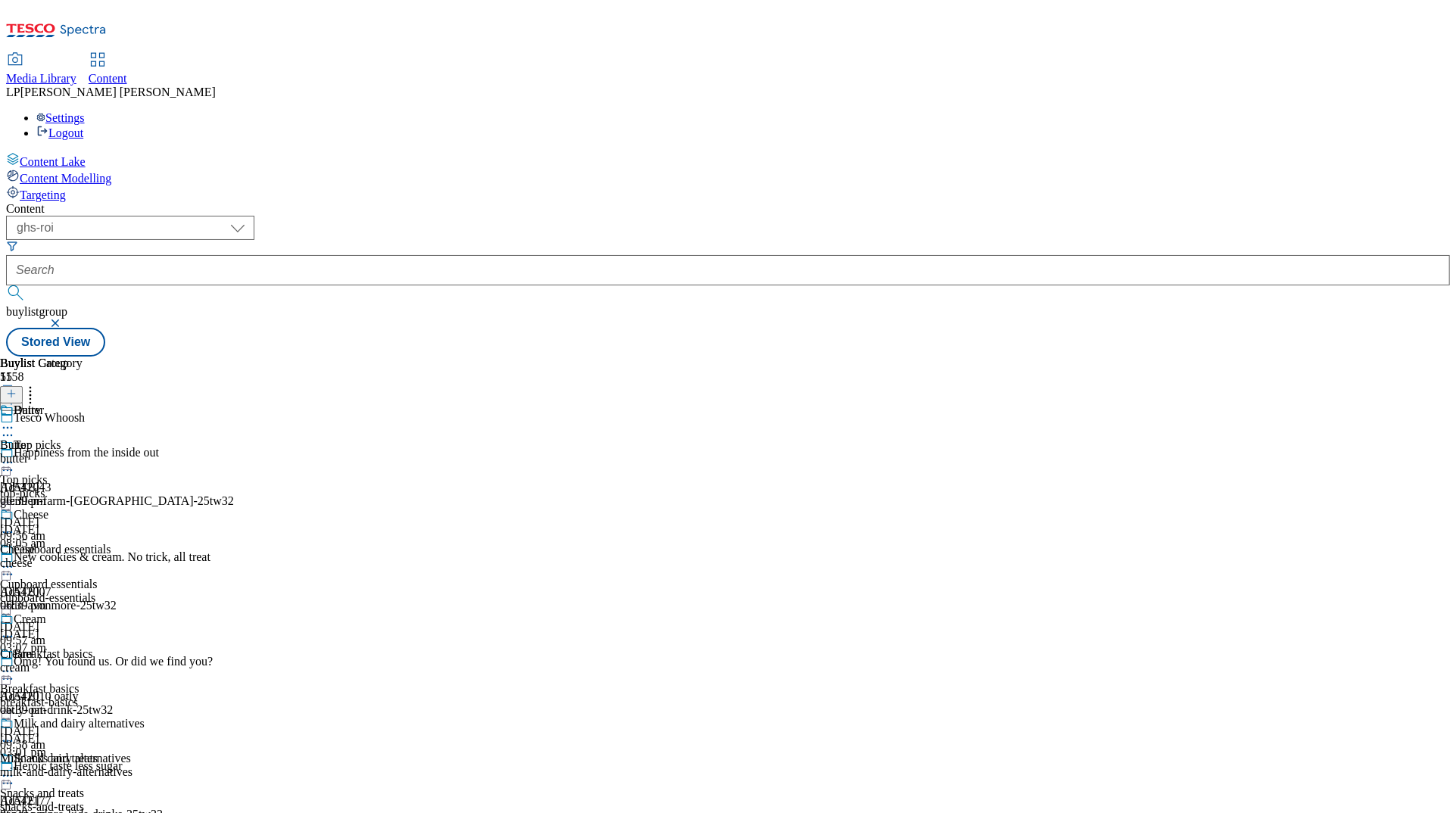
select select "evergreen"
select select "Banner"
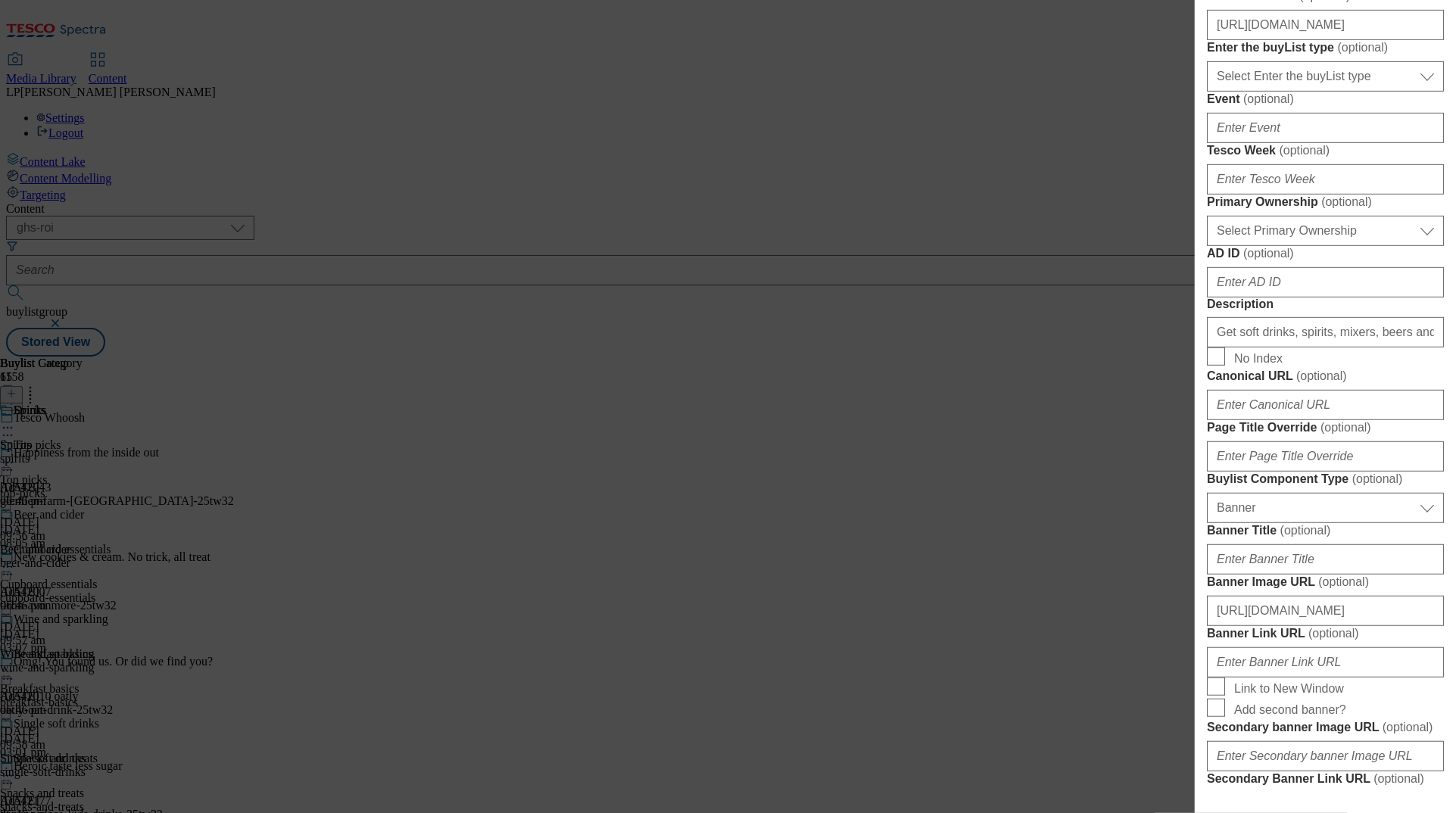
scroll to position [585, 0]
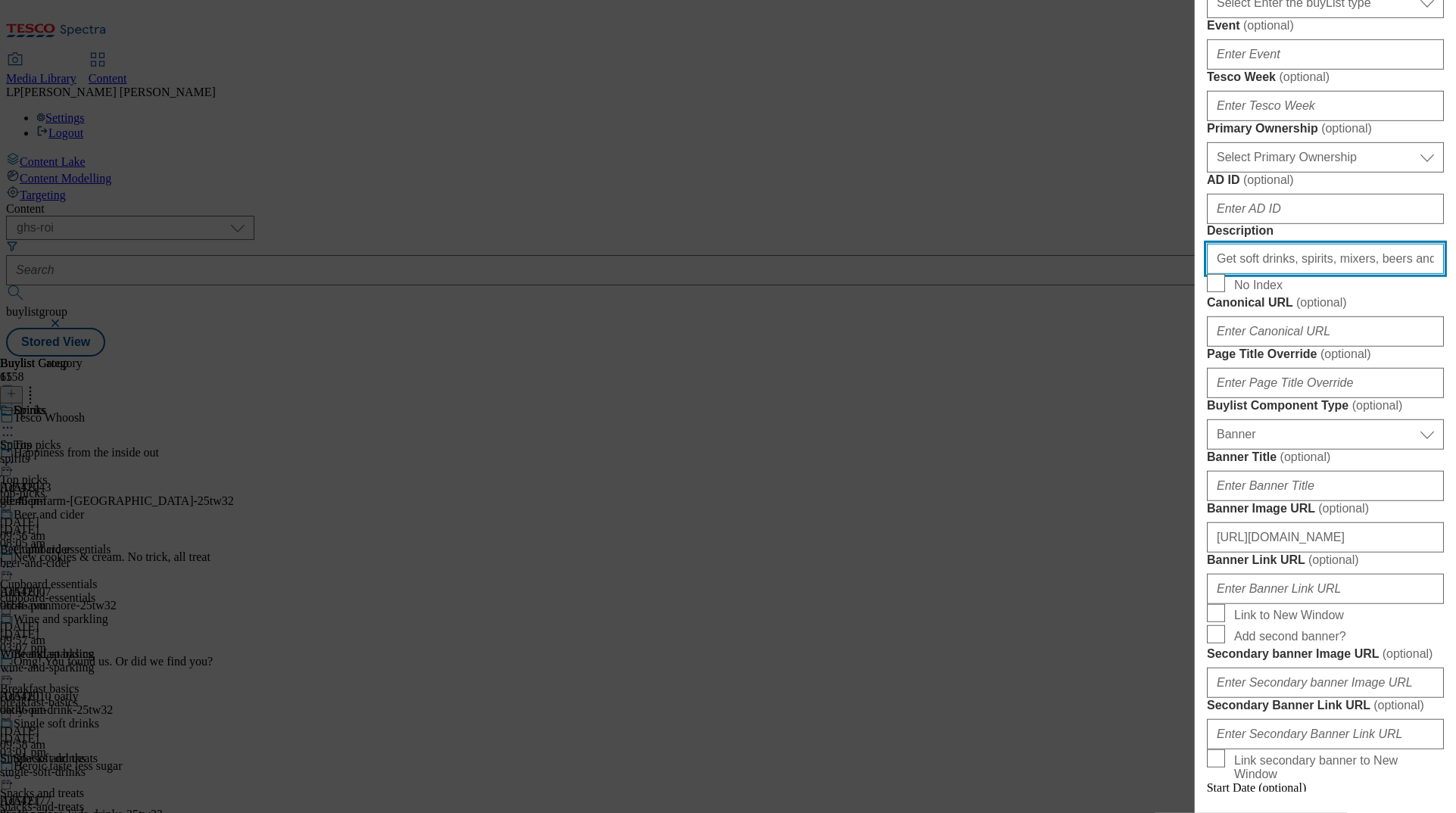
click at [918, 274] on input "Get soft drinks, spirits, mixers, beers and wine from as little as 45 minutes w…" at bounding box center [1326, 259] width 237 height 30
paste input "in 45 minutes with our same-day delivery service. Shop online for Tesco Whoosh …"
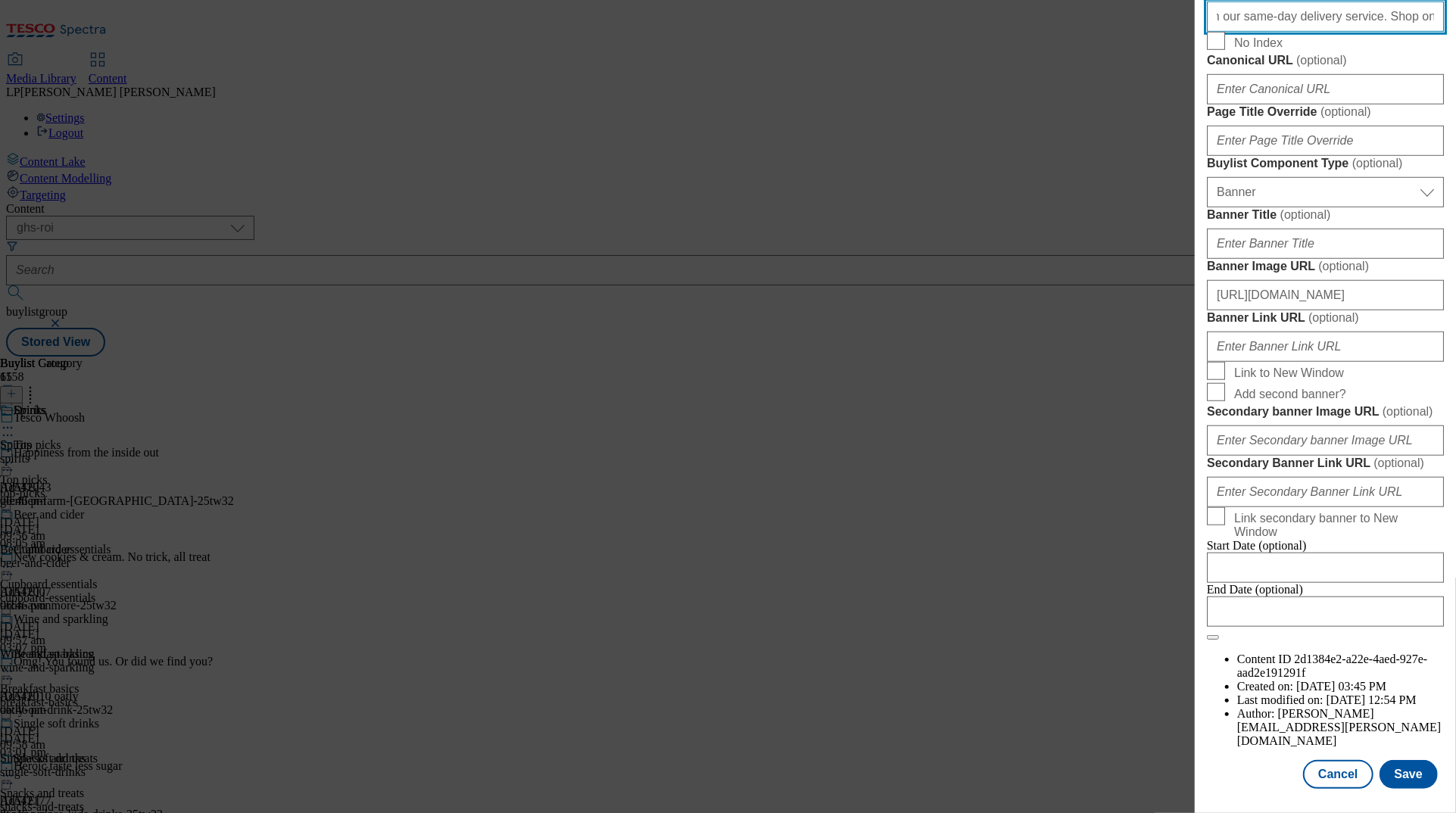
scroll to position [1375, 0]
type input "Get soft drinks, spirits, mixers, beers and wine in 45 minutes with our same-da…"
click at [918, 778] on button "Save" at bounding box center [1409, 774] width 58 height 29
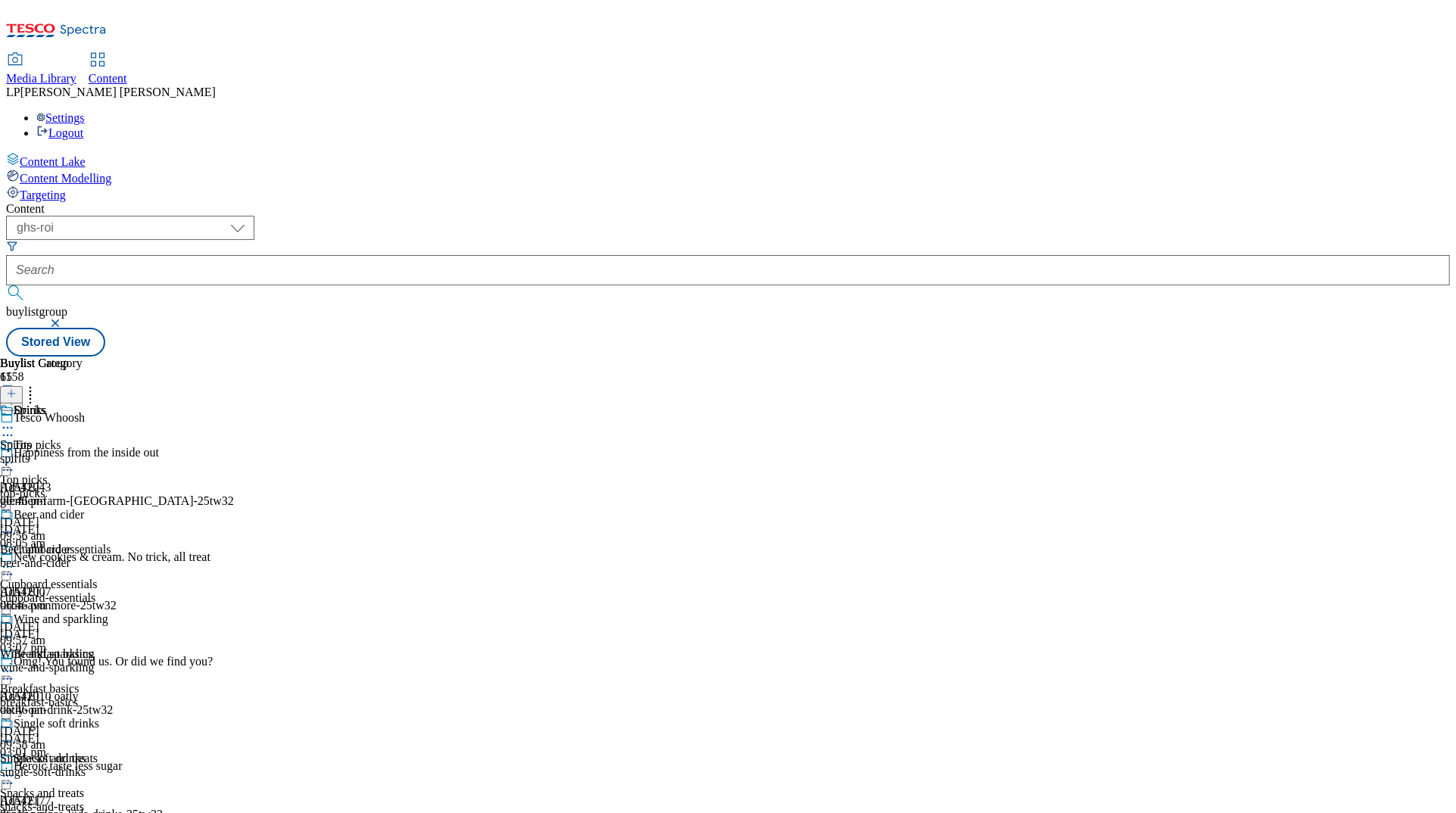
scroll to position [1342, 0]
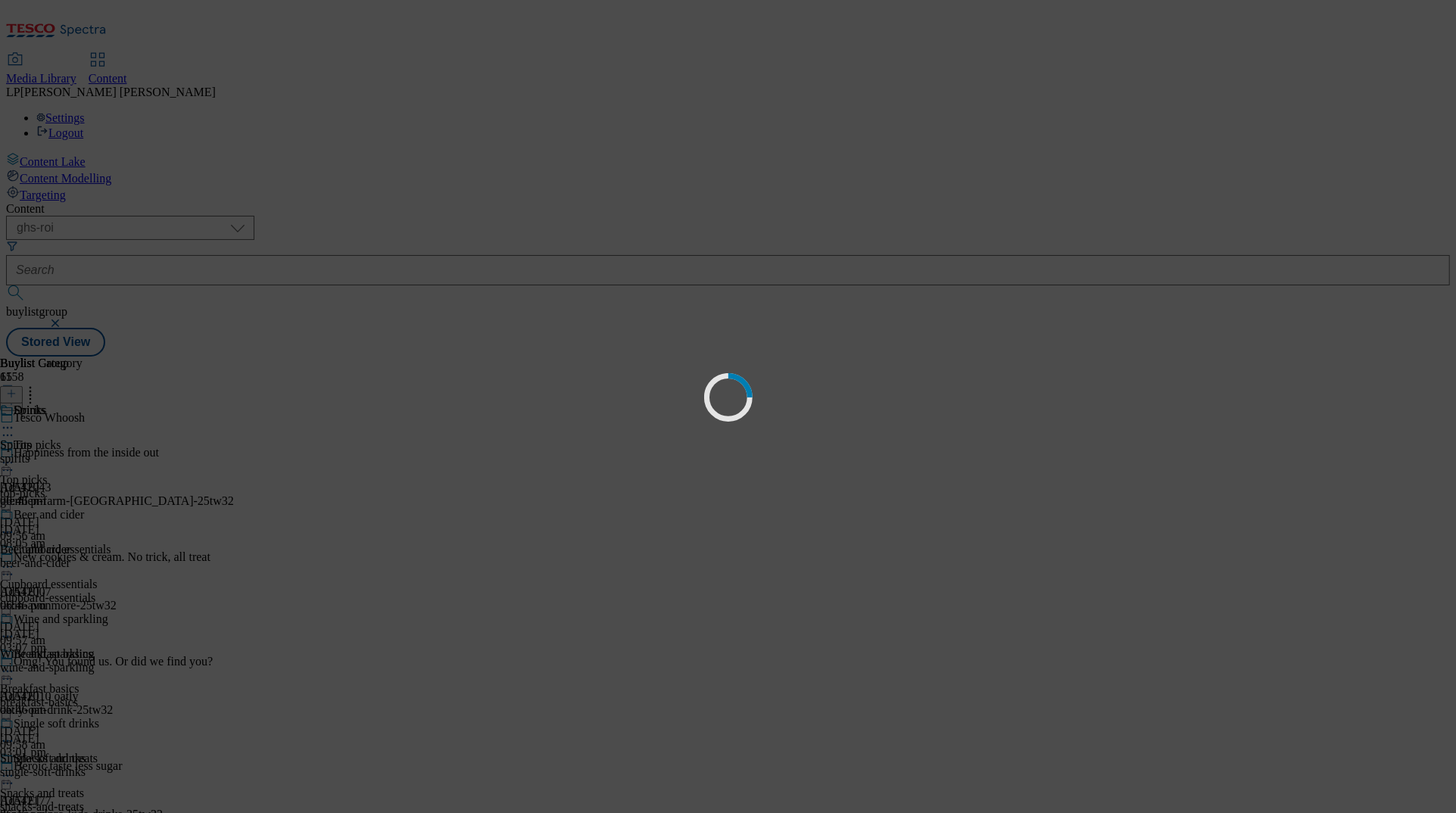
scroll to position [0, 0]
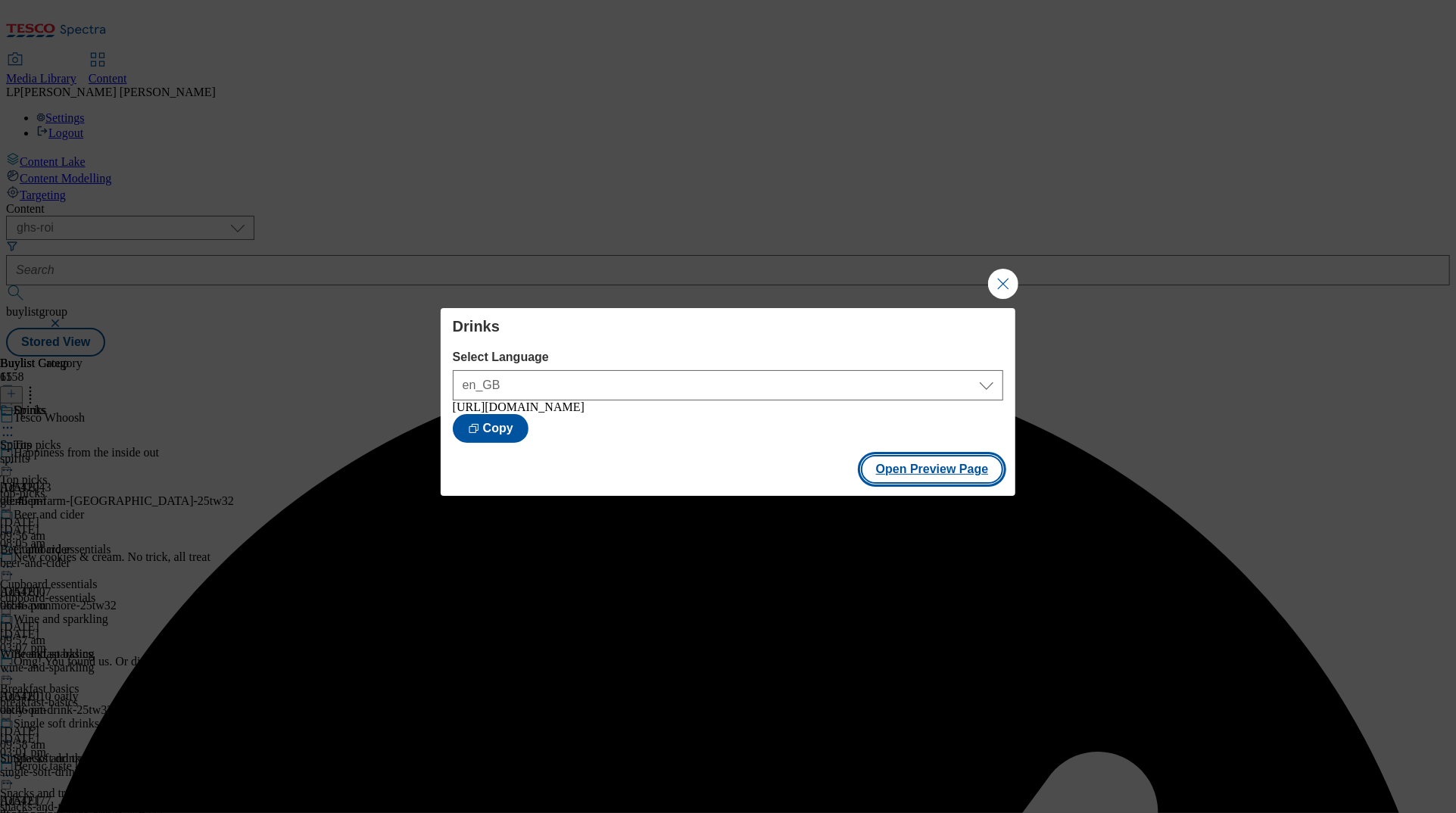
click at [918, 479] on button "Open Preview Page" at bounding box center [932, 469] width 143 height 29
click at [918, 285] on button "Close Modal" at bounding box center [1003, 284] width 30 height 30
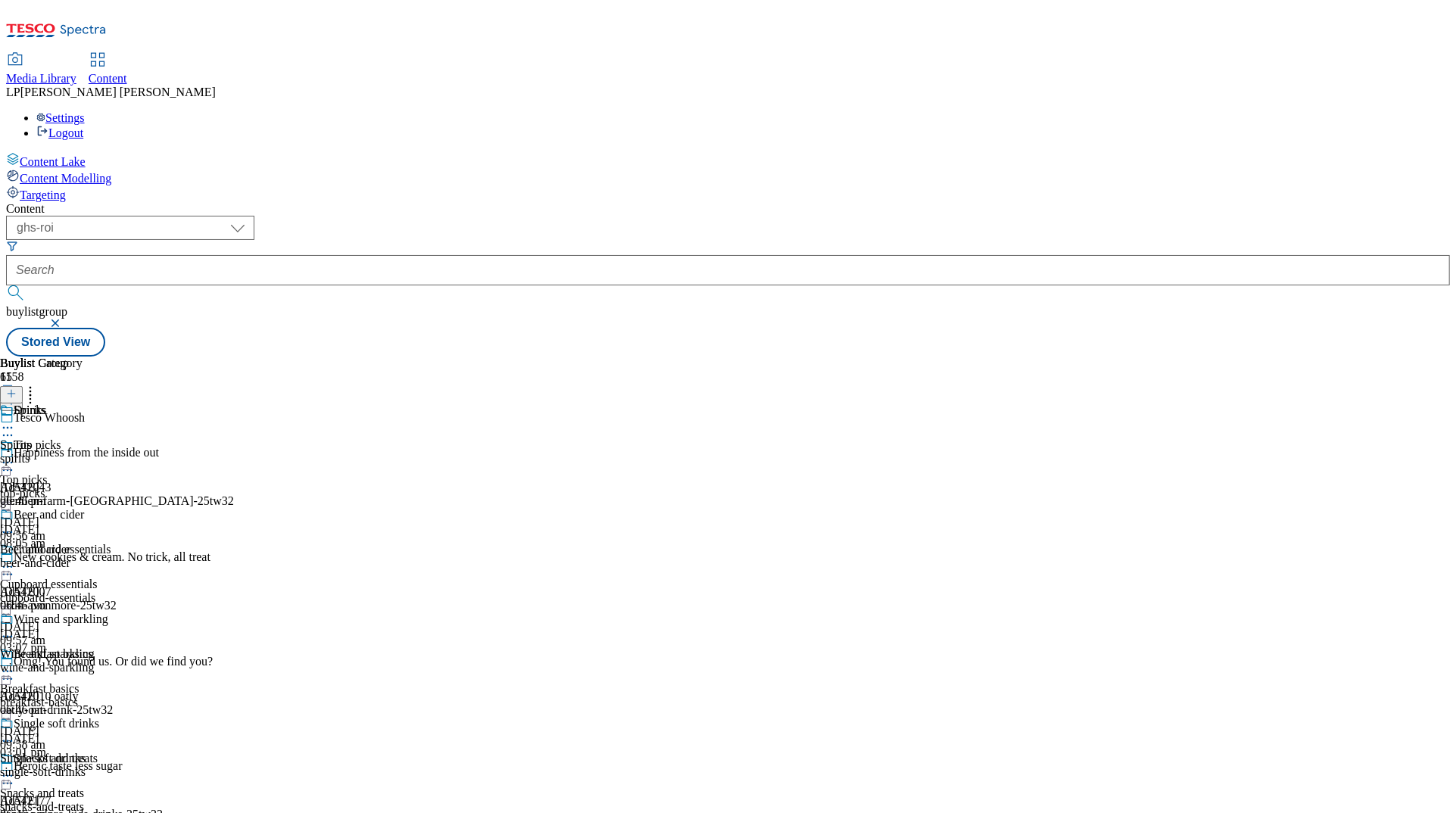
scroll to position [1462, 0]
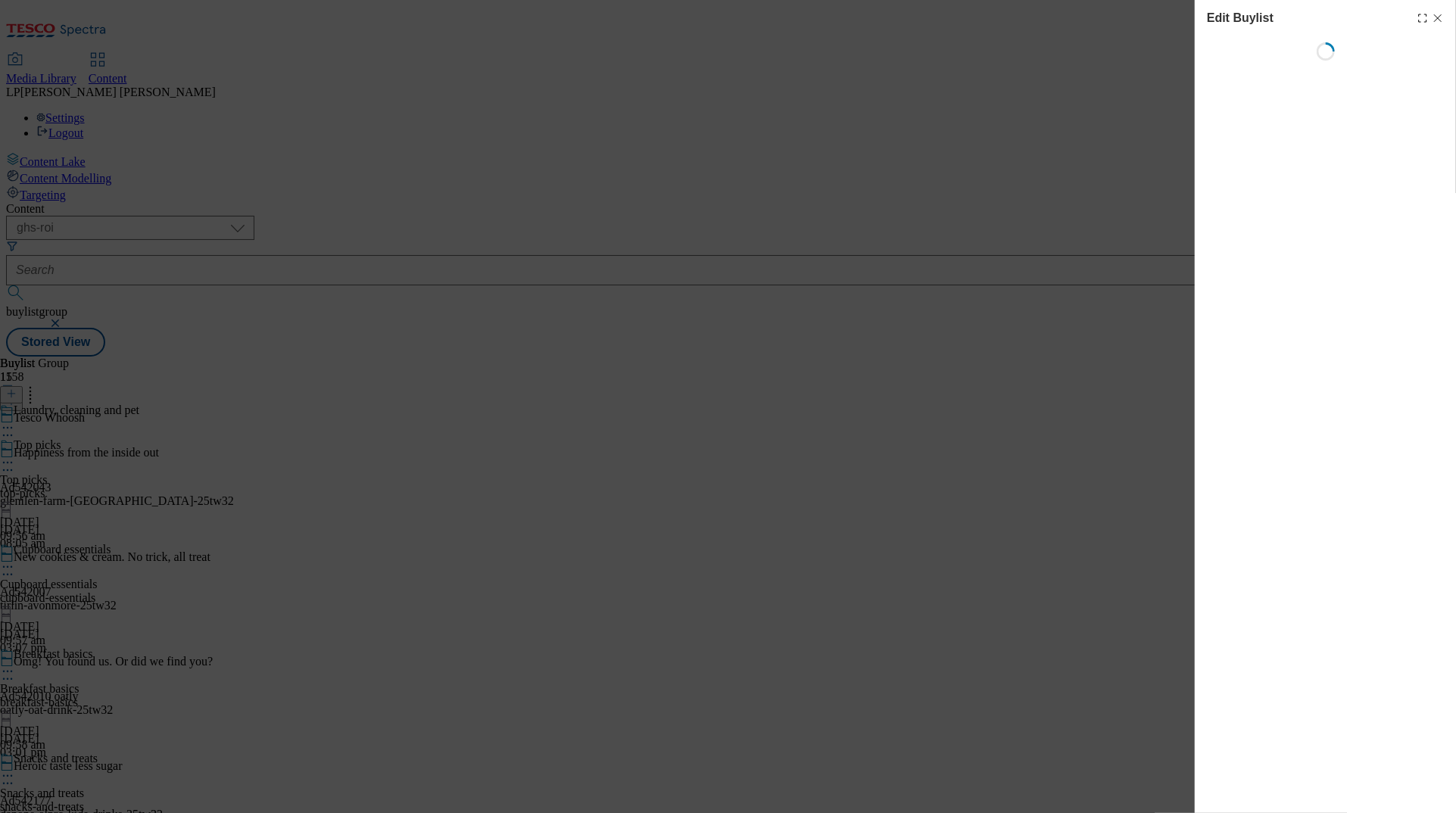
select select "evergreen"
select select "Banner"
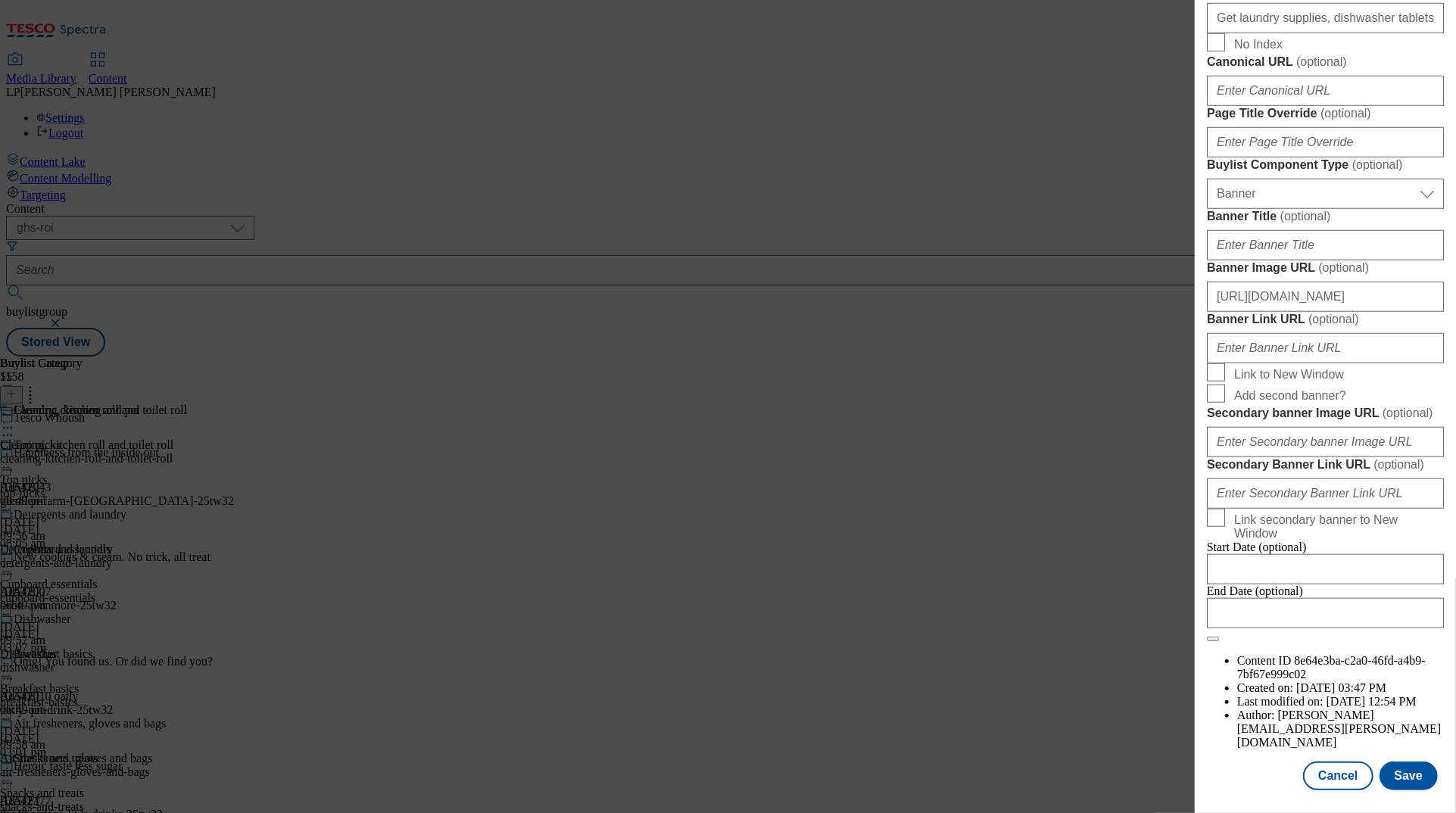
scroll to position [843, 0]
click at [918, 31] on input "Get laundry supplies, dishwasher tablets and cleaning products from as little a…" at bounding box center [1326, 17] width 237 height 30
paste input "in 45 minutes with our same-day delivery service. Shop online for Tesco Whoosh …"
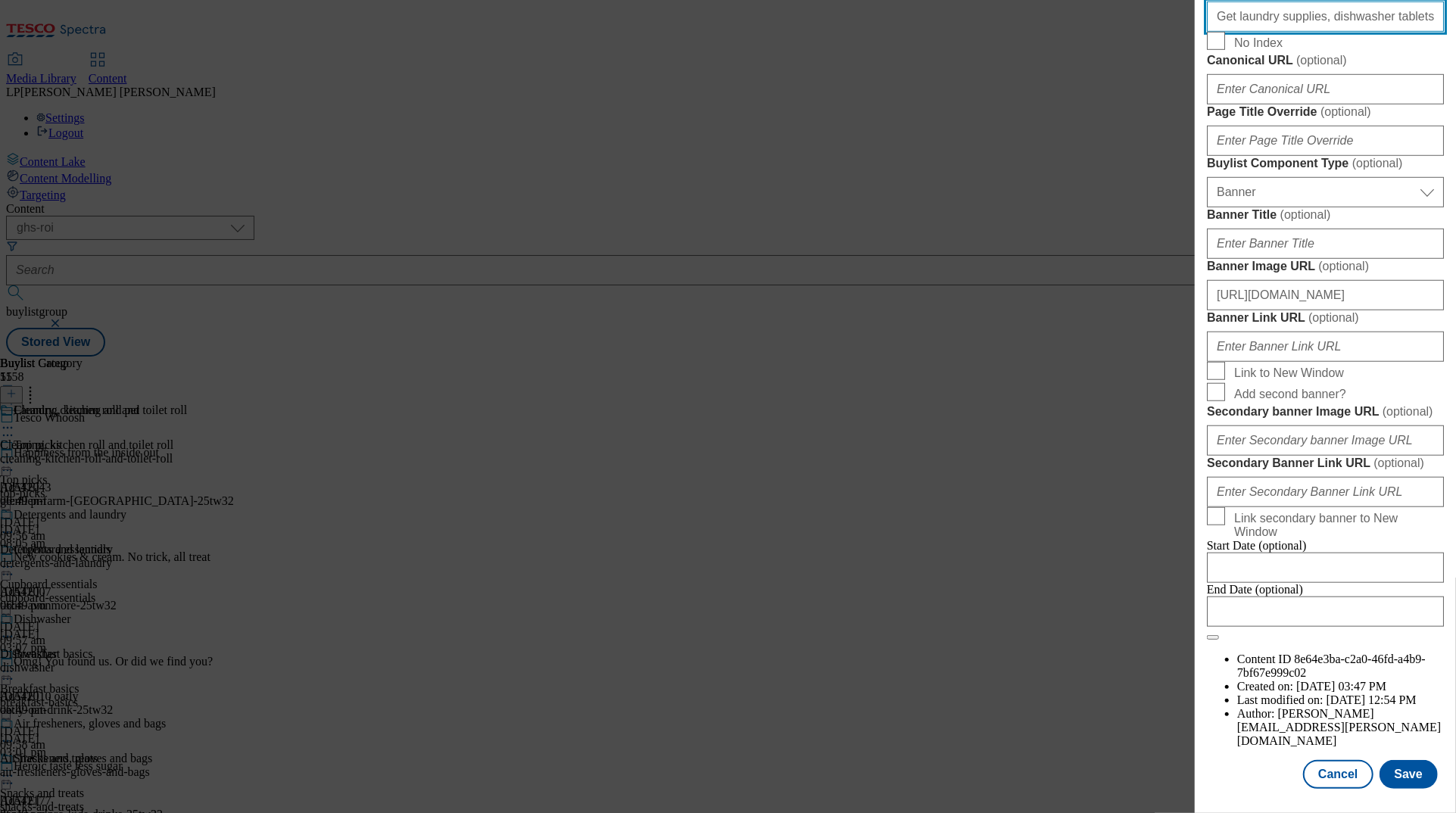
scroll to position [0, 417]
click at [918, 31] on input "Get laundry supplies, dishwasher tablets and cleaning products in 45 minutes wi…" at bounding box center [1326, 17] width 237 height 30
drag, startPoint x: 1327, startPoint y: 331, endPoint x: 1133, endPoint y: 323, distance: 194.2
click at [918, 323] on div "Edit Buylist Tags 1 tags selected buylist English Content Properties Label Laun…" at bounding box center [728, 406] width 1456 height 813
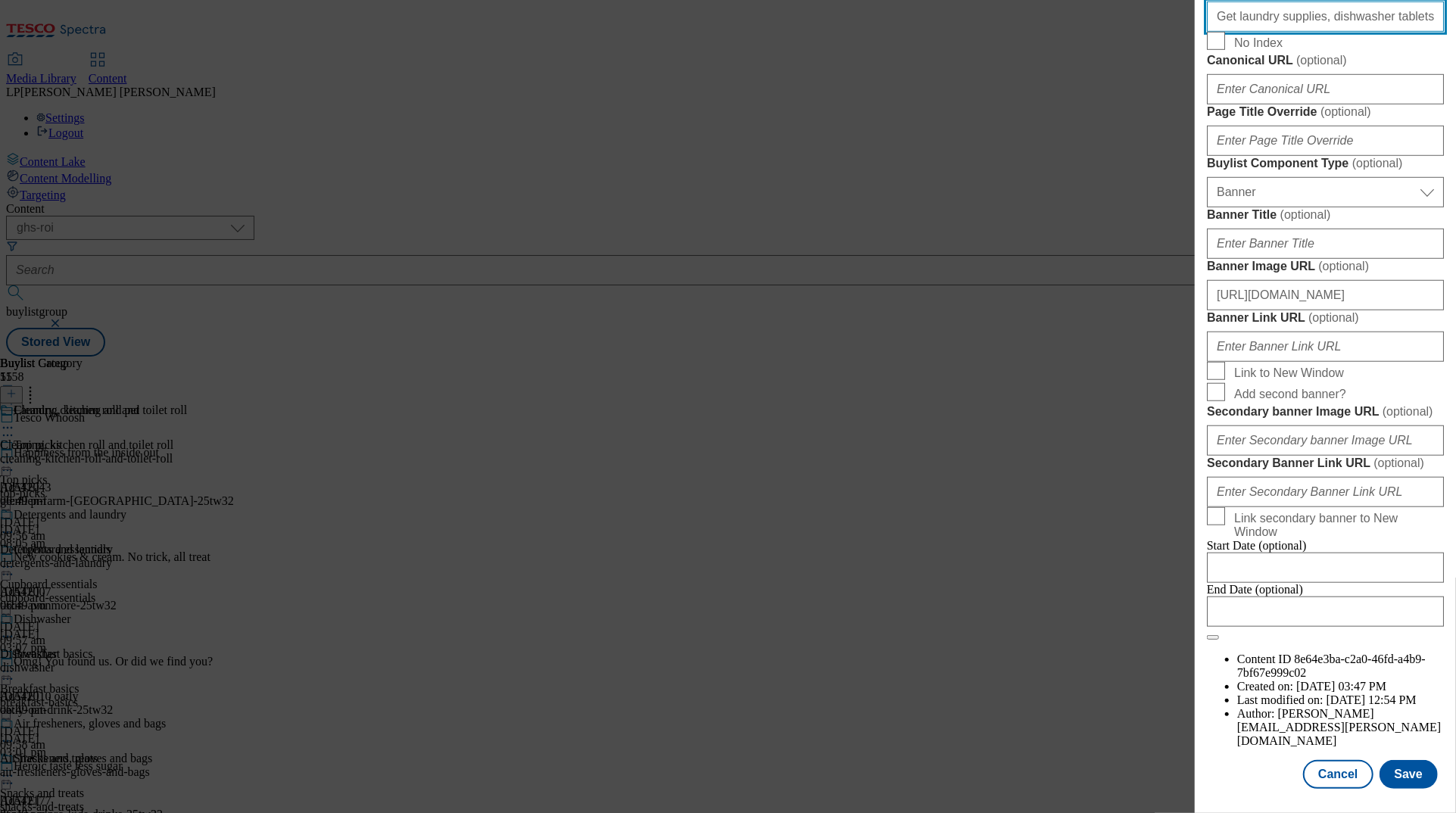
scroll to position [1375, 0]
type input "Get laundry supplies, dishwasher tablets and cleaning products in 45 minutes wi…"
click at [918, 794] on div "Modal" at bounding box center [1326, 802] width 261 height 21
click at [918, 779] on button "Save" at bounding box center [1409, 774] width 58 height 29
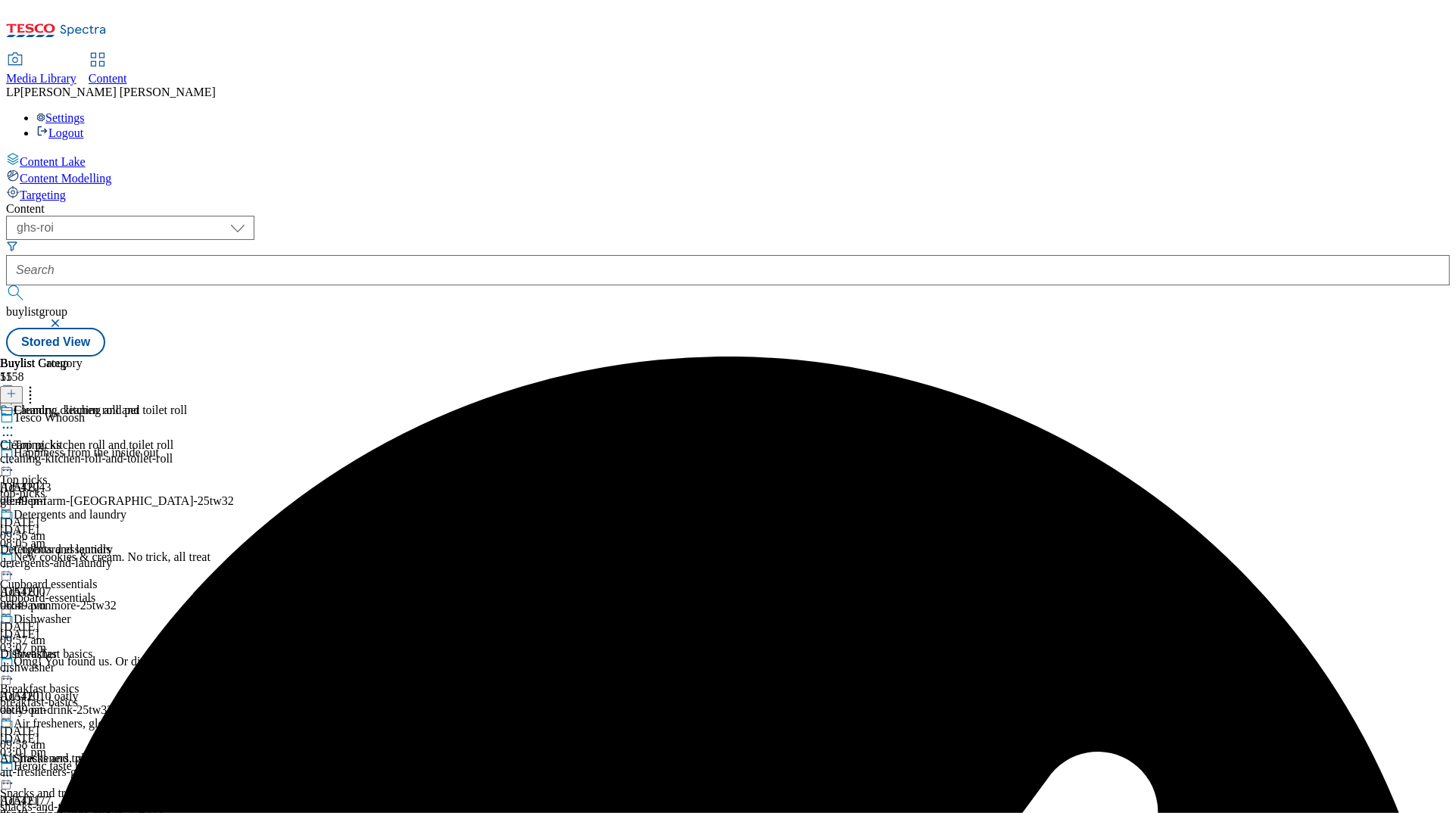
scroll to position [1601, 0]
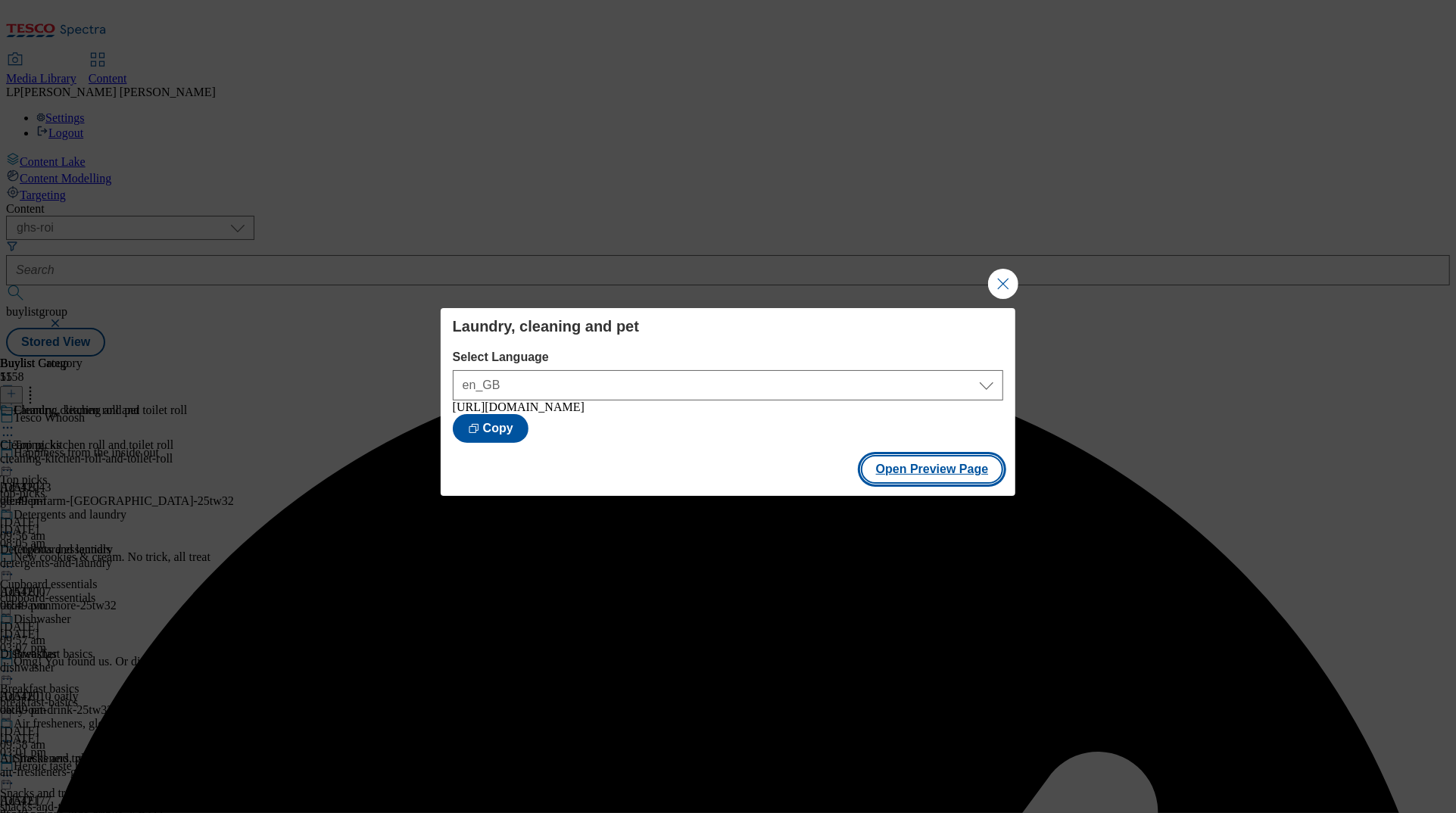
click at [918, 477] on button "Open Preview Page" at bounding box center [932, 469] width 143 height 29
click at [918, 279] on button "Close Modal" at bounding box center [1003, 284] width 30 height 30
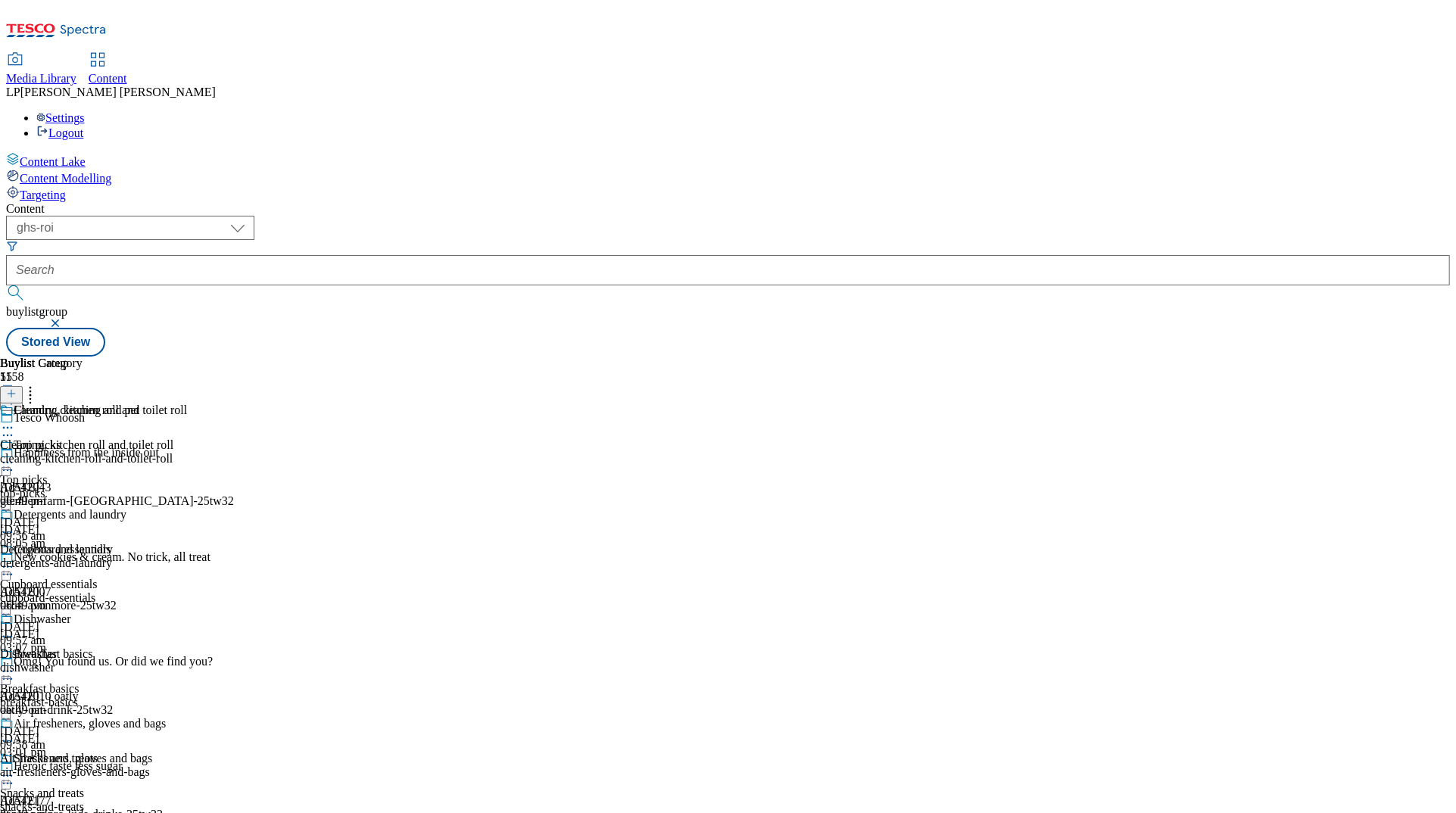
scroll to position [1727, 0]
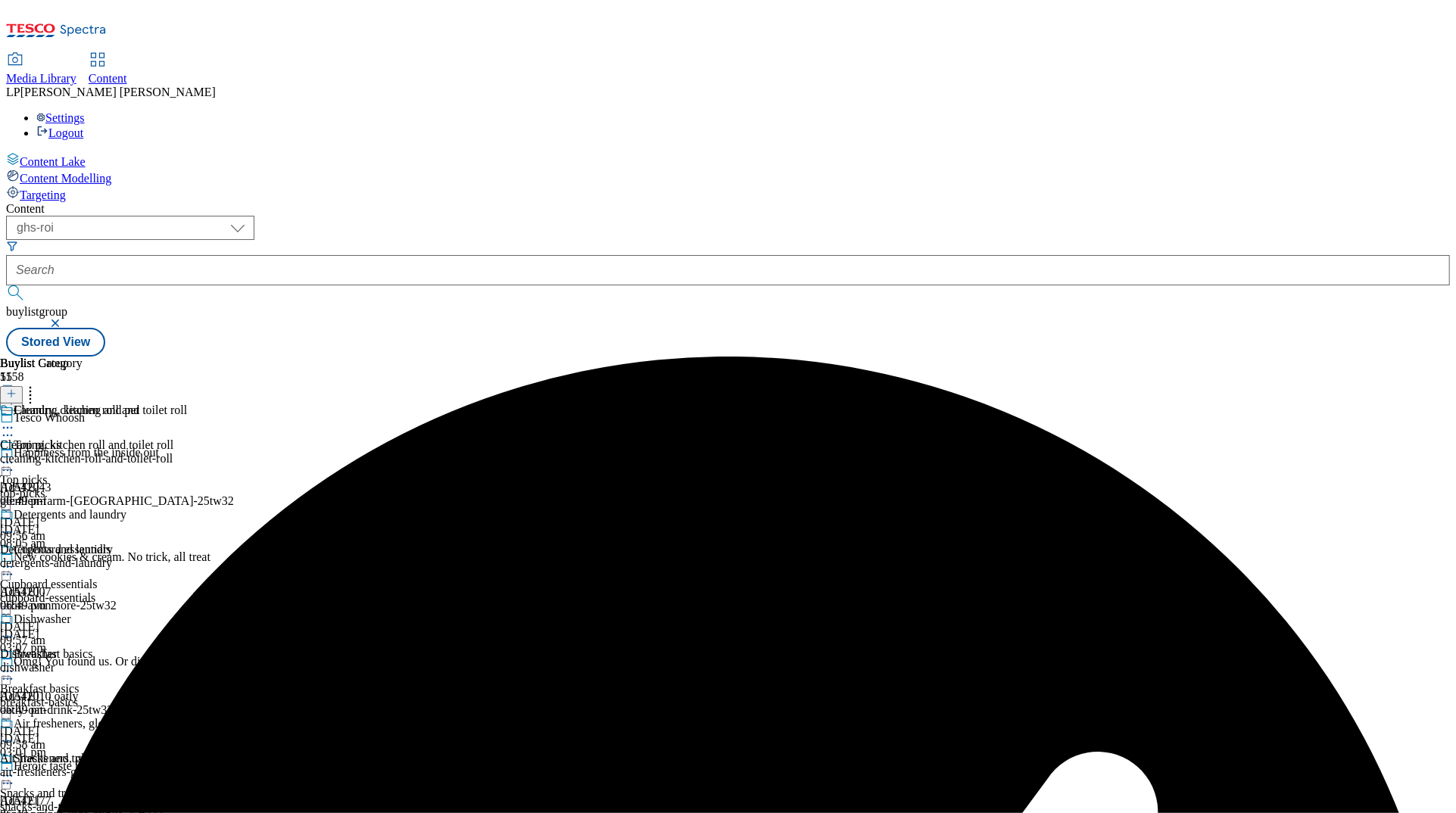
scroll to position [1784, 0]
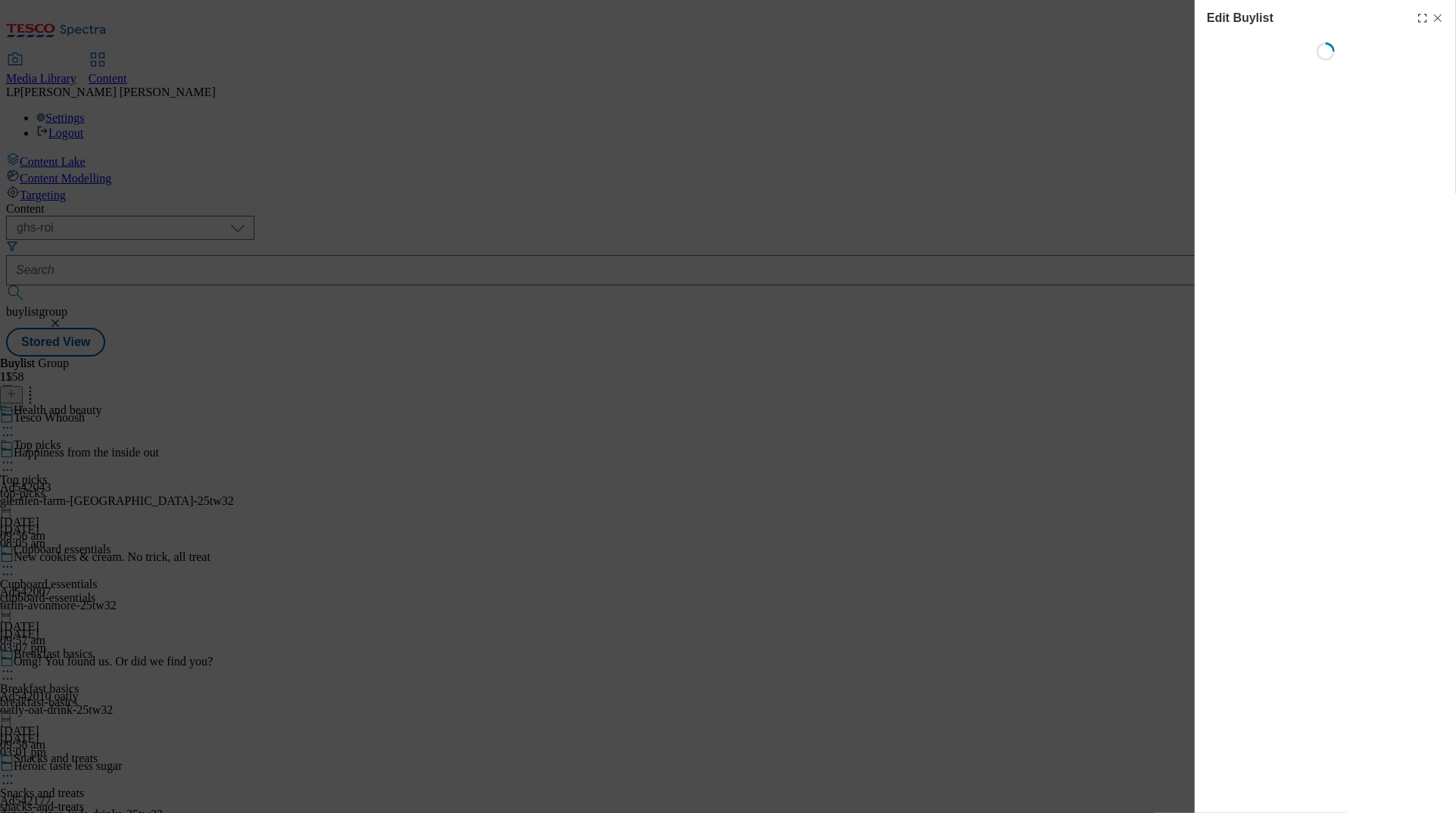
select select "evergreen"
select select "Banner"
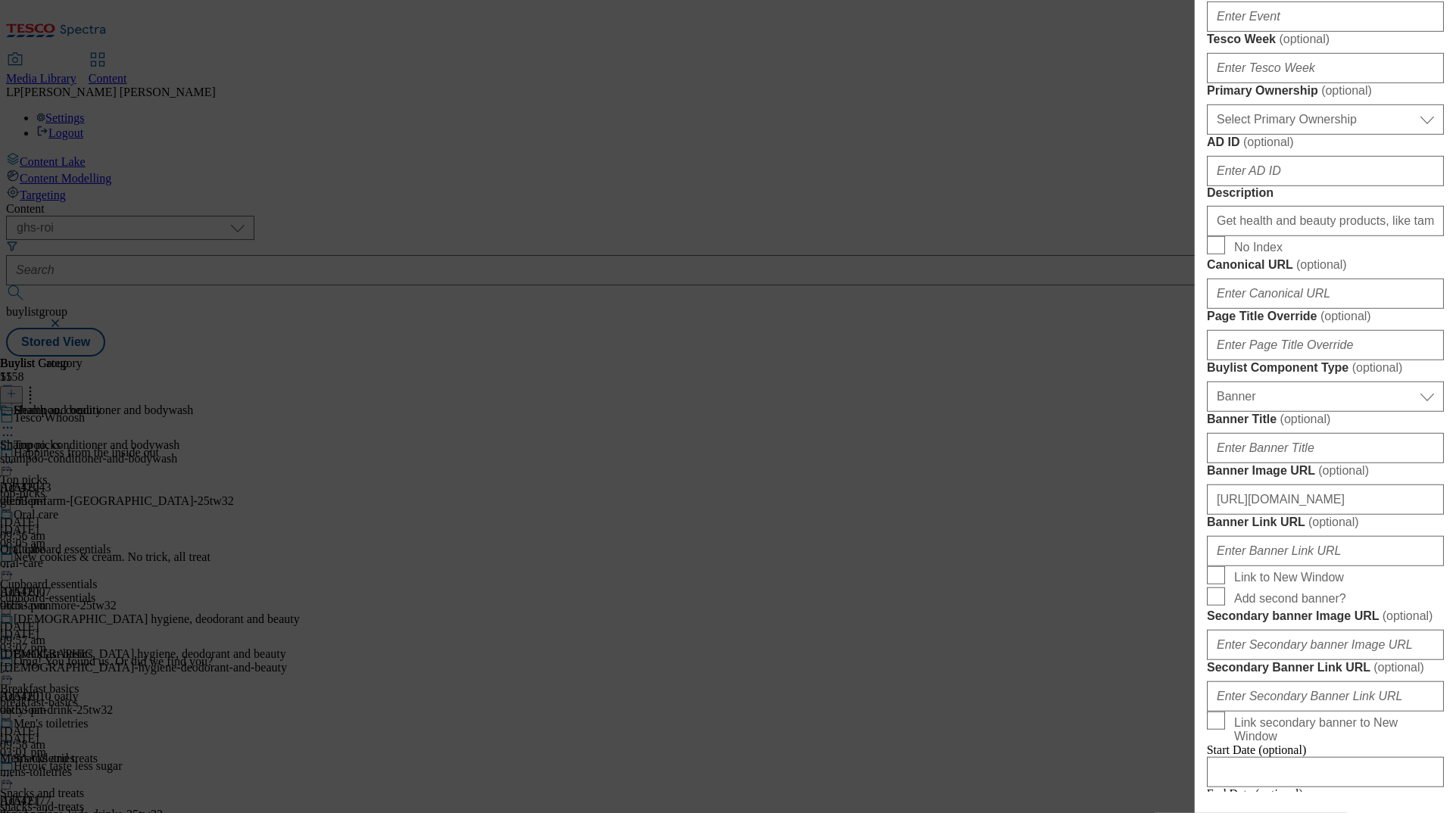
scroll to position [745, 0]
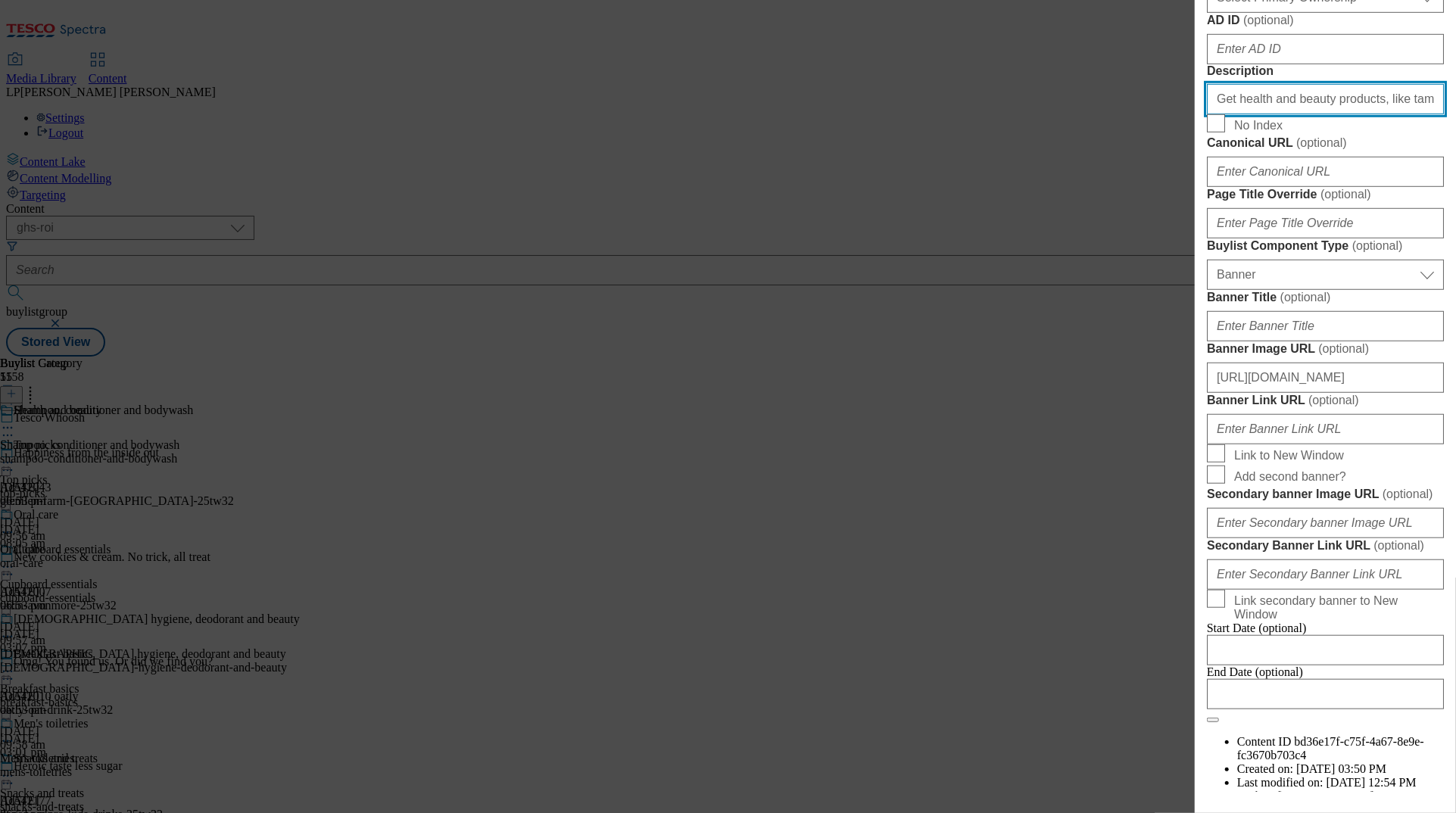
click at [918, 115] on input "Get health and beauty products, like tampons, from as little as 45 minutes with…" at bounding box center [1326, 99] width 237 height 30
paste input "in 45 minutes with our same-day delivery service. Shop online for Tesco Whoosh …"
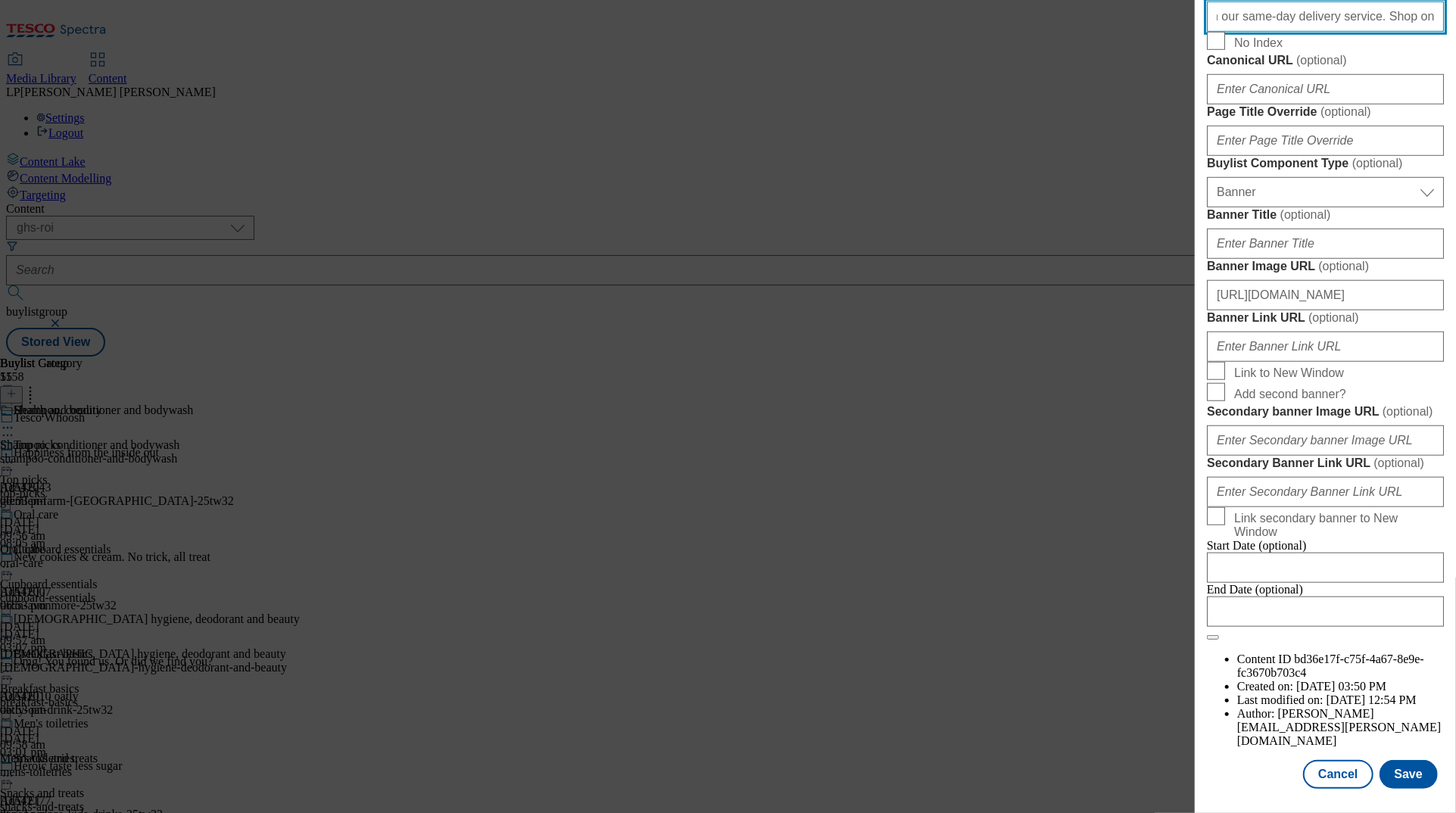
scroll to position [1375, 0]
type input "Get health and beauty products, like tampons, in 45 minutes with our same-day d…"
click at [918, 789] on button "Save" at bounding box center [1409, 774] width 58 height 29
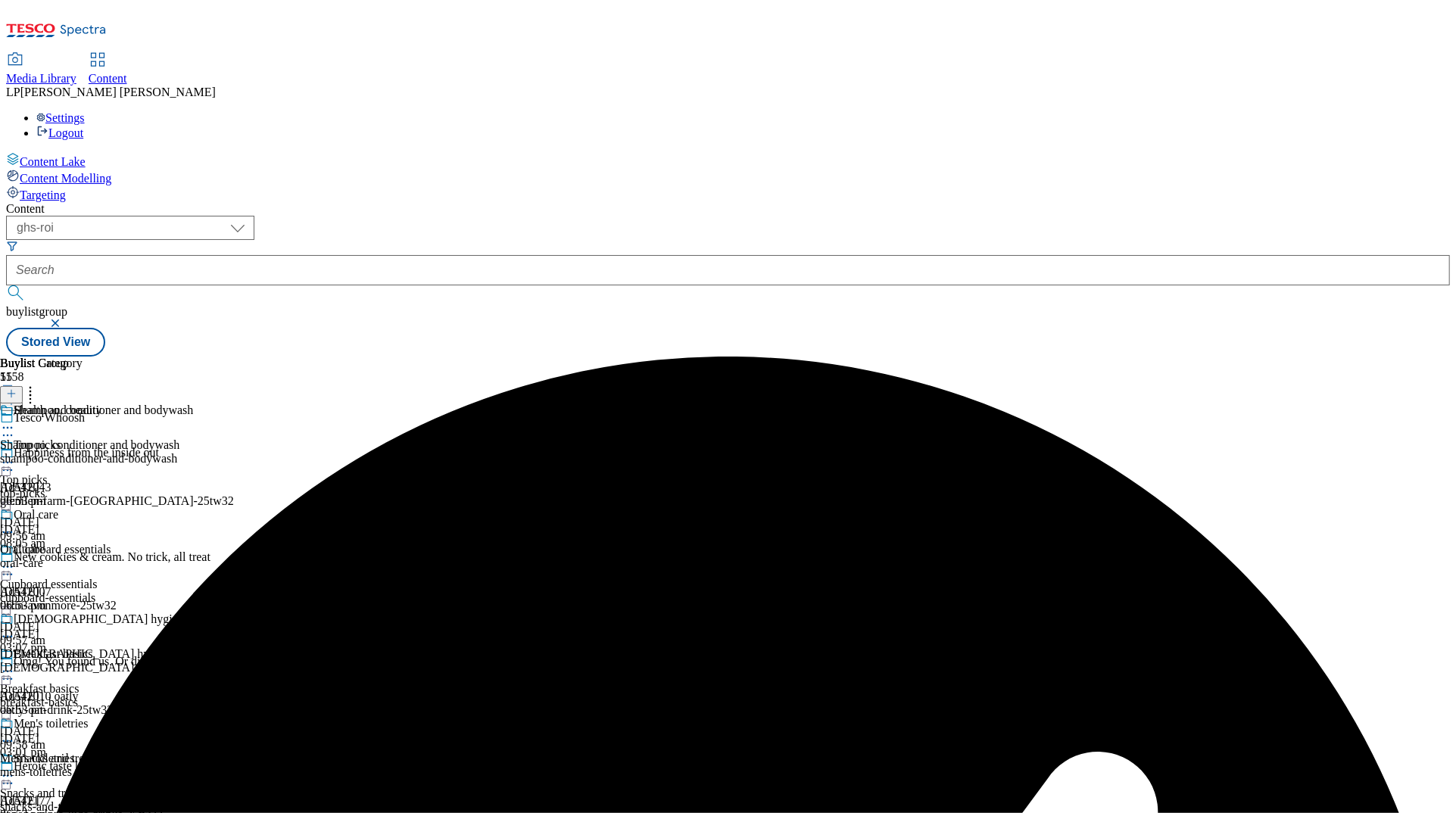
scroll to position [1703, 0]
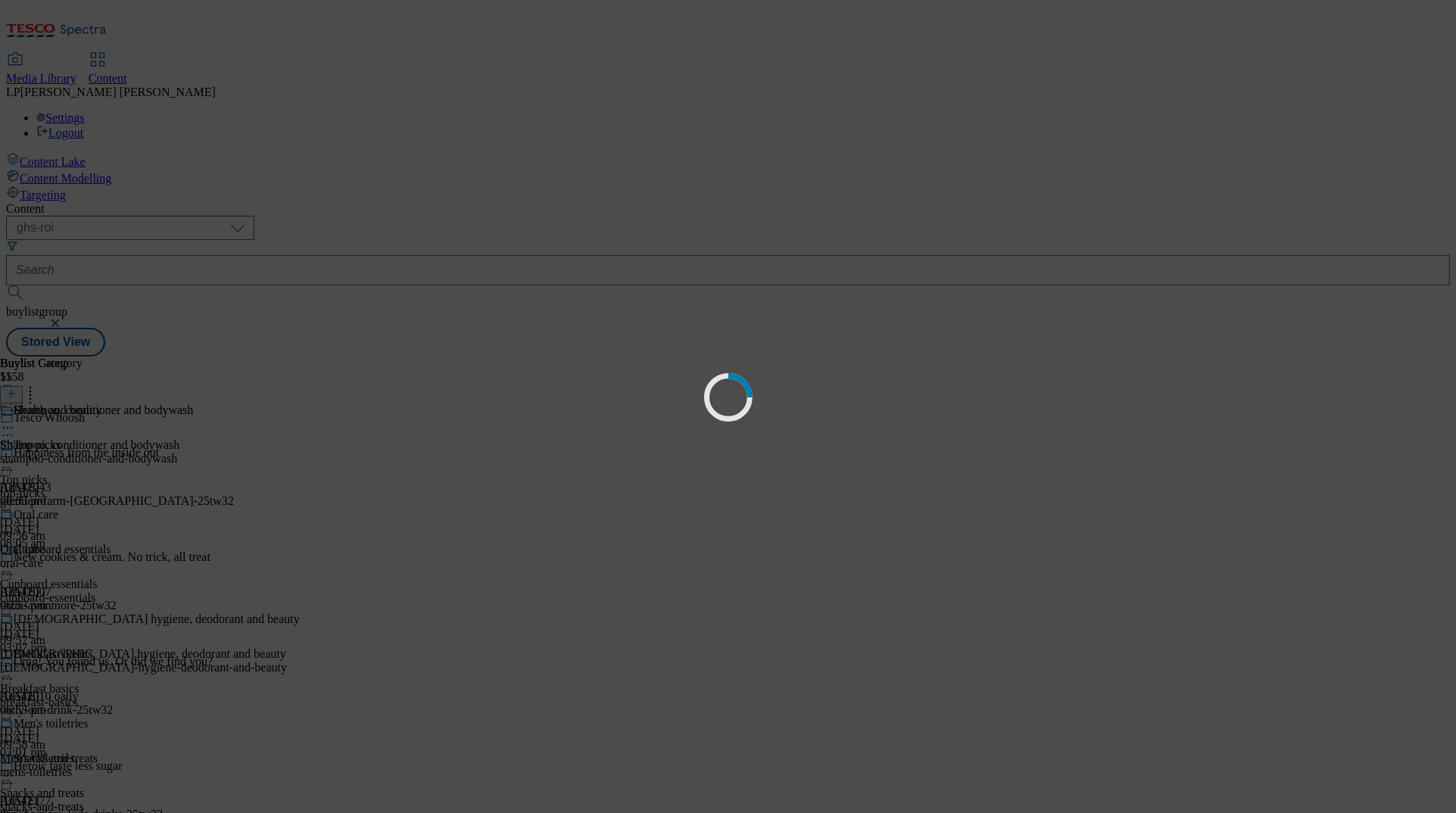
scroll to position [0, 0]
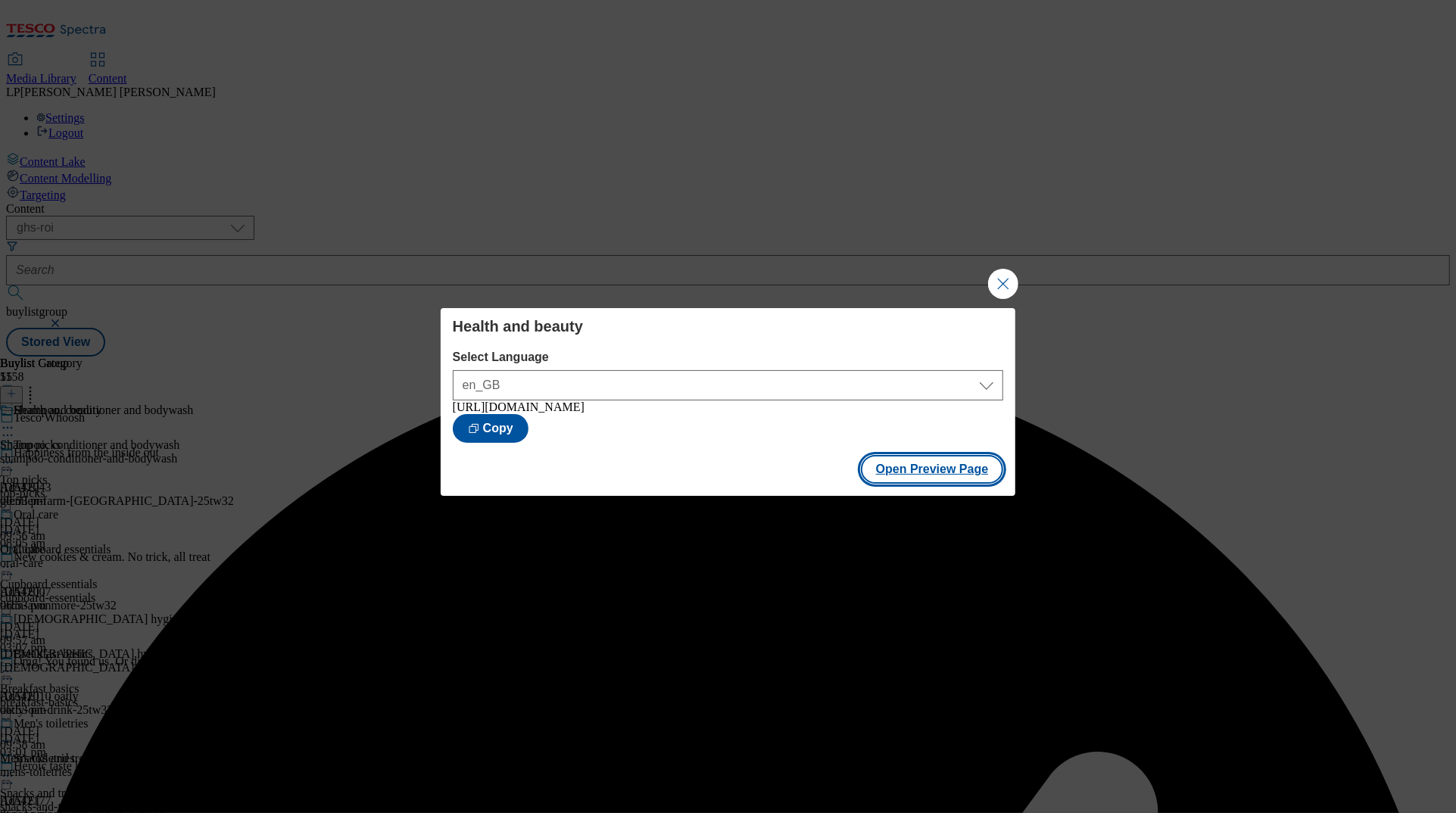
click at [913, 475] on button "Open Preview Page" at bounding box center [932, 469] width 143 height 29
click at [918, 281] on button "Close Modal" at bounding box center [1003, 284] width 30 height 30
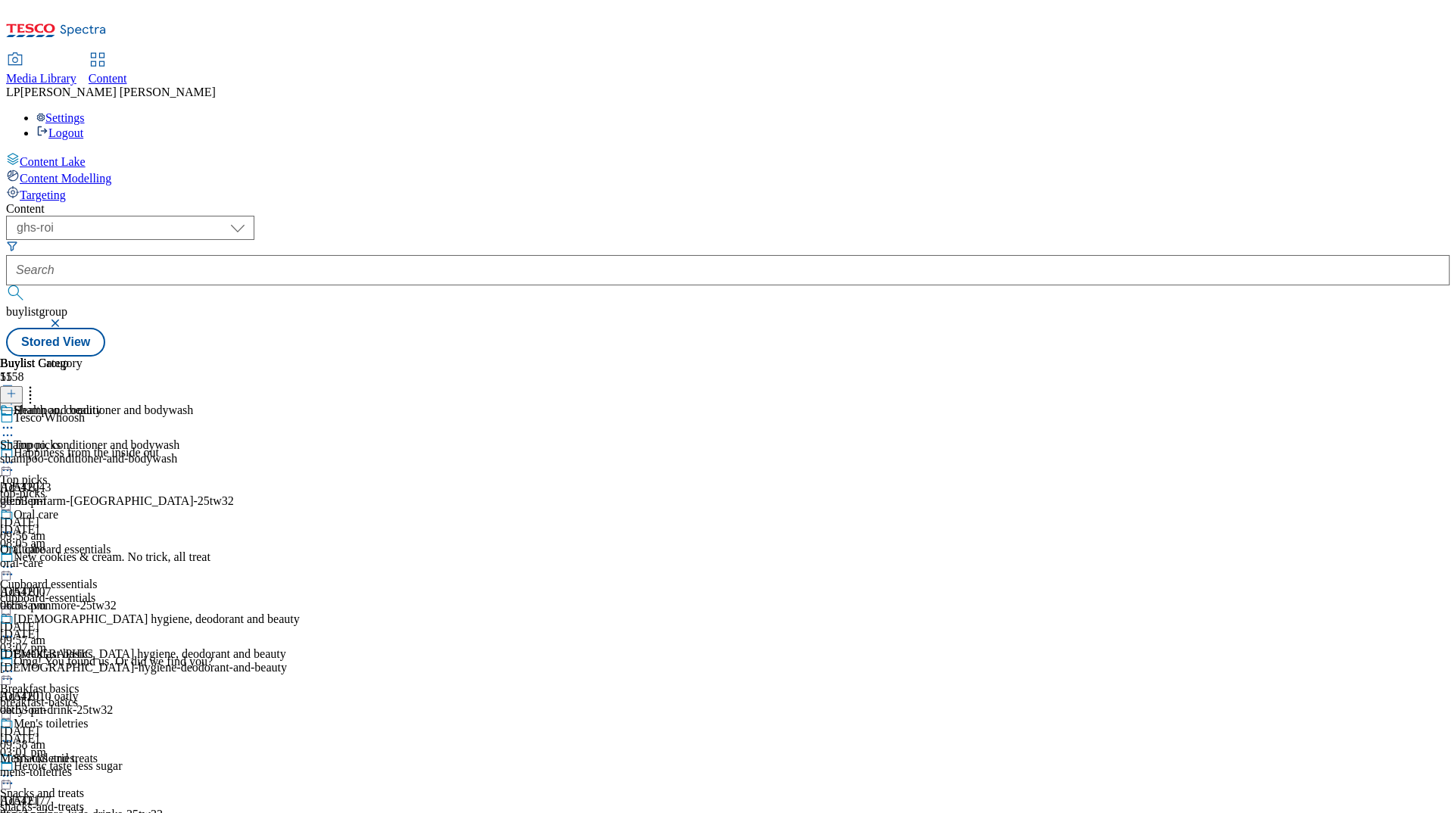
scroll to position [1766, 0]
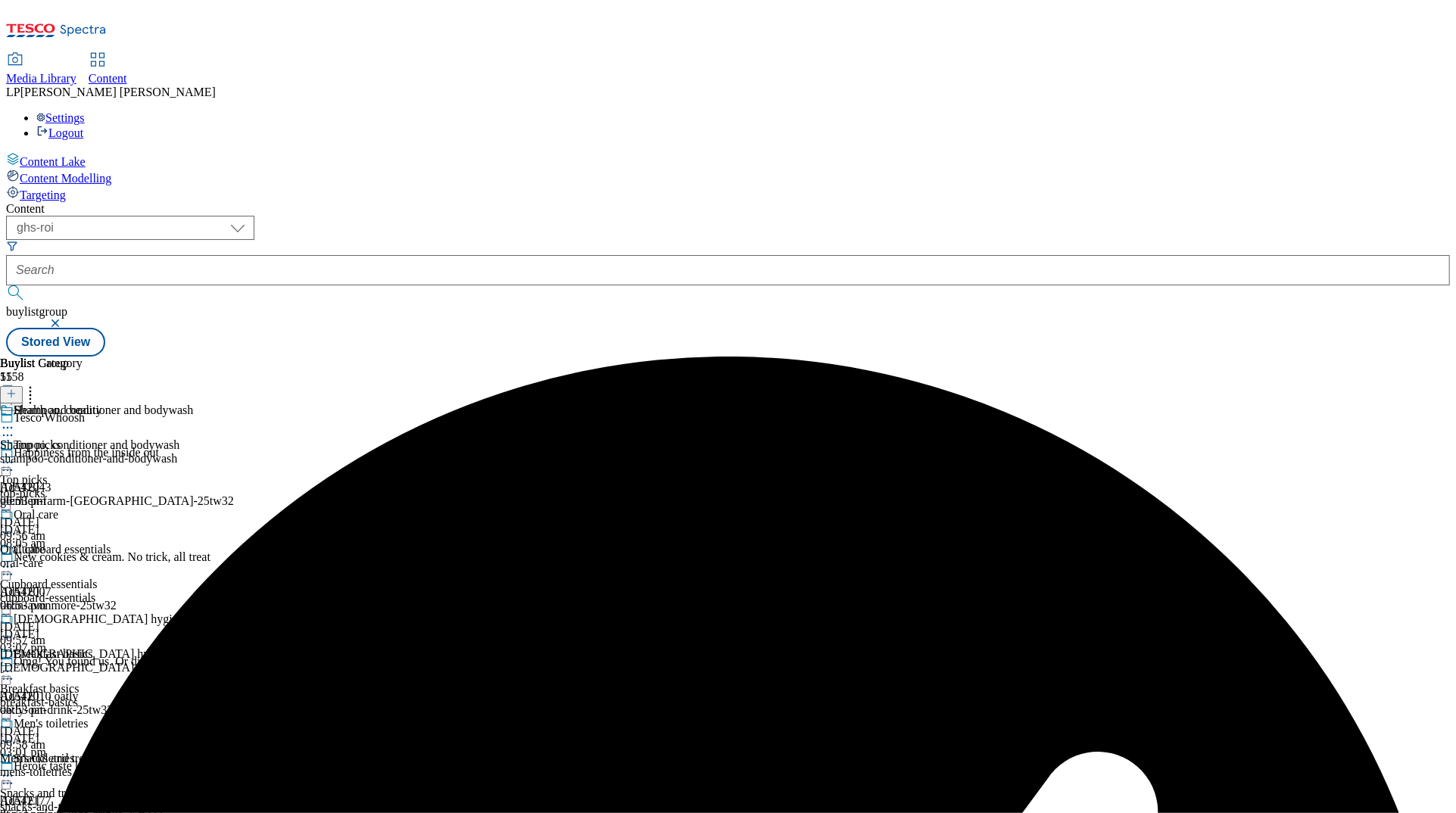
scroll to position [1887, 0]
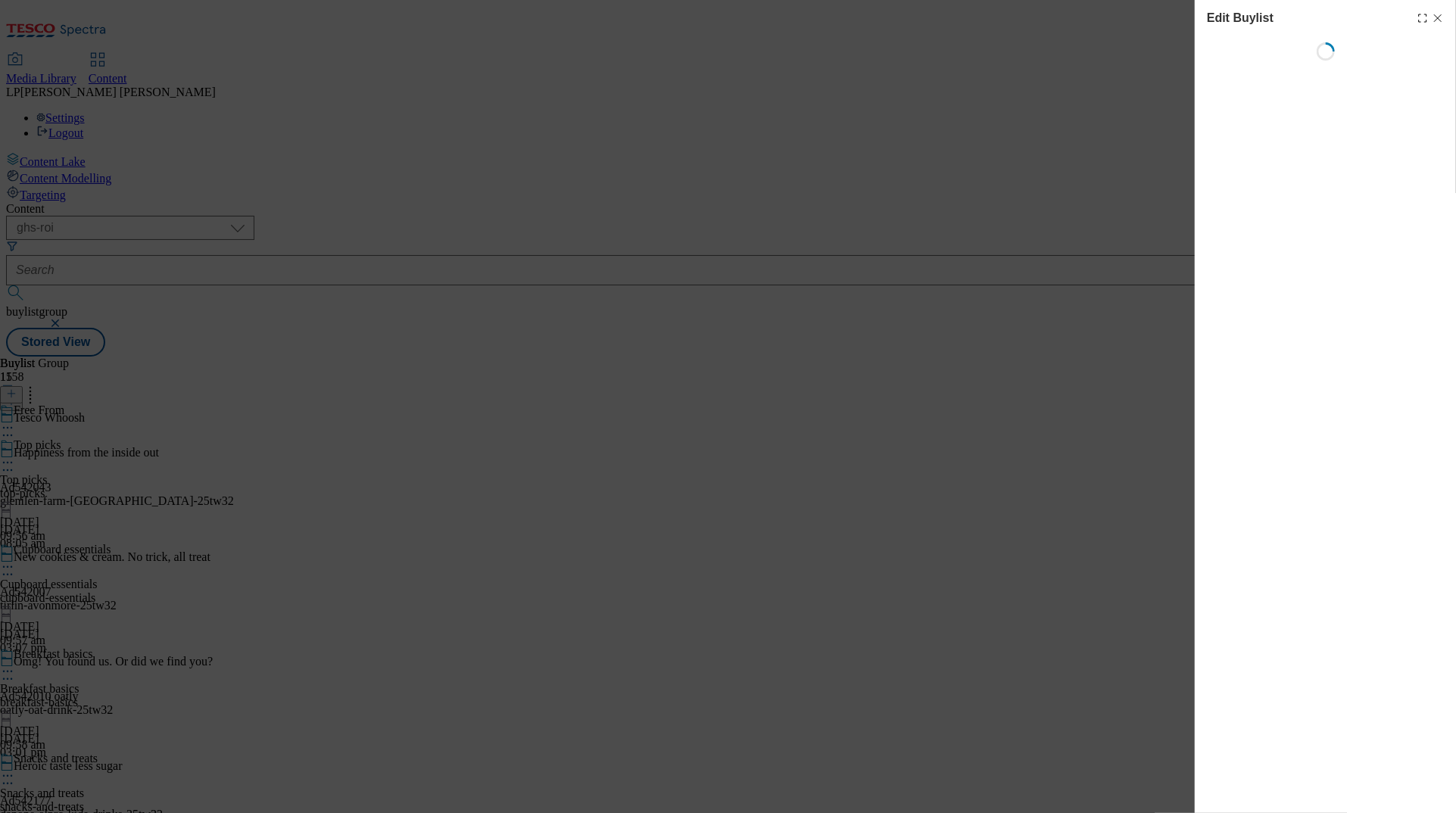
select select "evergreen"
select select "Banner"
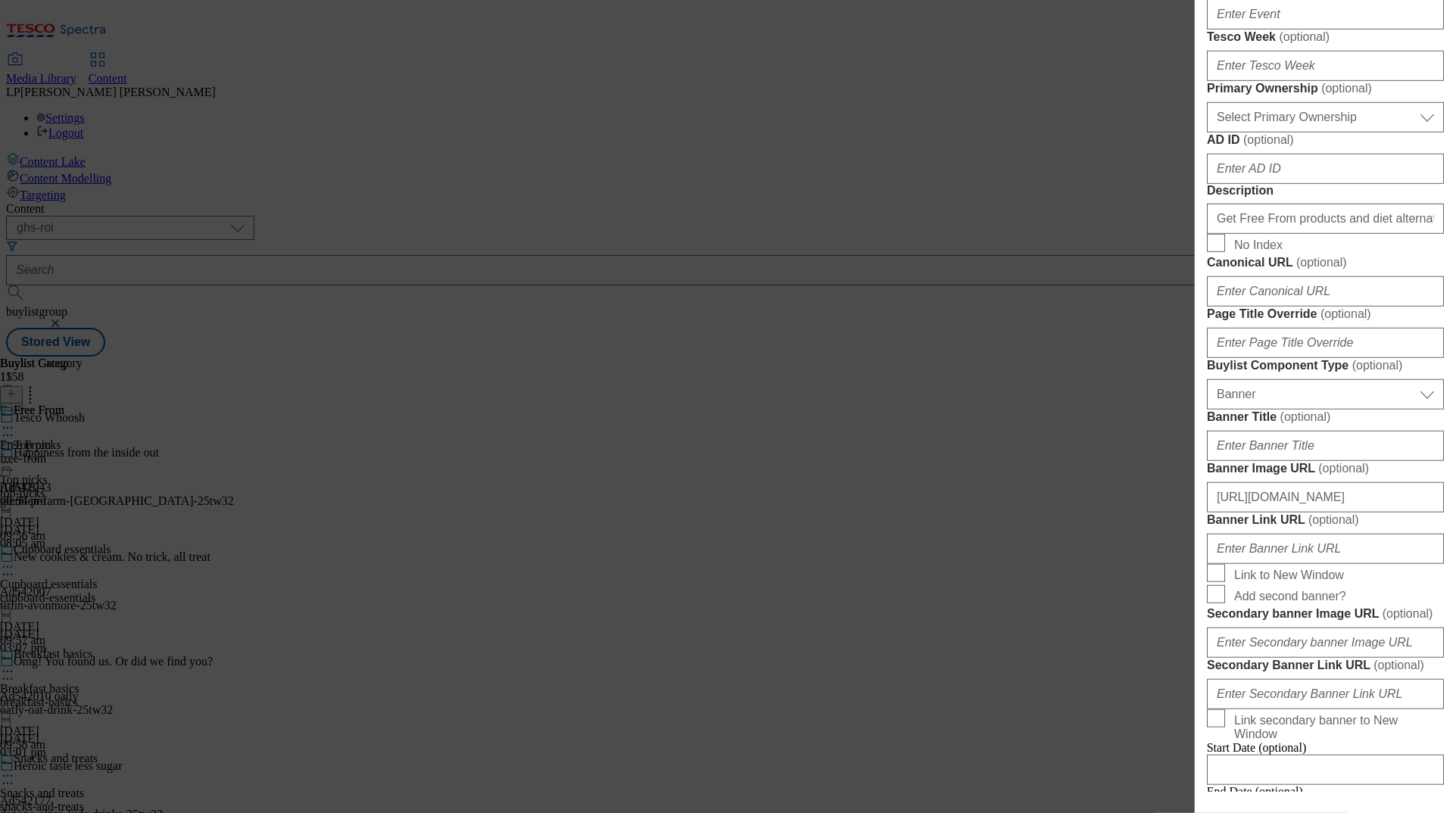
scroll to position [628, 0]
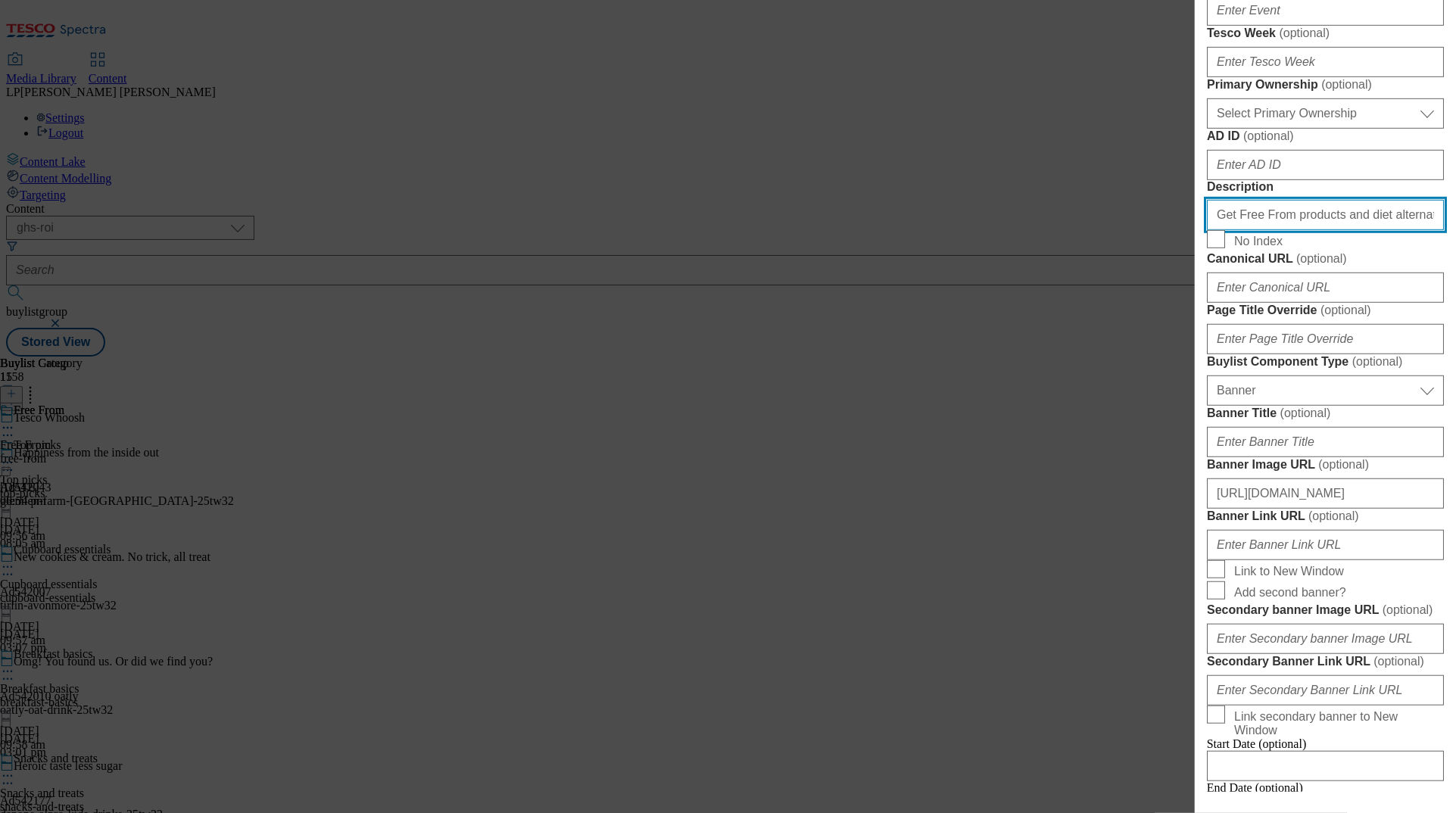
click at [918, 230] on input "Get Free From products and diet alternatives from as little as 45 minutes with …" at bounding box center [1326, 214] width 237 height 30
paste input "in 45 minutes with our same-day delivery service. Shop online for Tesco Whoosh …"
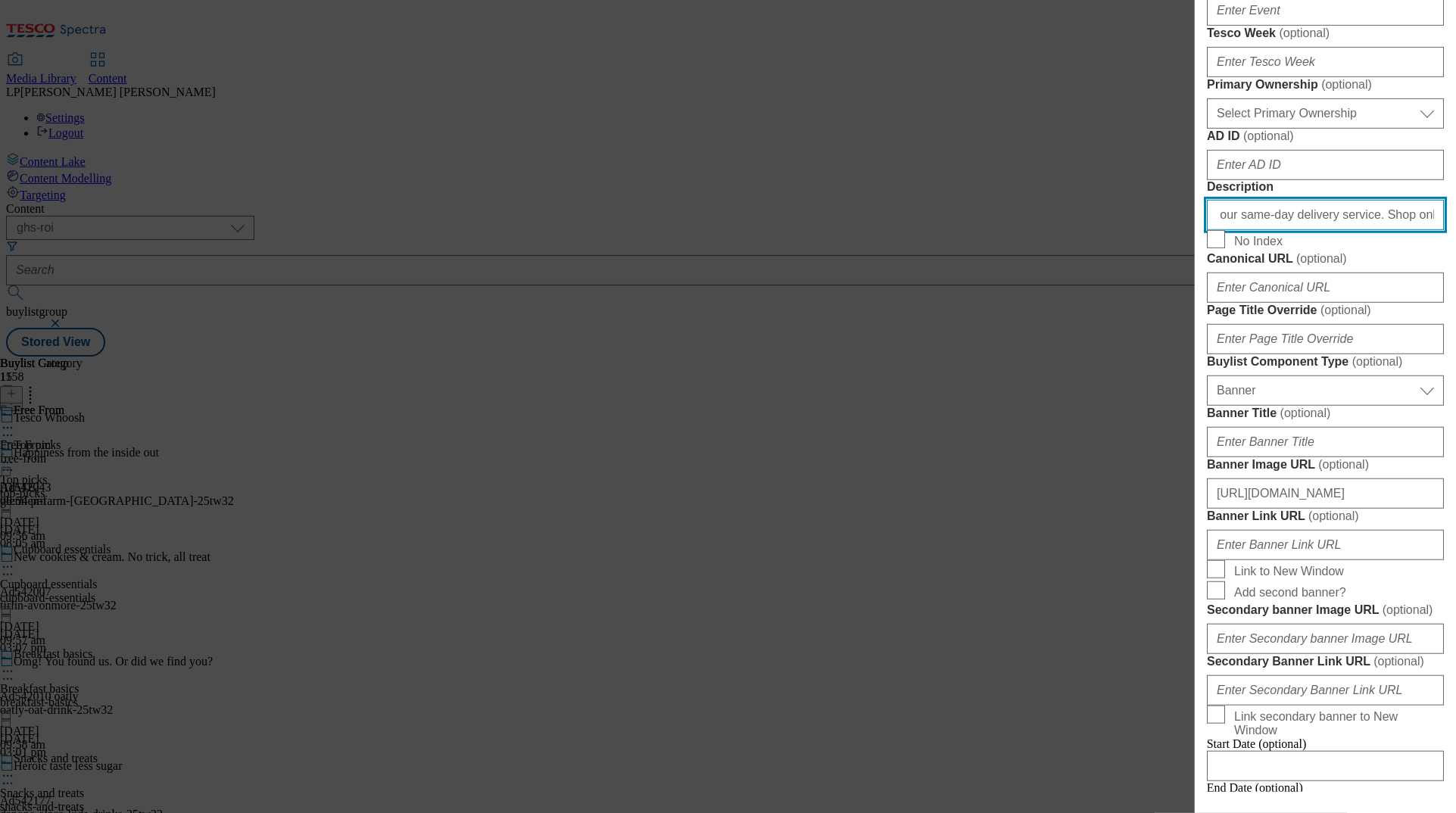
click at [918, 230] on input "Get Free From products and diet alternatives in 45 minutes with our same-day de…" at bounding box center [1326, 214] width 237 height 30
drag, startPoint x: 1332, startPoint y: 544, endPoint x: 1050, endPoint y: 537, distance: 282.1
click at [918, 537] on div "Edit Buylist Tags 1 tags selected buylist English Content Properties Label Free…" at bounding box center [728, 406] width 1456 height 813
click at [918, 230] on input "Get Free From products and diet alternatives in 45 minutes with our same-day de…" at bounding box center [1326, 214] width 237 height 30
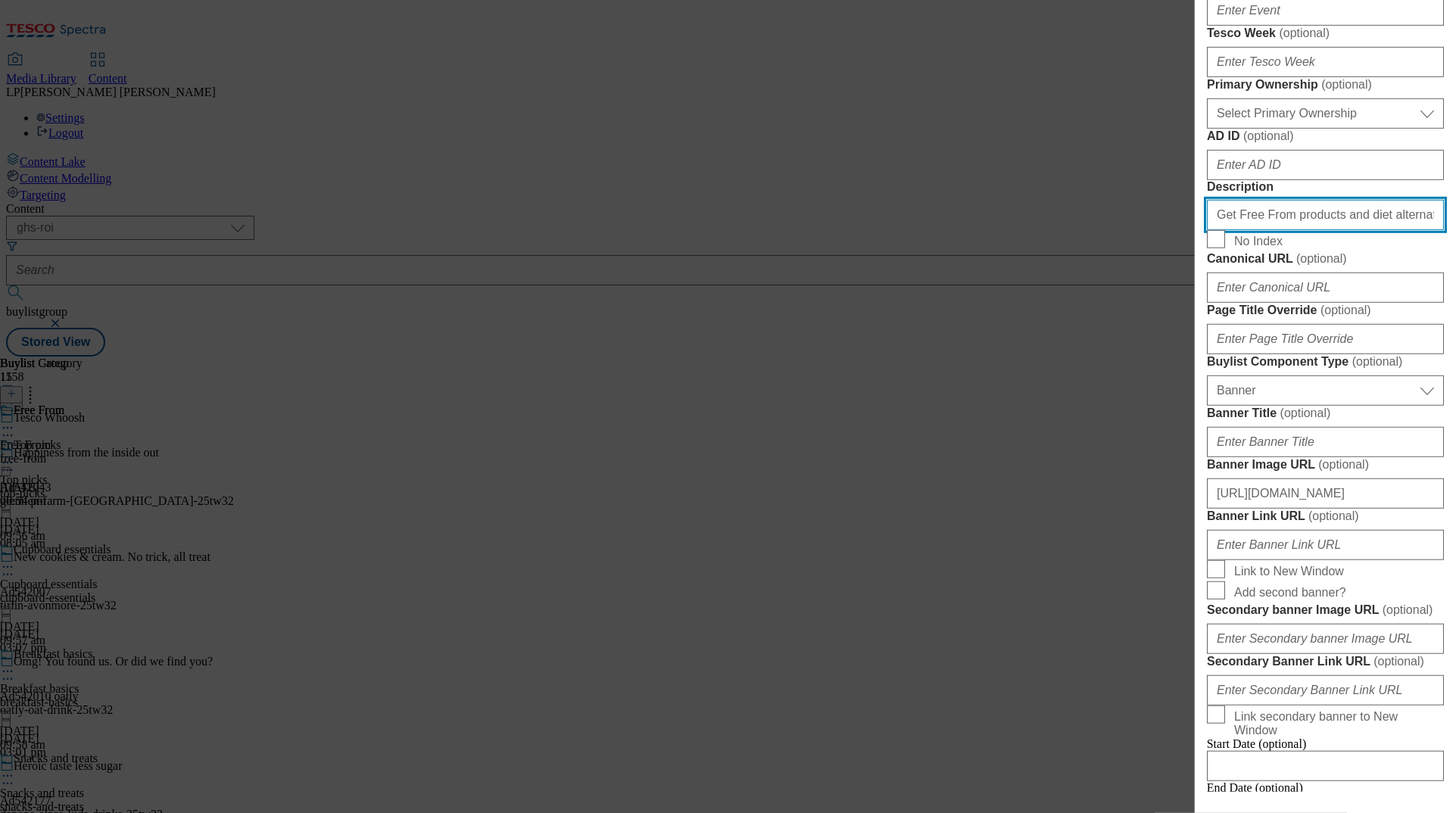
click at [918, 230] on input "Get Free From products and diet alternatives in 45 minutes with our same-day de…" at bounding box center [1326, 214] width 237 height 30
drag, startPoint x: 1286, startPoint y: 544, endPoint x: 1499, endPoint y: 540, distance: 213.0
click at [918, 363] on html "Icons icon_account icon_add icon_backward_link icon_basket icon_benefits icon_c…" at bounding box center [728, 181] width 1456 height 363
click at [918, 230] on input "Get Free From products and diet alternatives in 45 minutes with our same-day de…" at bounding box center [1326, 214] width 237 height 30
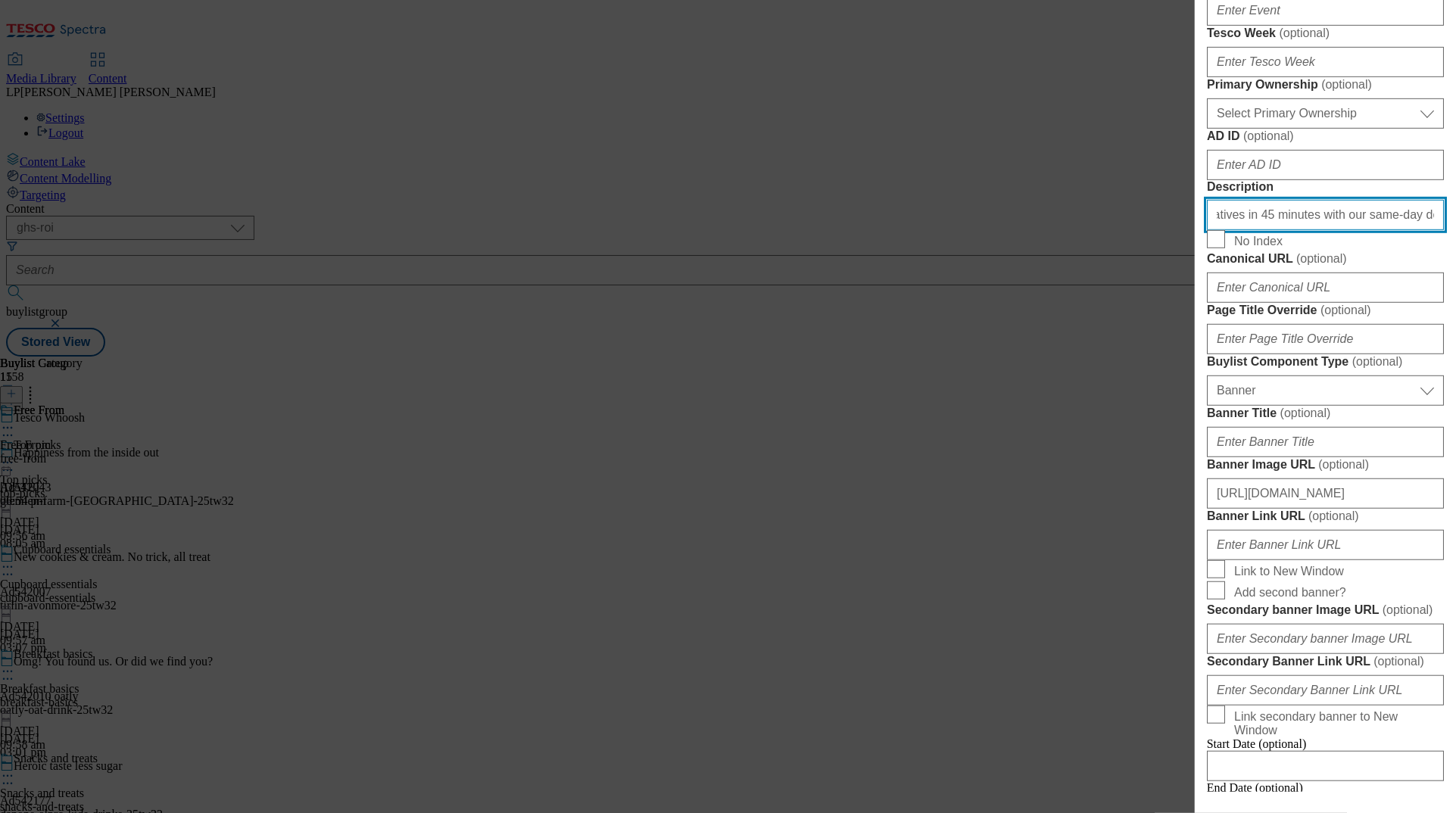
drag, startPoint x: 1381, startPoint y: 544, endPoint x: 1228, endPoint y: 540, distance: 153.1
click at [918, 230] on input "Get Free From products and diet alternatives in 45 minutes with our same-day de…" at bounding box center [1326, 214] width 237 height 30
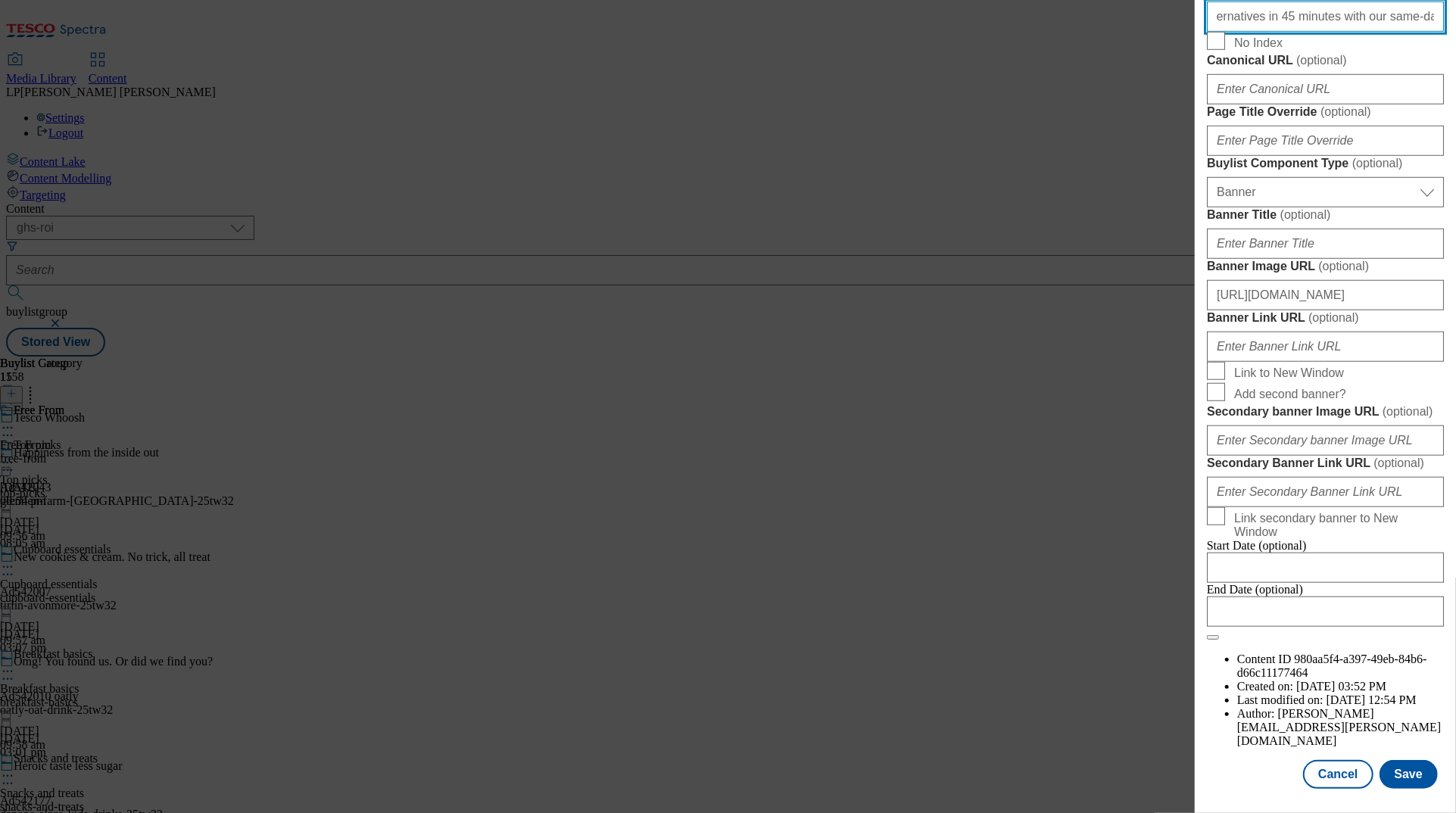
scroll to position [1375, 0]
type input "Get Free From products and diet alternatives in 45 minutes with our same-day de…"
click at [918, 779] on button "Save" at bounding box center [1409, 774] width 58 height 29
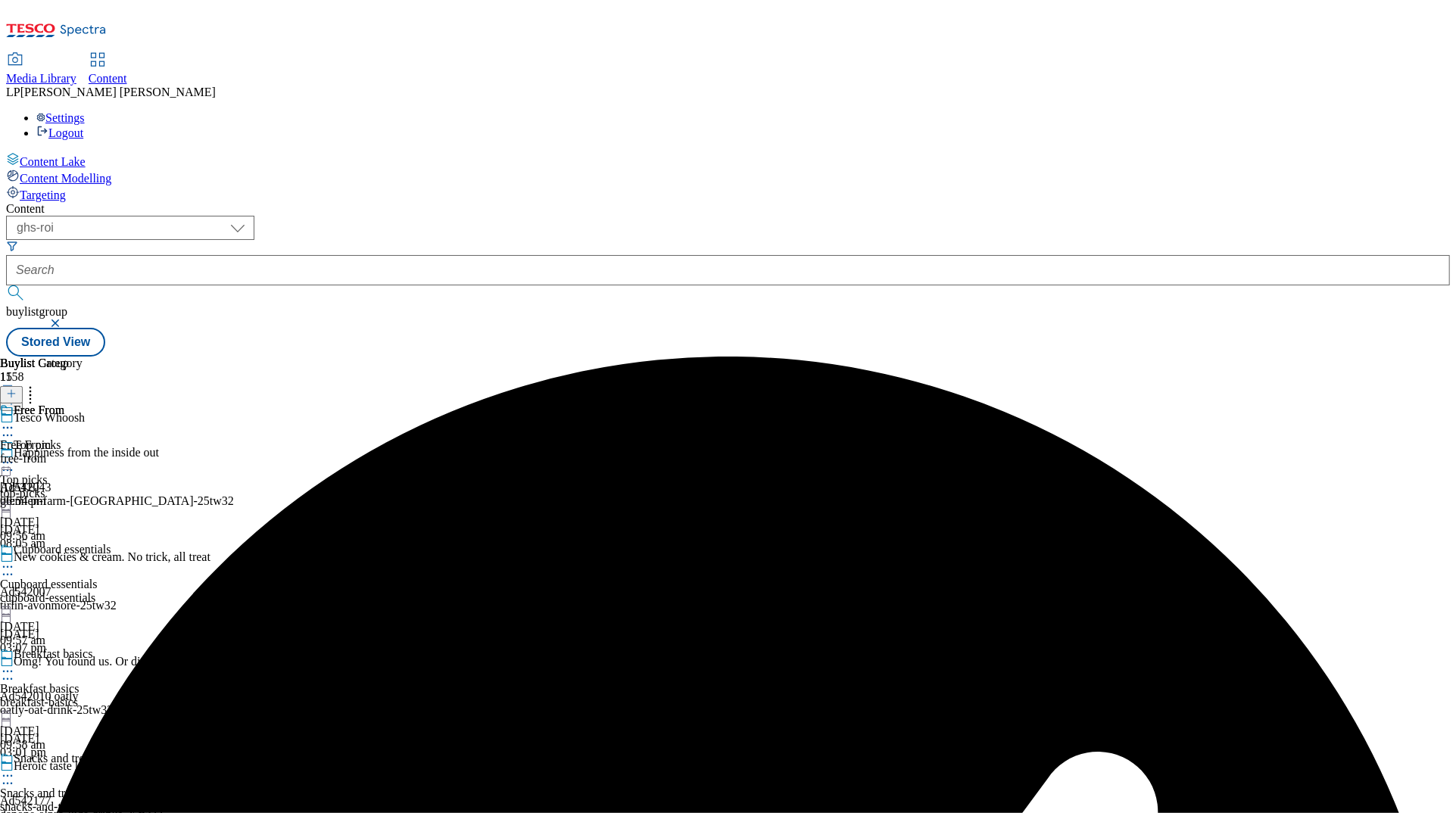
scroll to position [1727, 0]
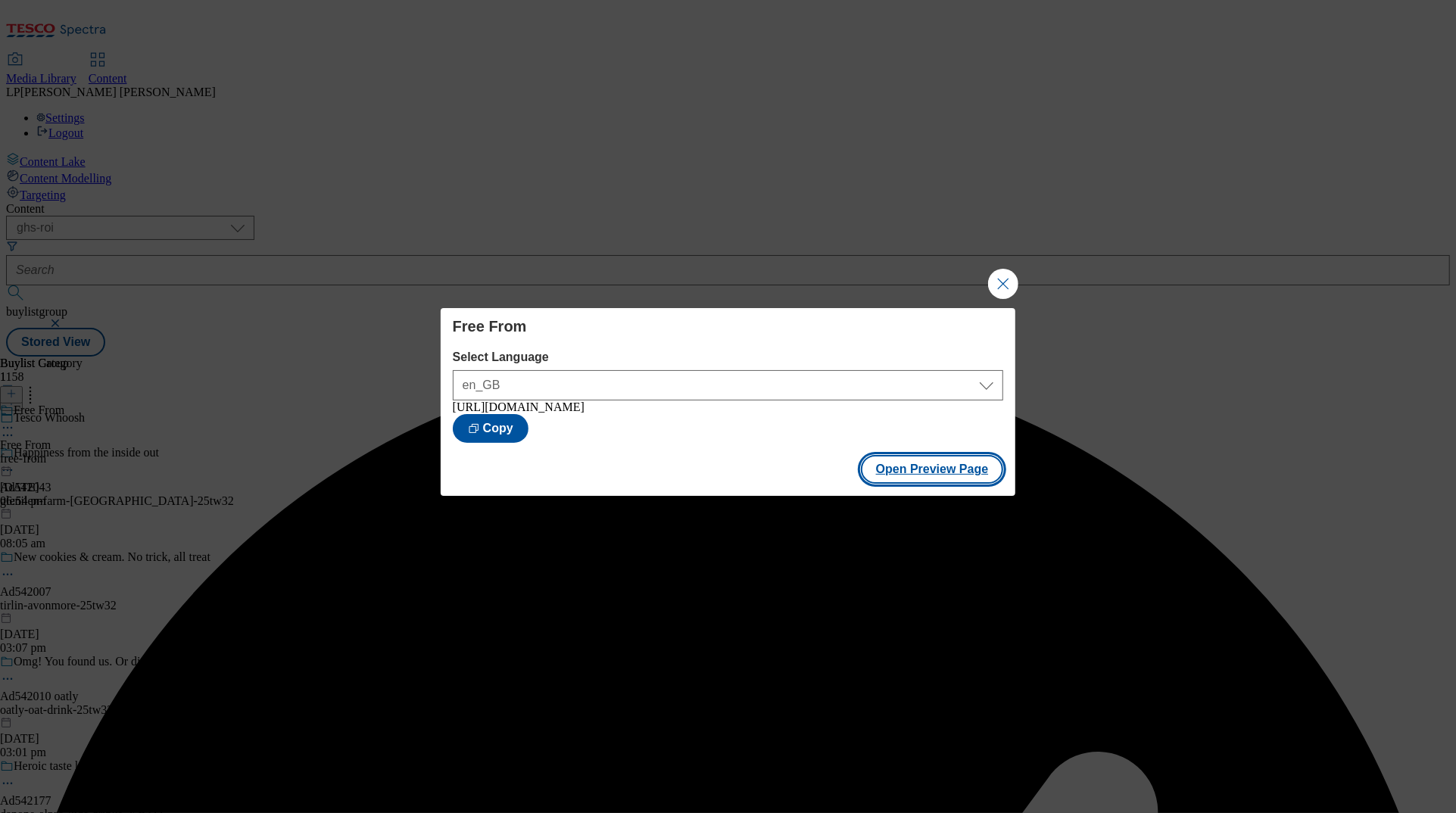
click at [900, 473] on button "Open Preview Page" at bounding box center [932, 469] width 143 height 29
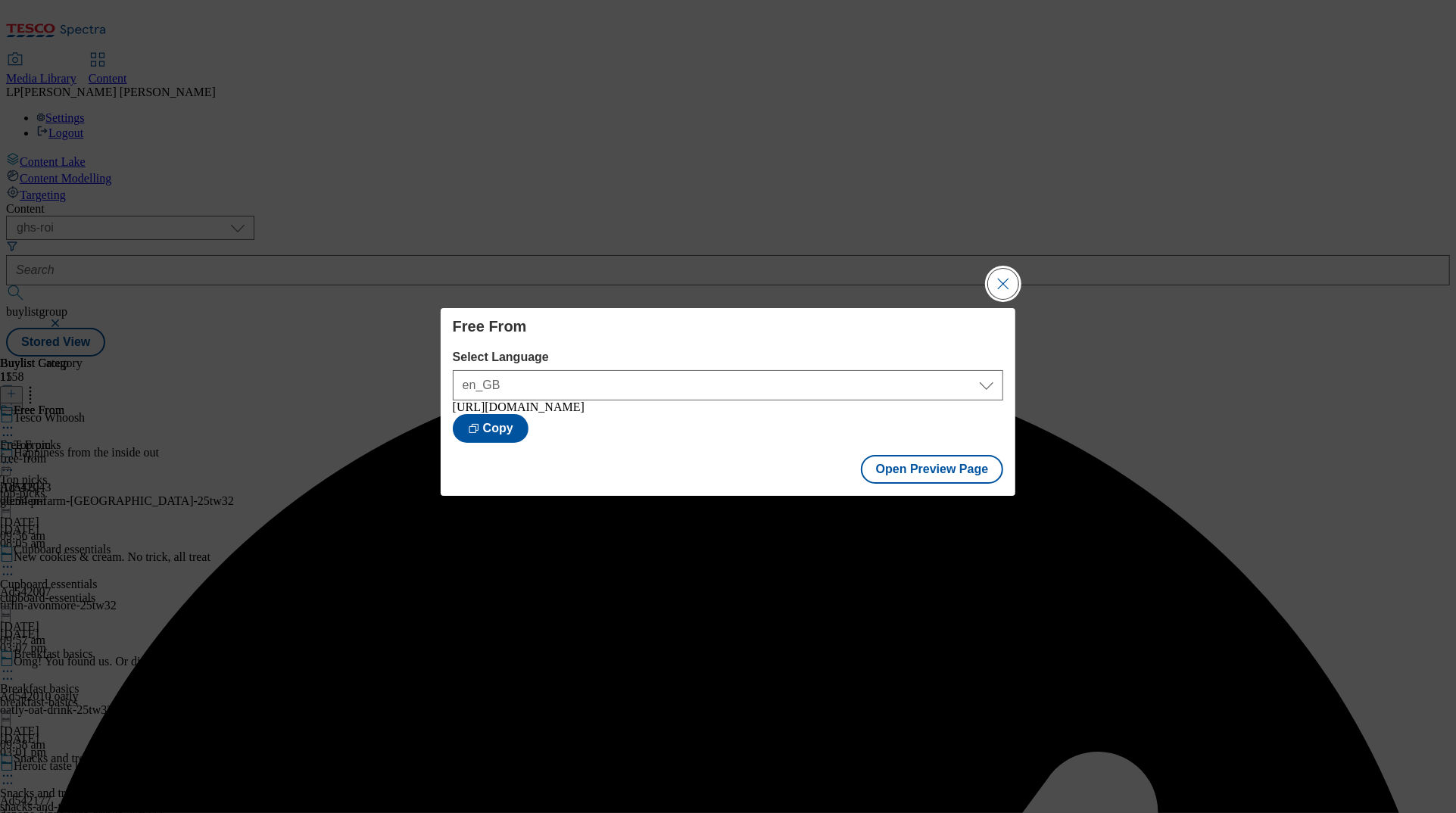
click at [918, 279] on button "Close Modal" at bounding box center [1003, 284] width 30 height 30
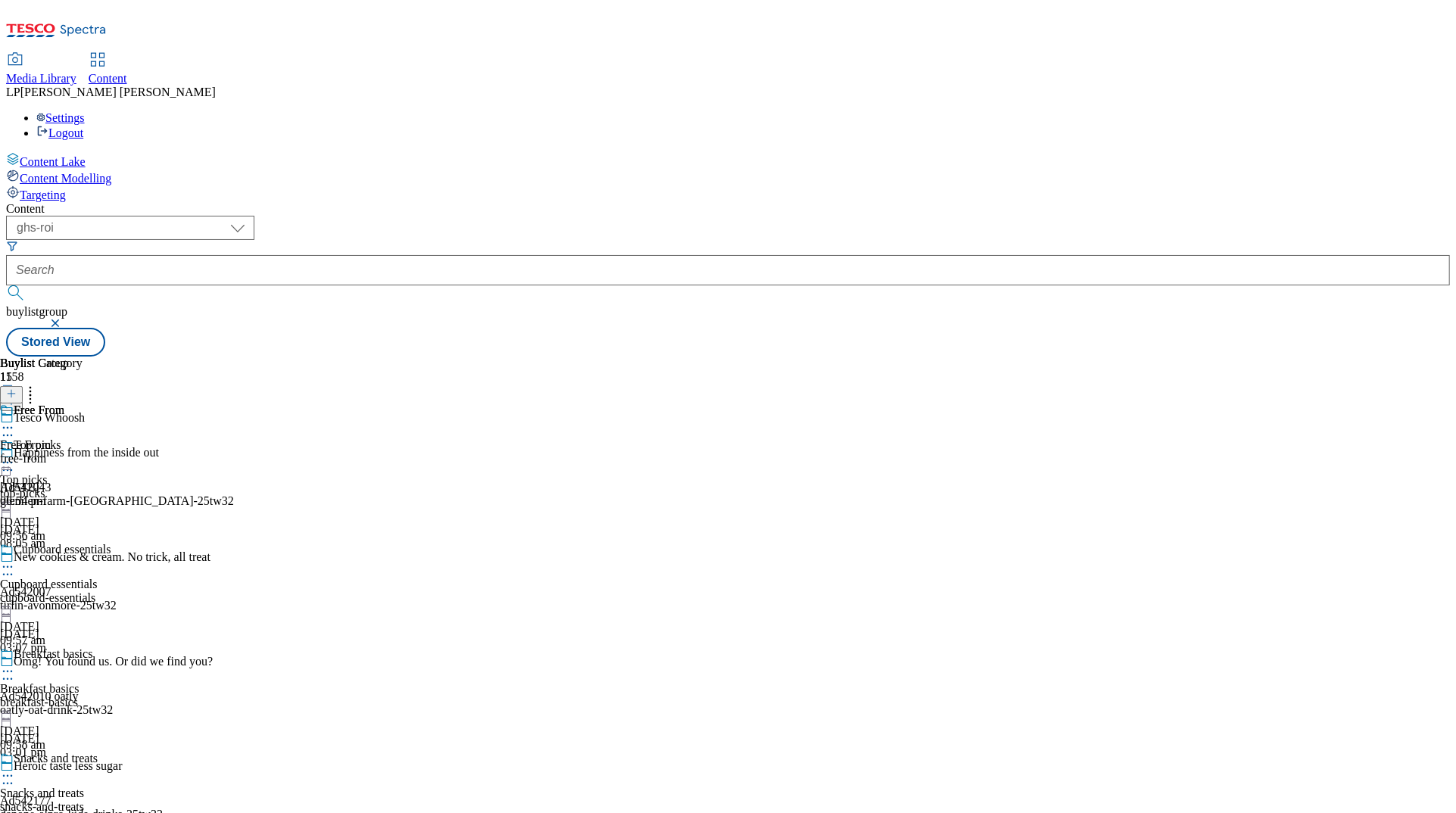
scroll to position [1887, 0]
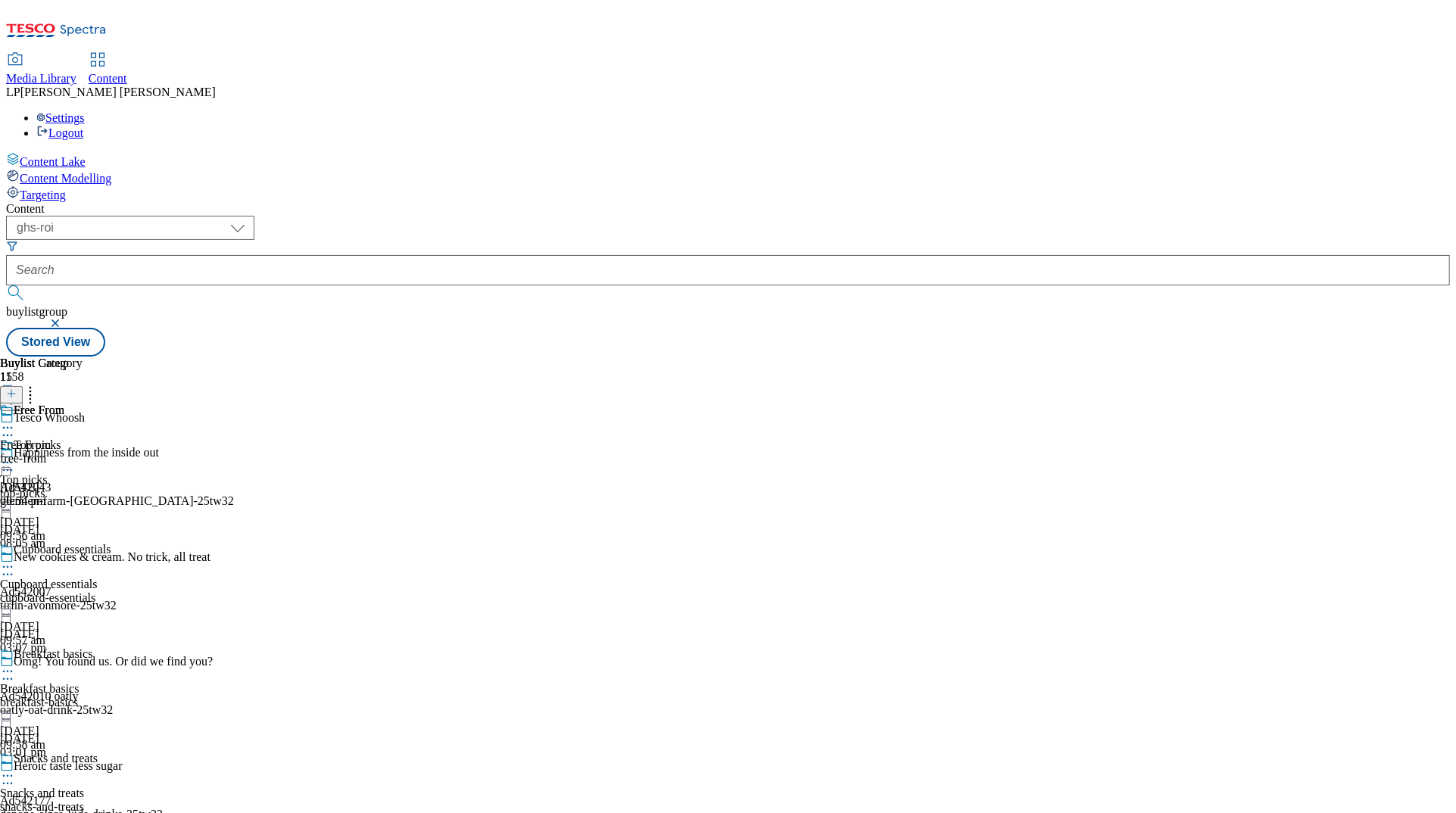
select select "evergreen"
select select "Banner"
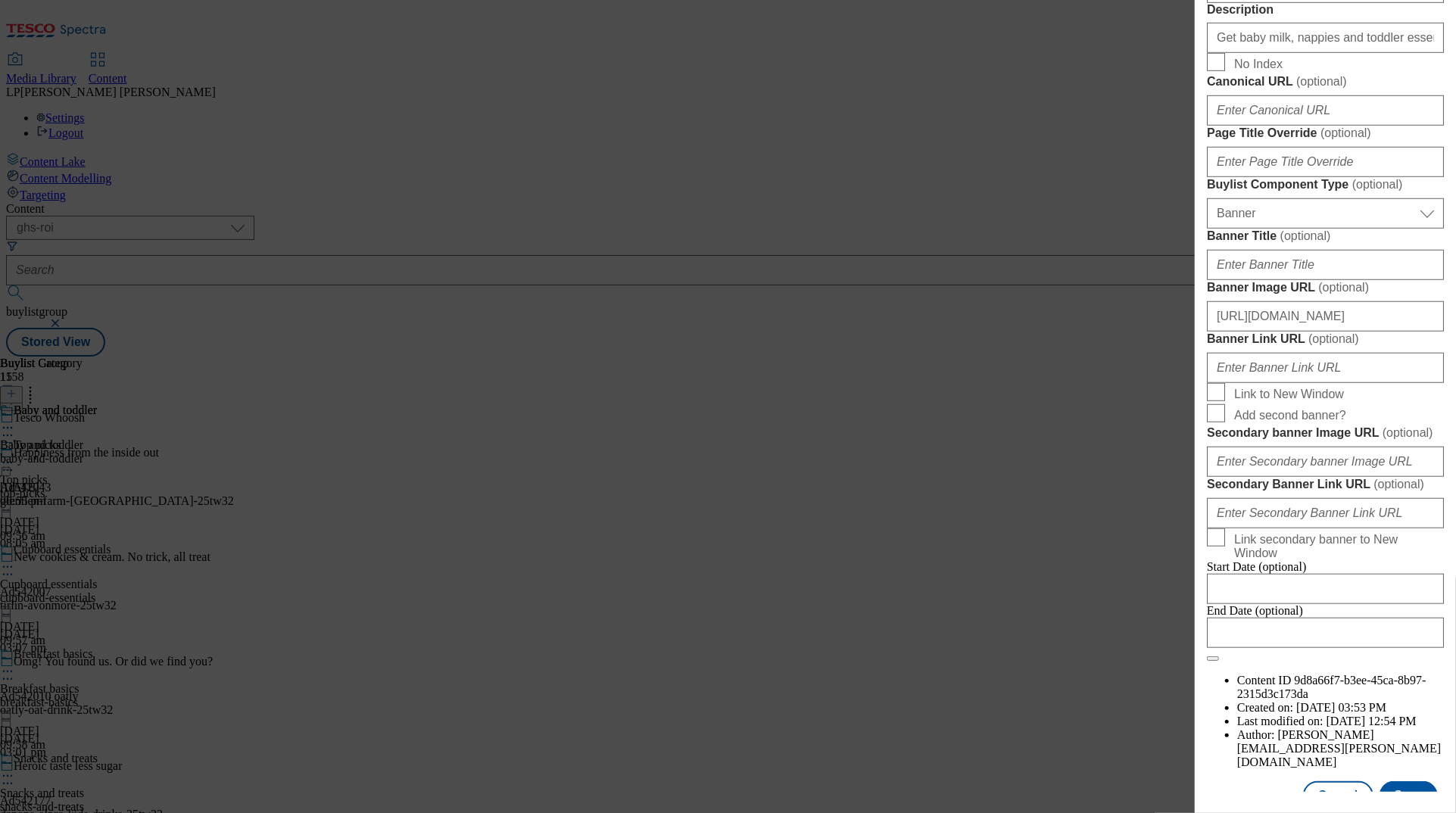
scroll to position [868, 0]
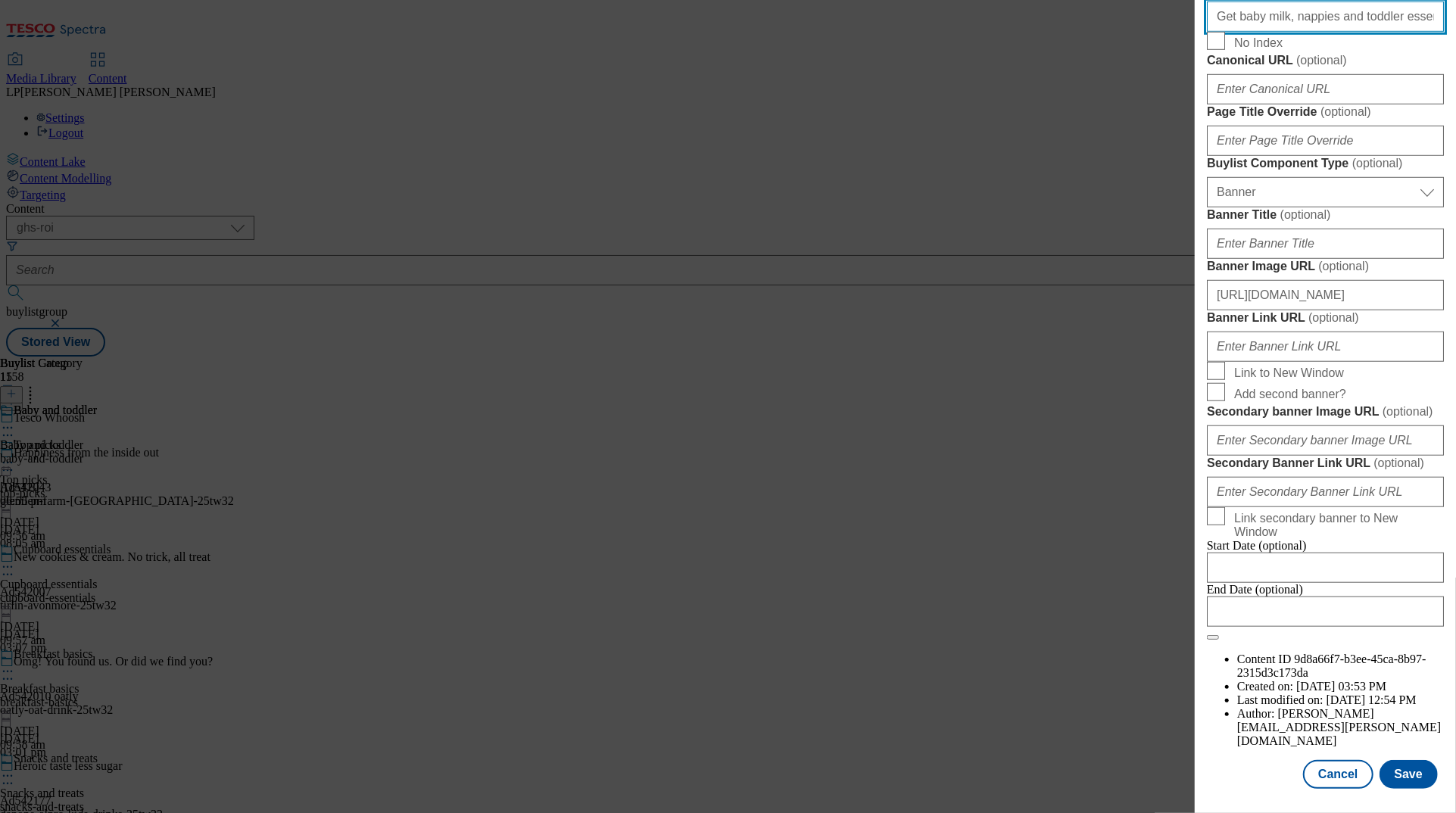
click at [918, 31] on input "Get baby milk, nappies and toddler essentials from as little as 45 minutes with…" at bounding box center [1326, 17] width 237 height 30
paste input "in 45 minutes with our same-day delivery service. Shop online for Tesco Whoosh …"
click at [918, 31] on input "Get baby milk, nappies and toddler essentials in 45 minutes with our same-day d…" at bounding box center [1326, 17] width 237 height 30
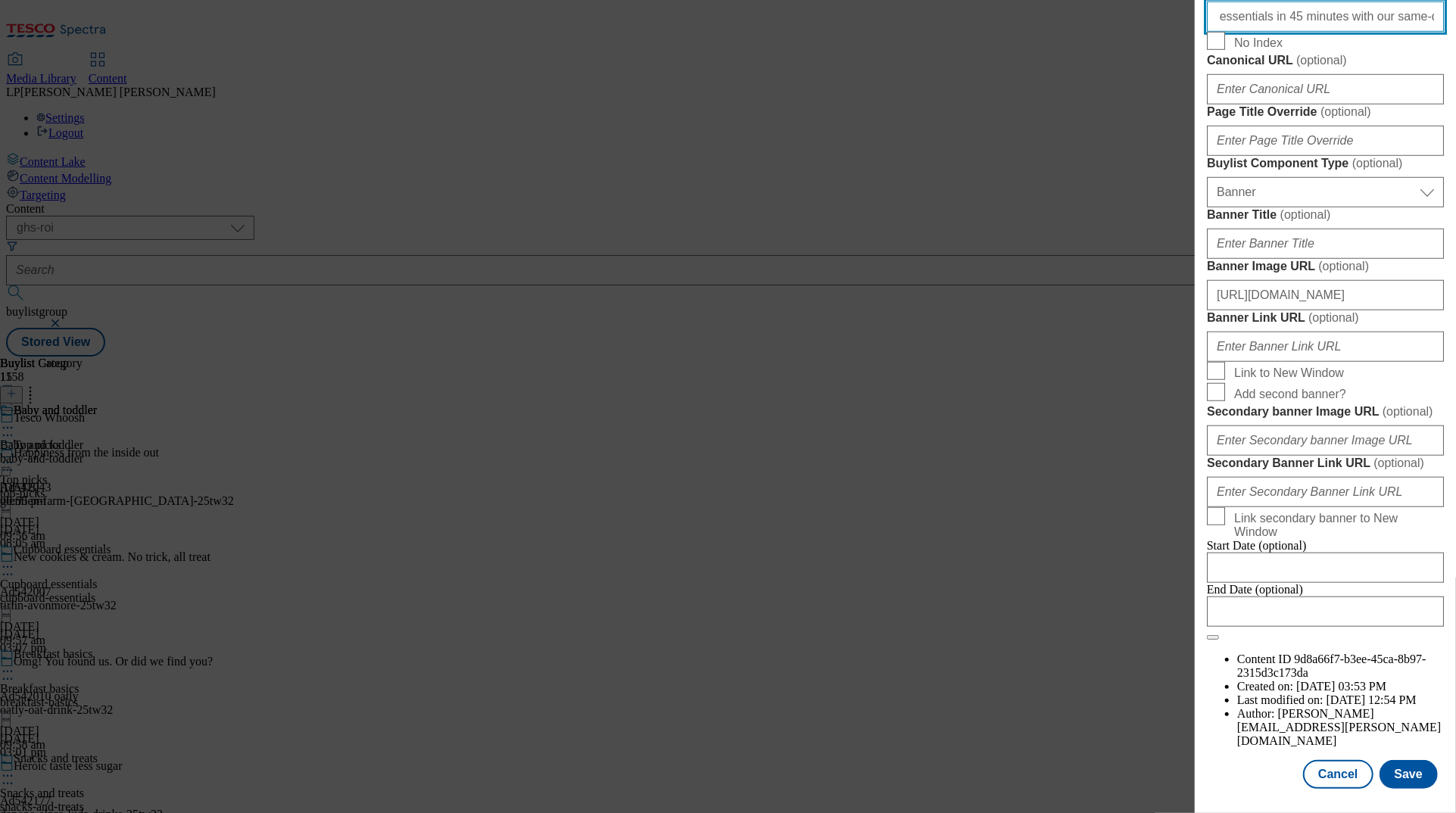
scroll to position [0, 0]
drag, startPoint x: 1354, startPoint y: 299, endPoint x: 1195, endPoint y: 298, distance: 159.0
click at [918, 298] on div "Edit Buylist Tags 1 tags selected buylist English Content Properties Label Baby…" at bounding box center [1326, 395] width 261 height 792
type input "Get baby milk, nappies and toddler essentials in 45 minutes with our same-day d…"
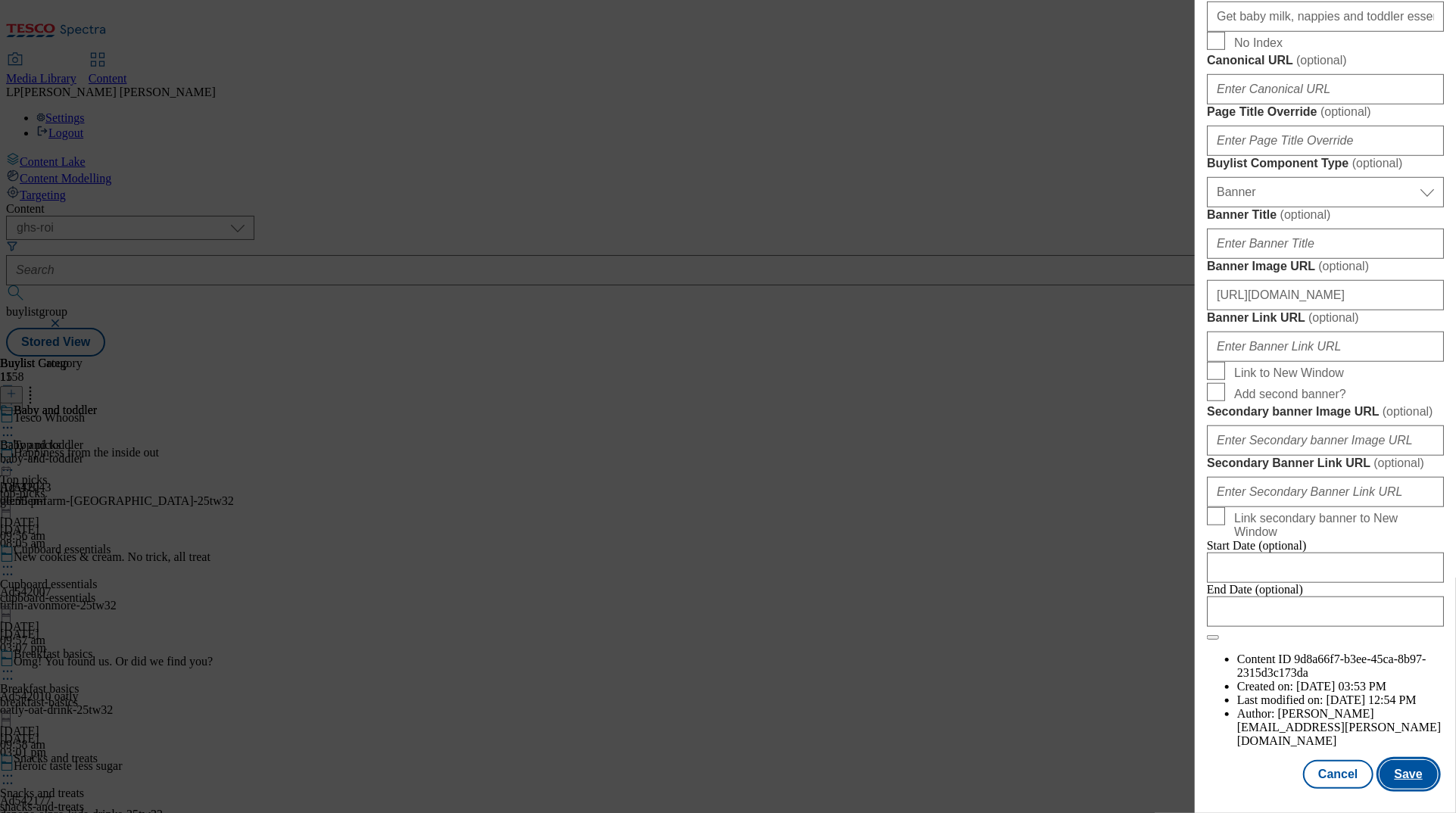
click at [918, 771] on button "Save" at bounding box center [1409, 774] width 58 height 29
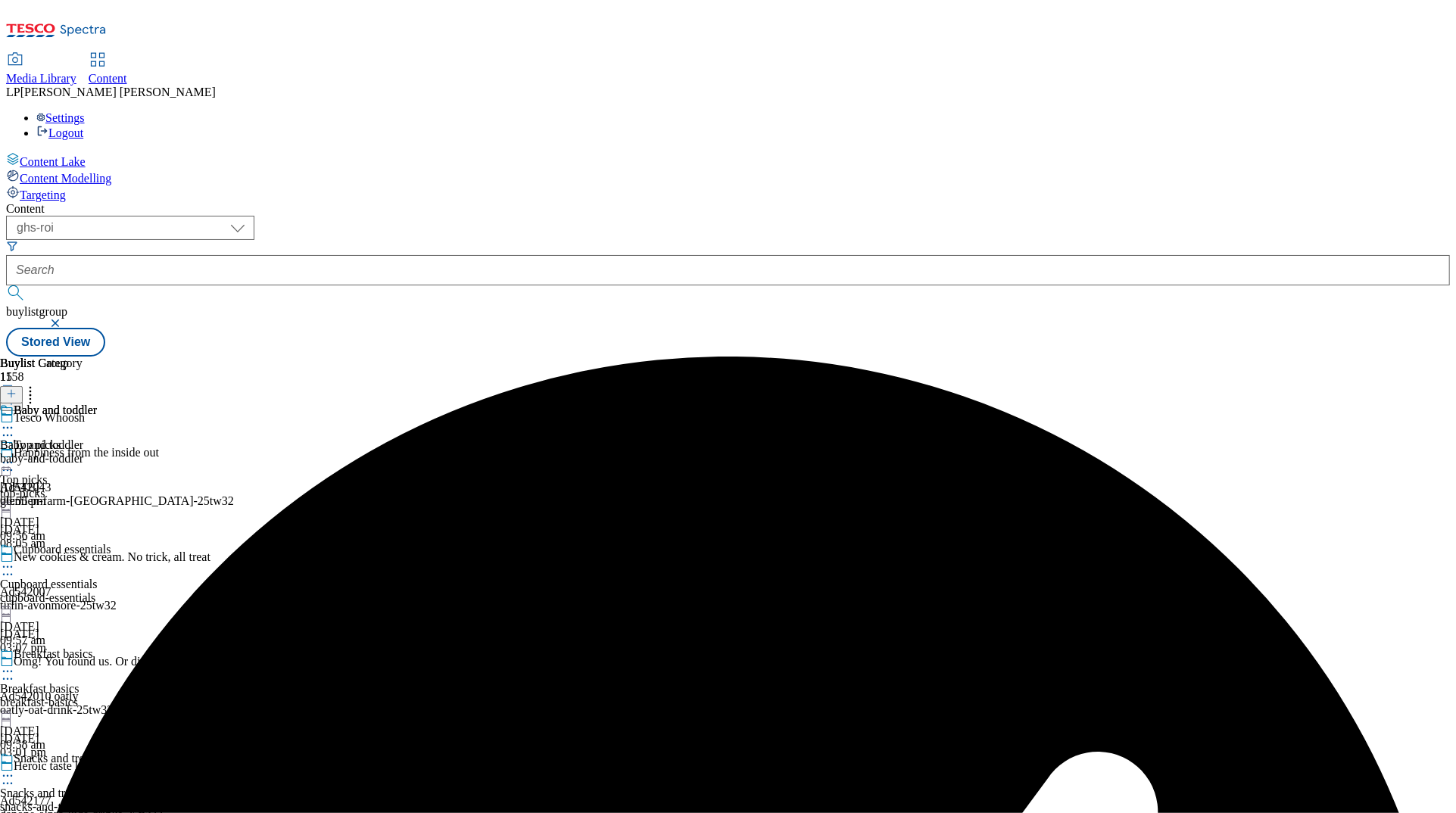
scroll to position [1887, 0]
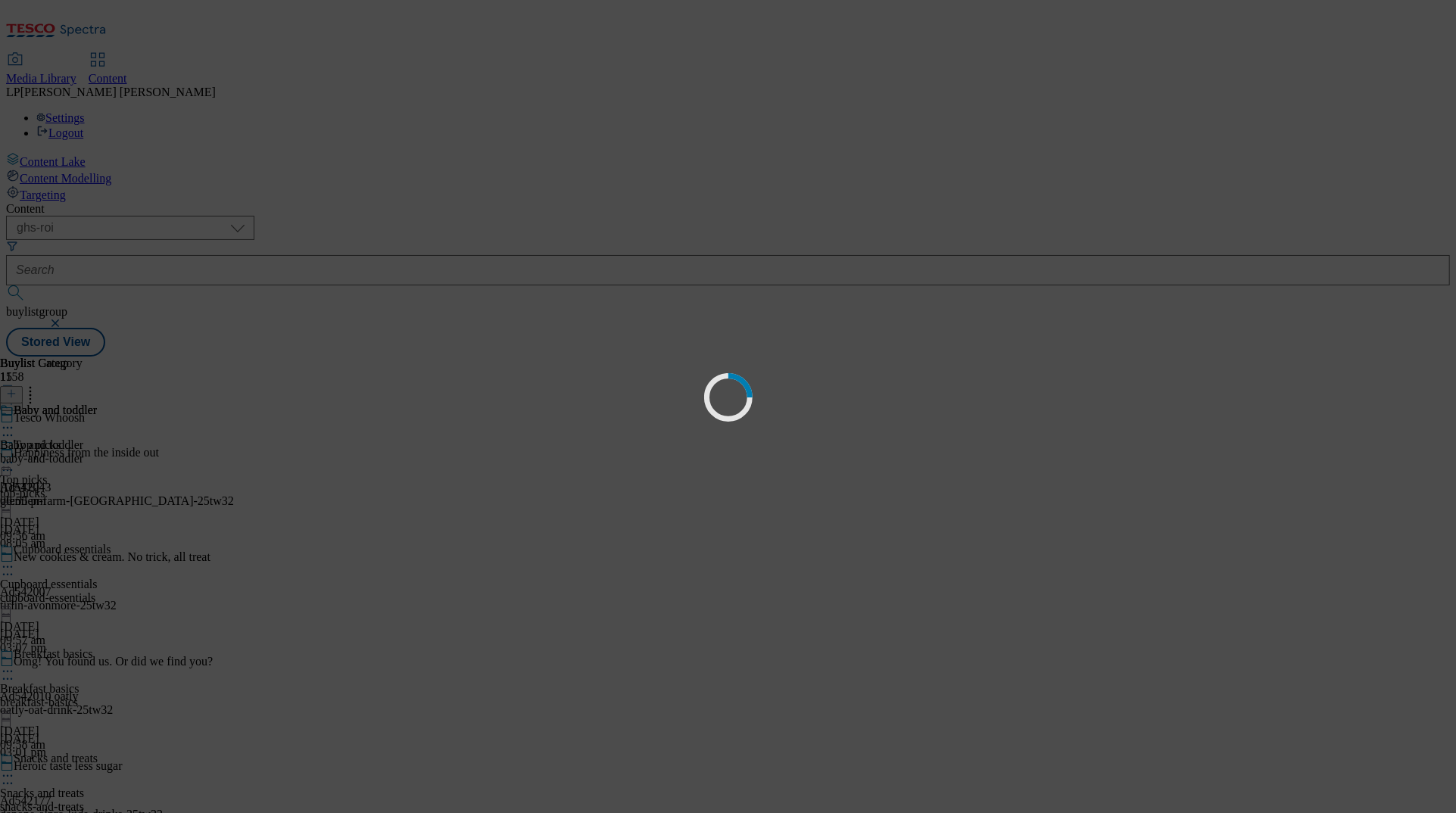
scroll to position [0, 0]
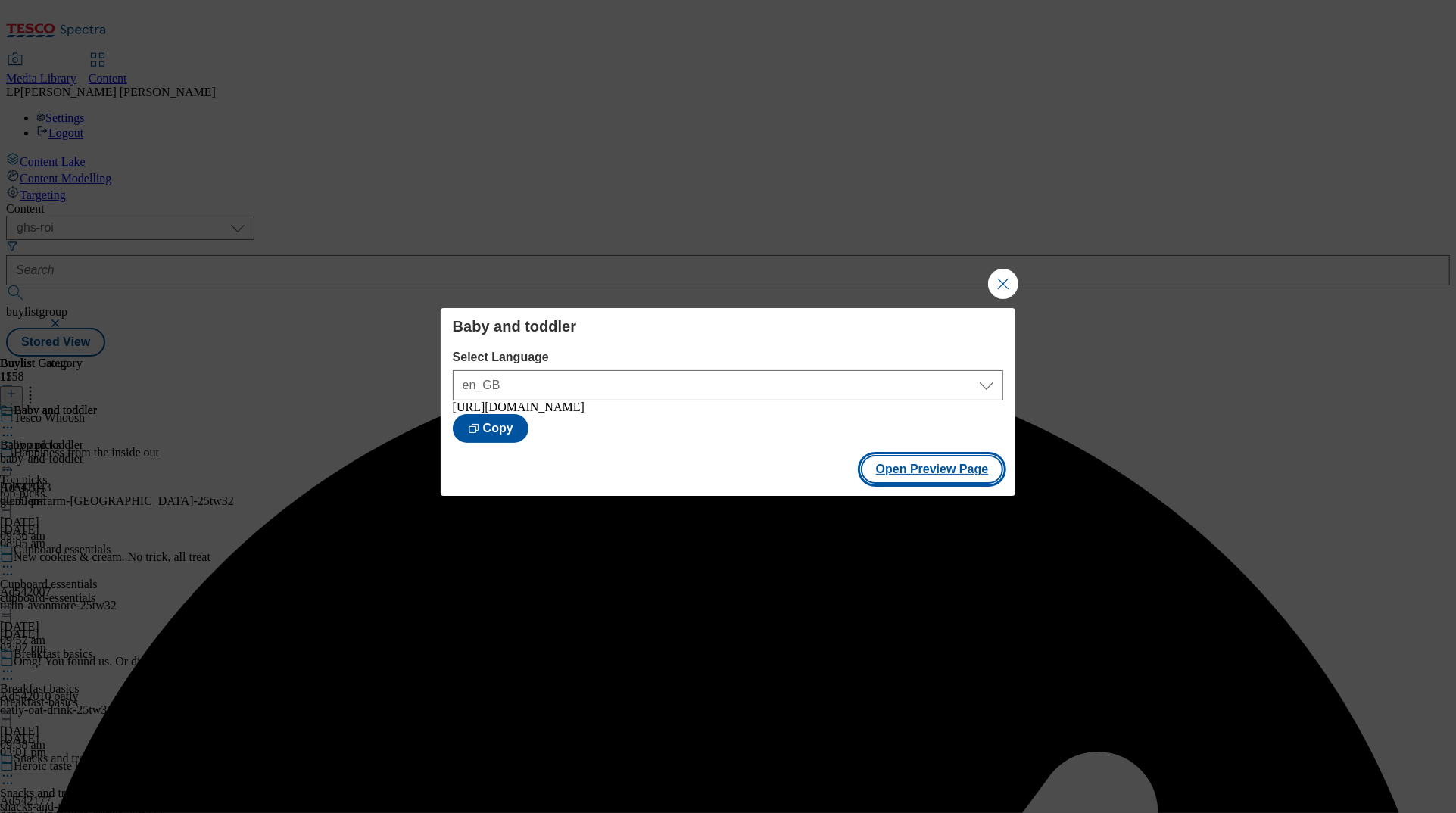
click at [901, 476] on button "Open Preview Page" at bounding box center [932, 469] width 143 height 29
click at [918, 285] on button "Close Modal" at bounding box center [1003, 284] width 30 height 30
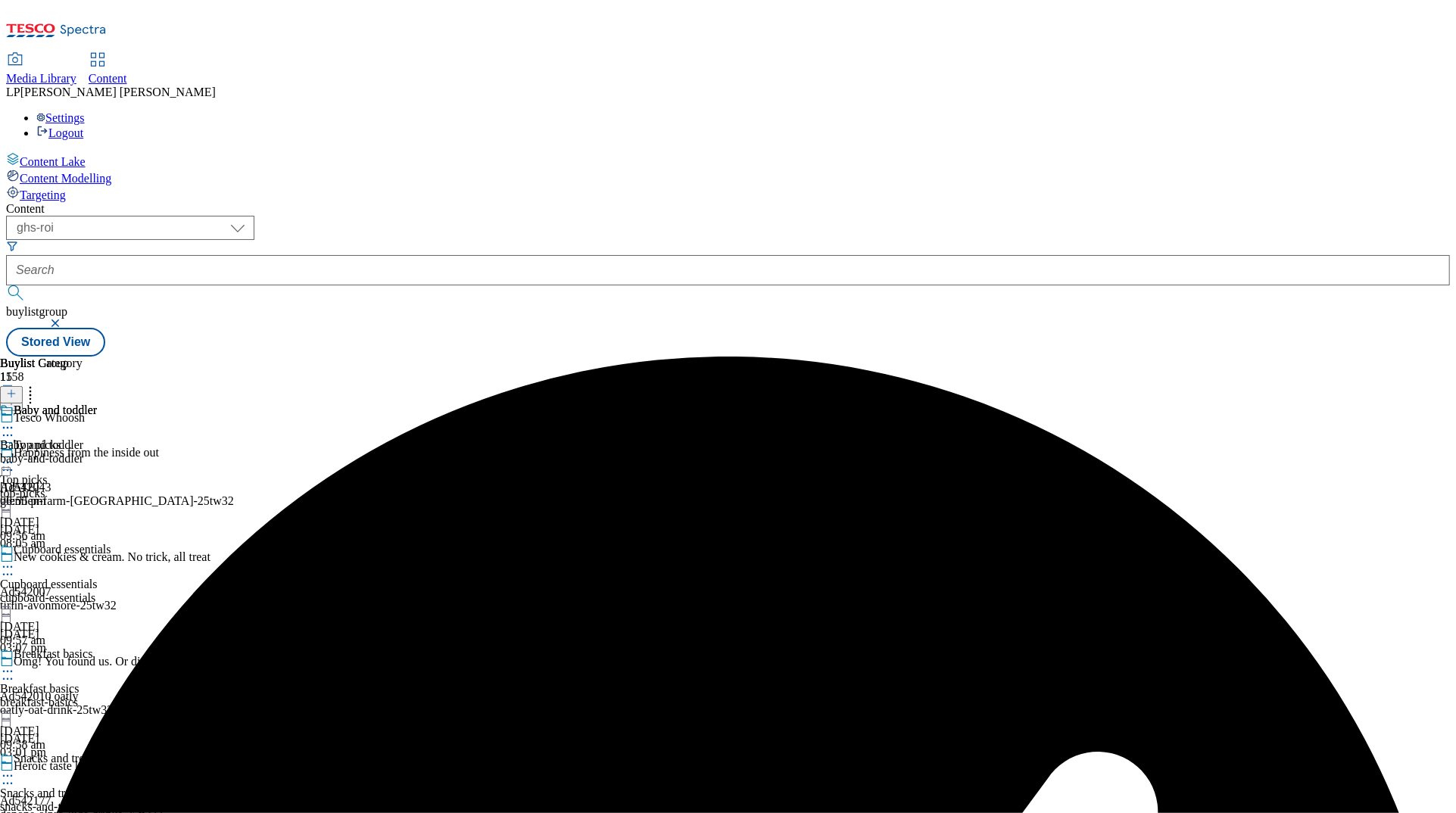
scroll to position [1887, 0]
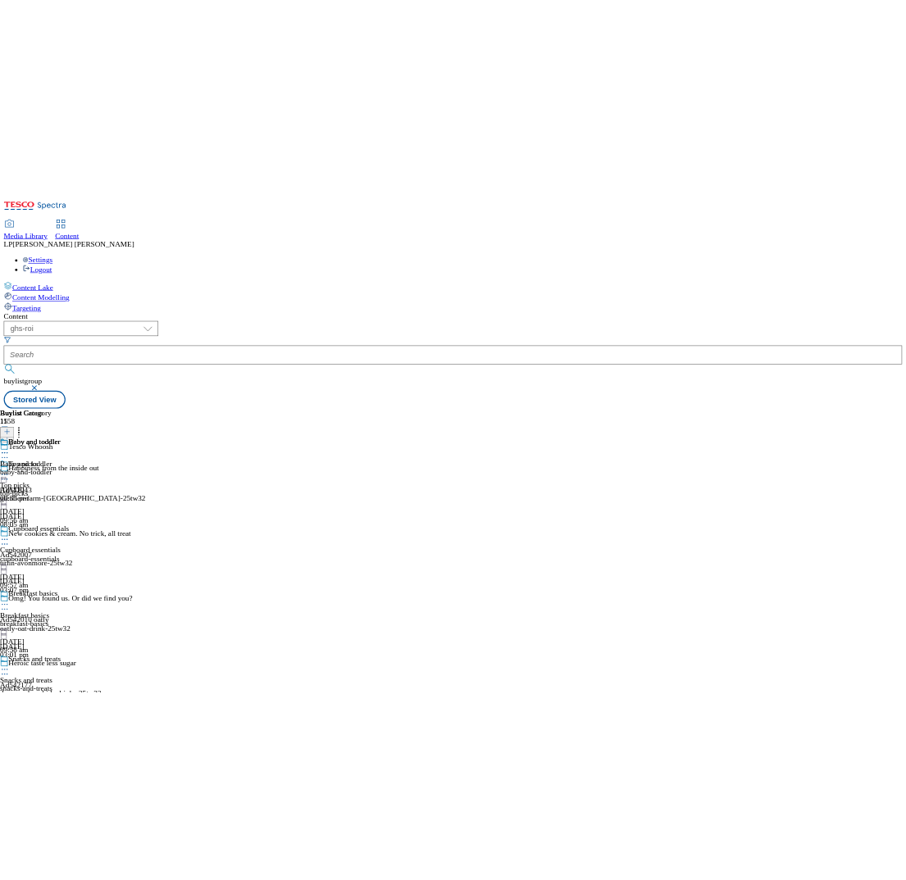
scroll to position [0, 0]
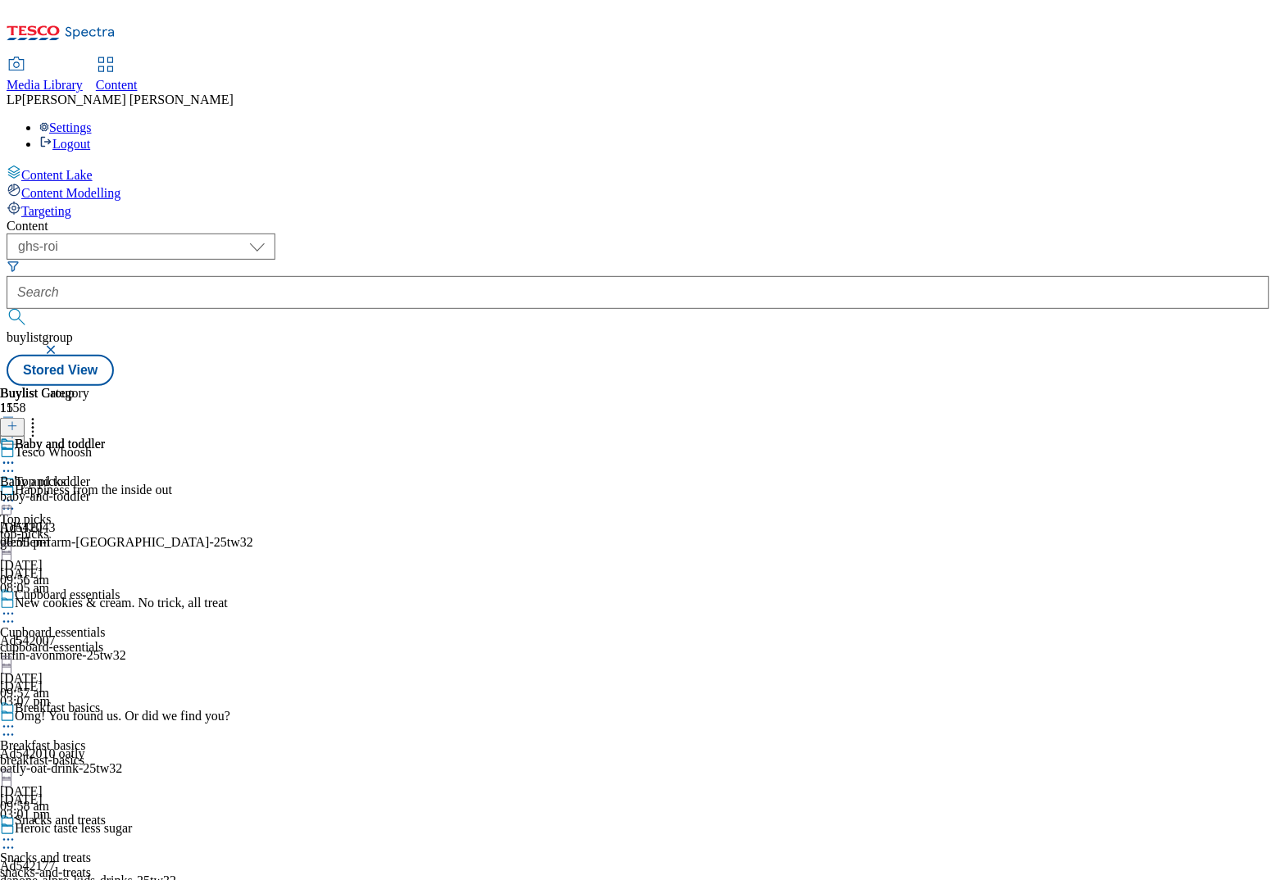
click at [695, 219] on div "Content" at bounding box center [638, 226] width 1263 height 15
